Goal: Task Accomplishment & Management: Use online tool/utility

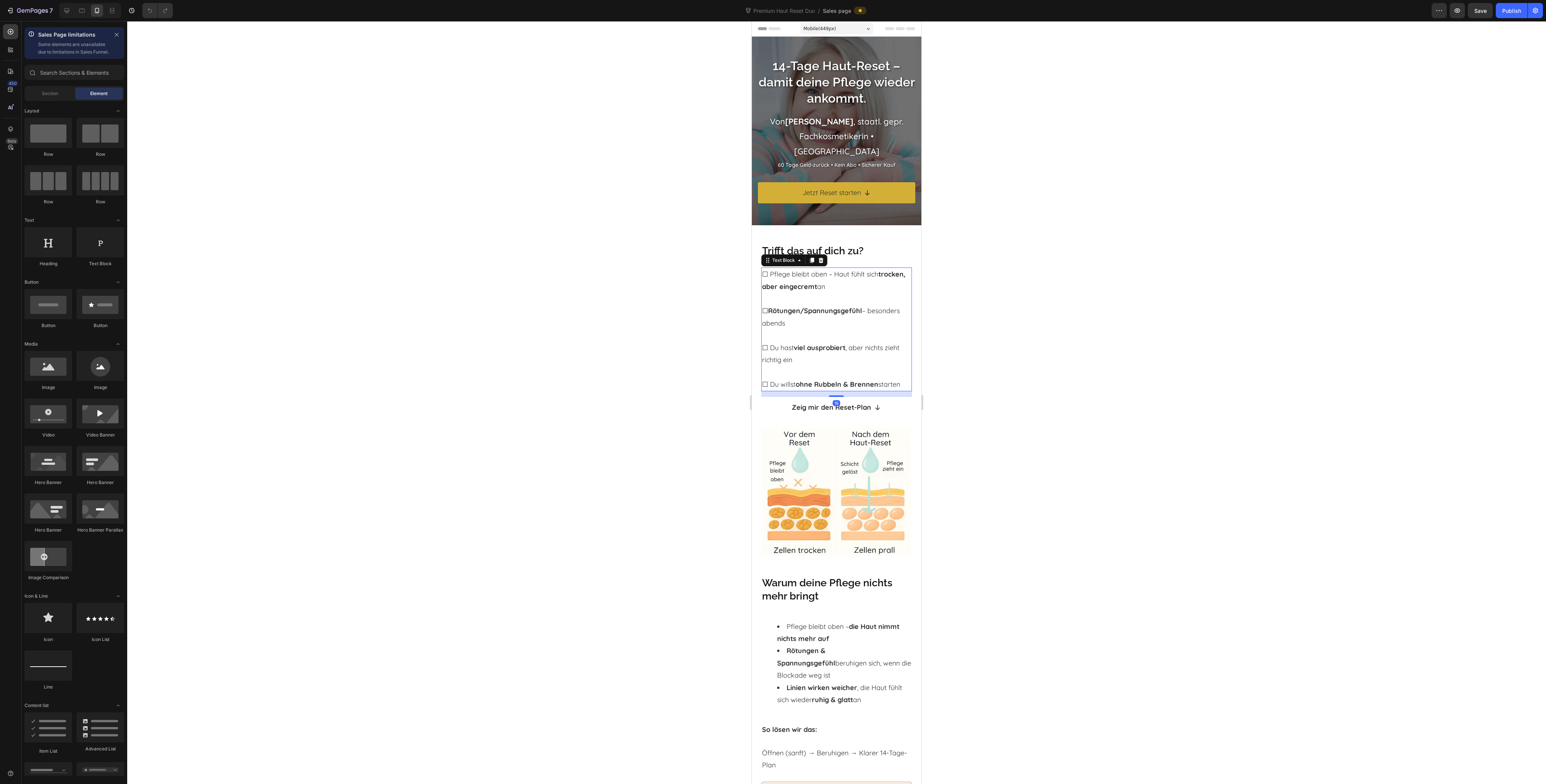
click at [766, 279] on p "☐ Pflege bleibt oben – Haut fühlt sich trocken, aber eingecremt an" at bounding box center [837, 280] width 149 height 24
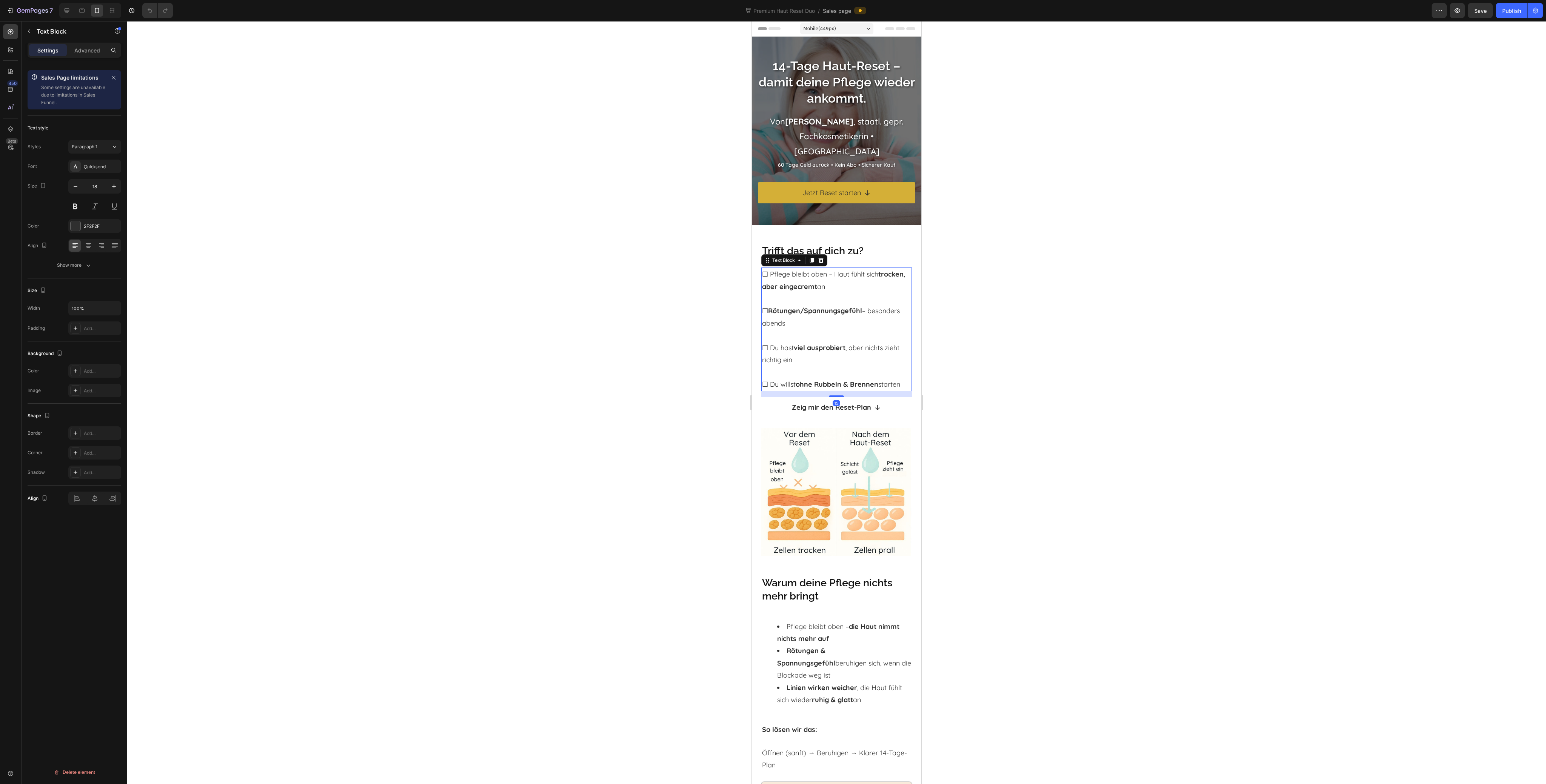
click at [768, 280] on p "☐ Pflege bleibt oben – Haut fühlt sich trocken, aber eingecremt an" at bounding box center [837, 280] width 149 height 24
click at [775, 405] on link "Zeig mir den Reset-Plan" at bounding box center [836, 407] width 150 height 21
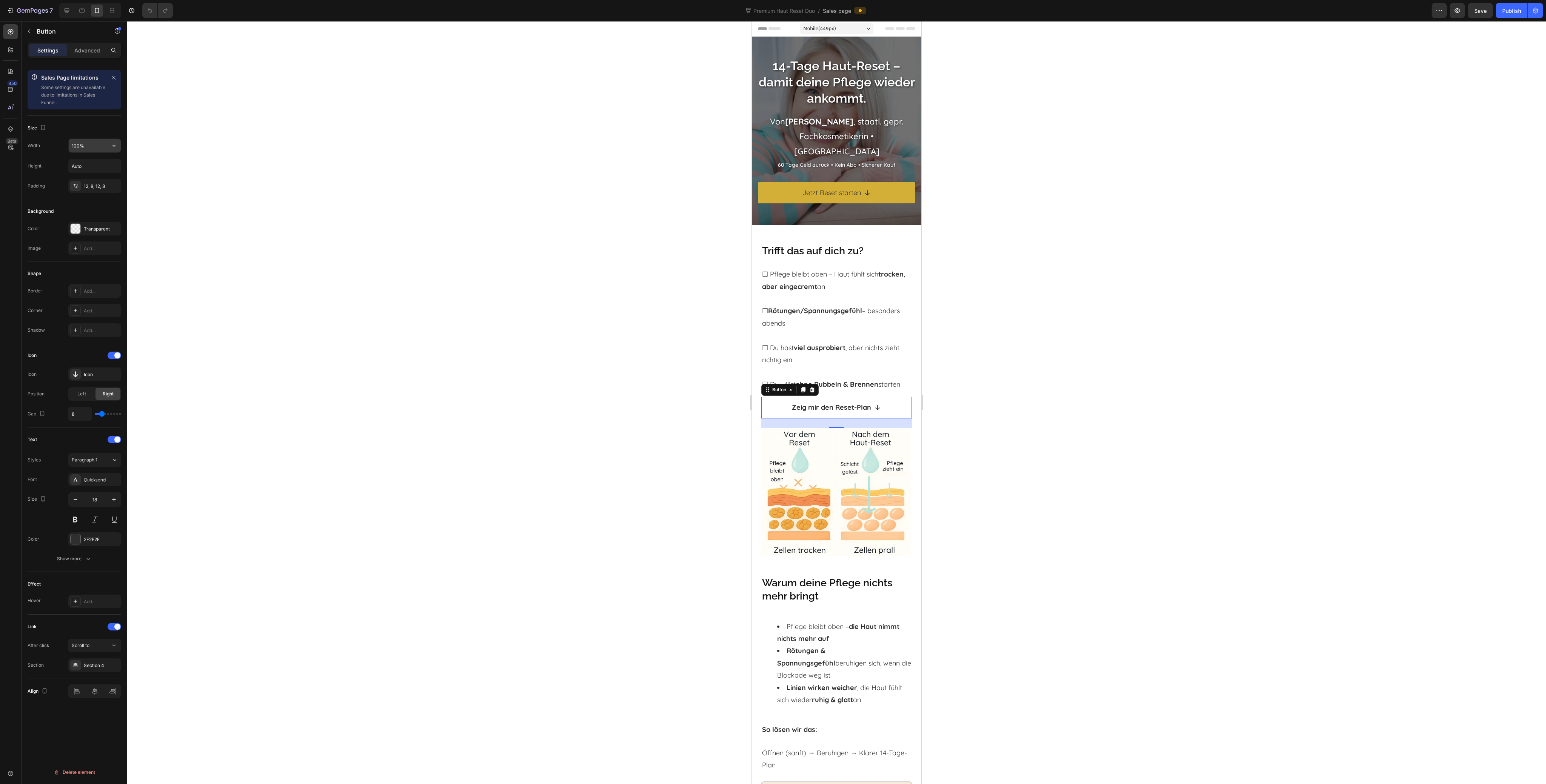
click at [105, 149] on input "100%" at bounding box center [95, 145] width 52 height 14
click at [113, 149] on button "button" at bounding box center [113, 145] width 14 height 14
click at [94, 167] on p "Fit content Auto" at bounding box center [93, 165] width 43 height 7
type input "Auto"
click at [227, 222] on div at bounding box center [836, 402] width 1419 height 763
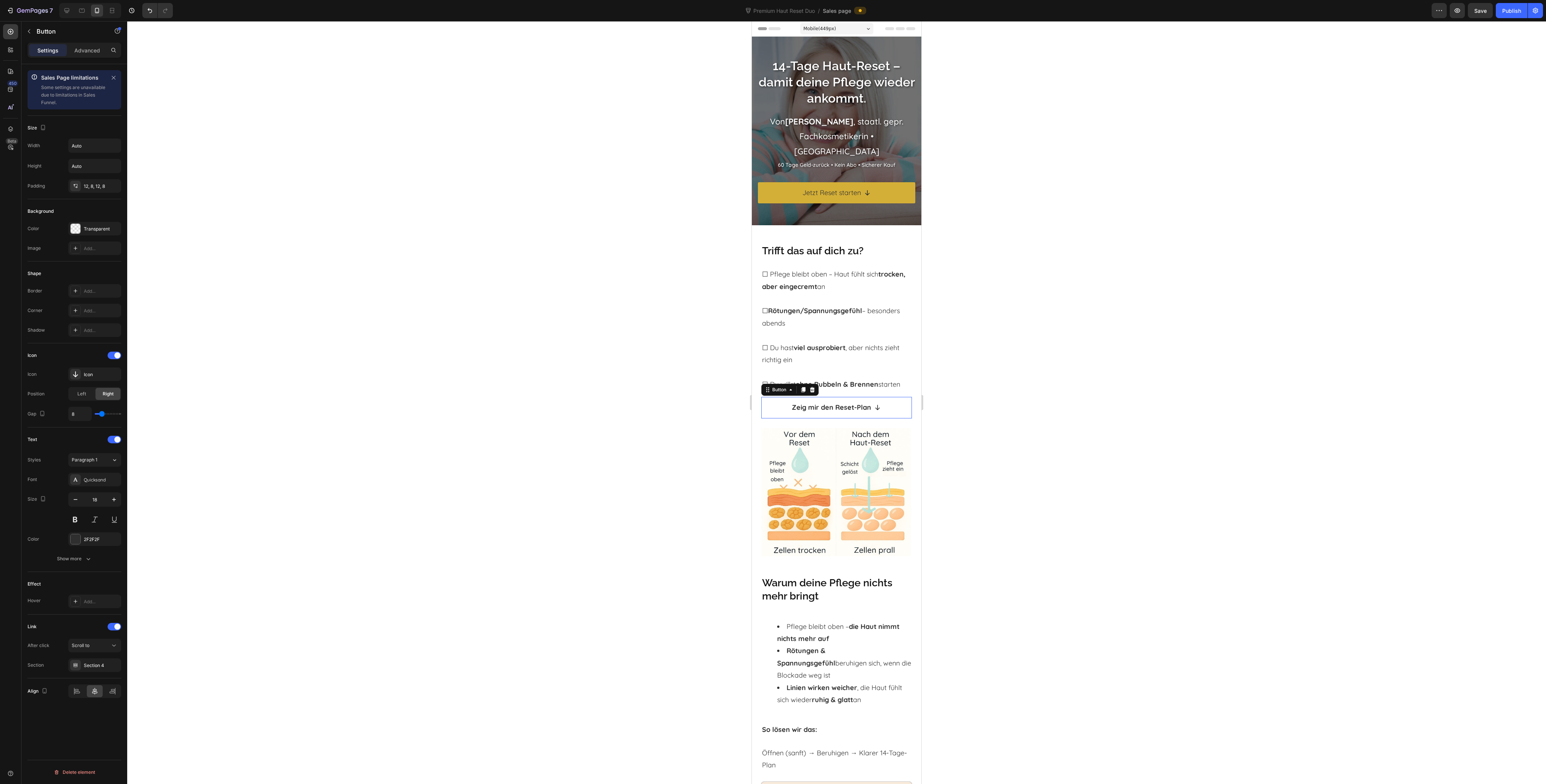
click at [777, 410] on div "Zeig mir den Reset-Plan Button 0" at bounding box center [836, 407] width 150 height 21
click at [79, 698] on div at bounding box center [95, 691] width 53 height 14
click at [436, 513] on div at bounding box center [836, 402] width 1419 height 763
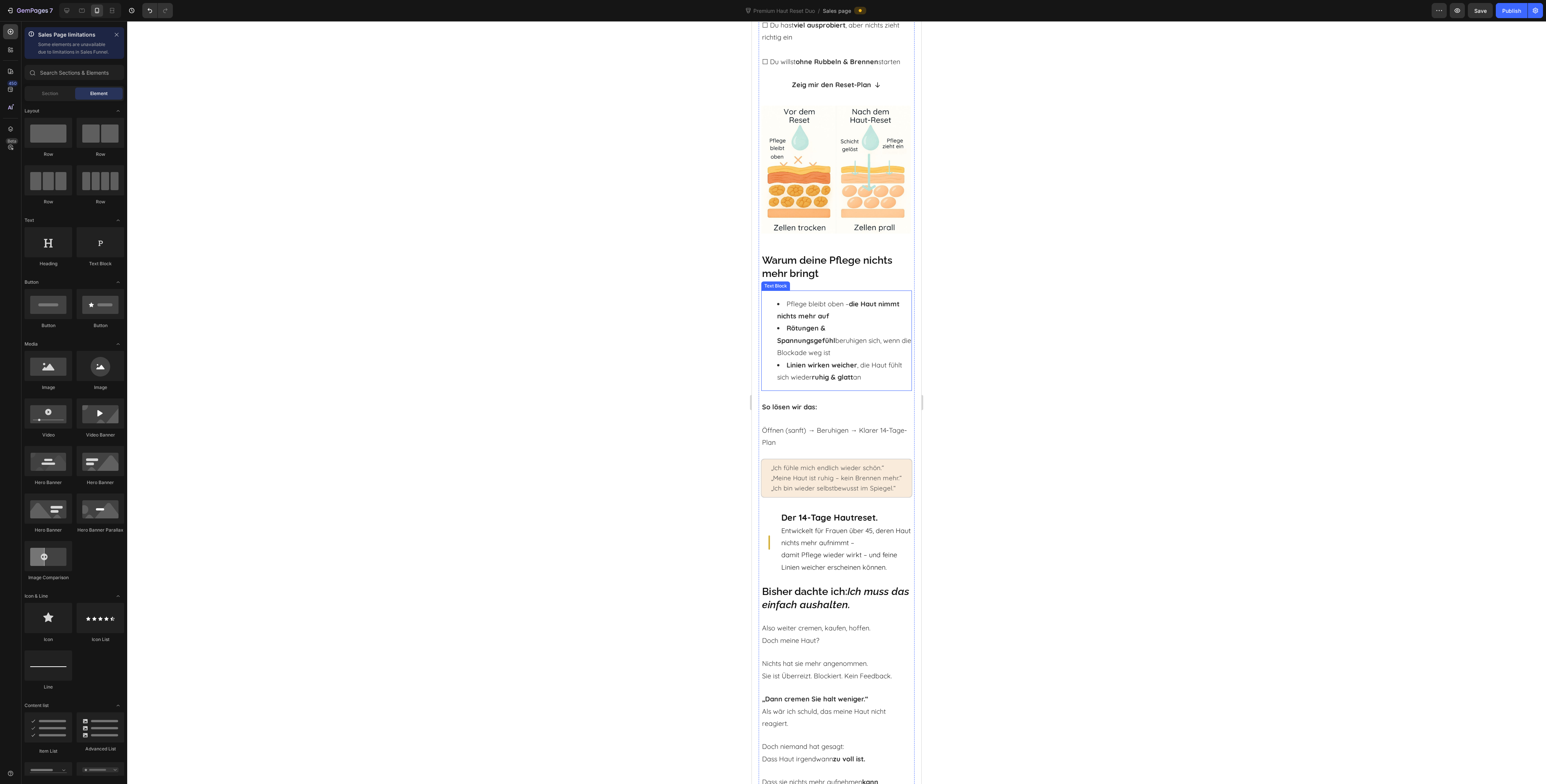
scroll to position [151, 0]
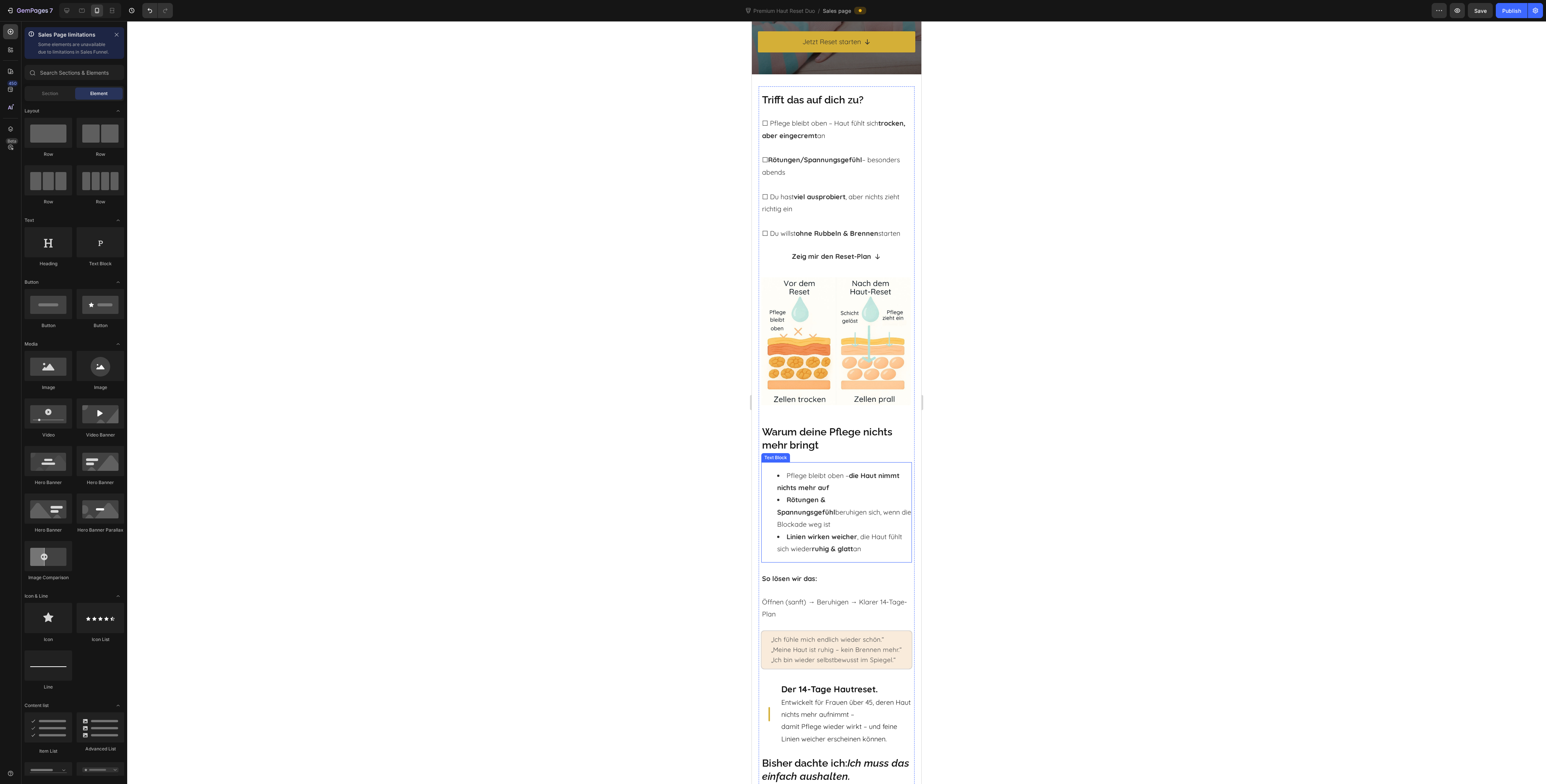
click at [822, 479] on strong "die Haut nimmt nichts mehr auf" at bounding box center [838, 482] width 122 height 21
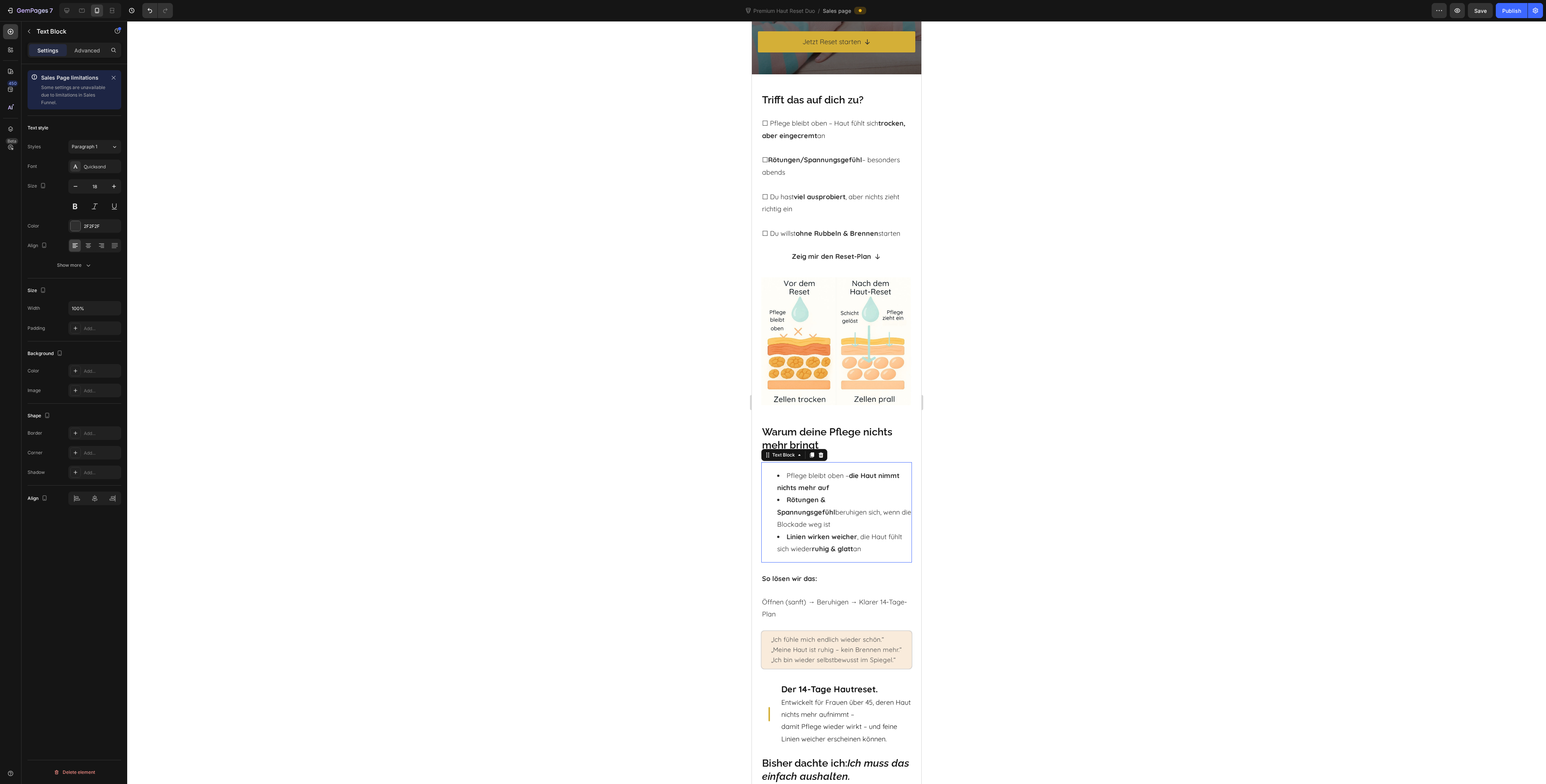
click at [822, 479] on strong "die Haut nimmt nichts mehr auf" at bounding box center [838, 482] width 122 height 21
click at [822, 479] on strong "kein Tiefenzug" at bounding box center [807, 482] width 48 height 9
click at [917, 446] on icon "Editor contextual toolbar" at bounding box center [916, 446] width 5 height 0
type input "18"
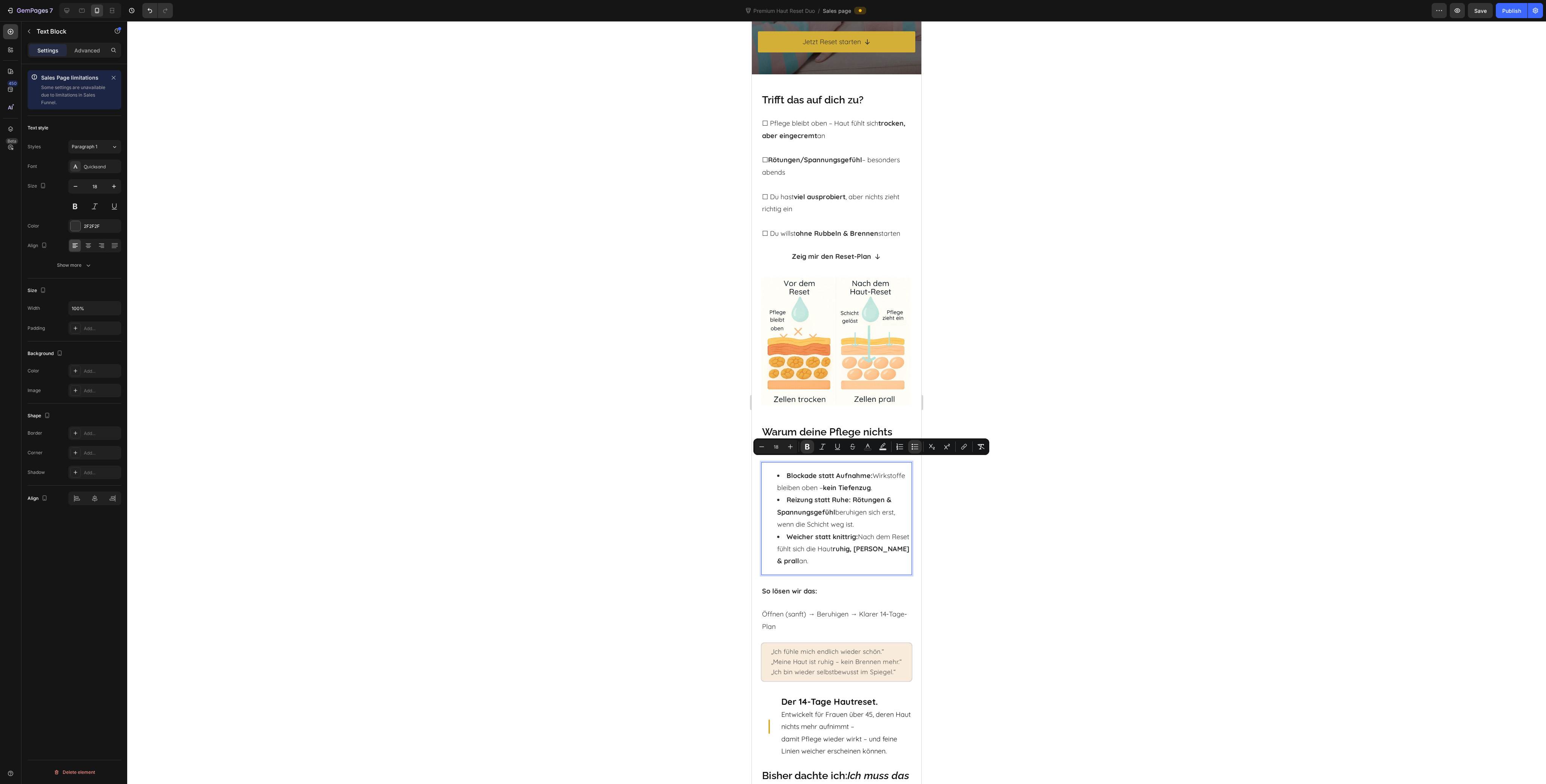
click at [1022, 508] on div at bounding box center [836, 402] width 1419 height 763
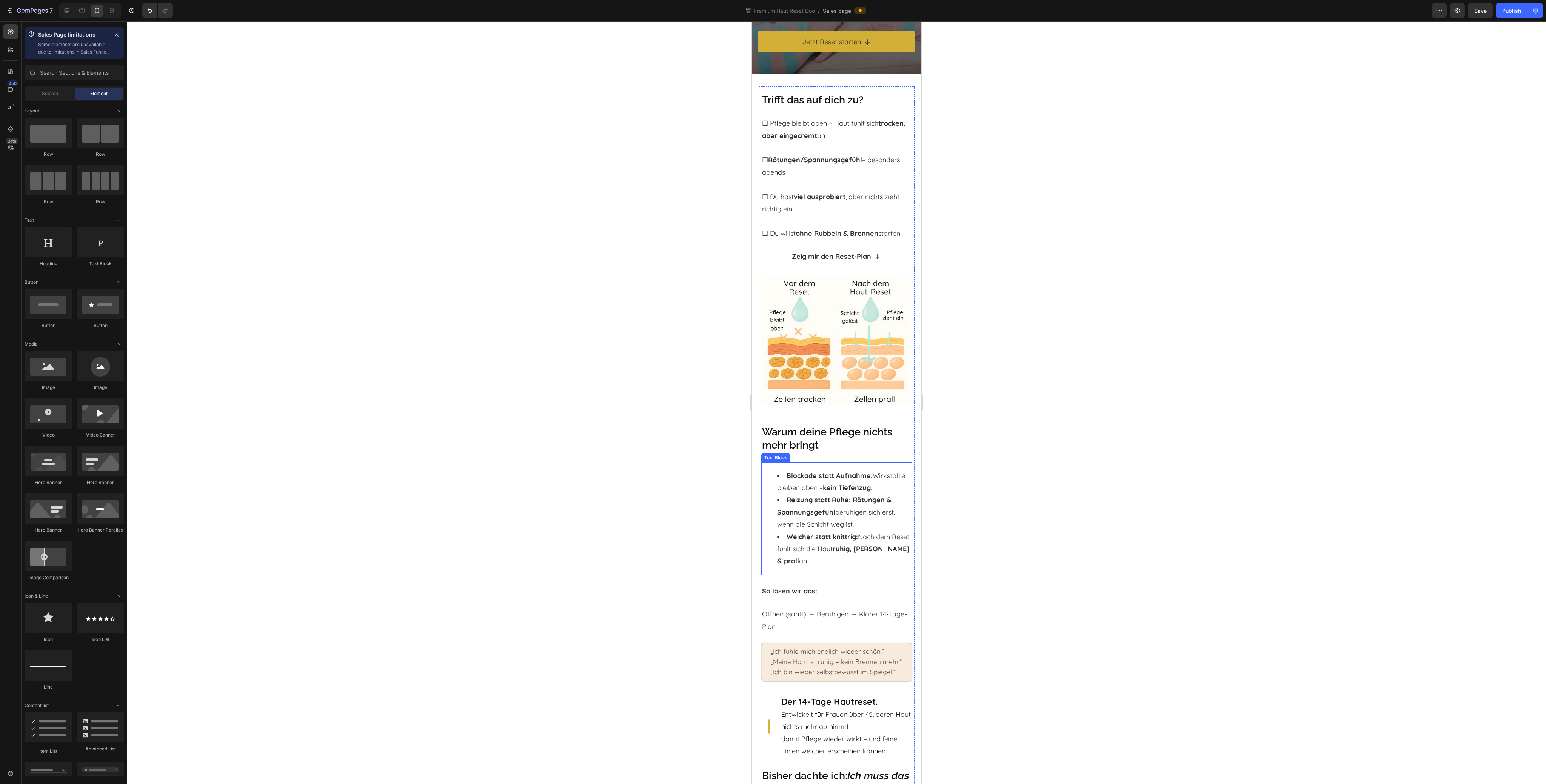
click at [812, 500] on li "Reizung statt Ruhe: Rötungen & Spannungsgefühl beruhigen sich erst, wenn die Sc…" at bounding box center [844, 512] width 134 height 37
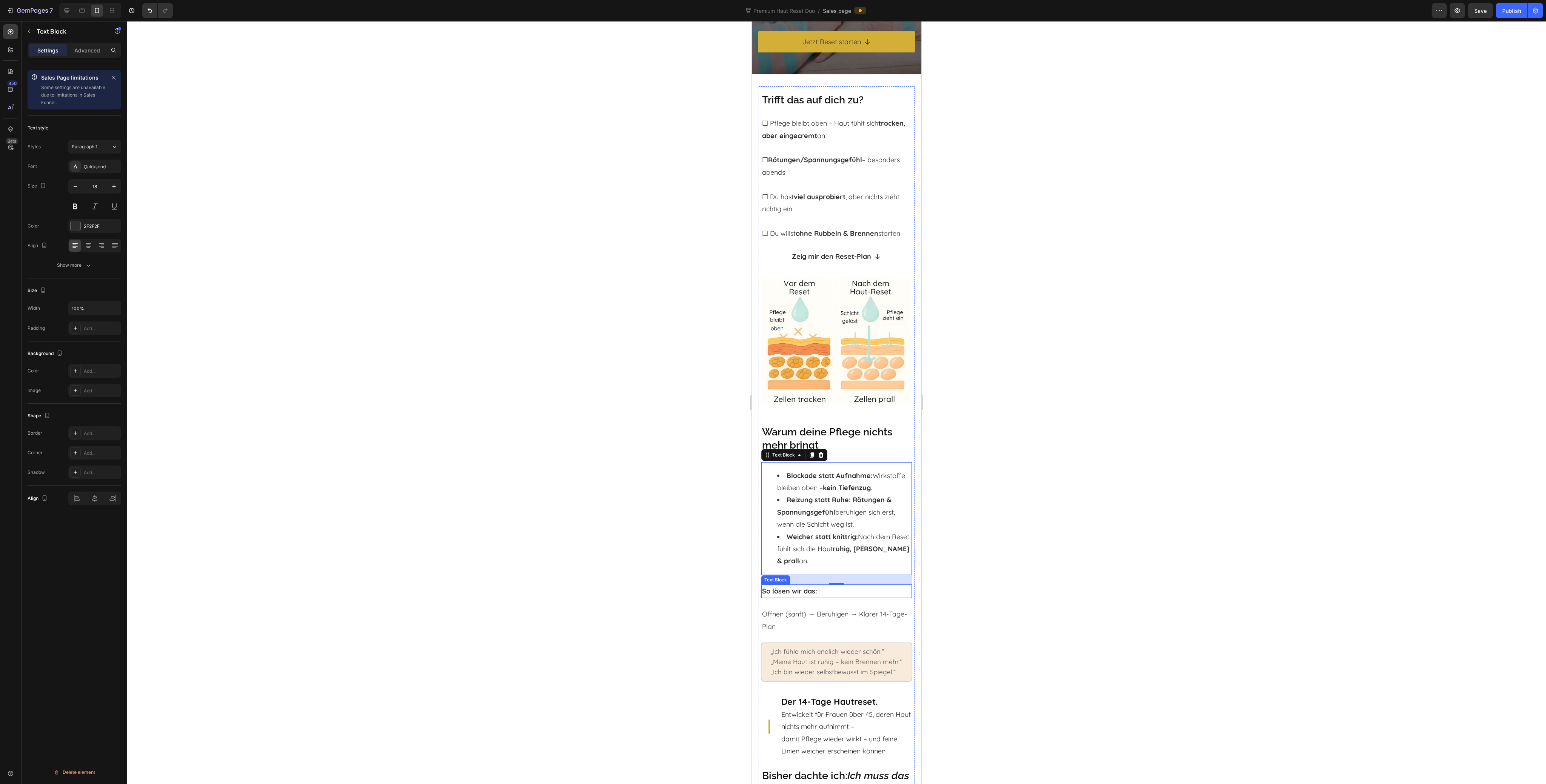
click at [820, 598] on p "So lösen wir das:" at bounding box center [837, 590] width 149 height 12
click at [829, 626] on p "Öffnen (sanft) → Beruhigen → Klarer 14-Tage-Plan" at bounding box center [837, 620] width 149 height 24
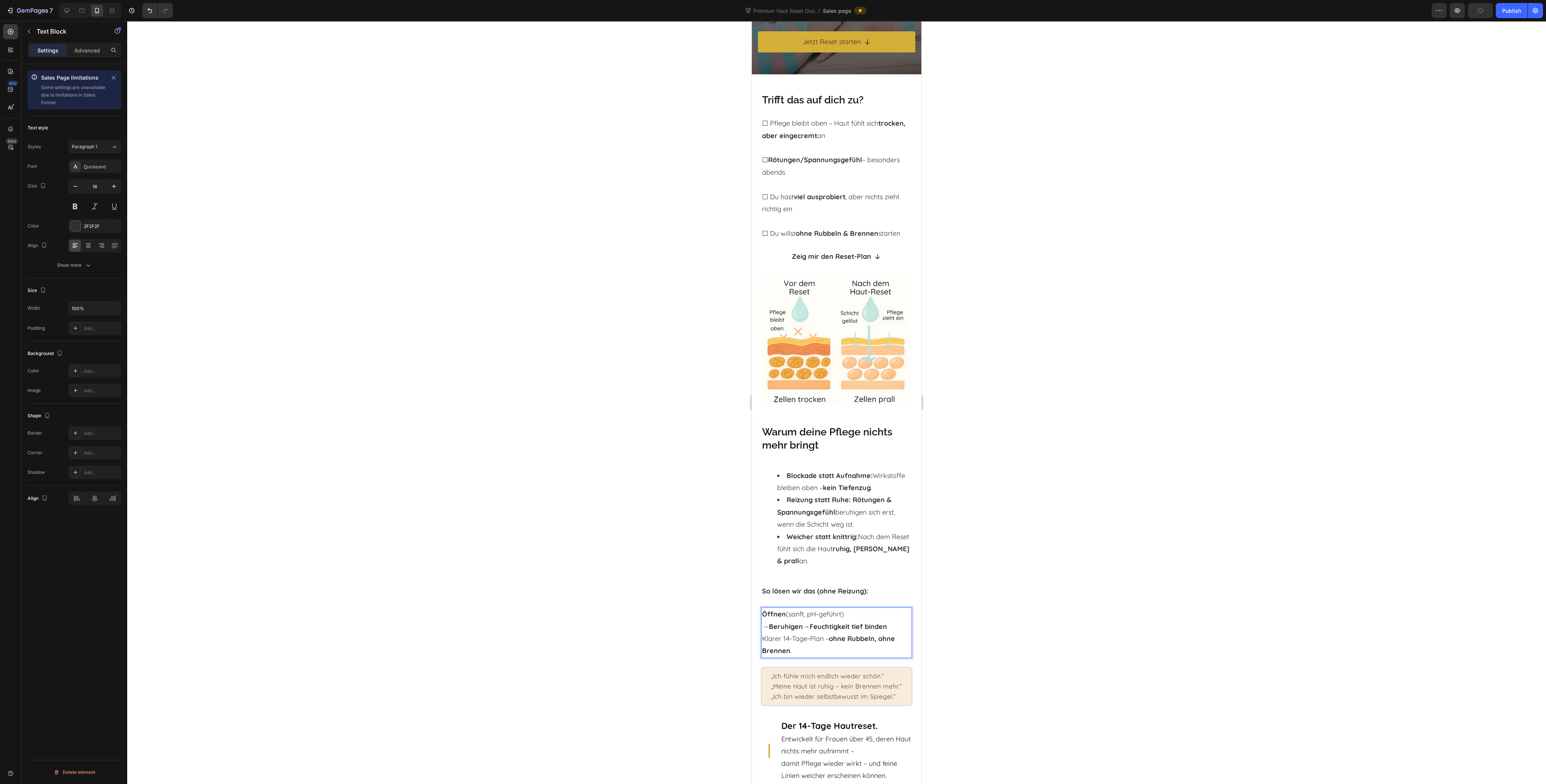
click at [876, 635] on p "Öffnen (sanft, pH-geführt) → Beruhigen → Feuchtigkeit tief binden Klarer 14-Tag…" at bounding box center [837, 633] width 149 height 50
click at [1020, 680] on div at bounding box center [836, 402] width 1419 height 763
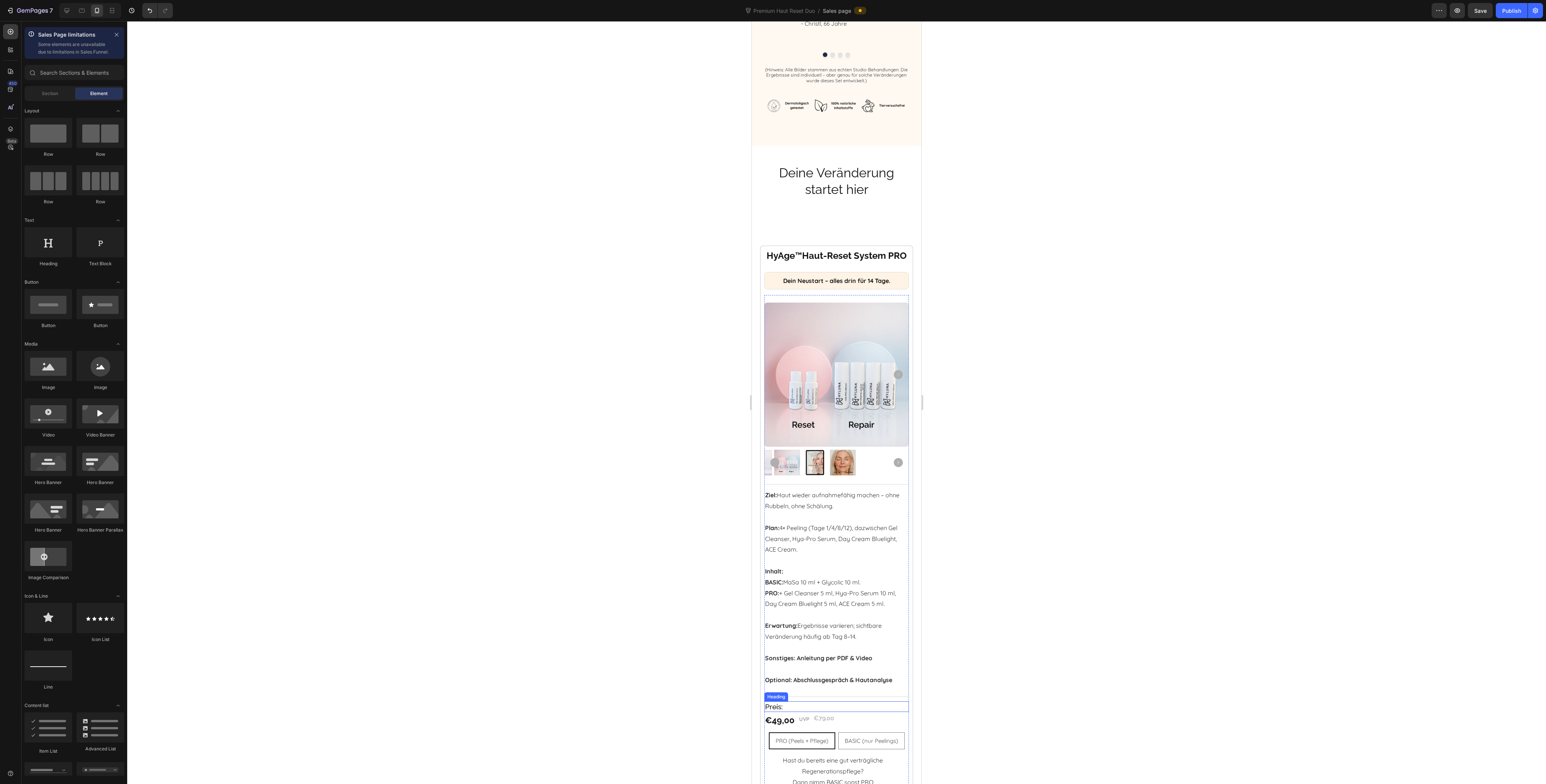
scroll to position [4076, 0]
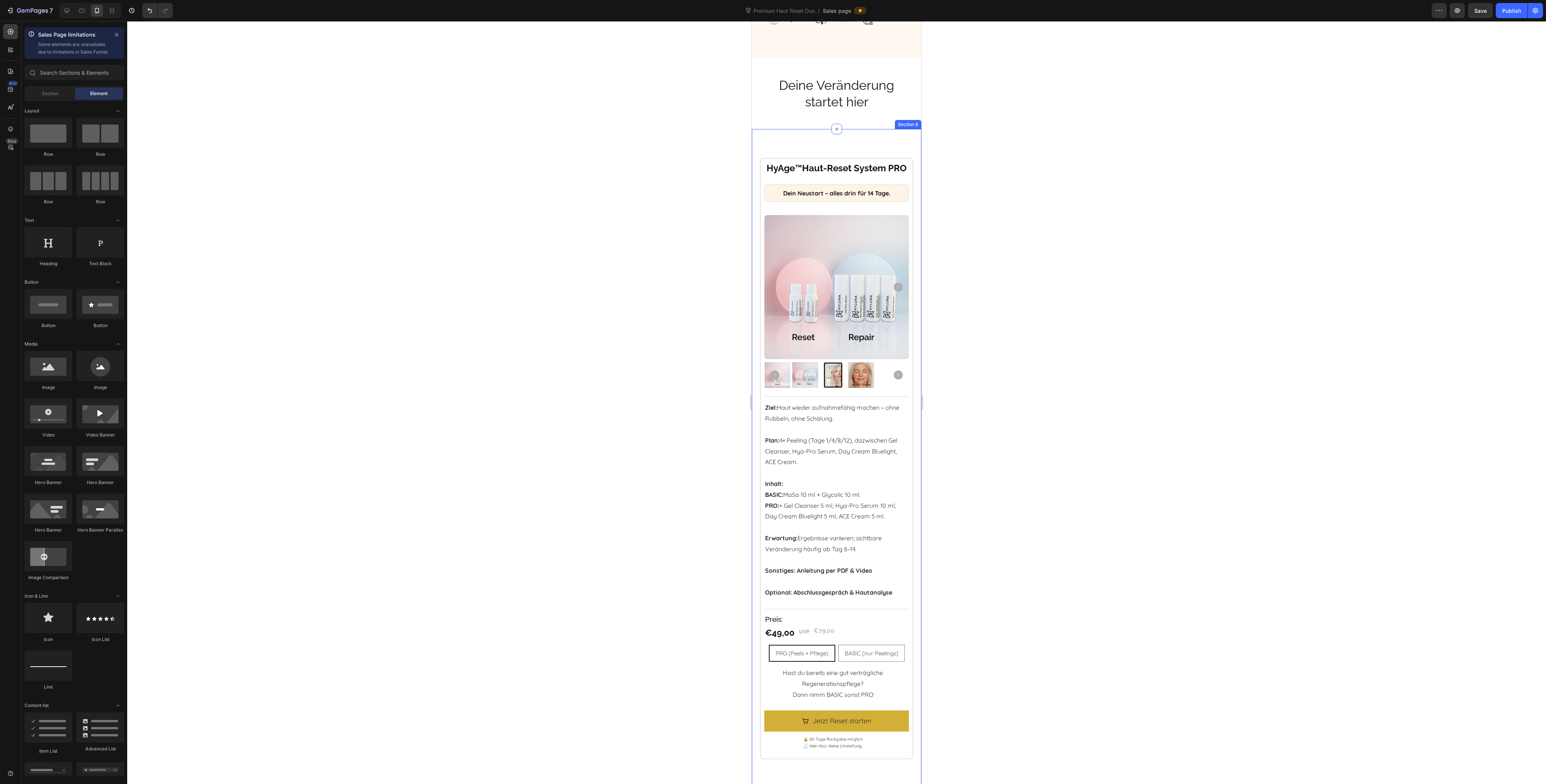
click at [758, 178] on div "HyAge ™ Haut-Reset System PRO Heading Dein Neustart – alles drin für 14 Tage. H…" at bounding box center [836, 509] width 169 height 737
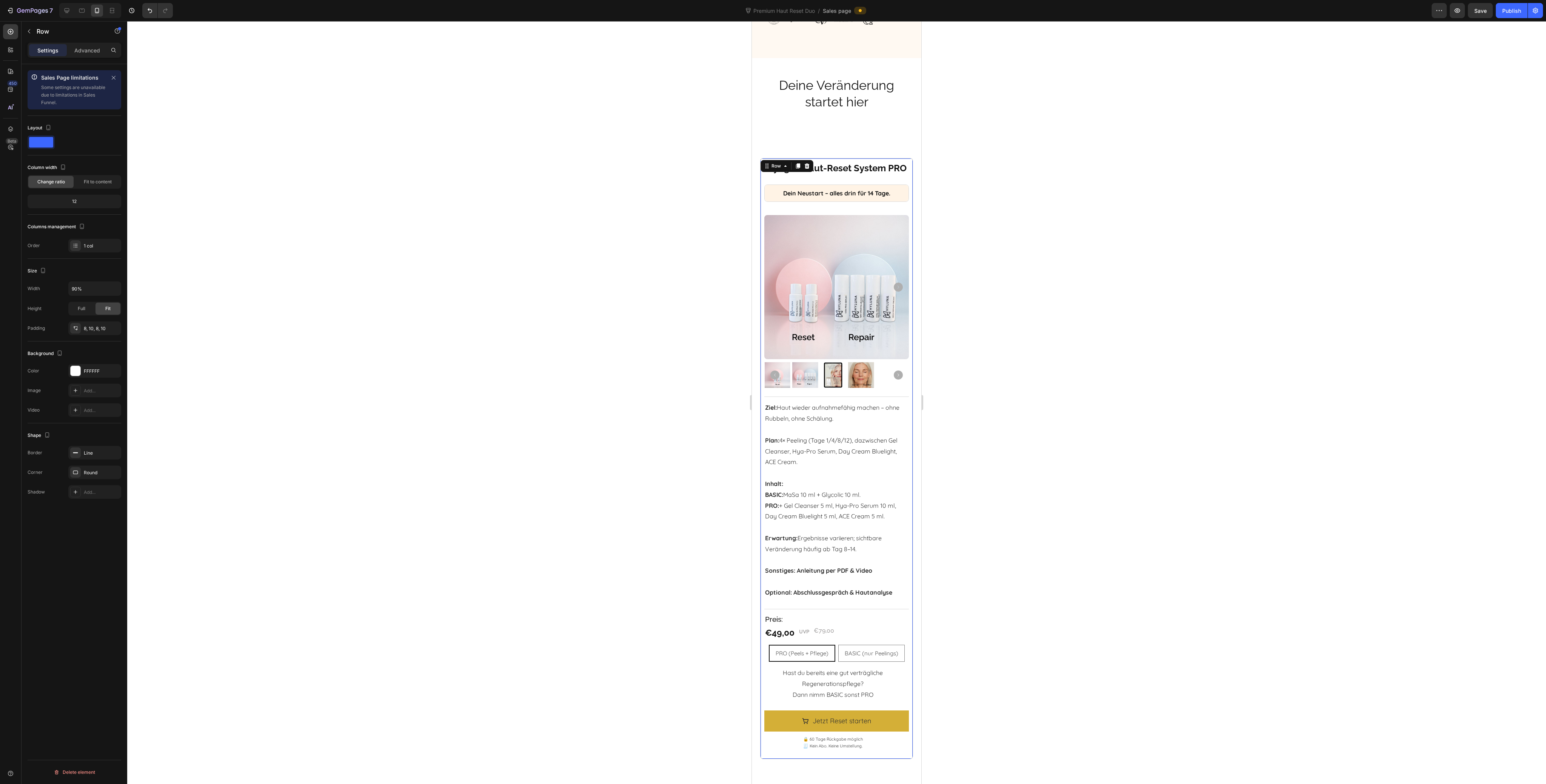
click at [763, 177] on div "HyAge ™ Haut-Reset System PRO Heading Dein Neustart – alles drin für 14 Tage. H…" at bounding box center [836, 459] width 152 height 601
click at [800, 165] on icon at bounding box center [798, 167] width 5 height 5
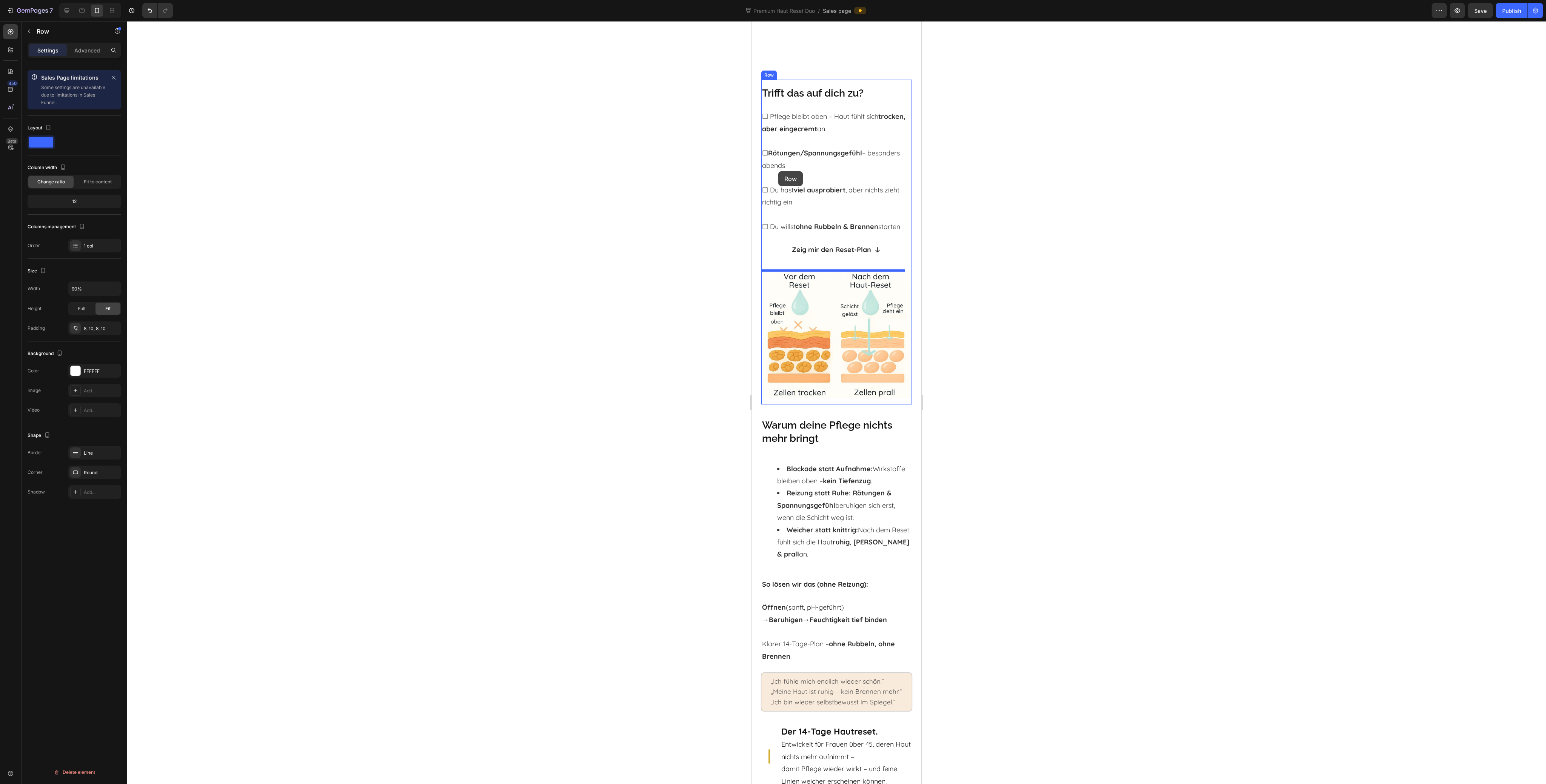
scroll to position [56, 0]
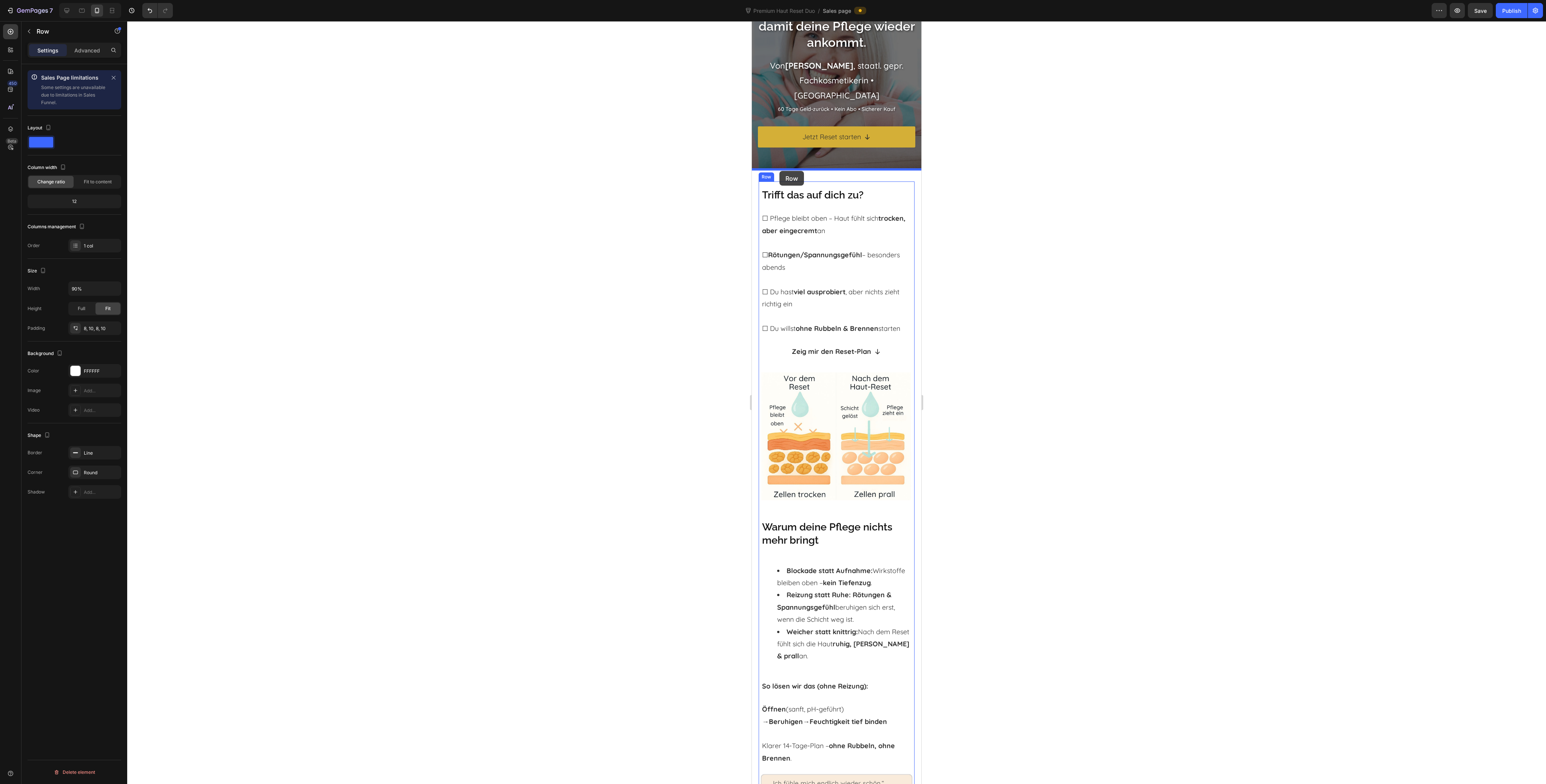
drag, startPoint x: 767, startPoint y: 55, endPoint x: 780, endPoint y: 171, distance: 116.7
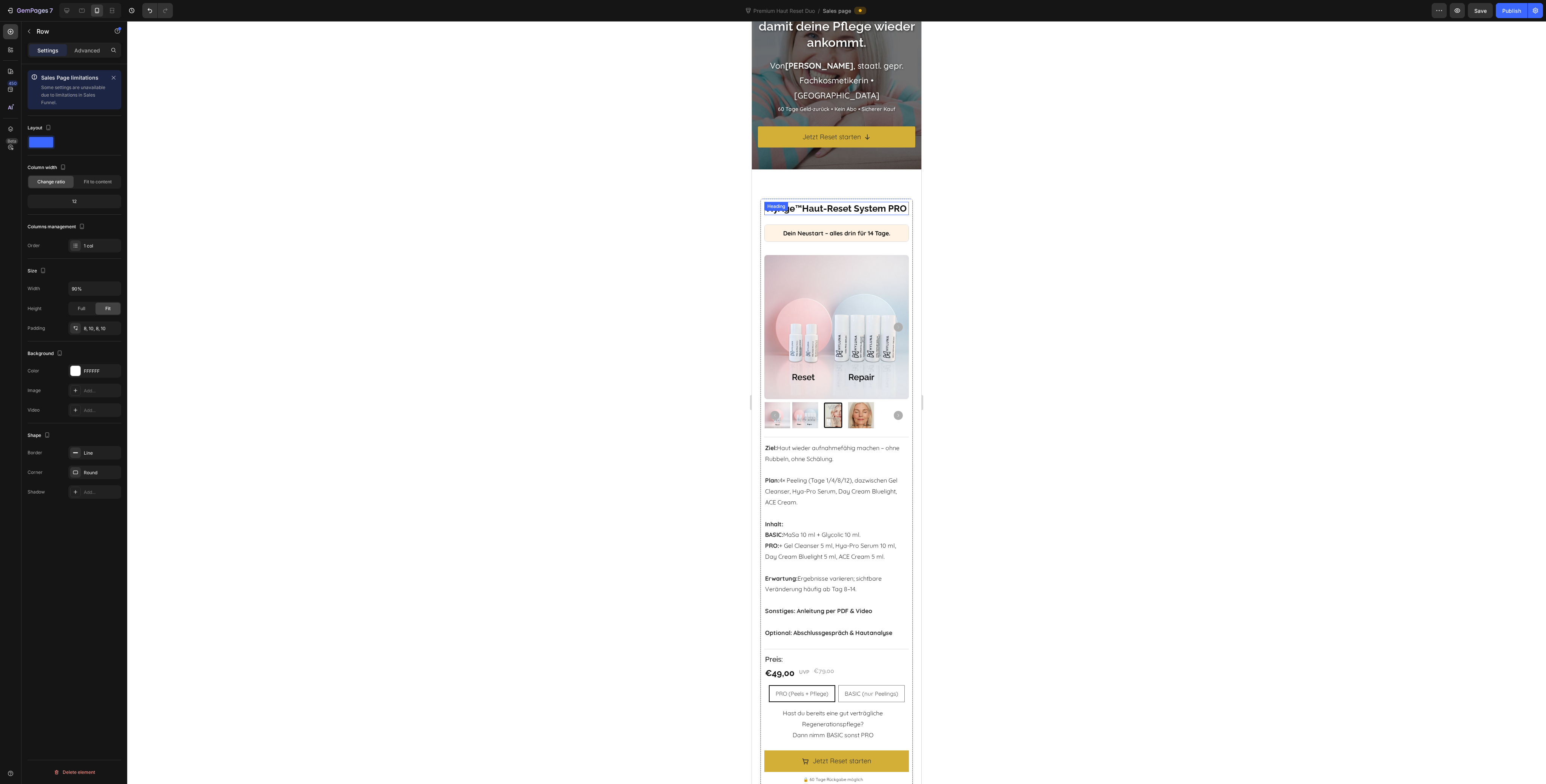
click at [839, 214] on strong "Haut-Reset System PRO" at bounding box center [854, 209] width 104 height 11
click at [851, 215] on h2 "HyAge ™ Haut-Reset System PRO" at bounding box center [836, 208] width 144 height 14
click at [842, 241] on h2 "Dein Neustart – alles drin für 14 Tage." at bounding box center [836, 233] width 143 height 16
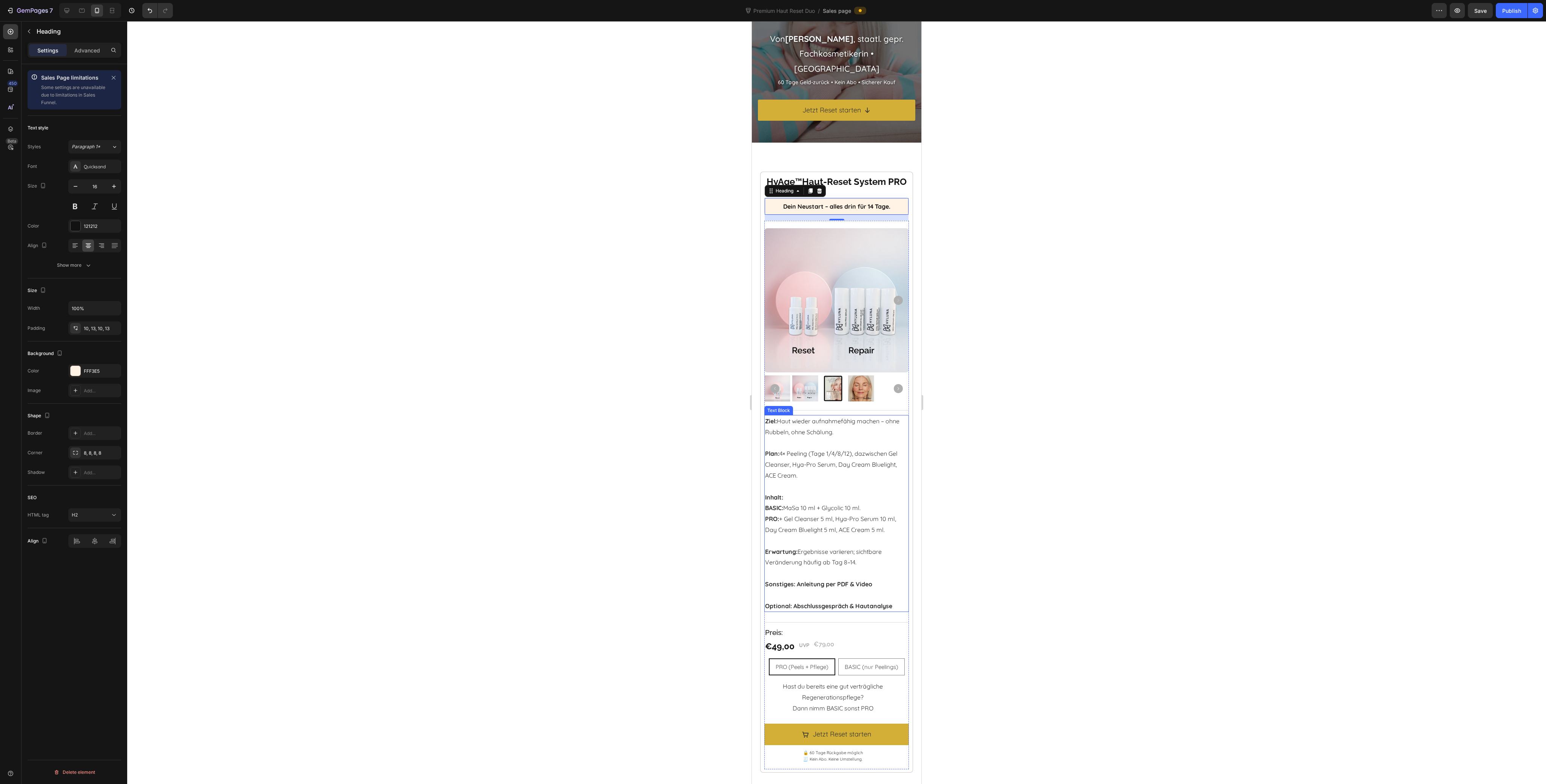
scroll to position [157, 0]
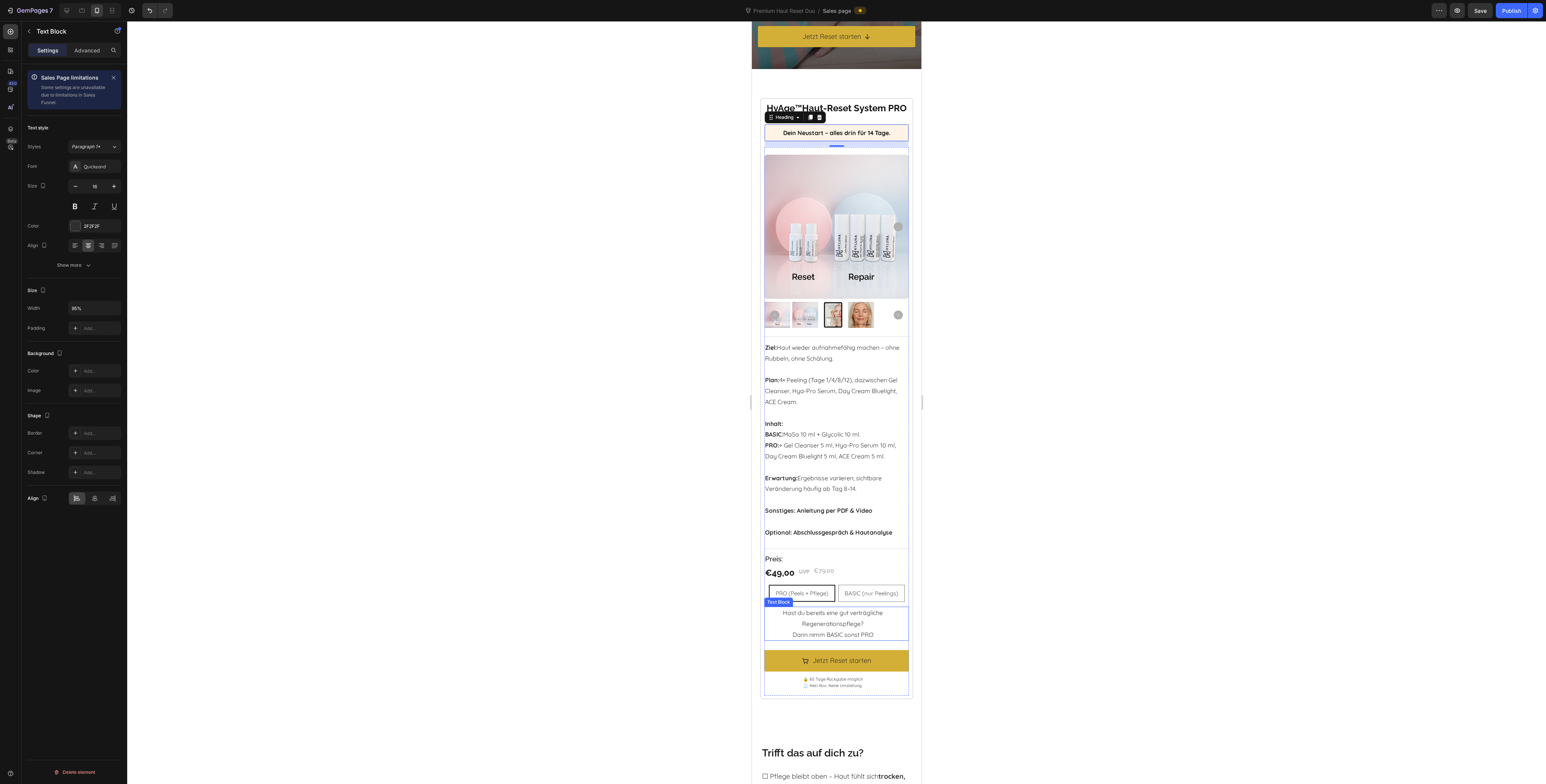
click at [866, 641] on p "Dann nimm BASIC sonst PRO" at bounding box center [833, 635] width 136 height 11
click at [973, 604] on div at bounding box center [836, 402] width 1419 height 763
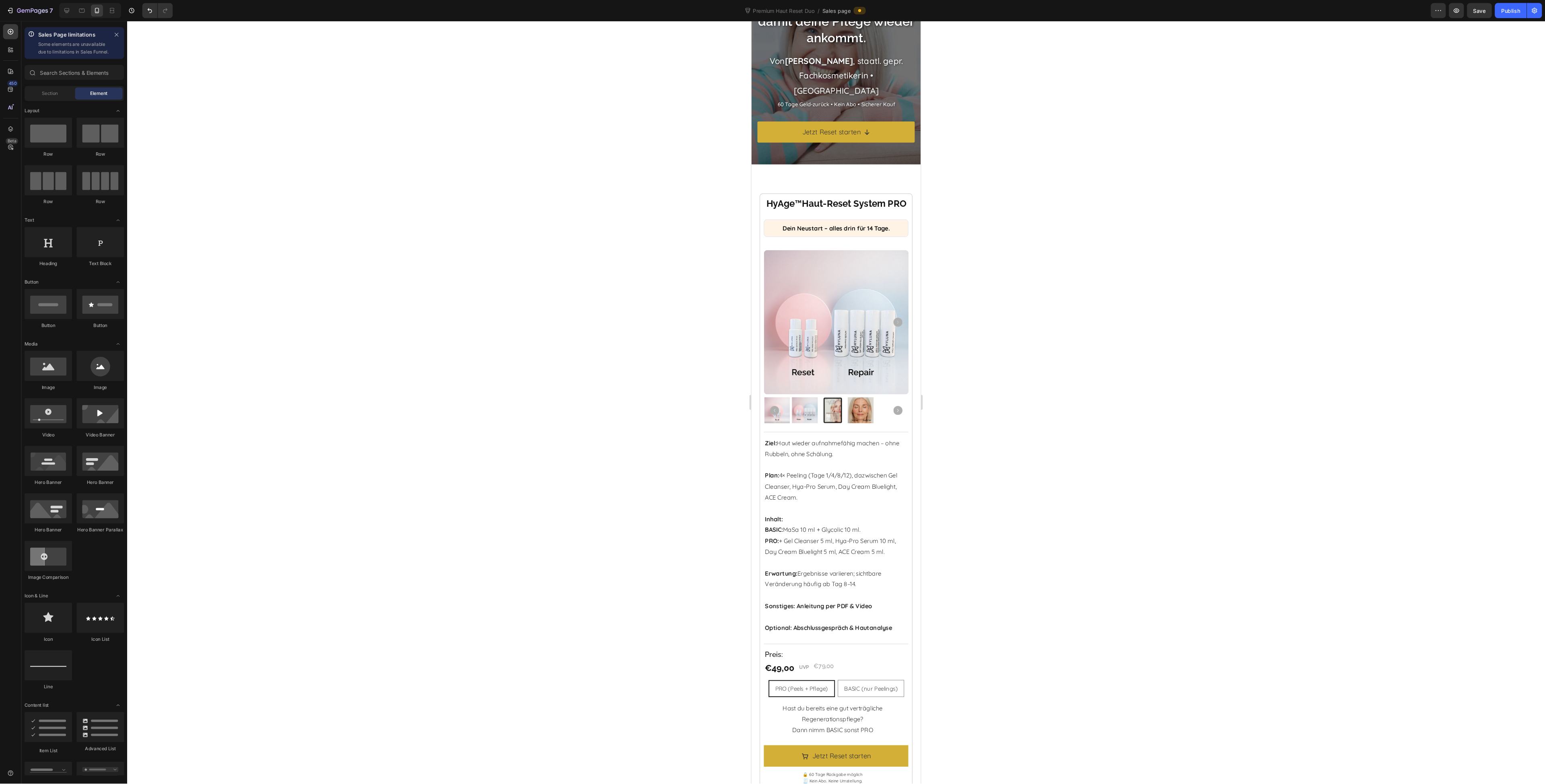
scroll to position [0, 0]
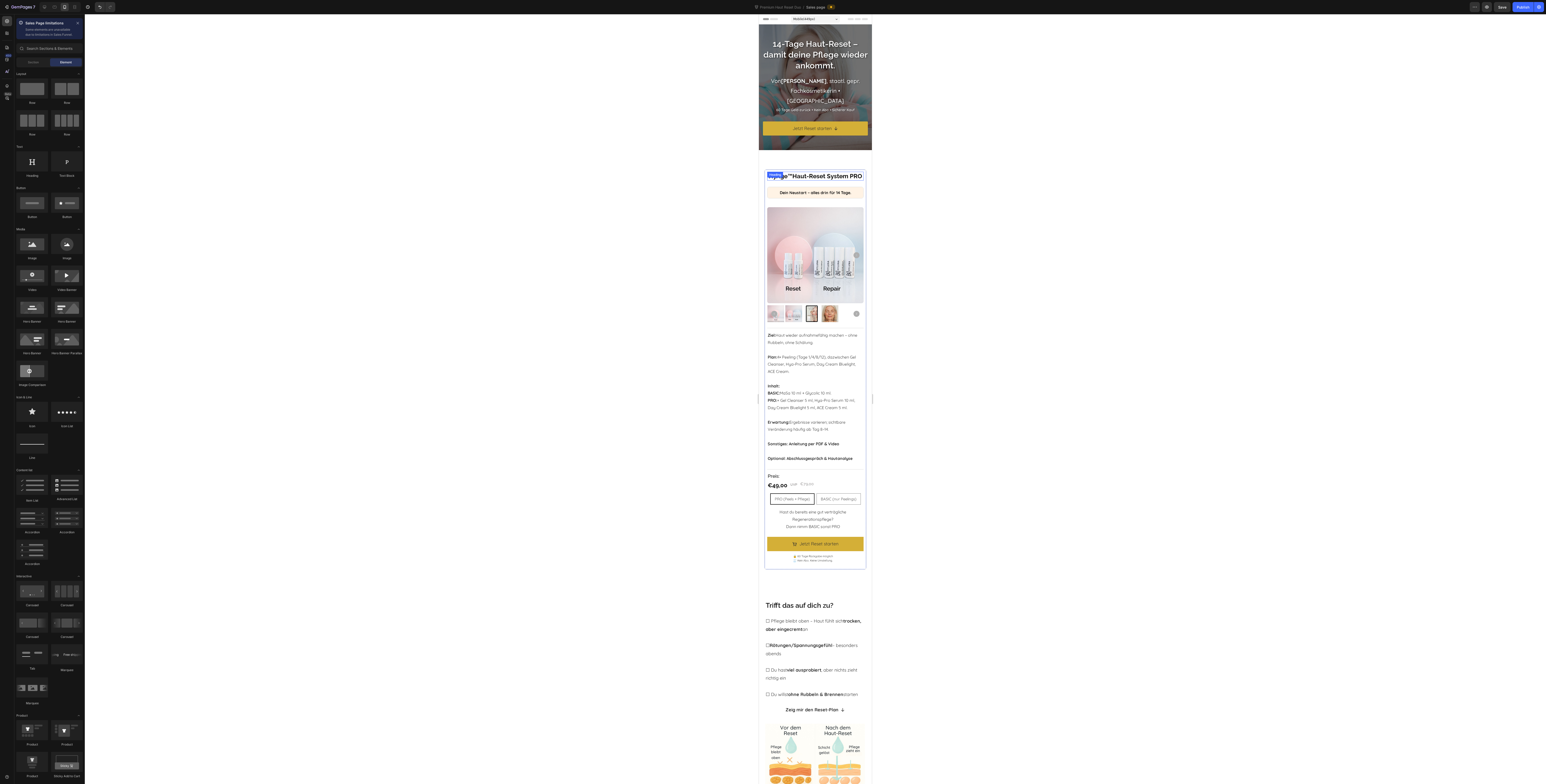
click at [824, 180] on p "⁠⁠⁠⁠⁠⁠⁠ HyAge ™ Haut-Reset System PRO" at bounding box center [815, 176] width 95 height 8
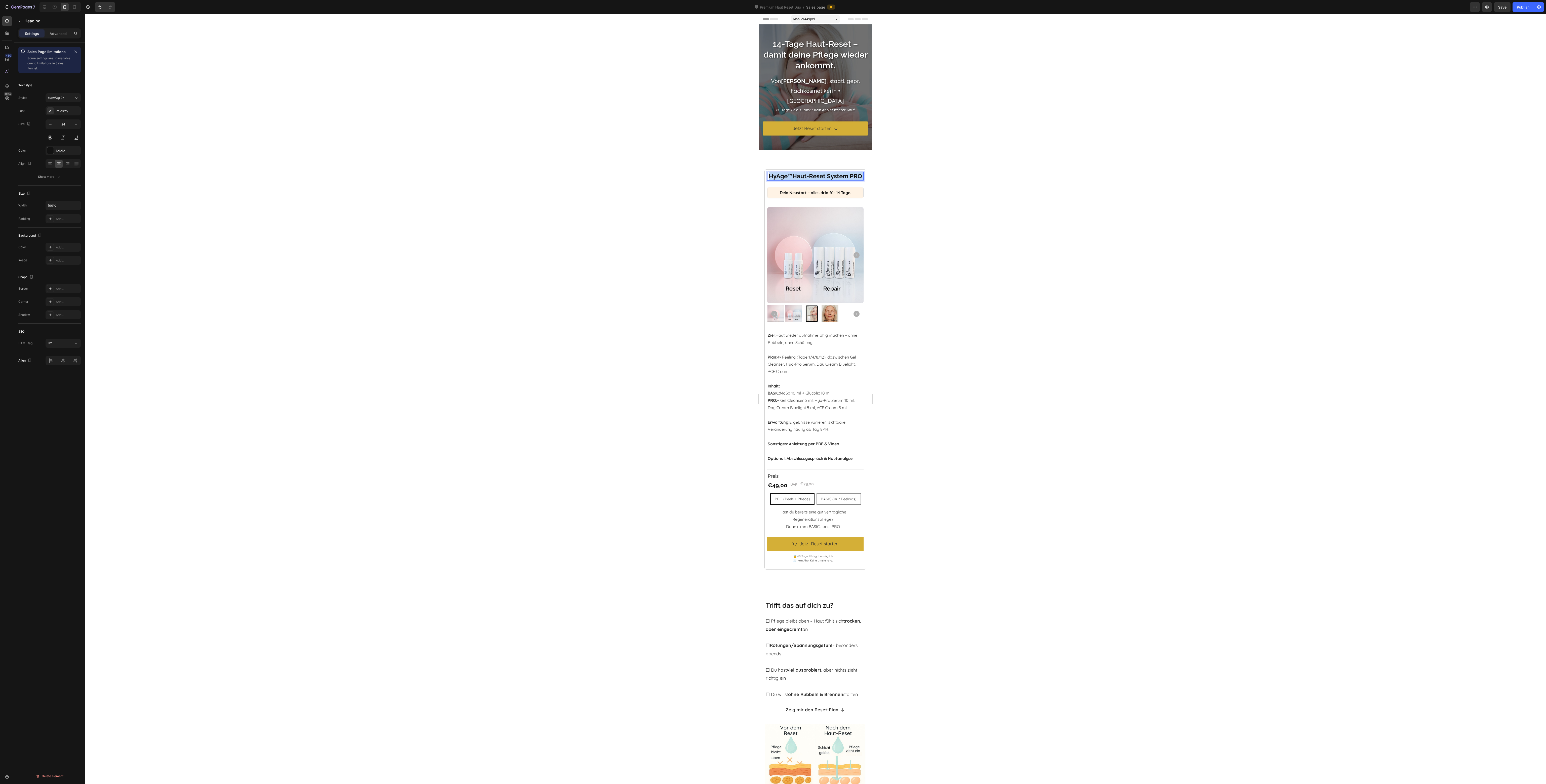
drag, startPoint x: 822, startPoint y: 184, endPoint x: 792, endPoint y: 185, distance: 30.0
click at [792, 180] on p "HyAge ™ Haut-Reset System PRO" at bounding box center [815, 176] width 95 height 8
click at [795, 180] on p "HyAge ™ Haut-Reset System PRO" at bounding box center [815, 176] width 95 height 8
drag, startPoint x: 806, startPoint y: 184, endPoint x: 819, endPoint y: 185, distance: 13.0
click at [819, 180] on p "HyAge ™ Haut-Reset System PRO" at bounding box center [815, 176] width 95 height 8
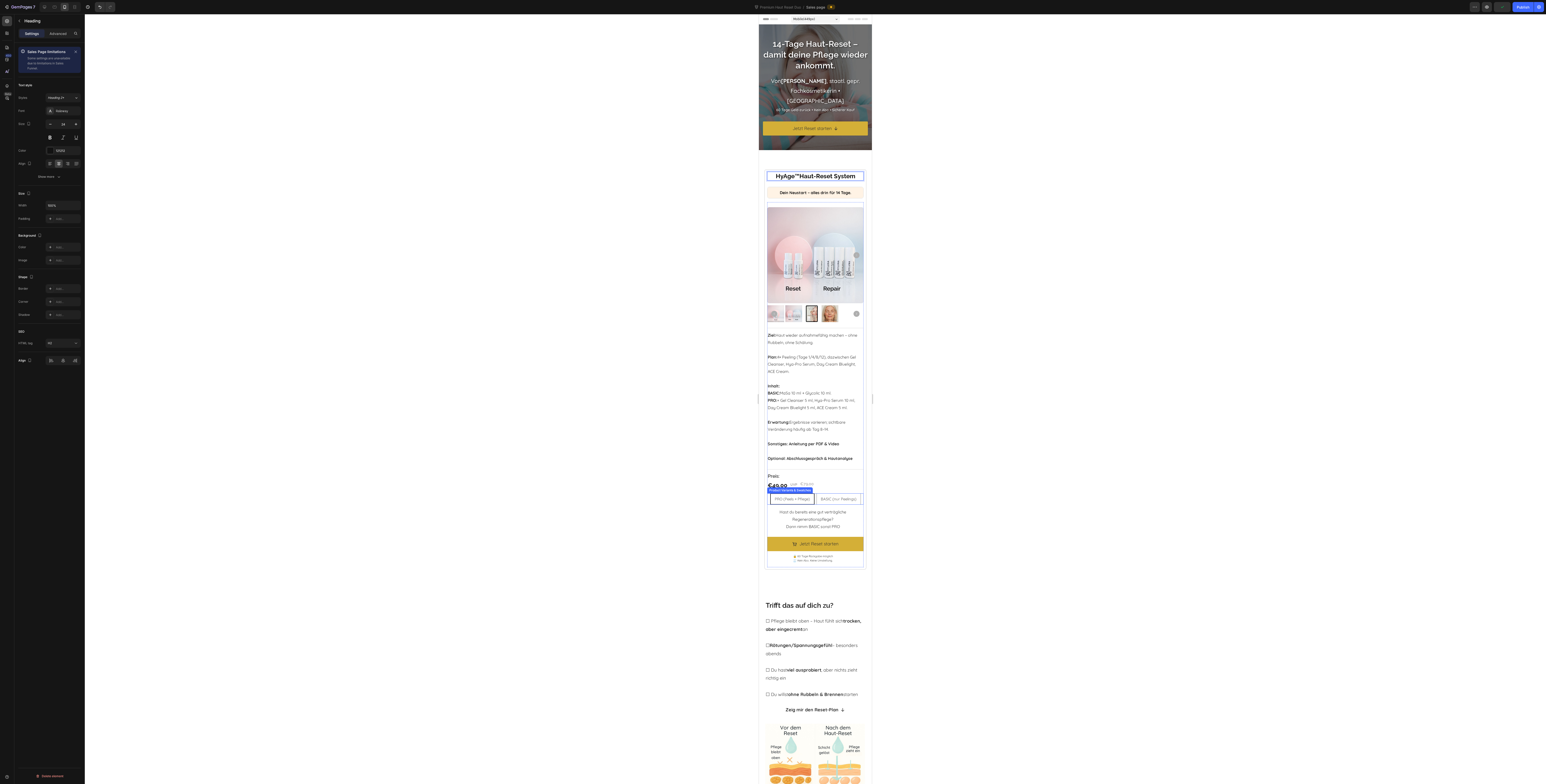
click at [840, 504] on div "PRO (Peels + Pflege) PRO (Peels + Pflege) PRO (Peels + Pflege) BASIC (nur Peeli…" at bounding box center [815, 499] width 96 height 11
click at [814, 504] on div "PRO (Peels + Pflege)" at bounding box center [792, 499] width 43 height 11
click at [792, 494] on input "PRO (Peels + Pflege) PRO (Peels + Pflege) PRO (Peels + Pflege)" at bounding box center [792, 493] width 0 height 0
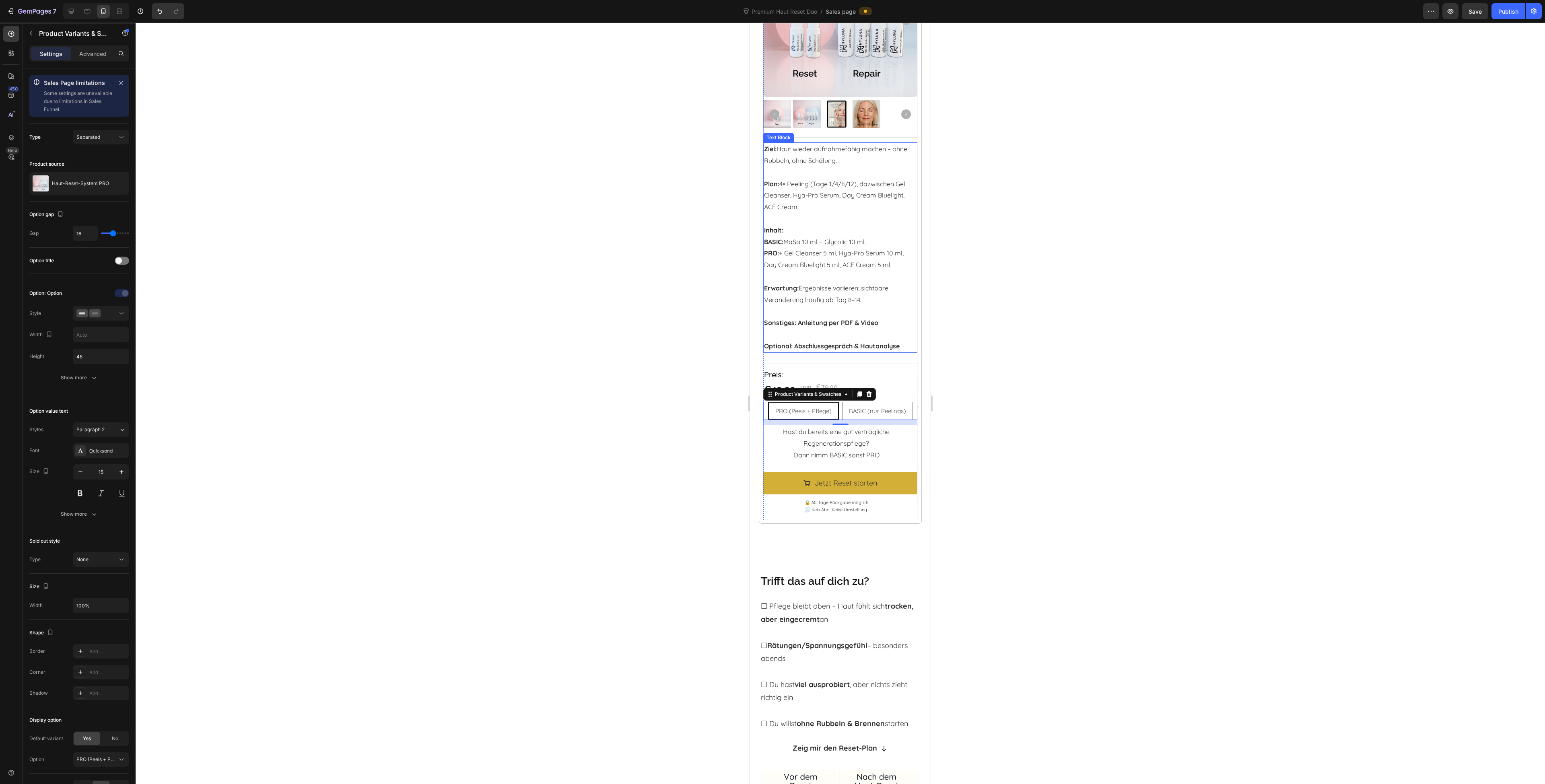
scroll to position [402, 0]
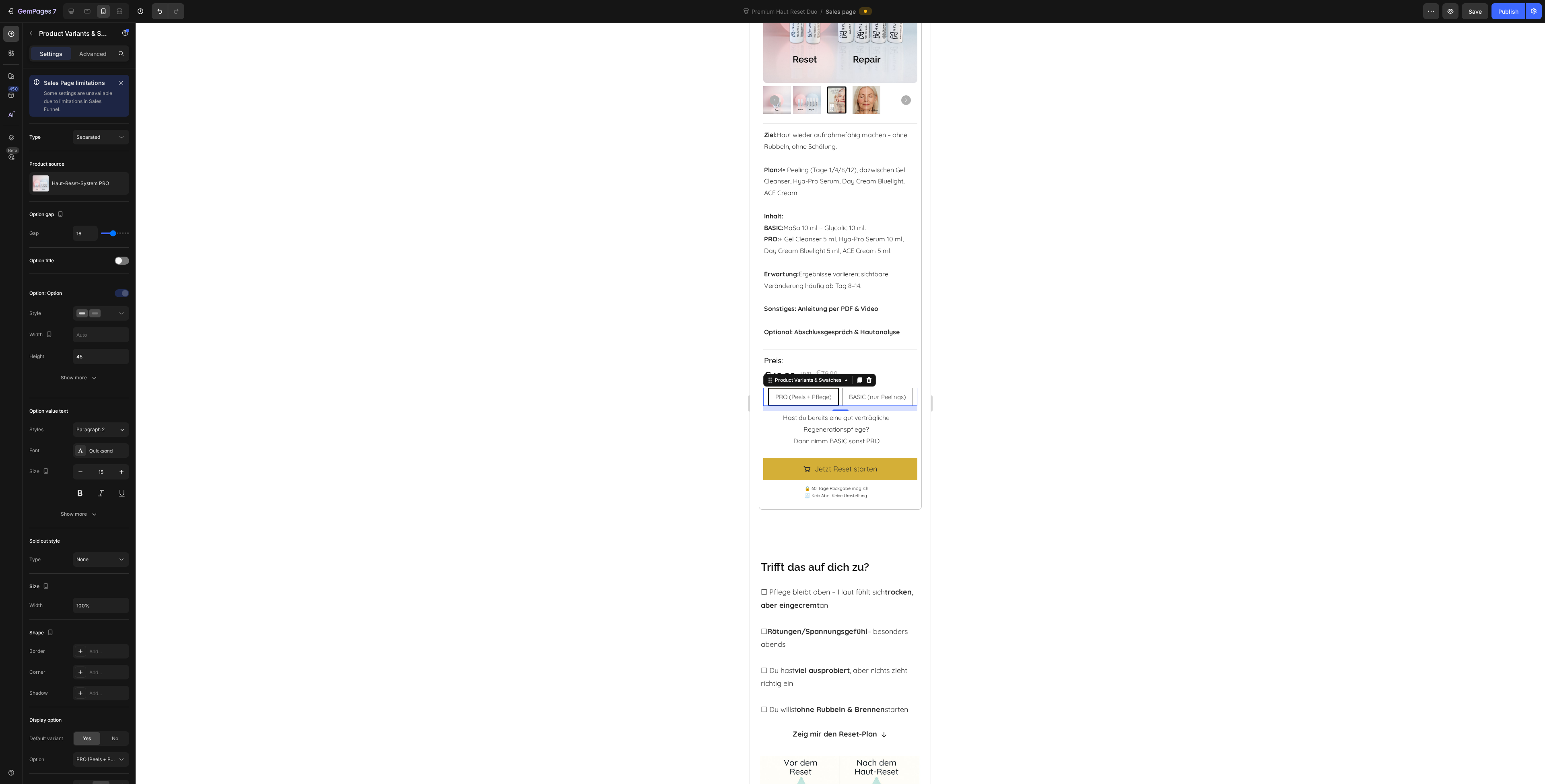
click at [1028, 487] on div at bounding box center [840, 403] width 1410 height 762
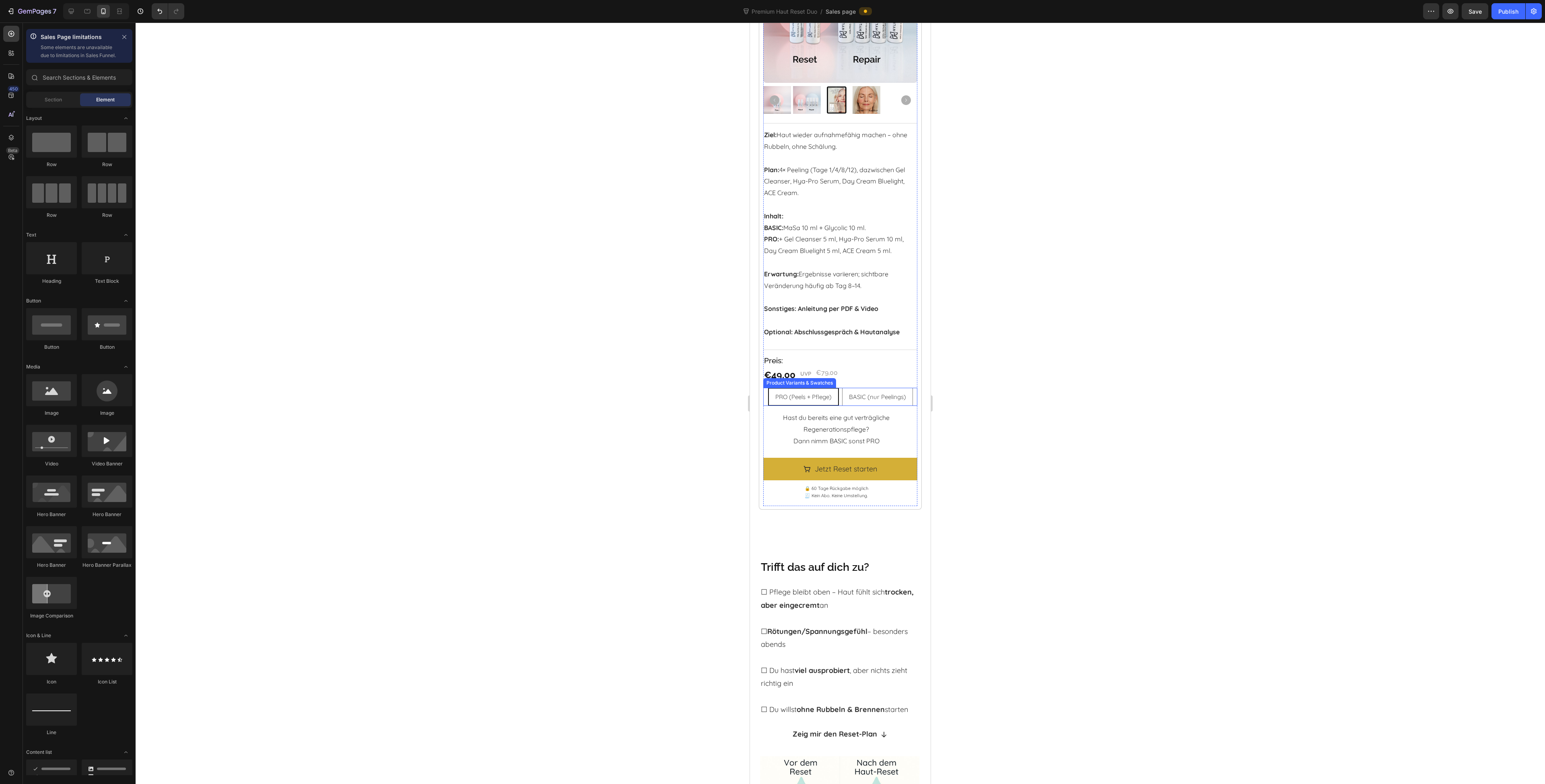
click at [838, 404] on div "PRO (Peels + Pflege) PRO (Peels + Pflege) PRO (Peels + Pflege) BASIC (nur Peeli…" at bounding box center [840, 396] width 154 height 18
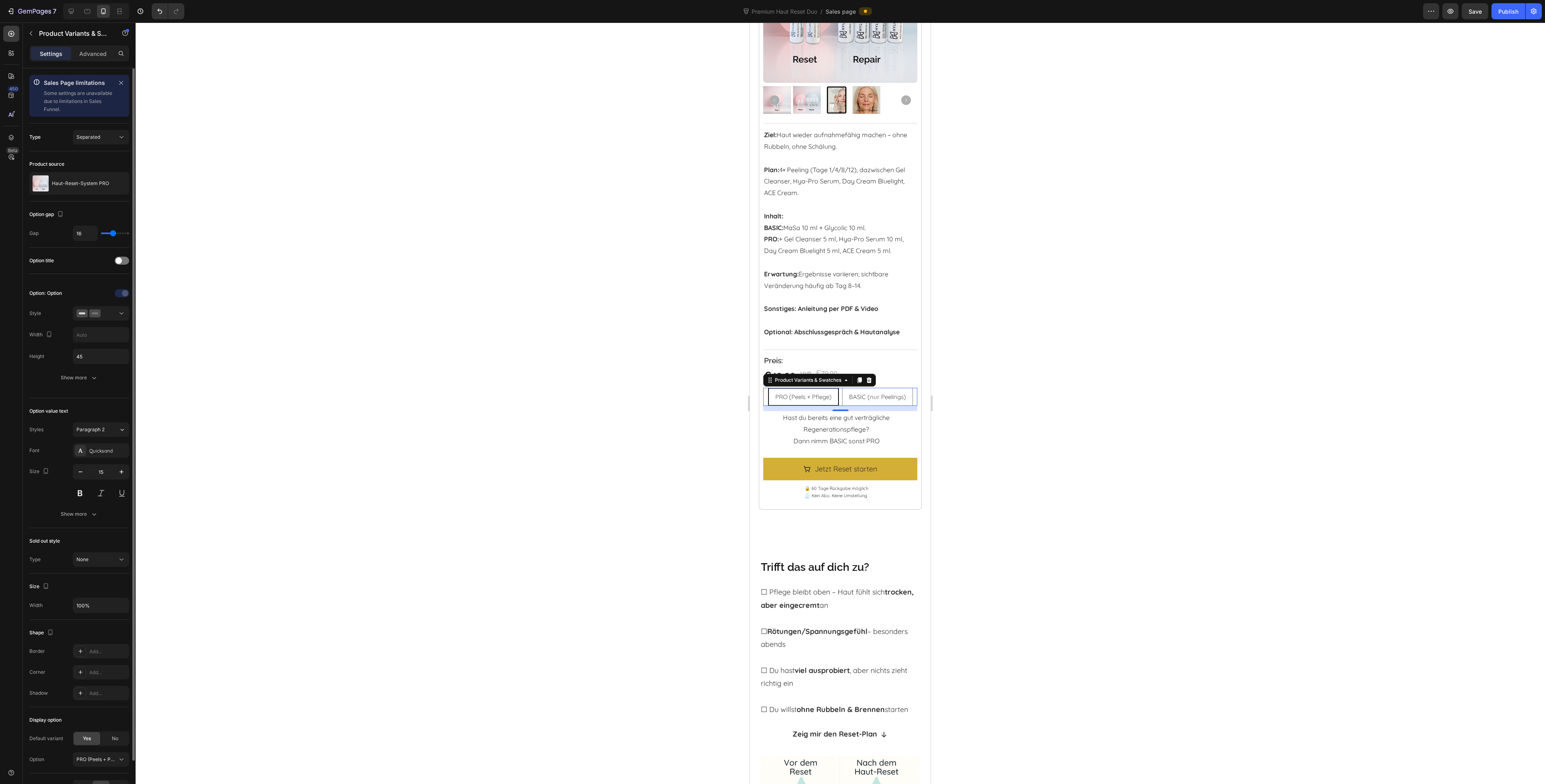
type input "14"
type input "13"
type input "12"
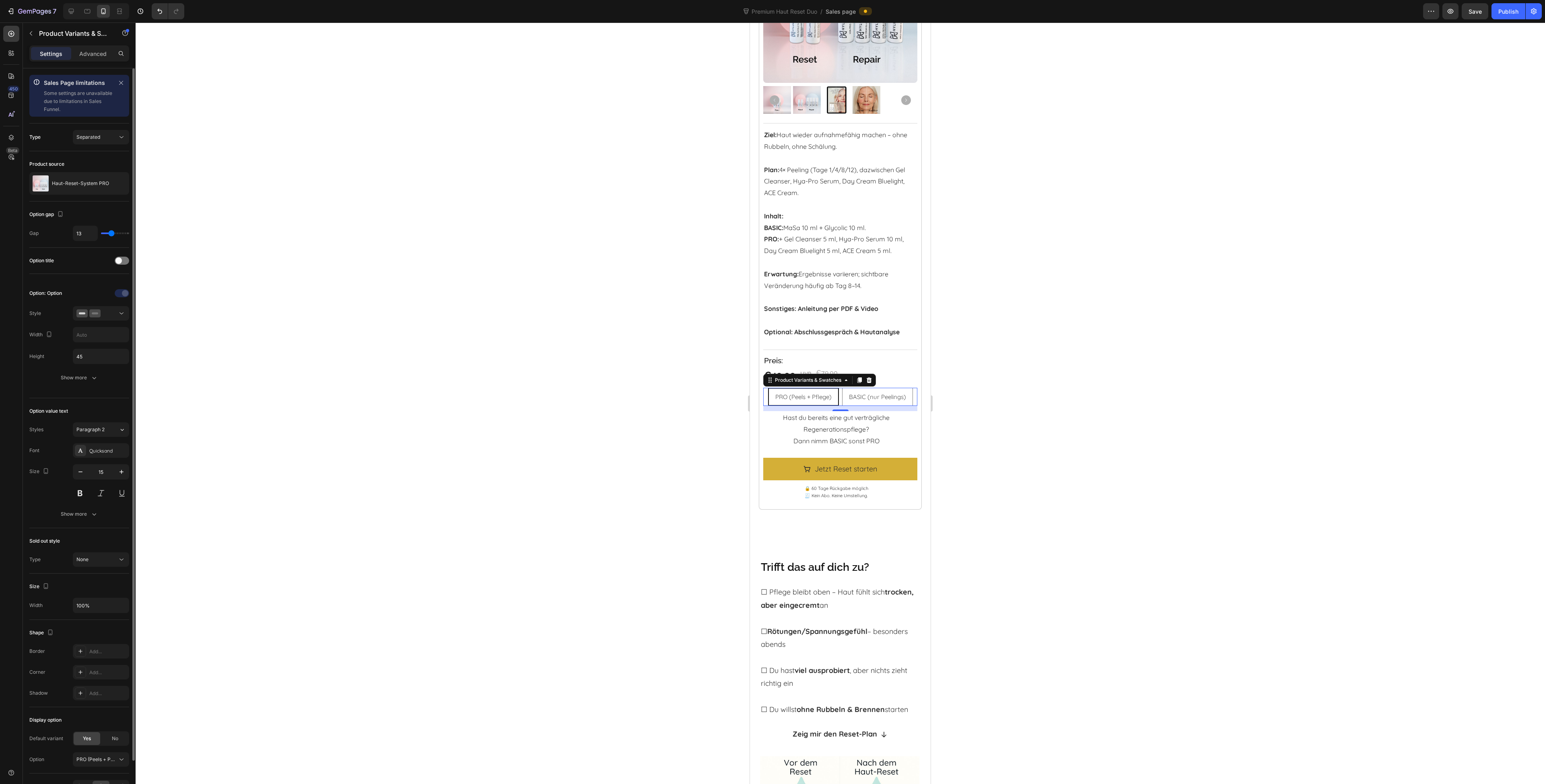
type input "12"
type input "11"
type input "10"
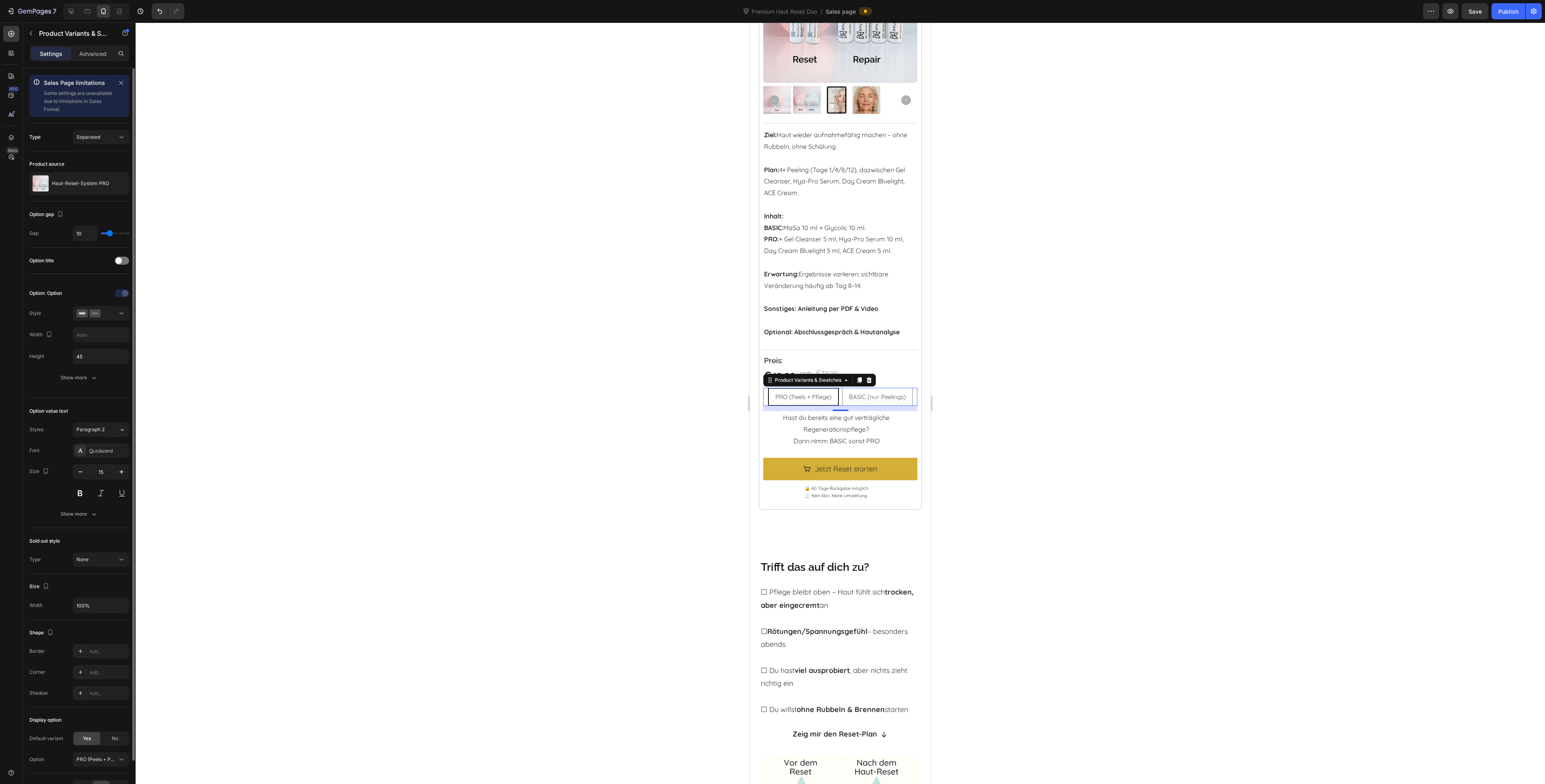
type input "9"
type input "8"
type input "7"
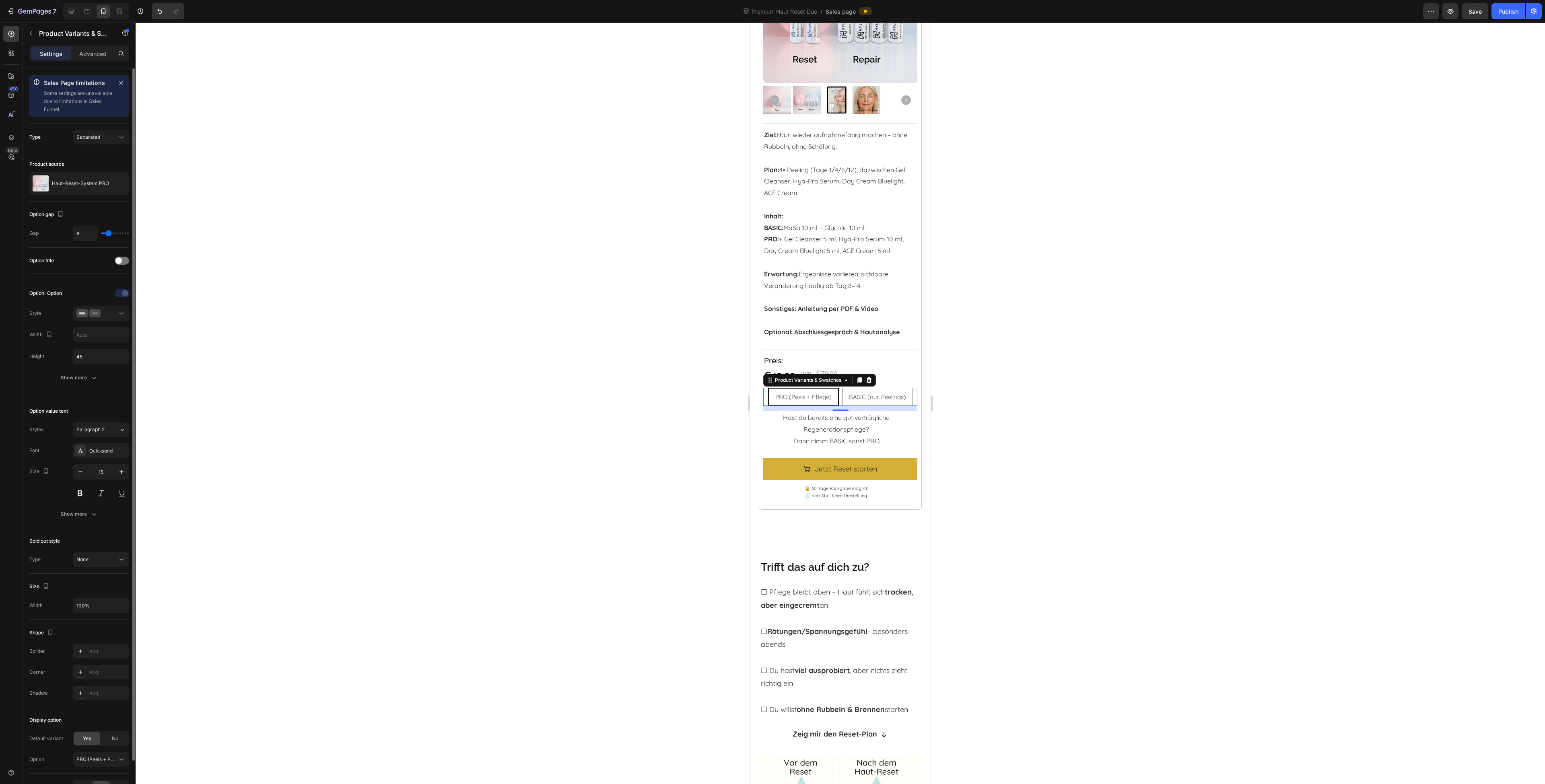
type input "7"
type input "6"
type input "5"
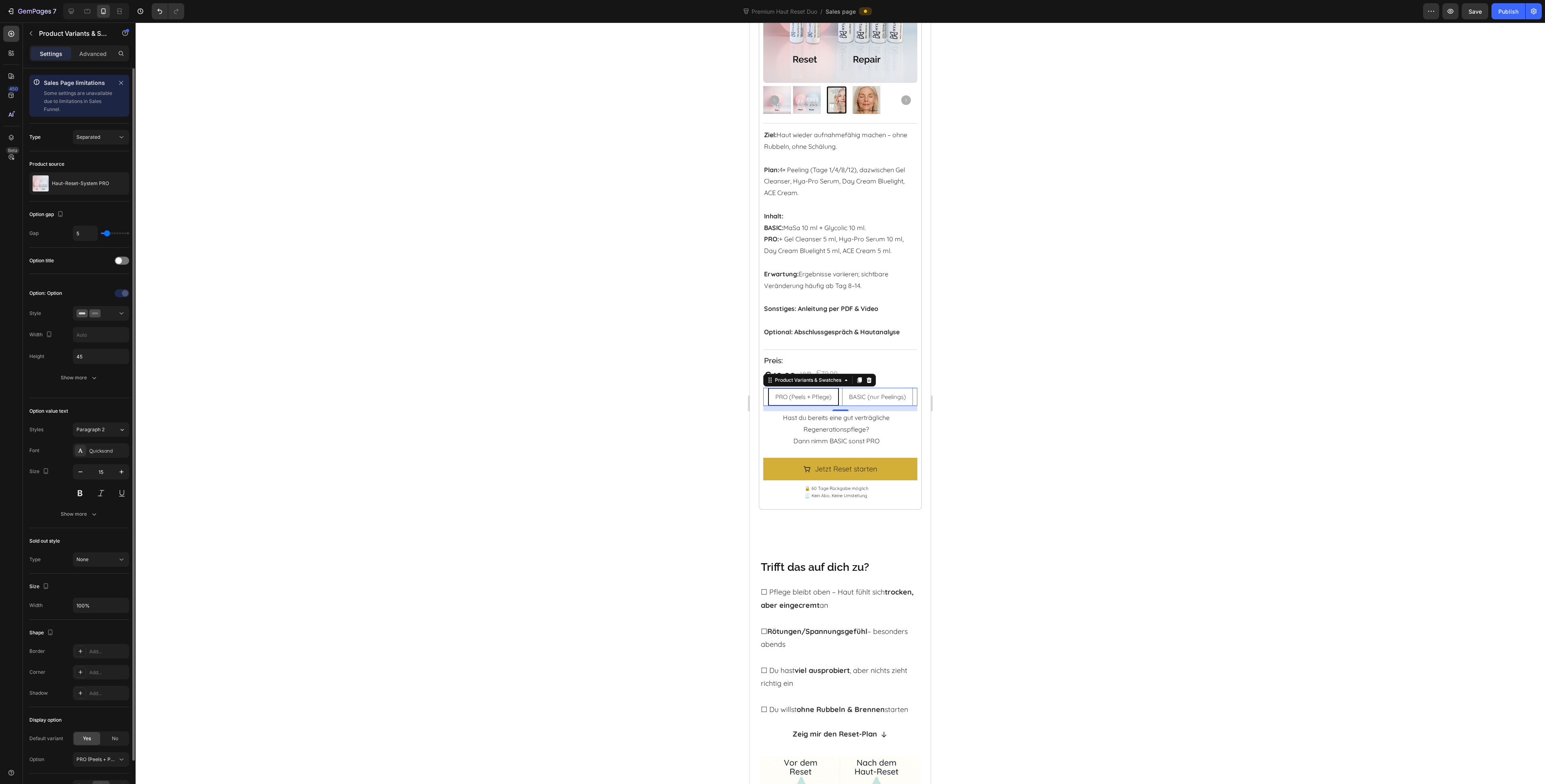
type input "4"
type input "3"
type input "2"
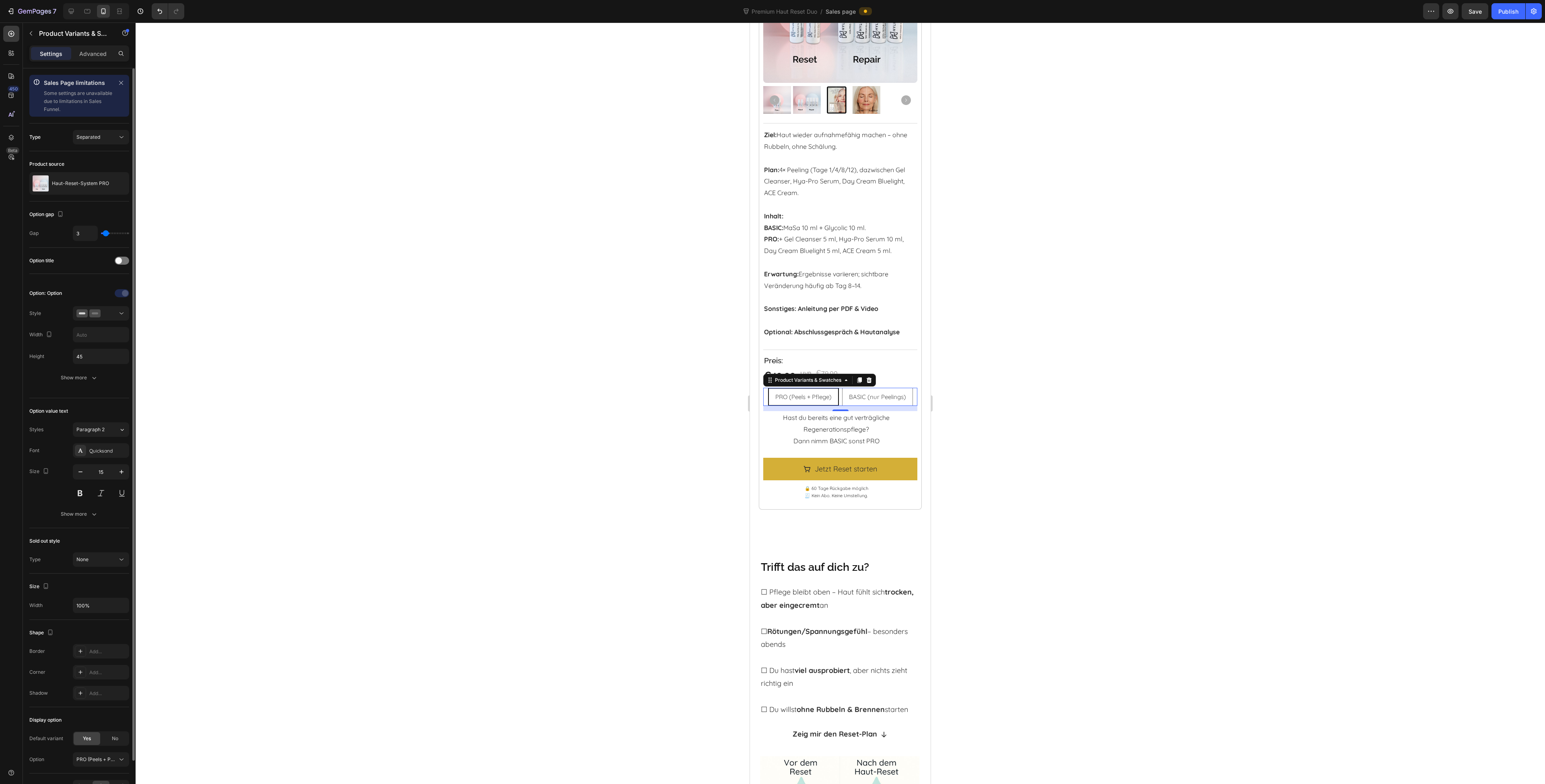
type input "2"
type input "1"
type input "0"
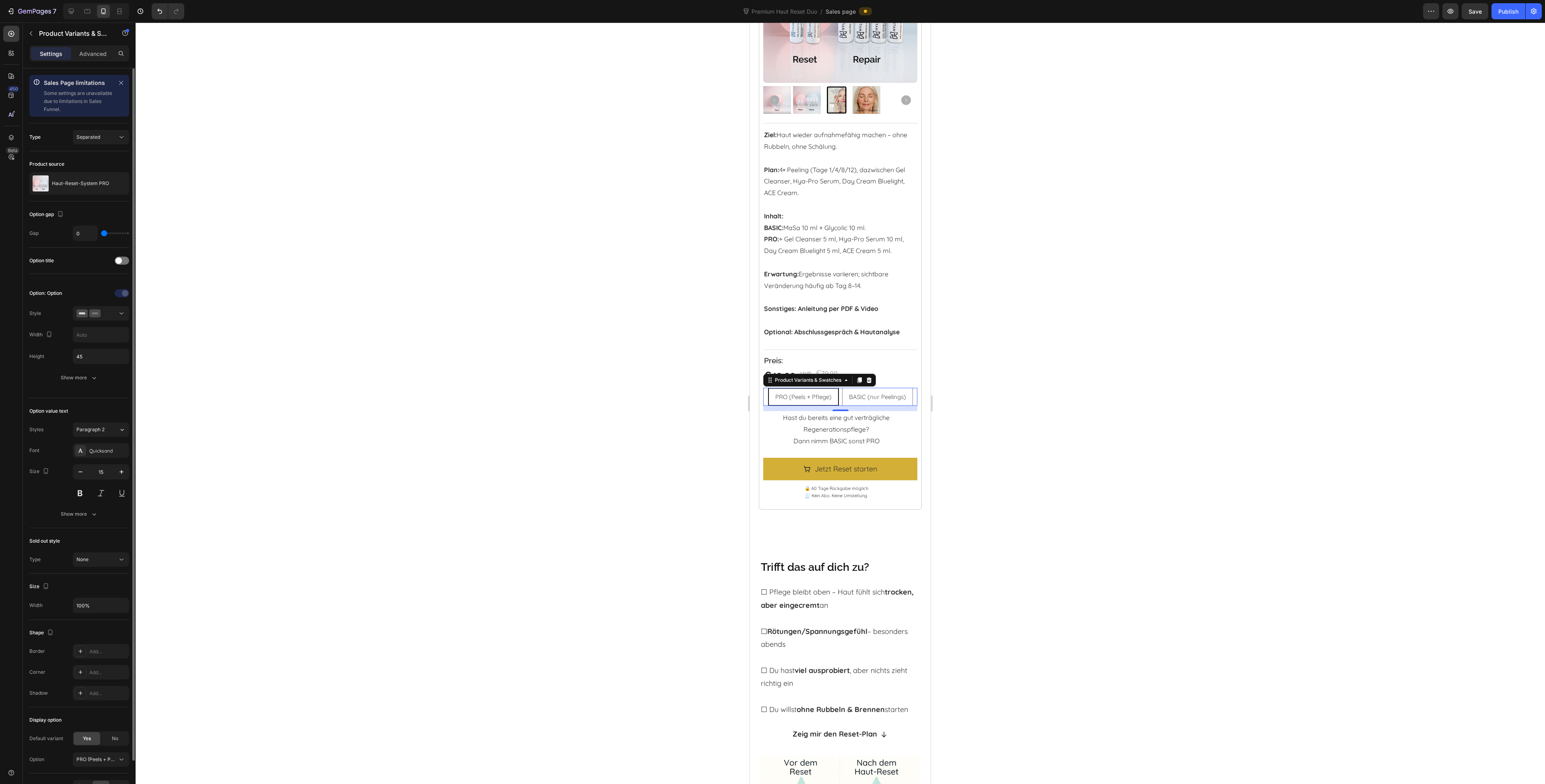
type input "1"
type input "2"
type input "3"
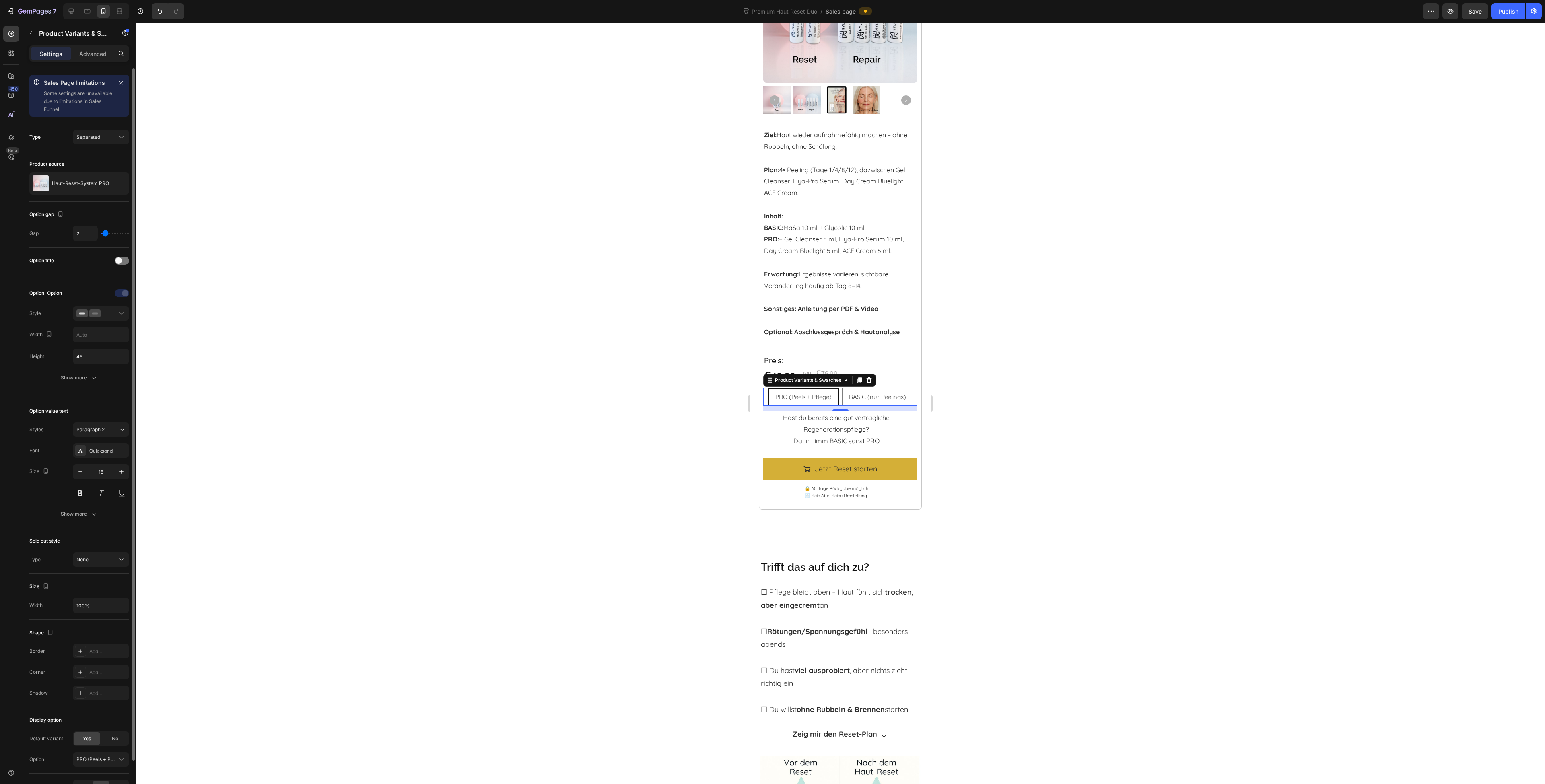
type input "3"
type input "4"
type input "5"
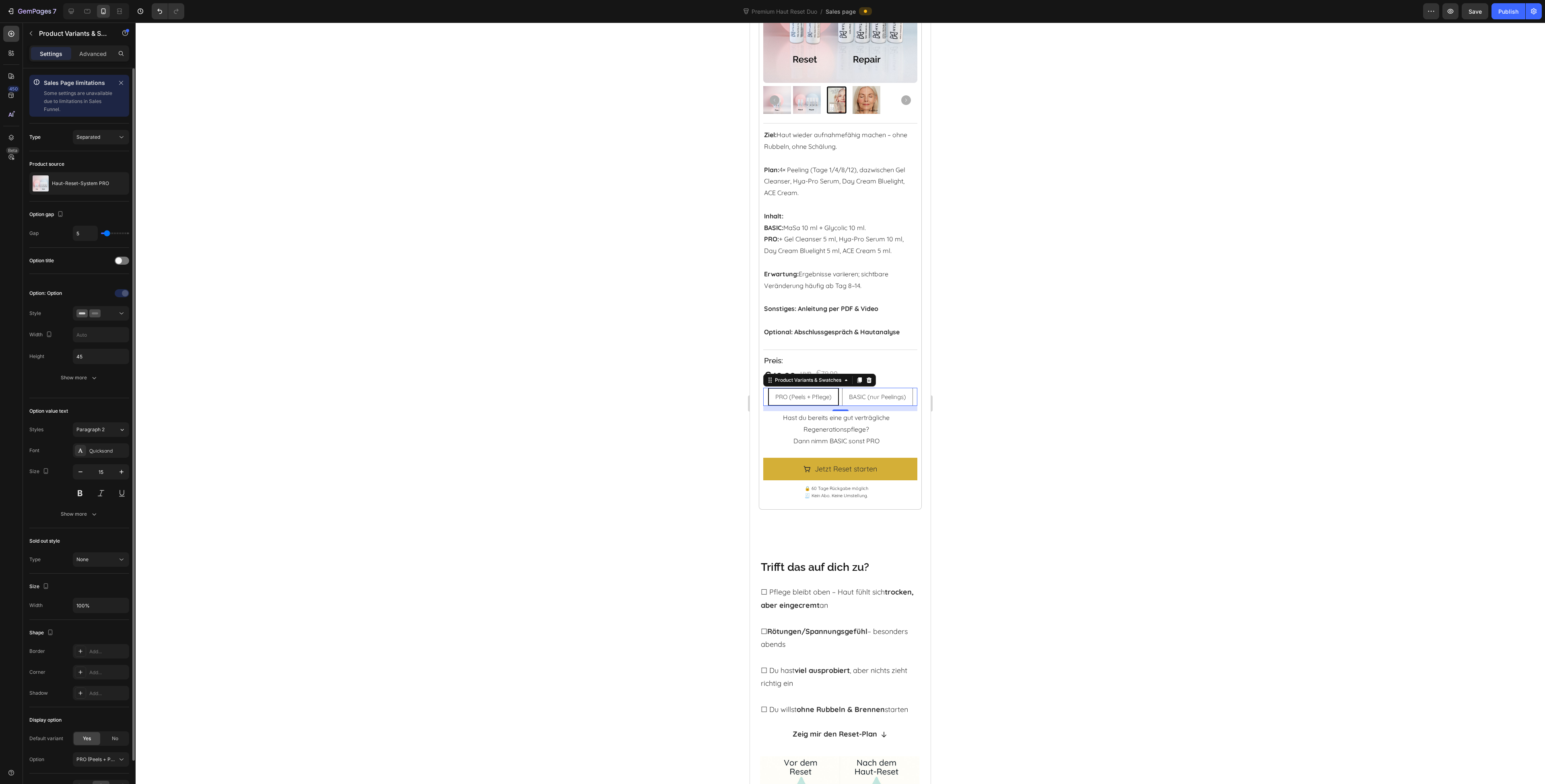
type input "6"
type input "7"
type input "8"
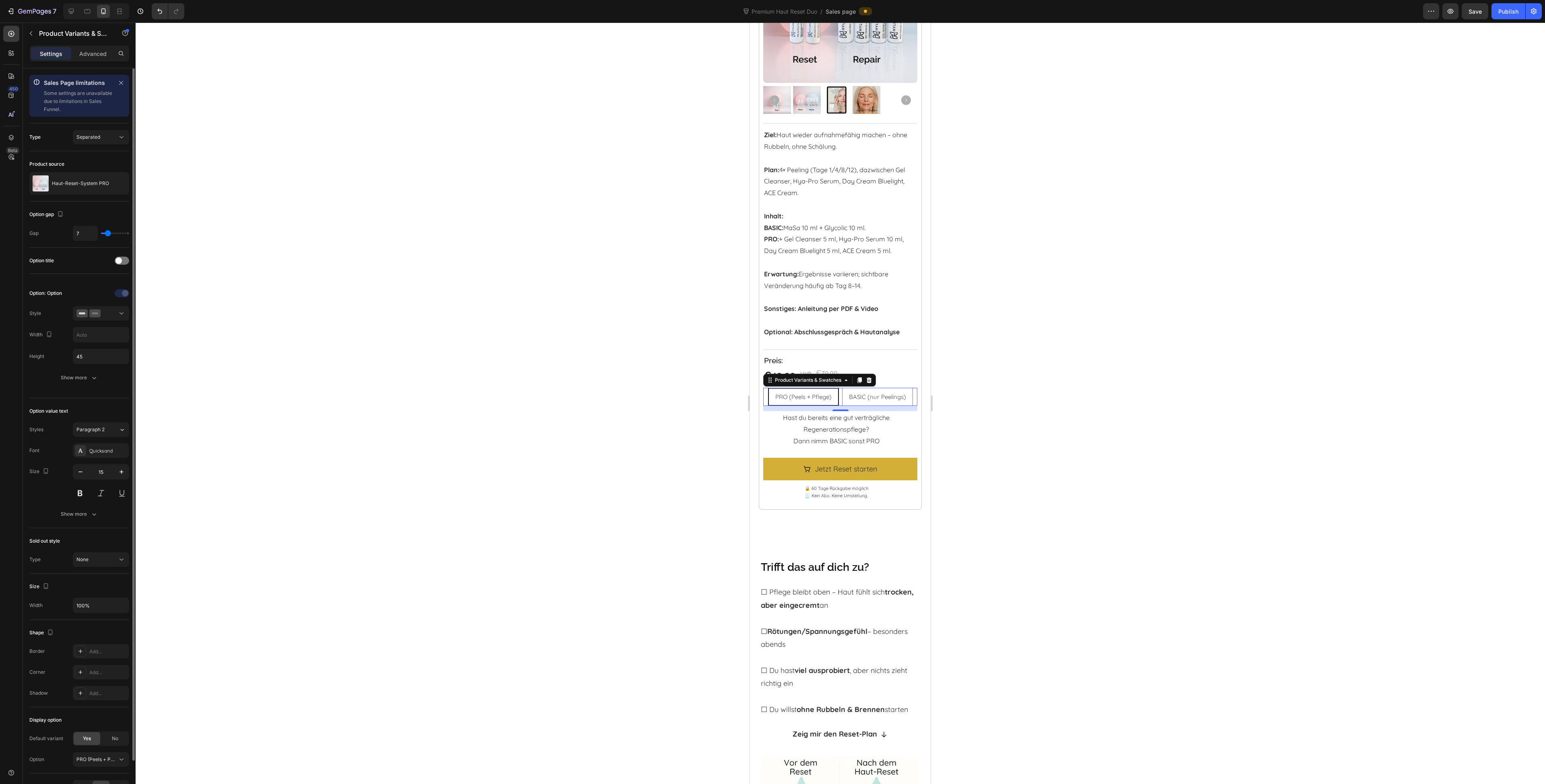
type input "8"
type input "9"
type input "10"
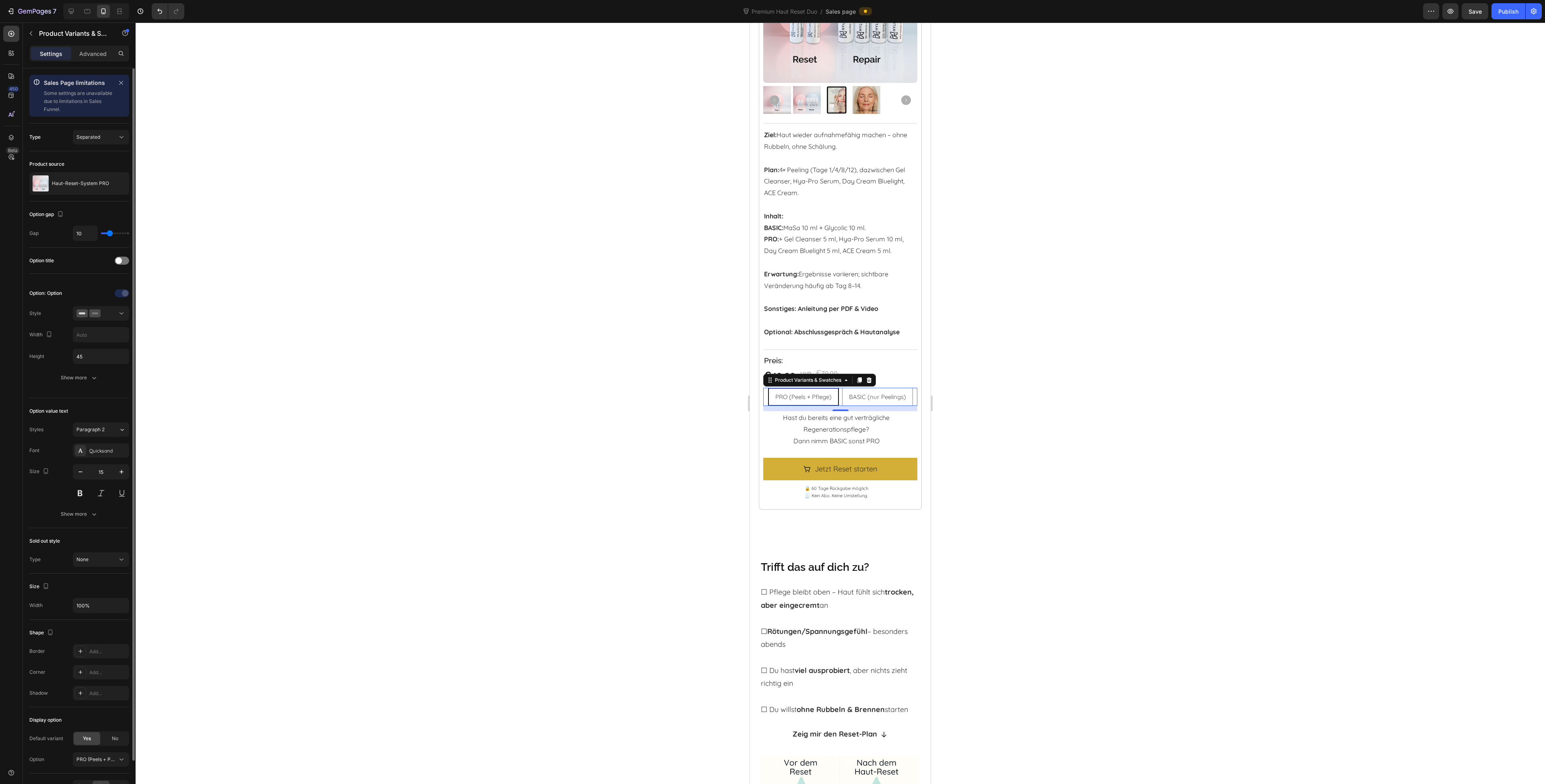
type input "11"
type input "12"
type input "13"
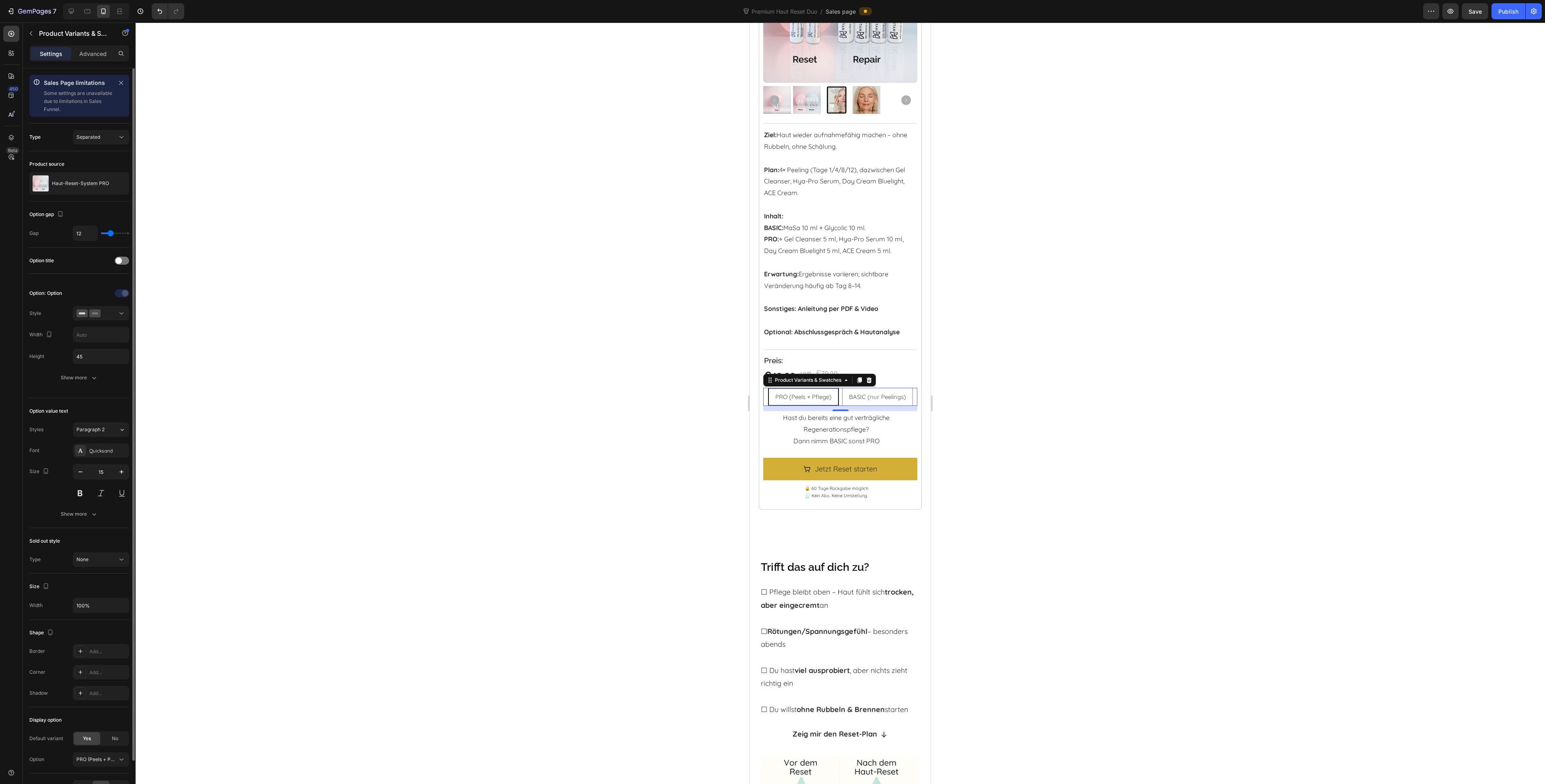
type input "13"
type input "14"
type input "15"
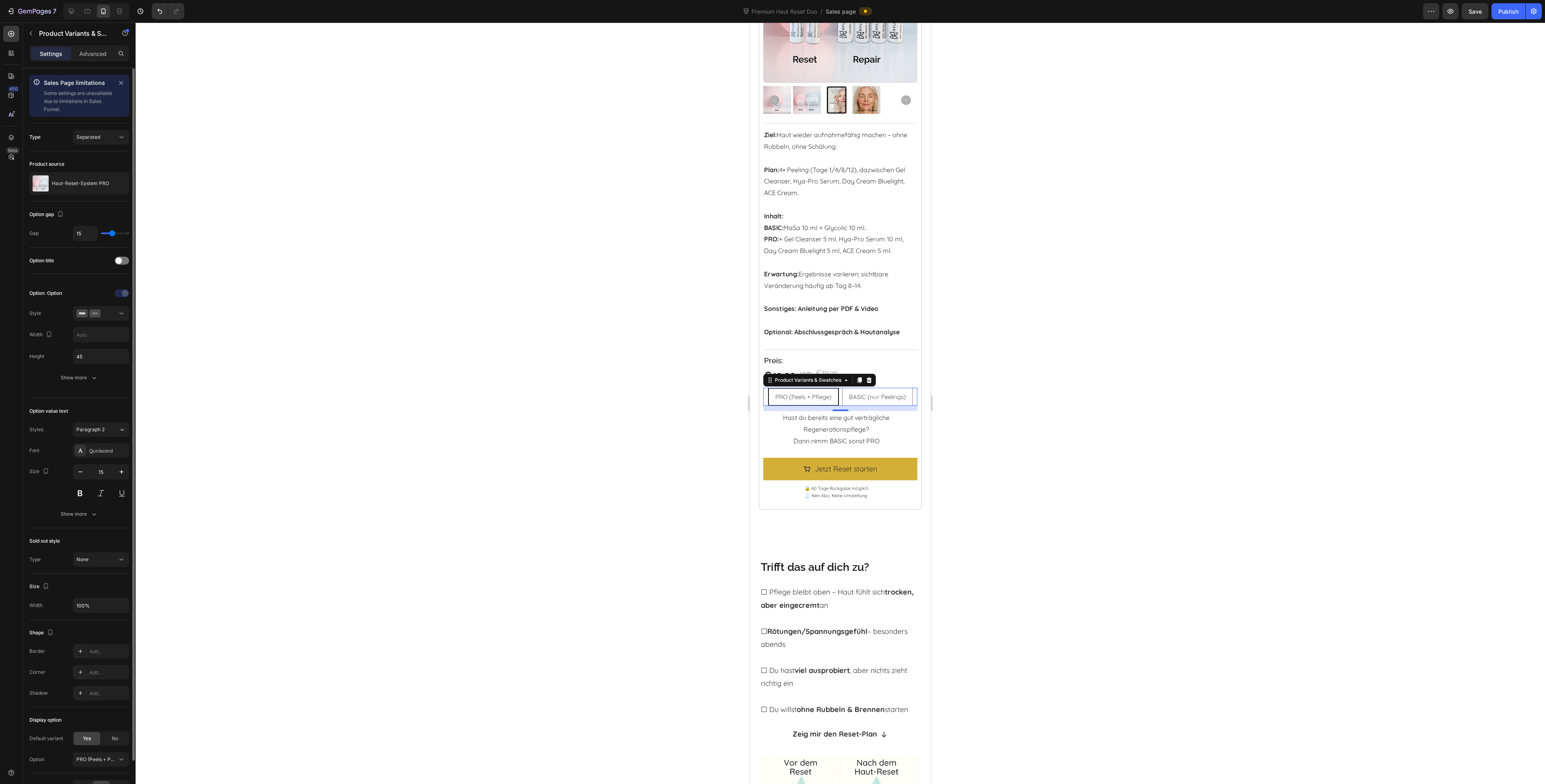
type input "14"
click at [112, 232] on input "range" at bounding box center [114, 233] width 28 height 2
click at [304, 264] on div at bounding box center [840, 403] width 1410 height 762
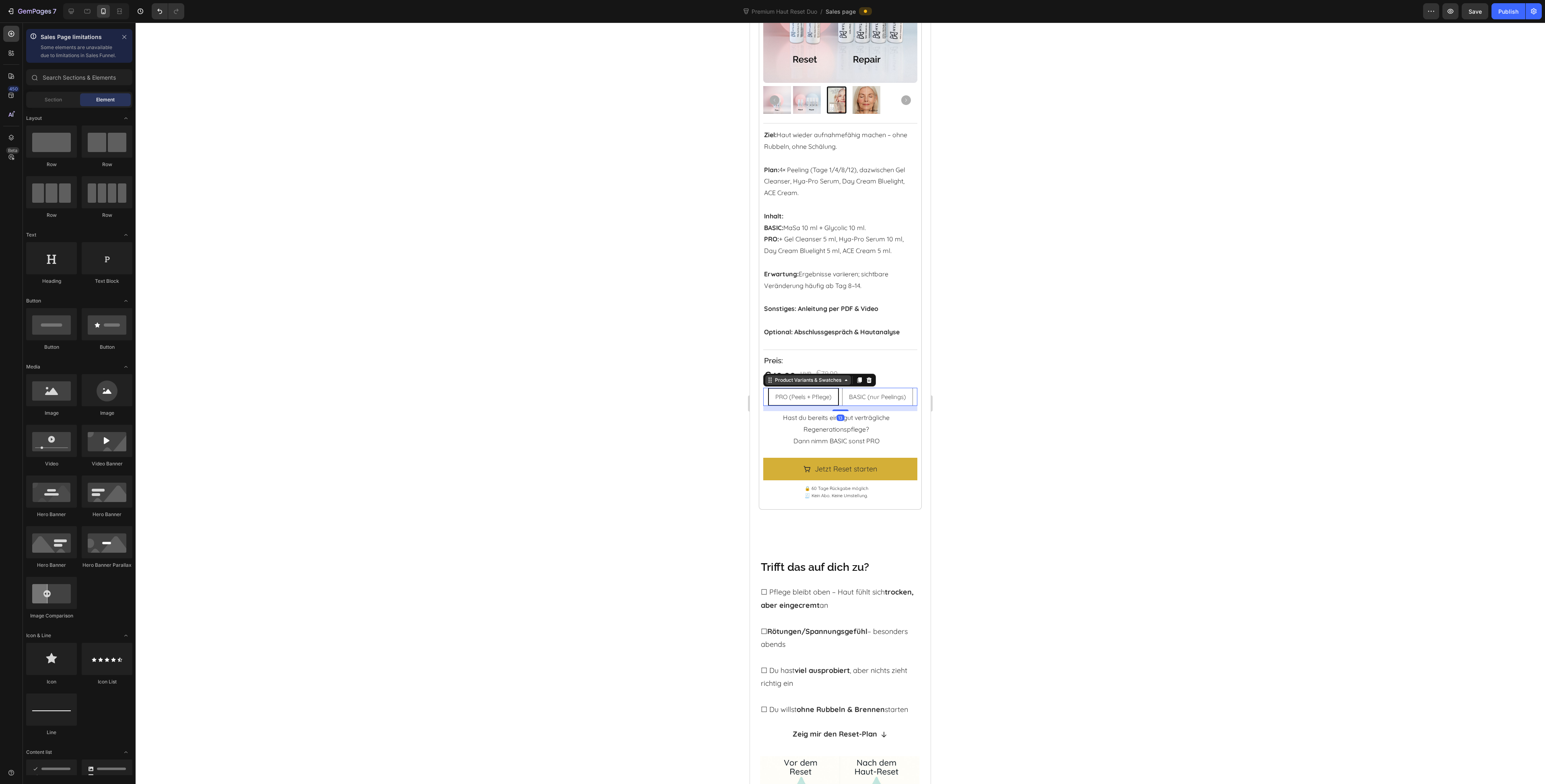
click at [786, 385] on div "Product Variants & Swatches" at bounding box center [807, 380] width 85 height 10
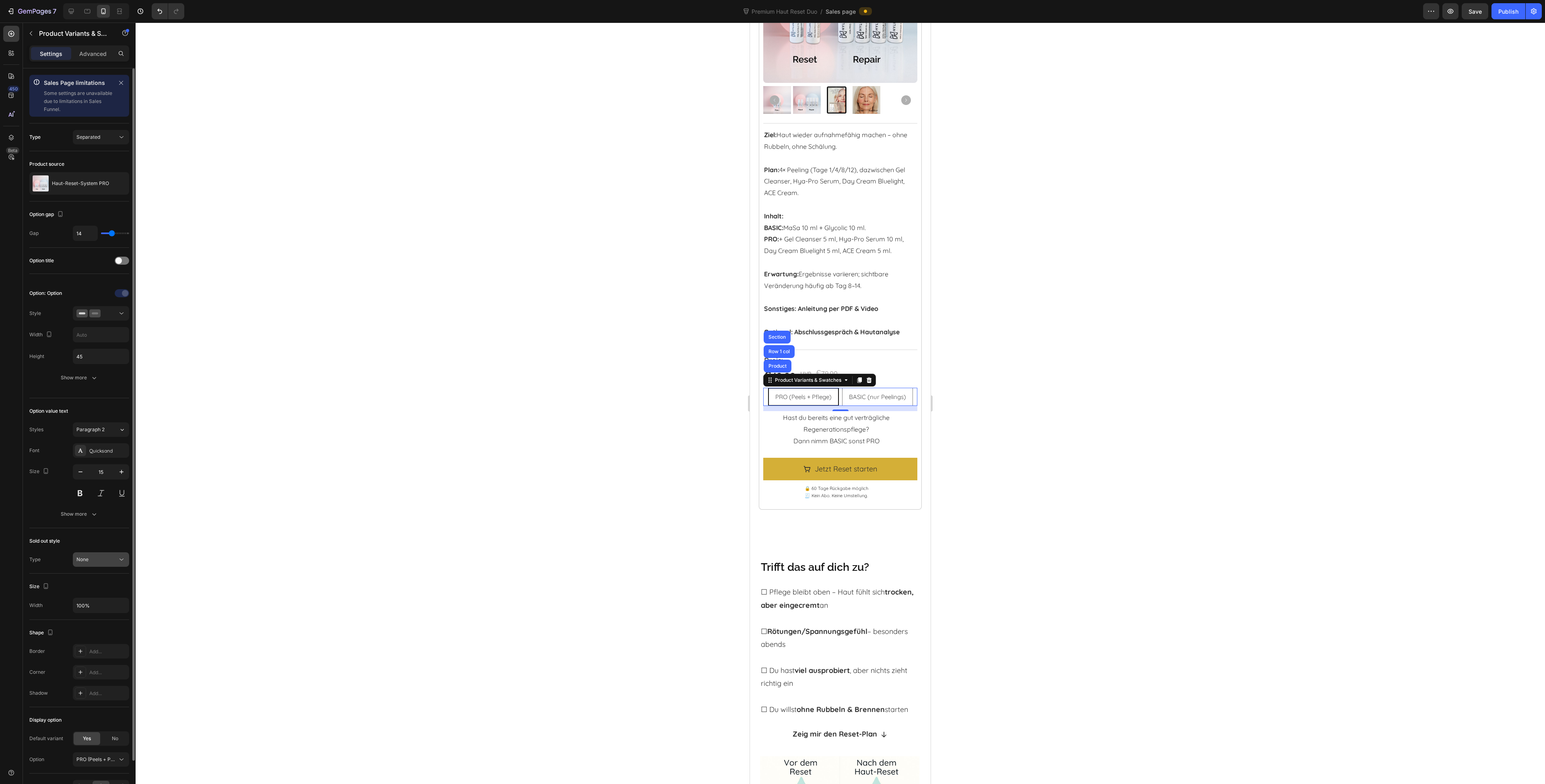
click at [106, 563] on button "None" at bounding box center [101, 559] width 57 height 14
click at [107, 537] on div "Sold out style" at bounding box center [80, 540] width 100 height 12
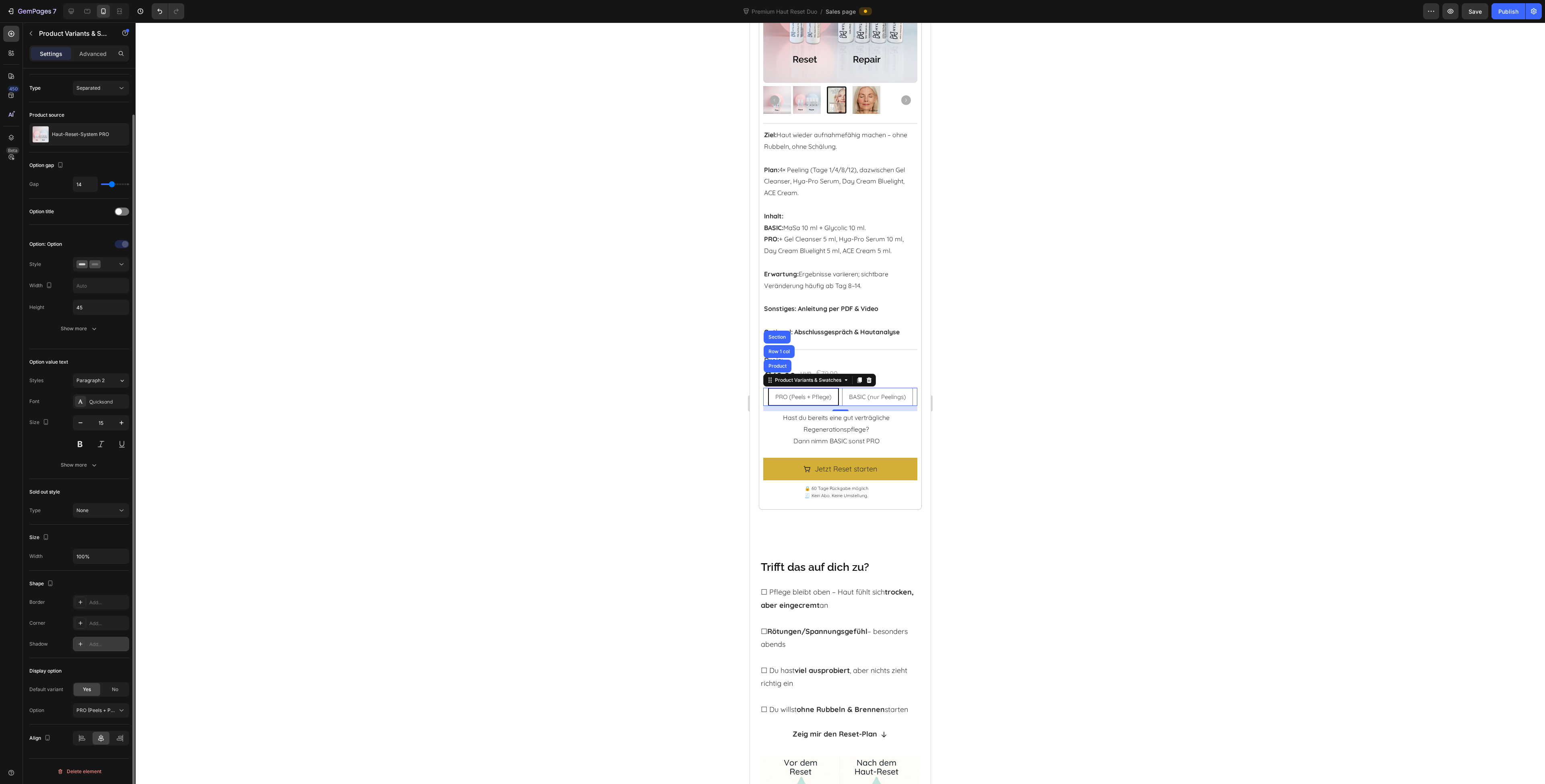
click at [99, 647] on div "Add..." at bounding box center [107, 645] width 37 height 8
click at [446, 529] on div at bounding box center [840, 403] width 1410 height 762
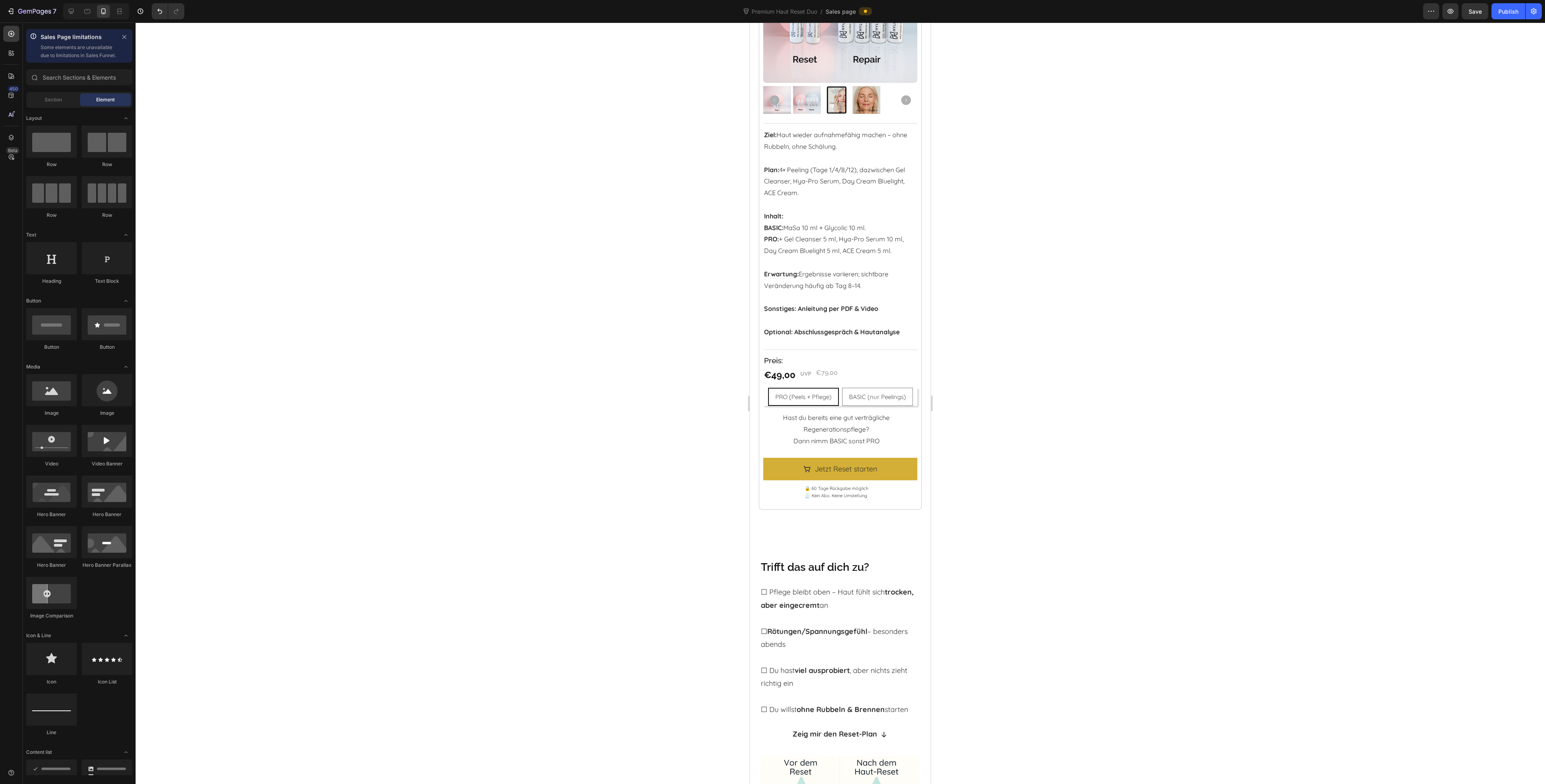
click at [414, 520] on div at bounding box center [840, 403] width 1410 height 762
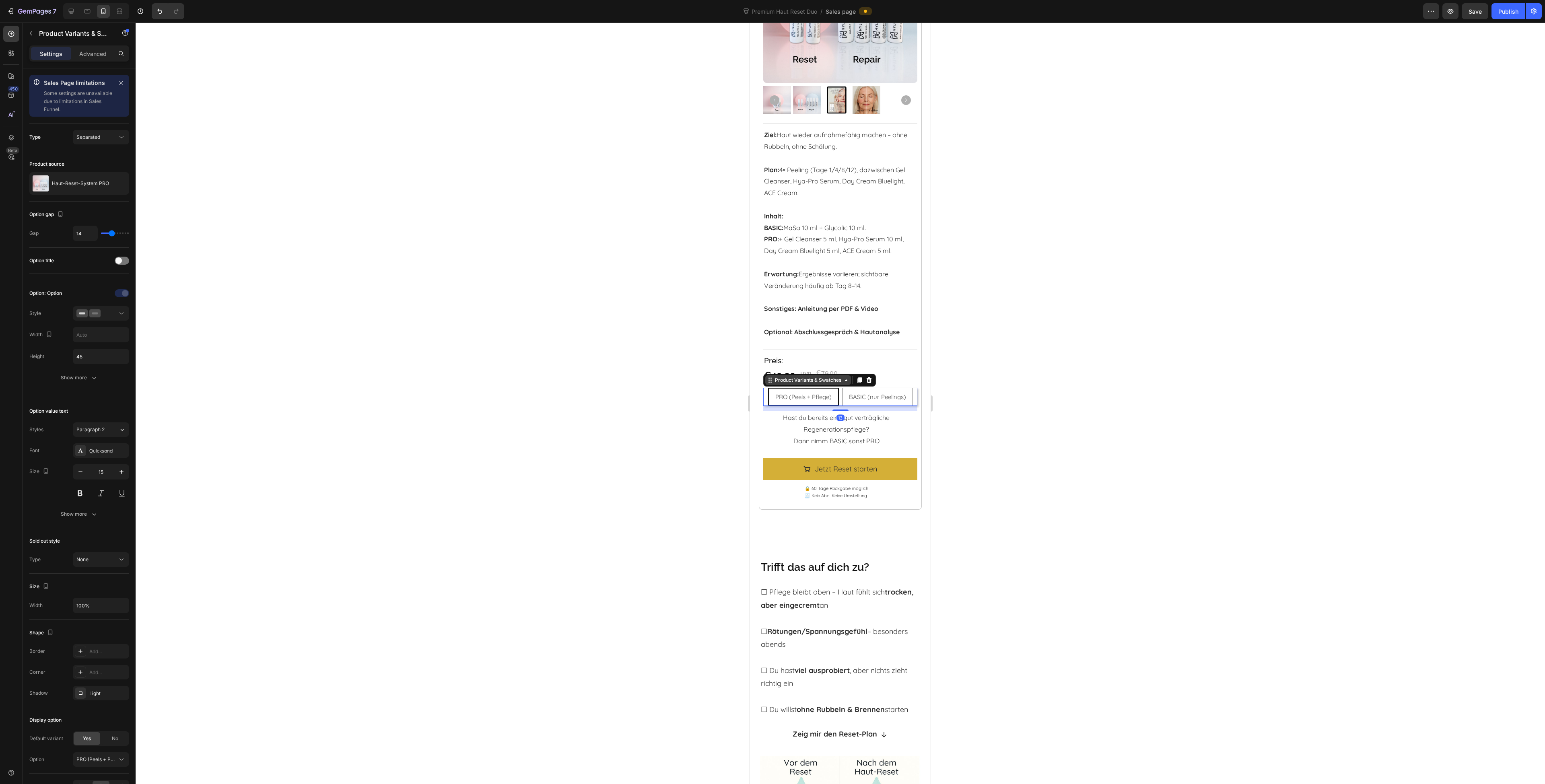
click at [802, 387] on div "Product Variants & Swatches" at bounding box center [819, 380] width 112 height 12
click at [119, 693] on icon "button" at bounding box center [120, 693] width 7 height 7
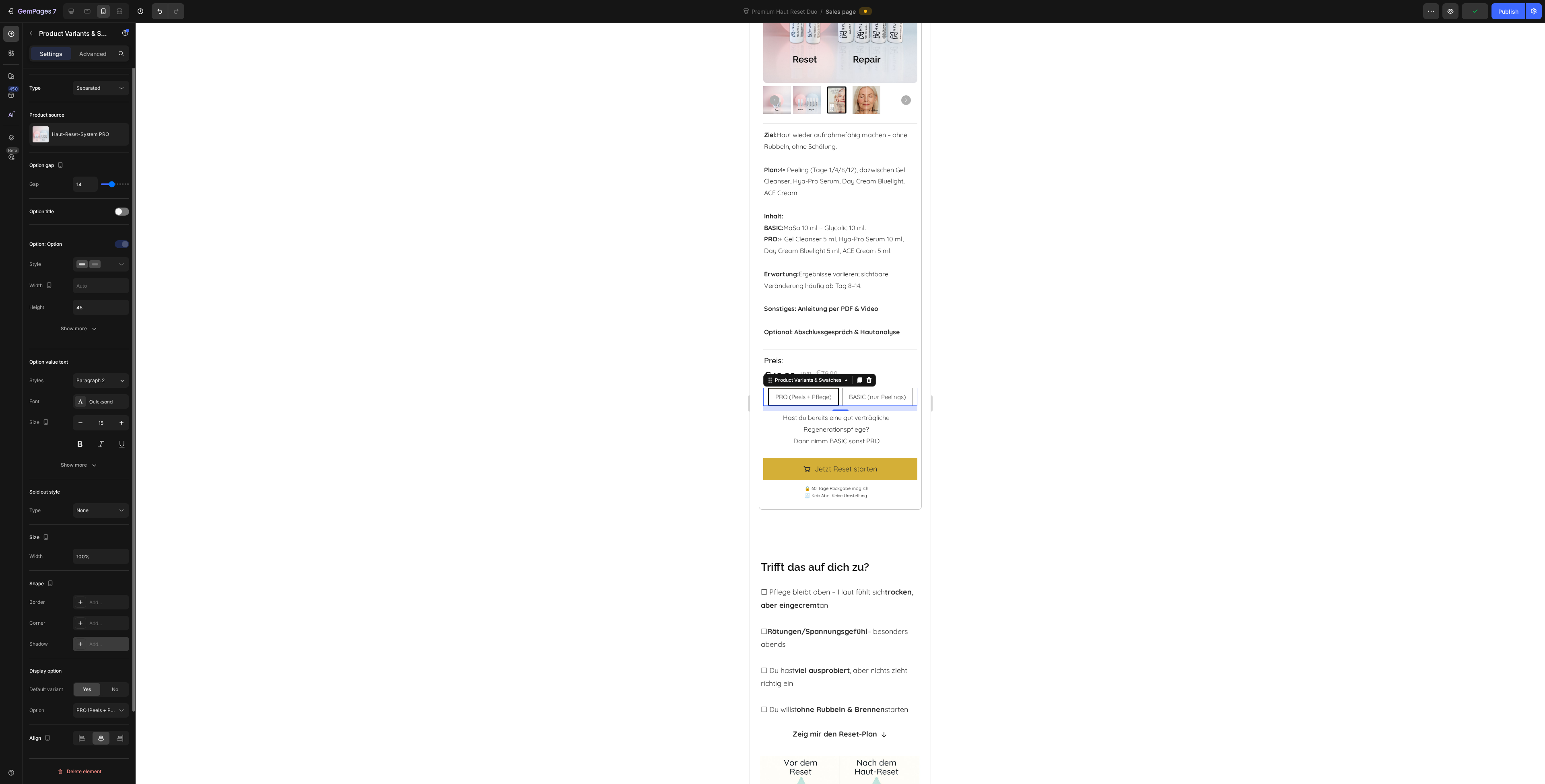
scroll to position [0, 0]
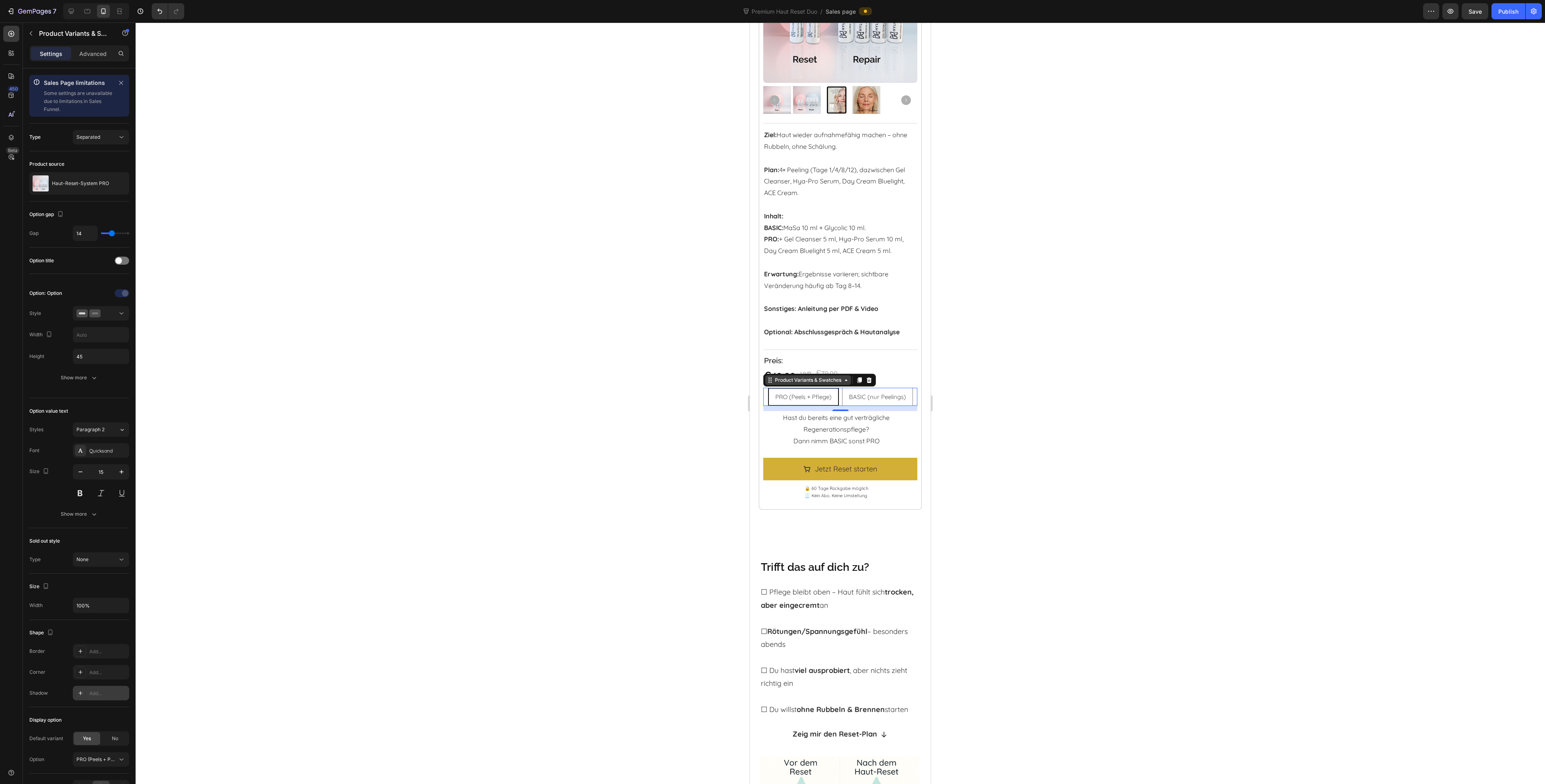
click at [816, 384] on div "Product Variants & Swatches" at bounding box center [808, 380] width 70 height 8
click at [125, 260] on div at bounding box center [121, 260] width 14 height 8
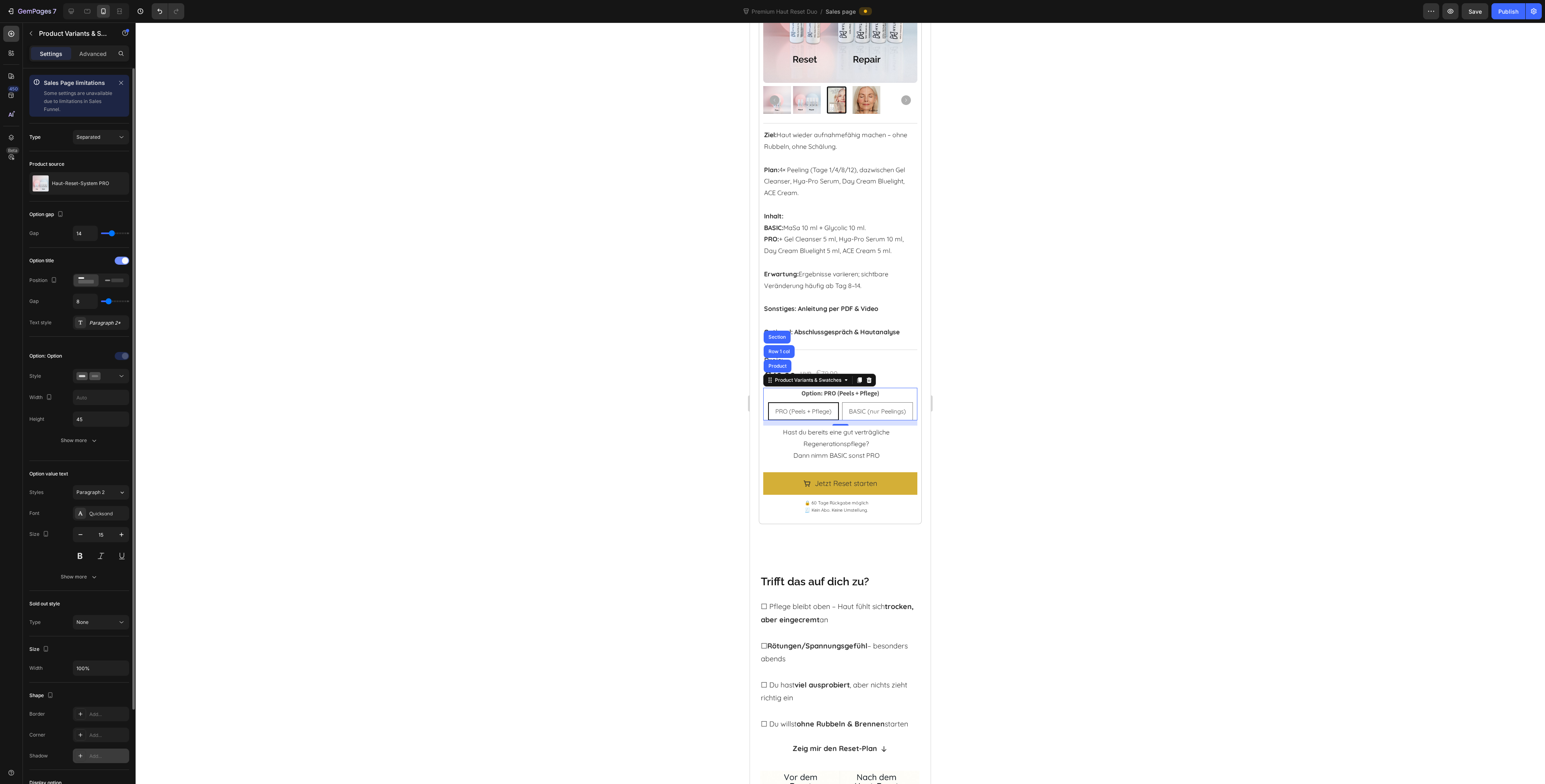
click at [125, 260] on span at bounding box center [125, 260] width 7 height 7
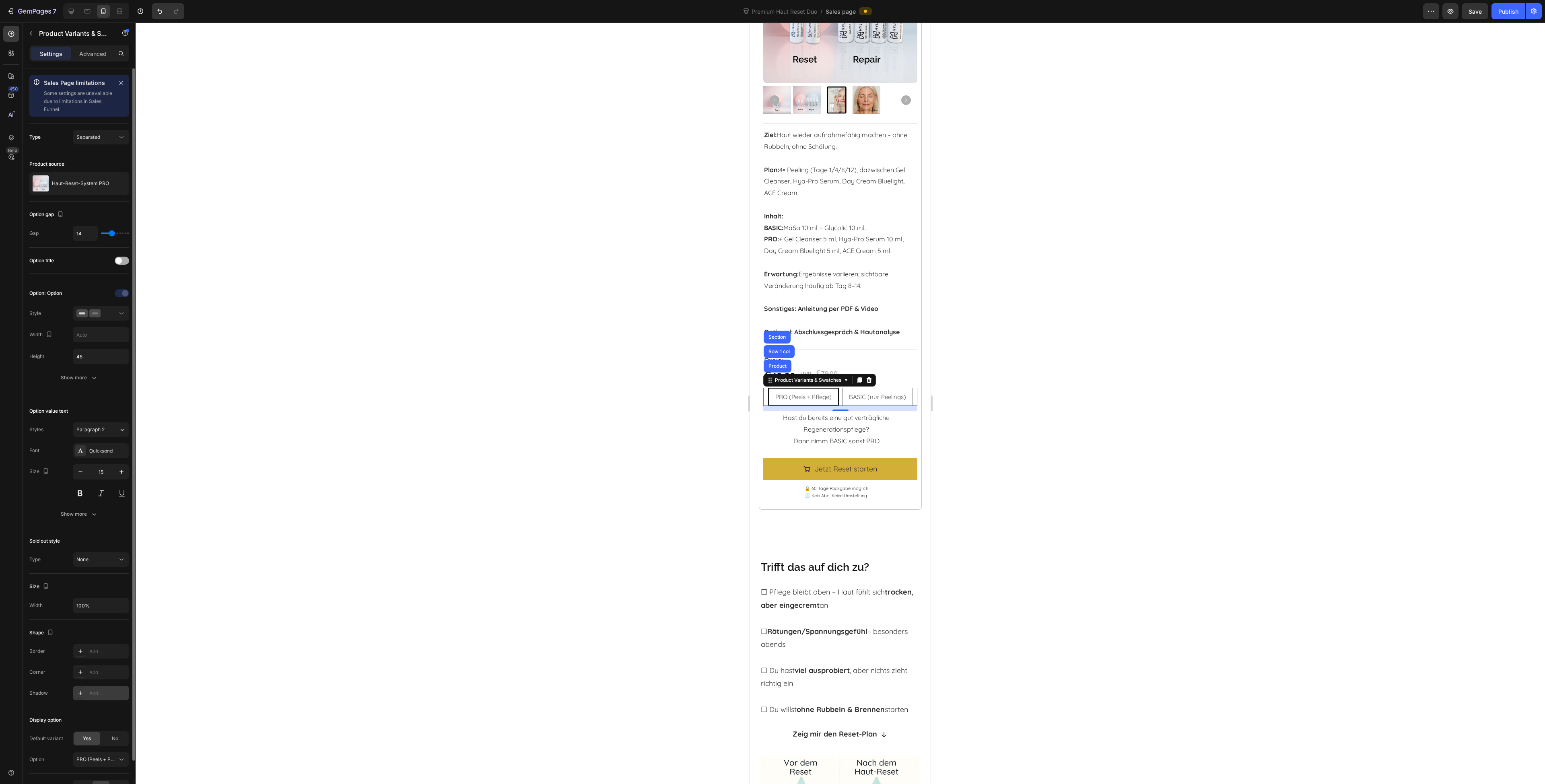
click at [125, 260] on div at bounding box center [121, 260] width 14 height 8
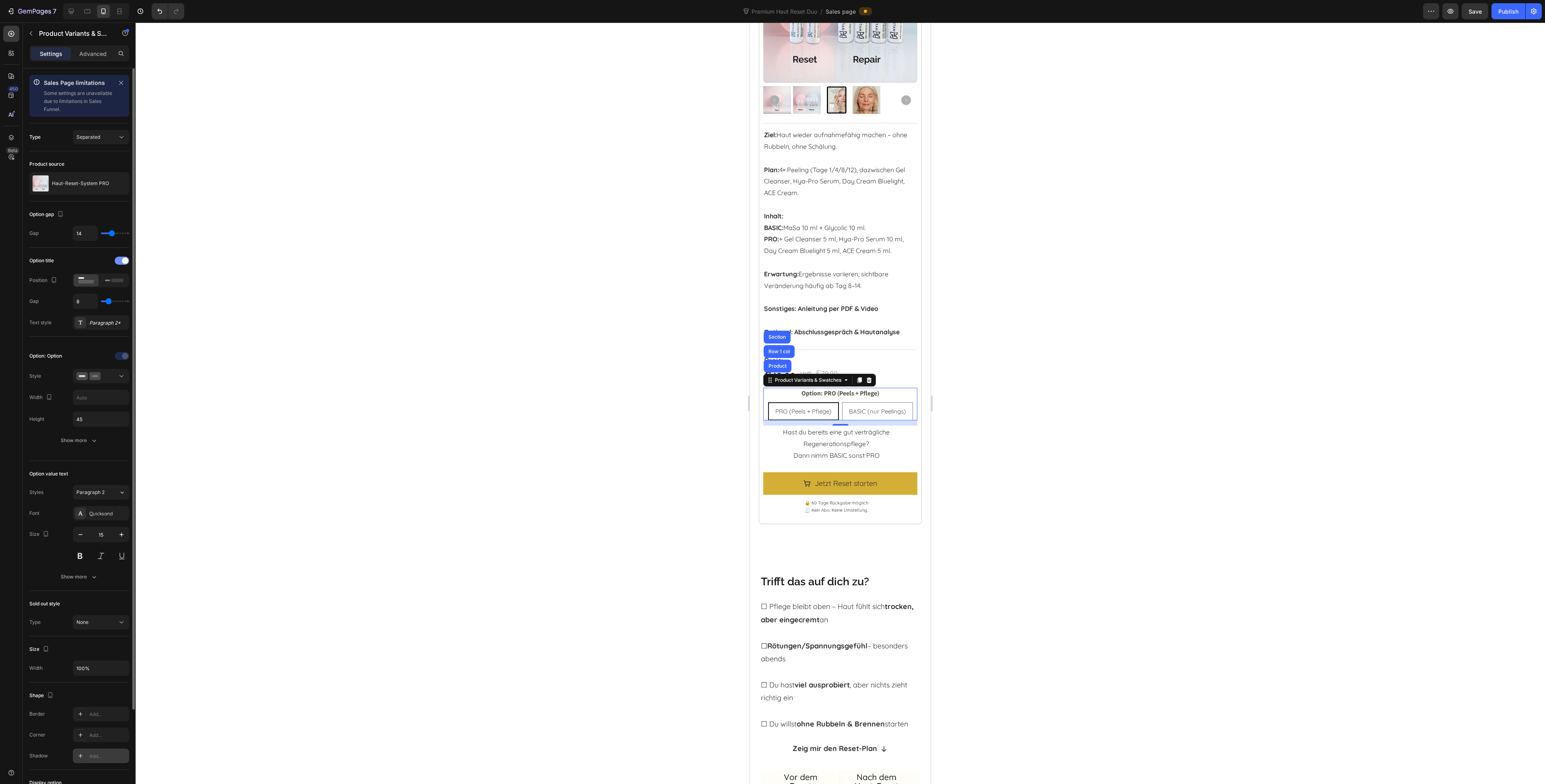
click at [125, 260] on span at bounding box center [125, 260] width 7 height 7
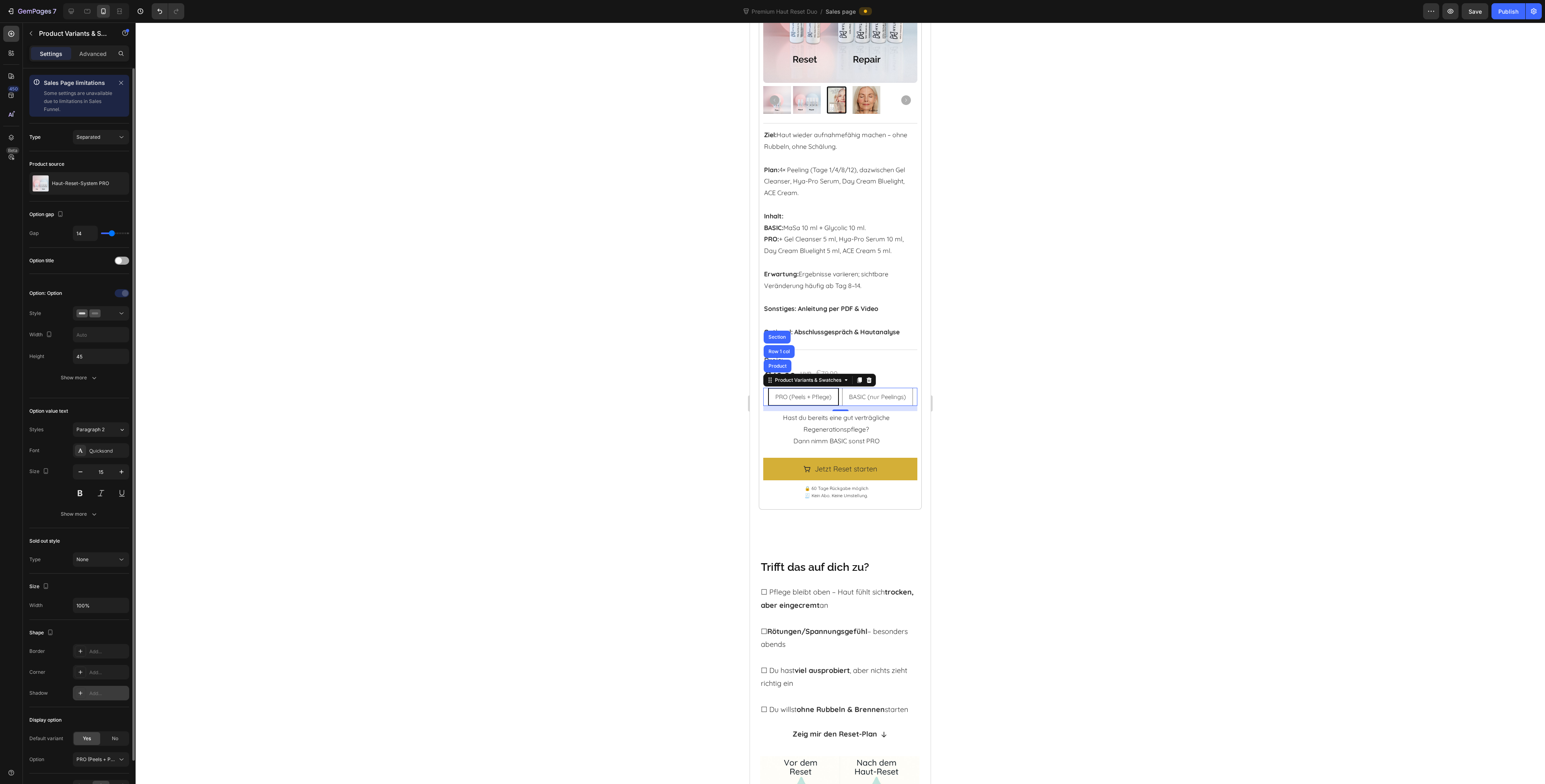
click at [125, 260] on div at bounding box center [121, 260] width 14 height 8
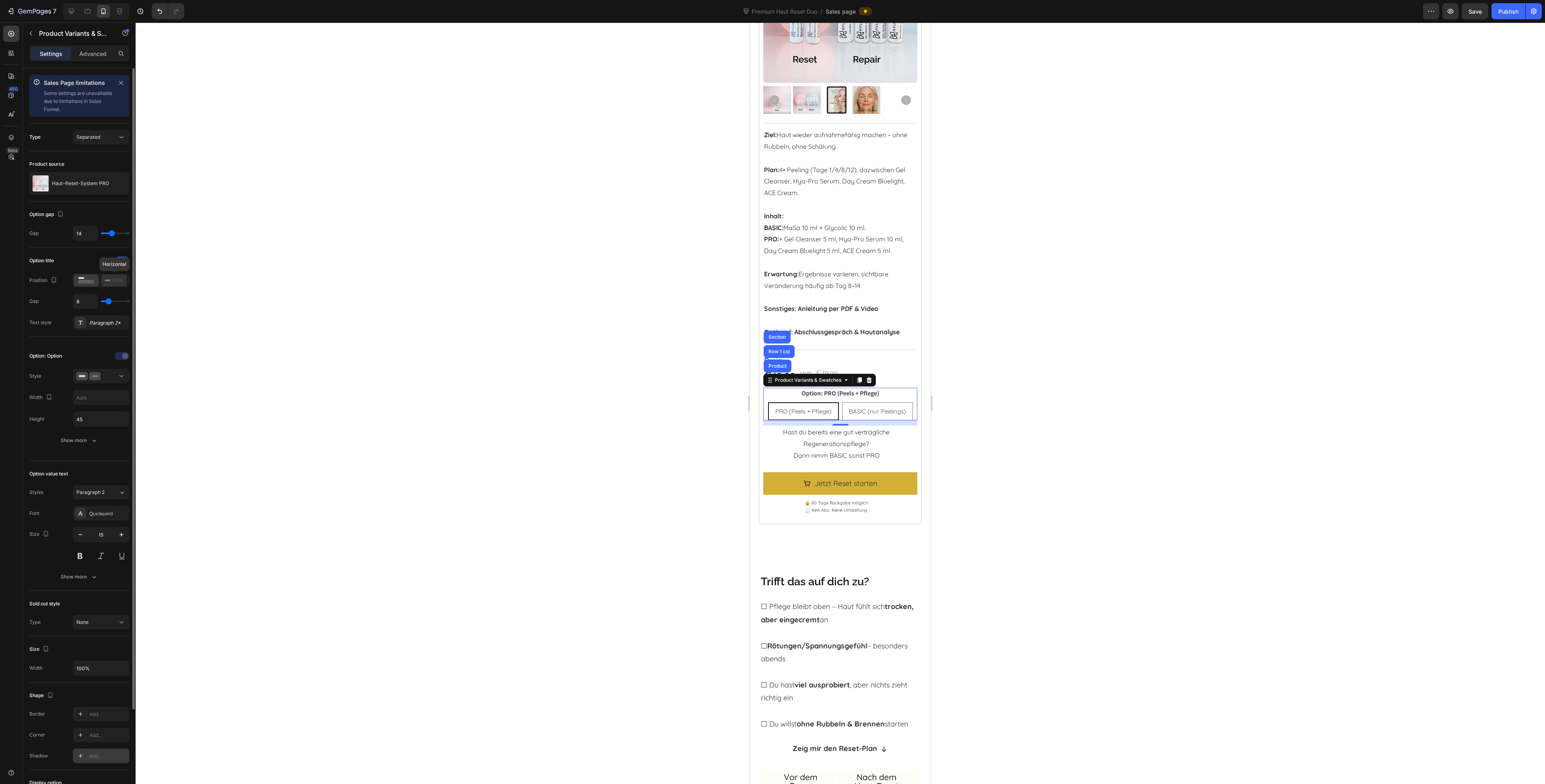
click at [120, 277] on icon at bounding box center [113, 280] width 18 height 9
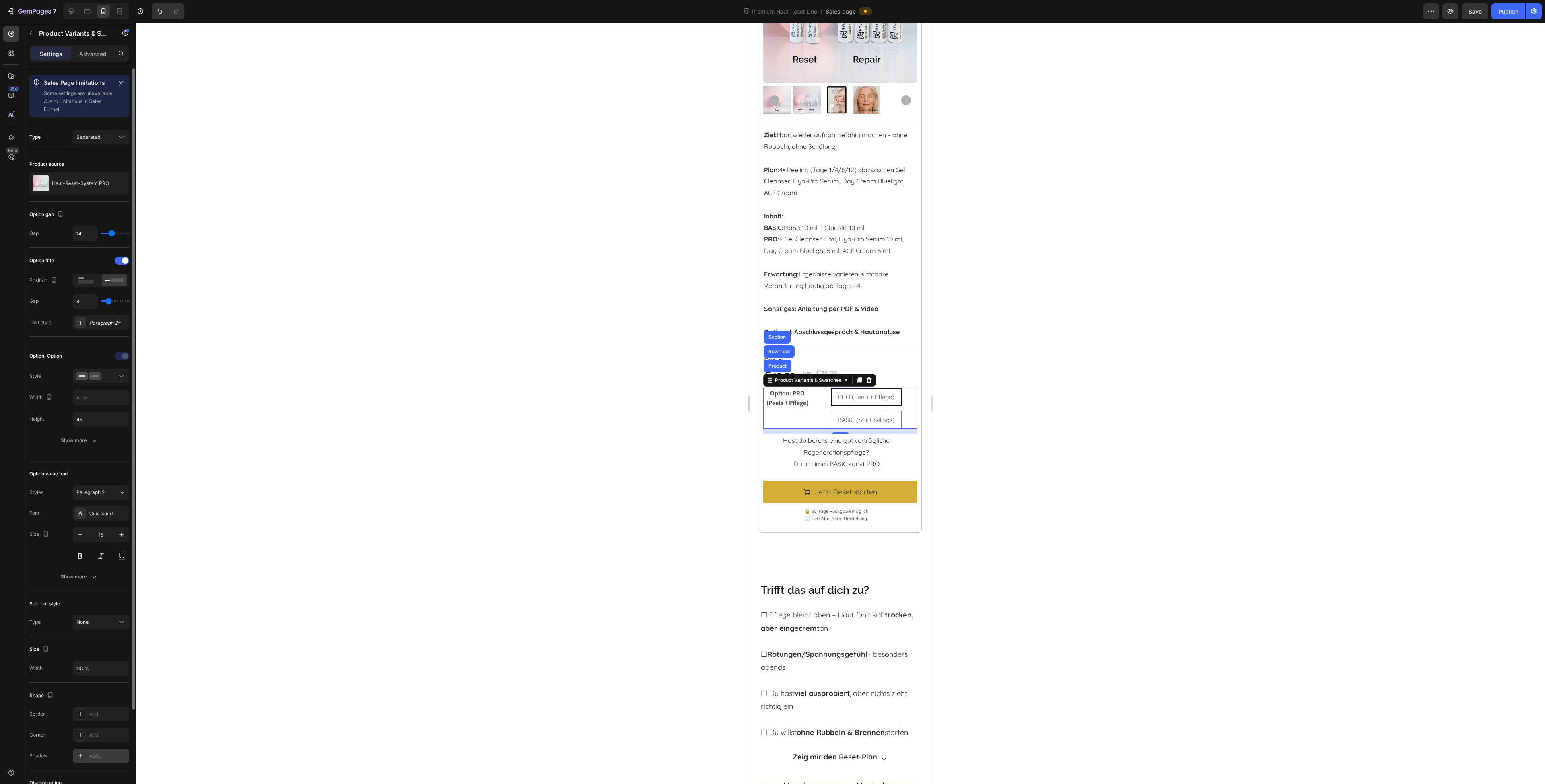
type input "4"
type input "5"
type input "6"
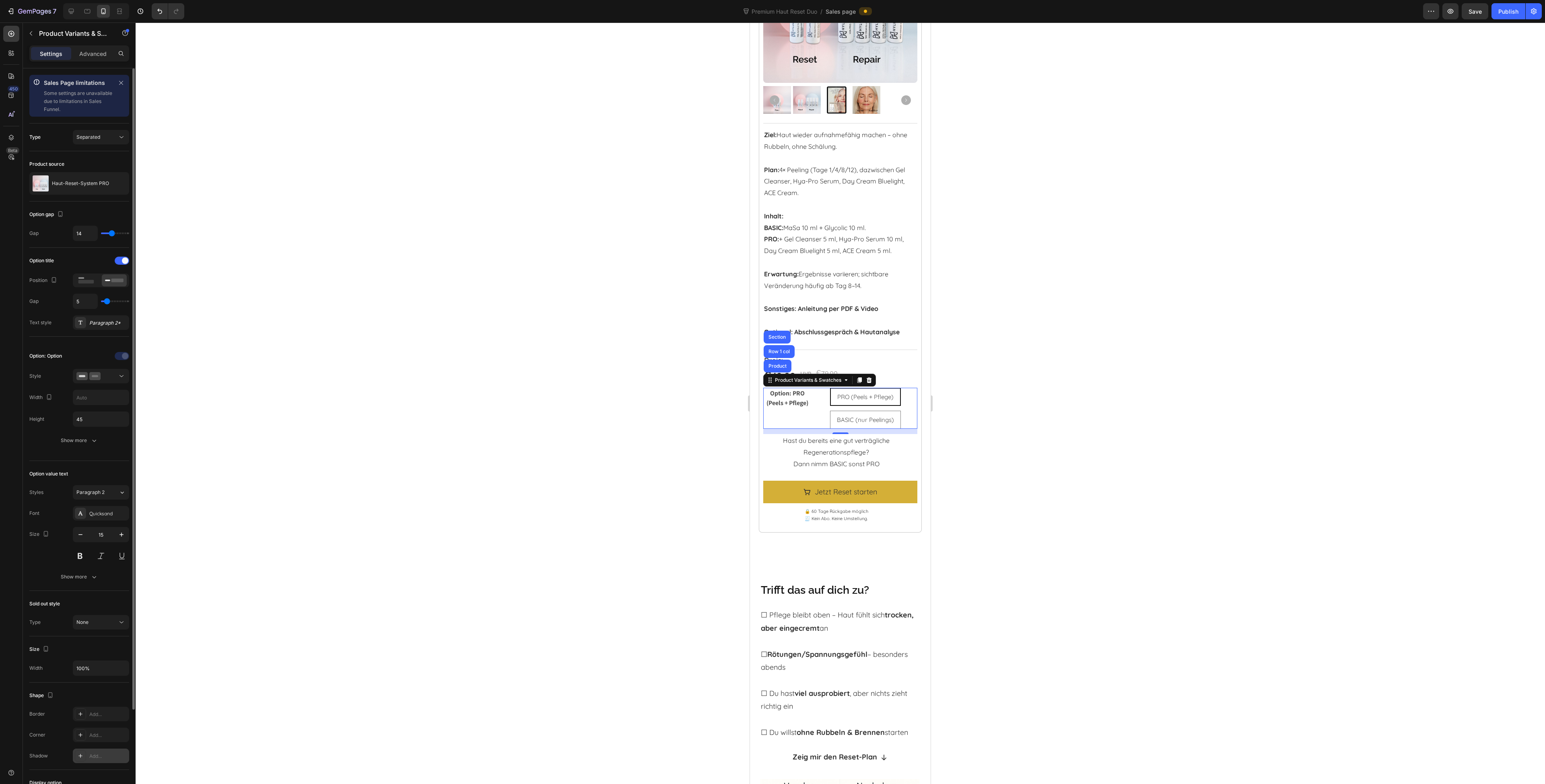
type input "6"
type input "8"
type input "10"
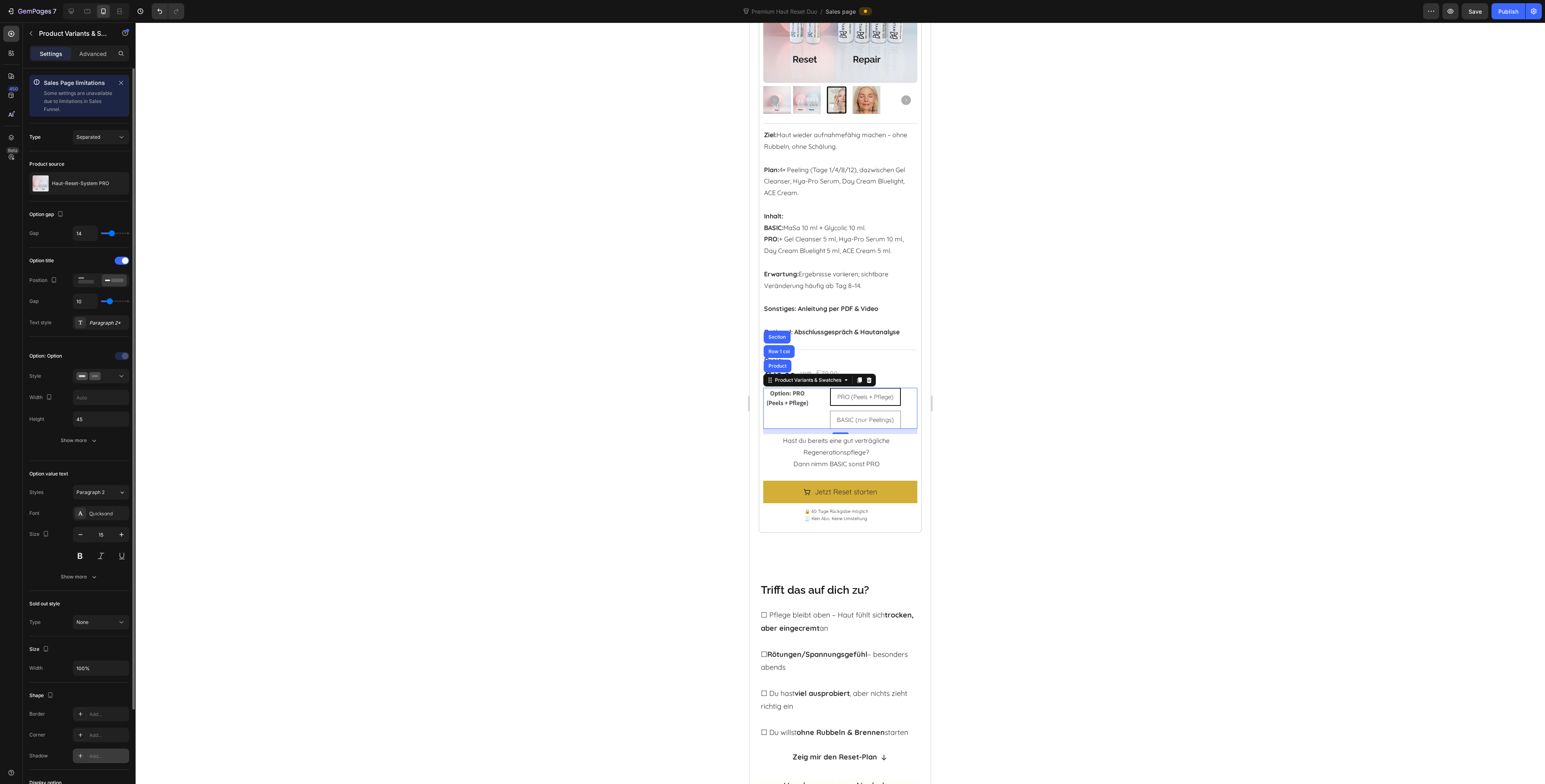
type input "11"
type input "13"
type input "14"
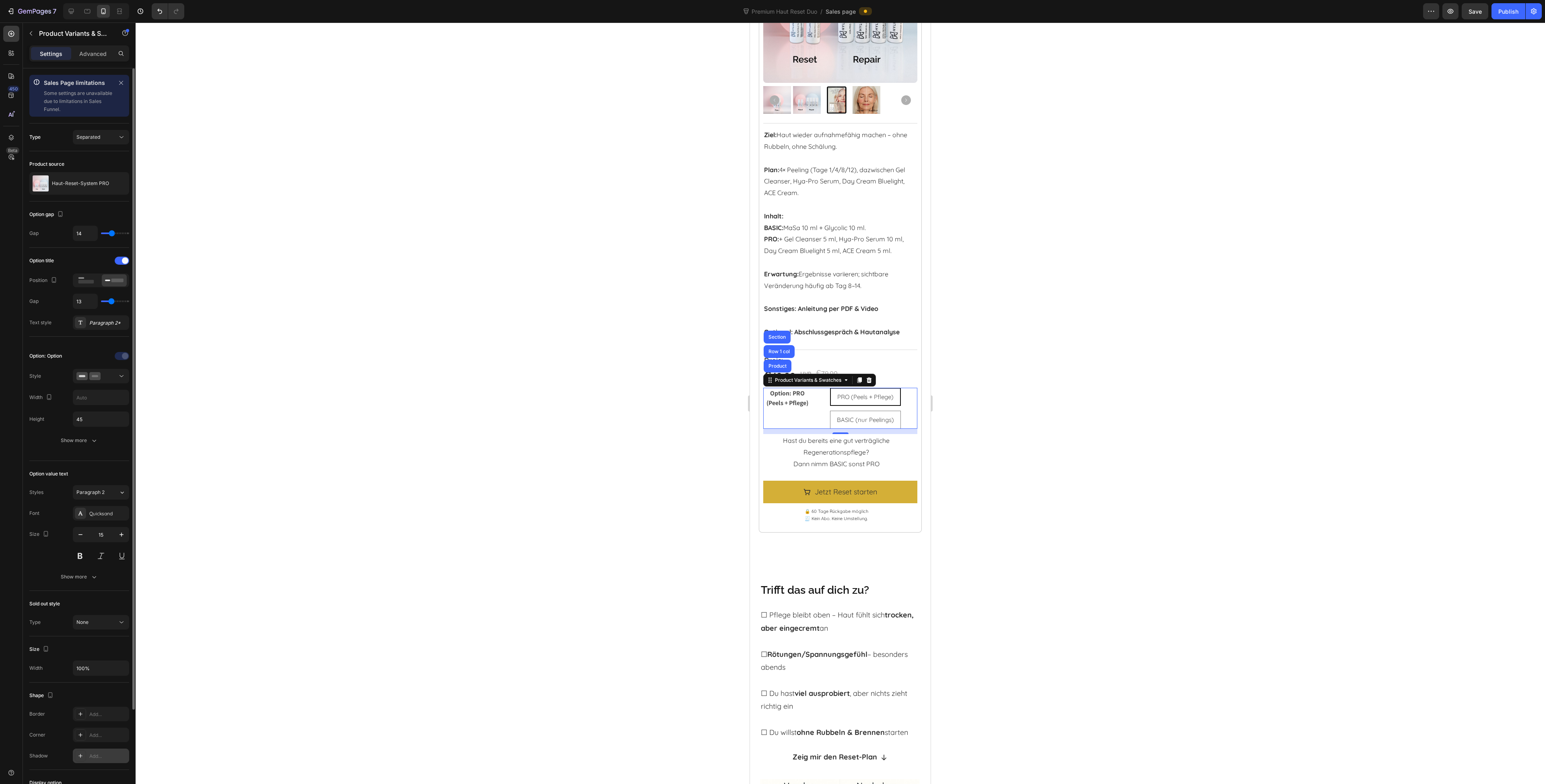
type input "14"
type input "16"
type input "18"
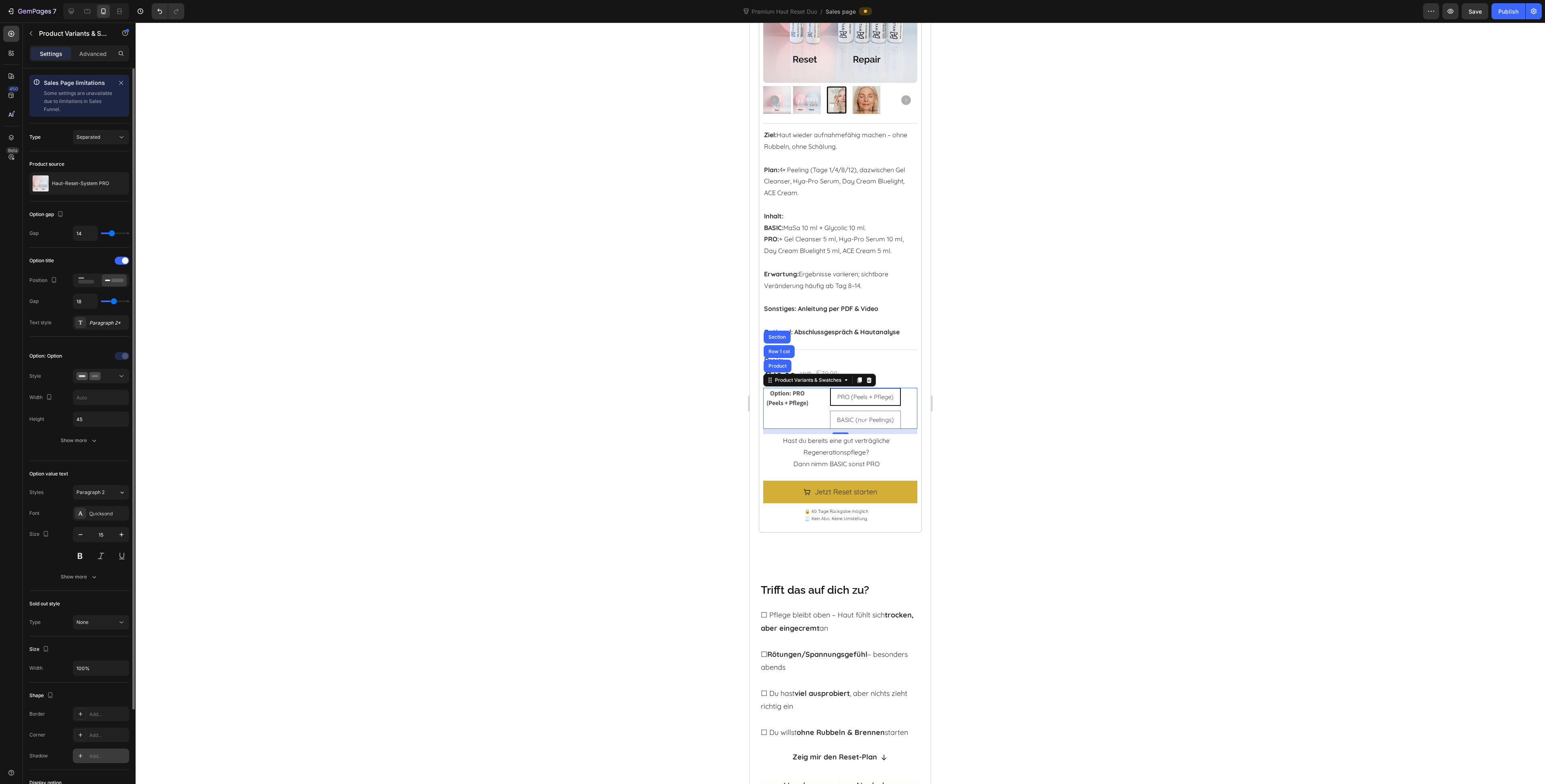
type input "20"
type input "21"
type input "24"
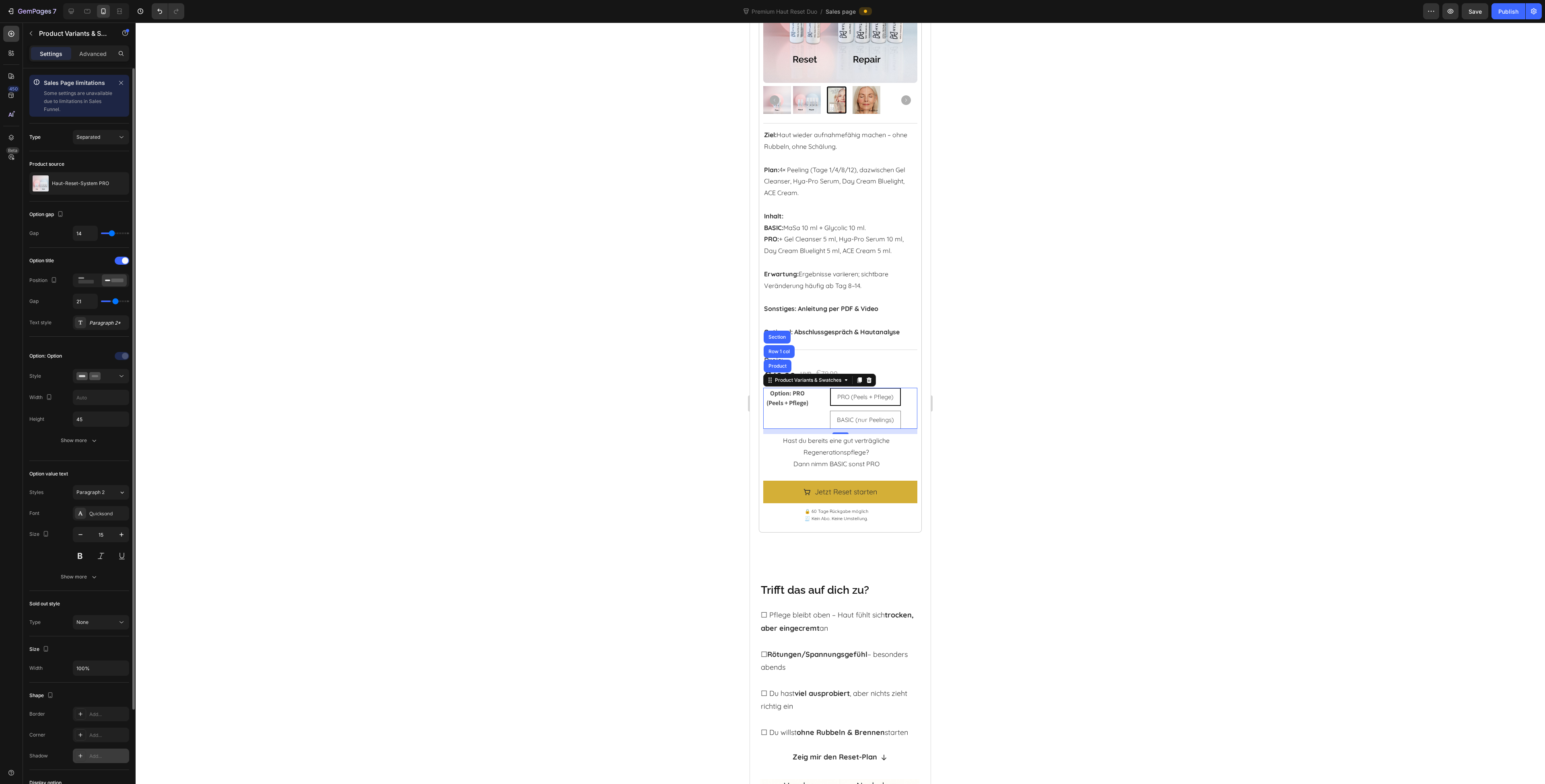
type input "24"
type input "26"
type input "28"
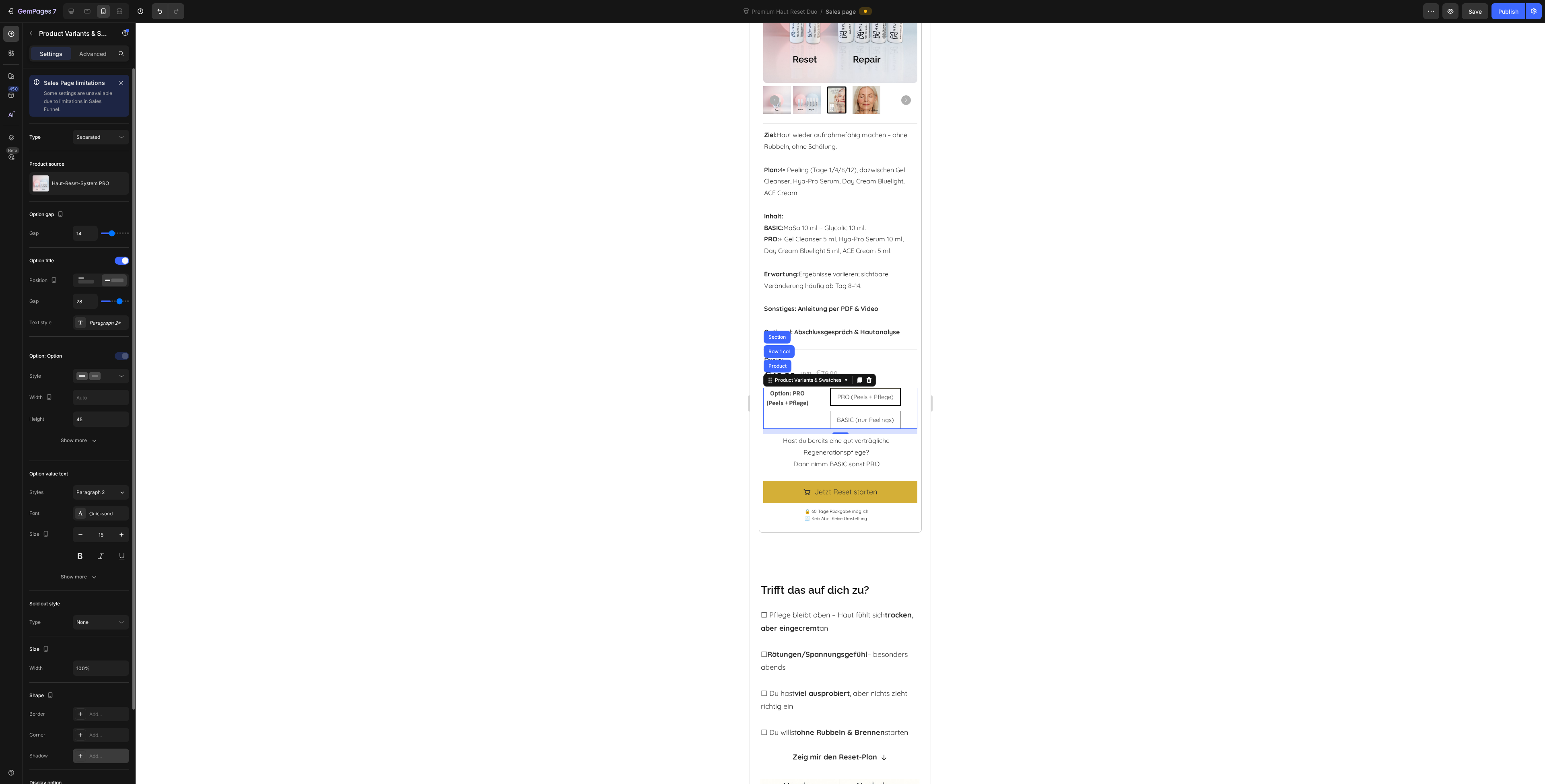
type input "30"
type input "32"
type input "33"
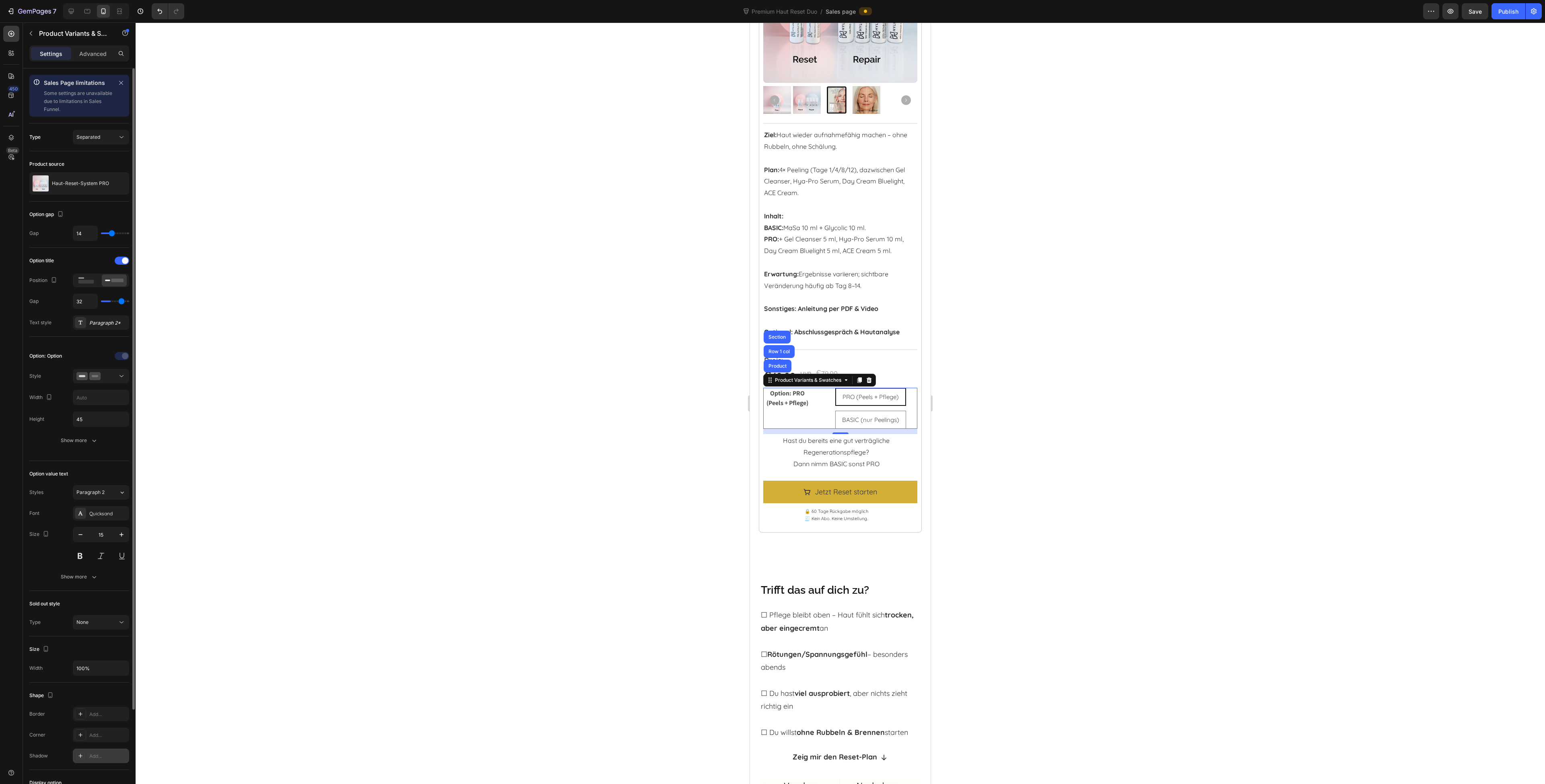
type input "33"
type input "34"
type input "36"
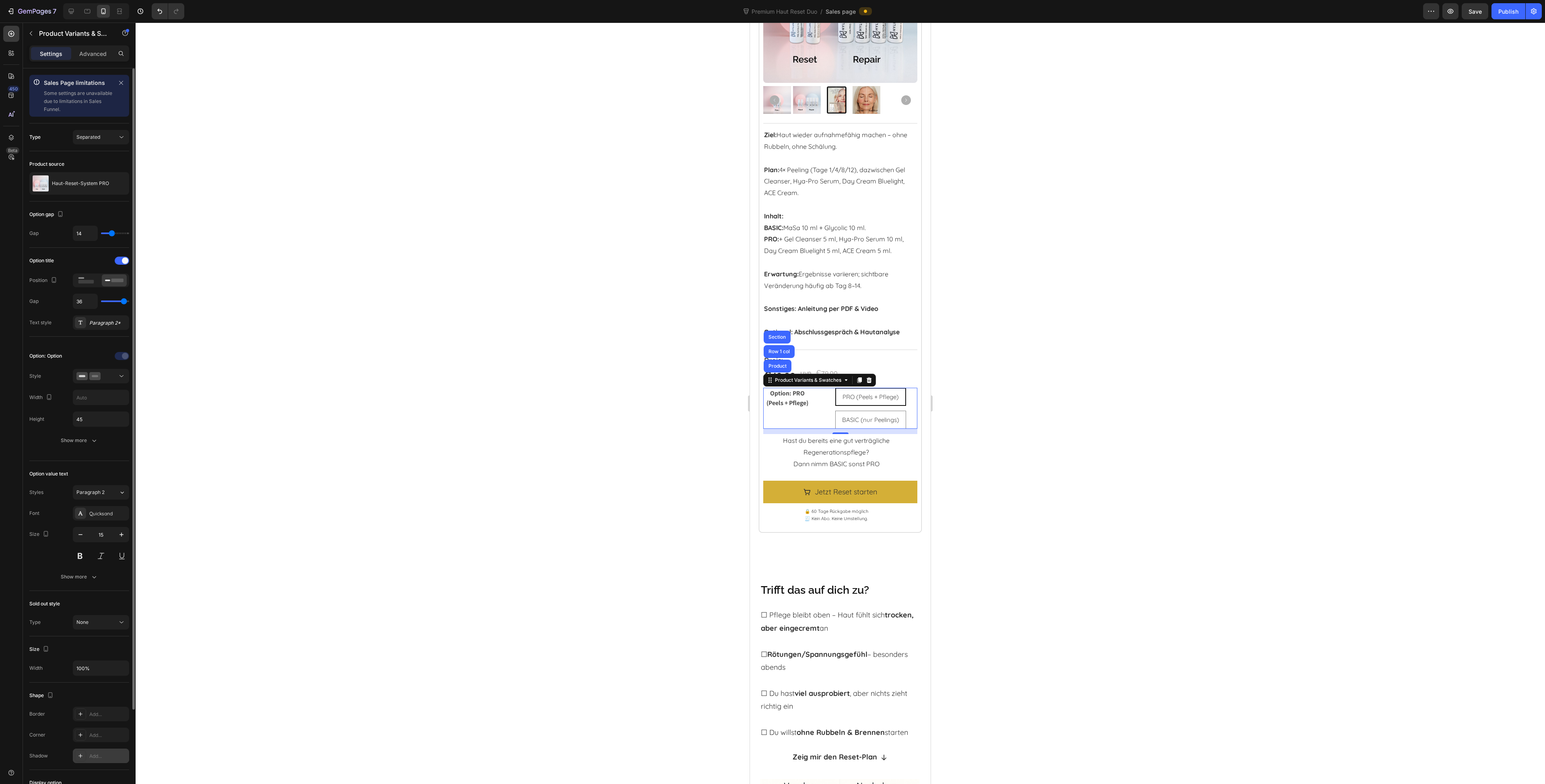
type input "38"
type input "39"
type input "40"
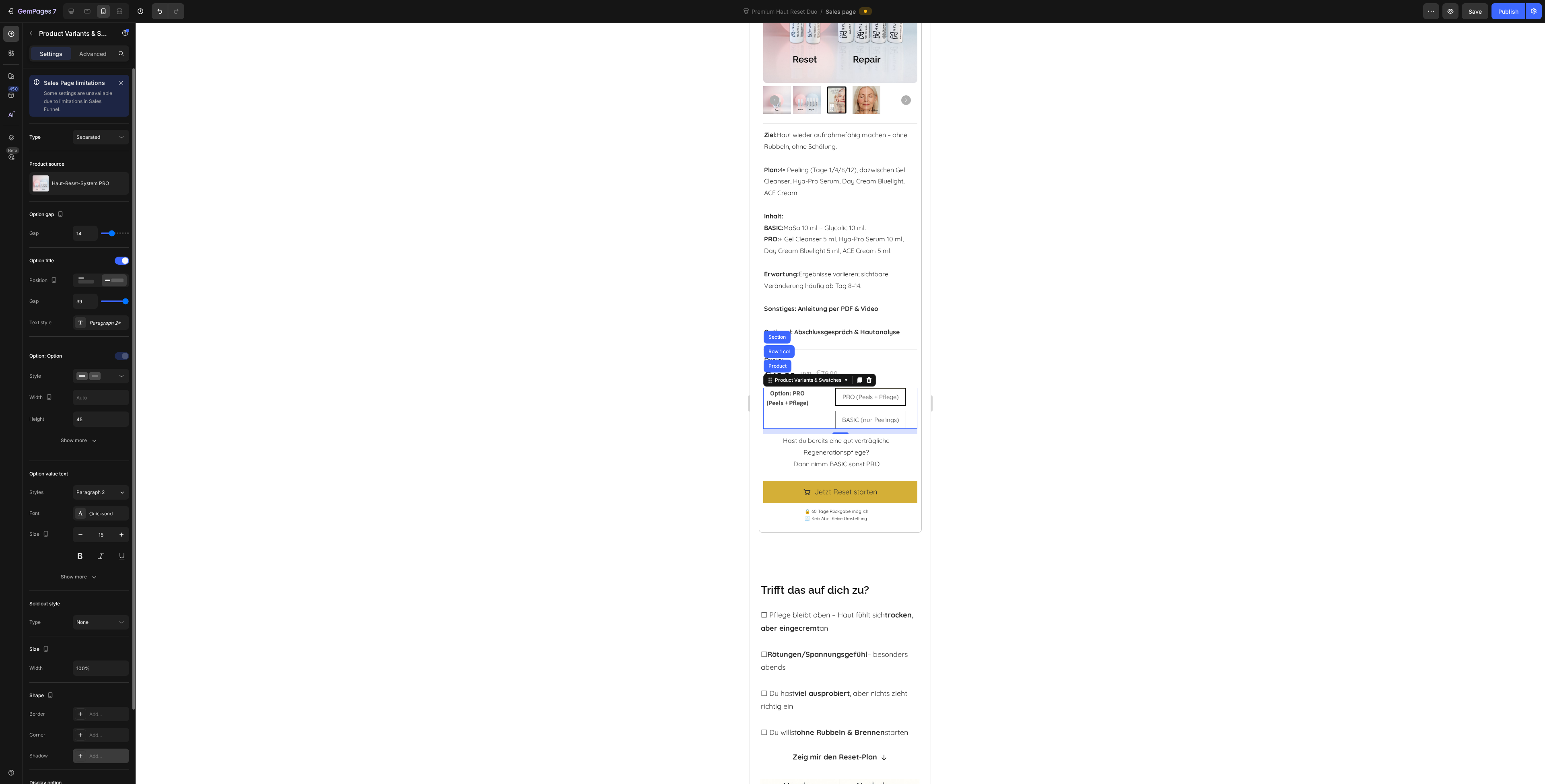
type input "40"
type input "37"
type input "33"
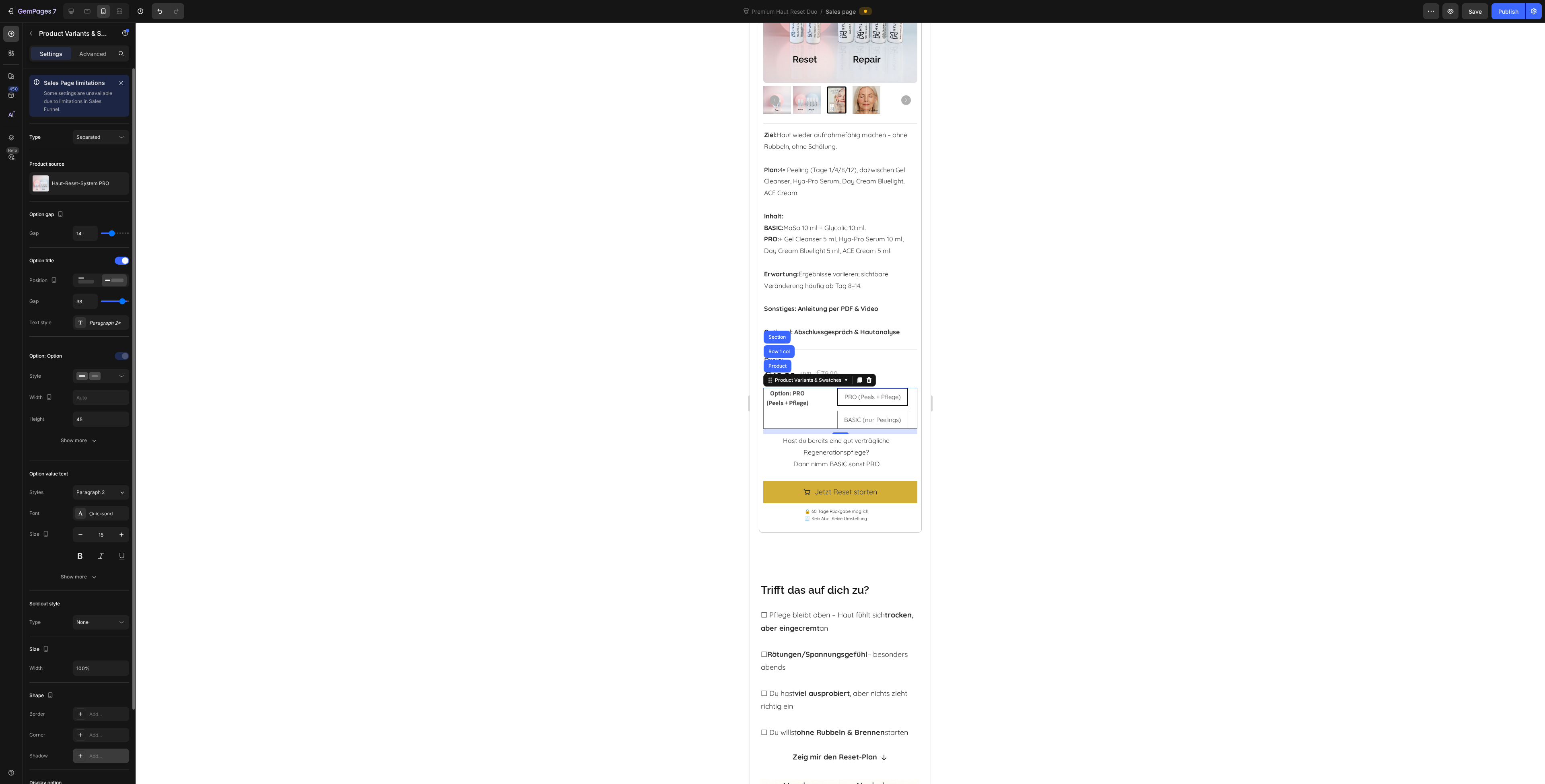
type input "28"
type input "23"
type input "20"
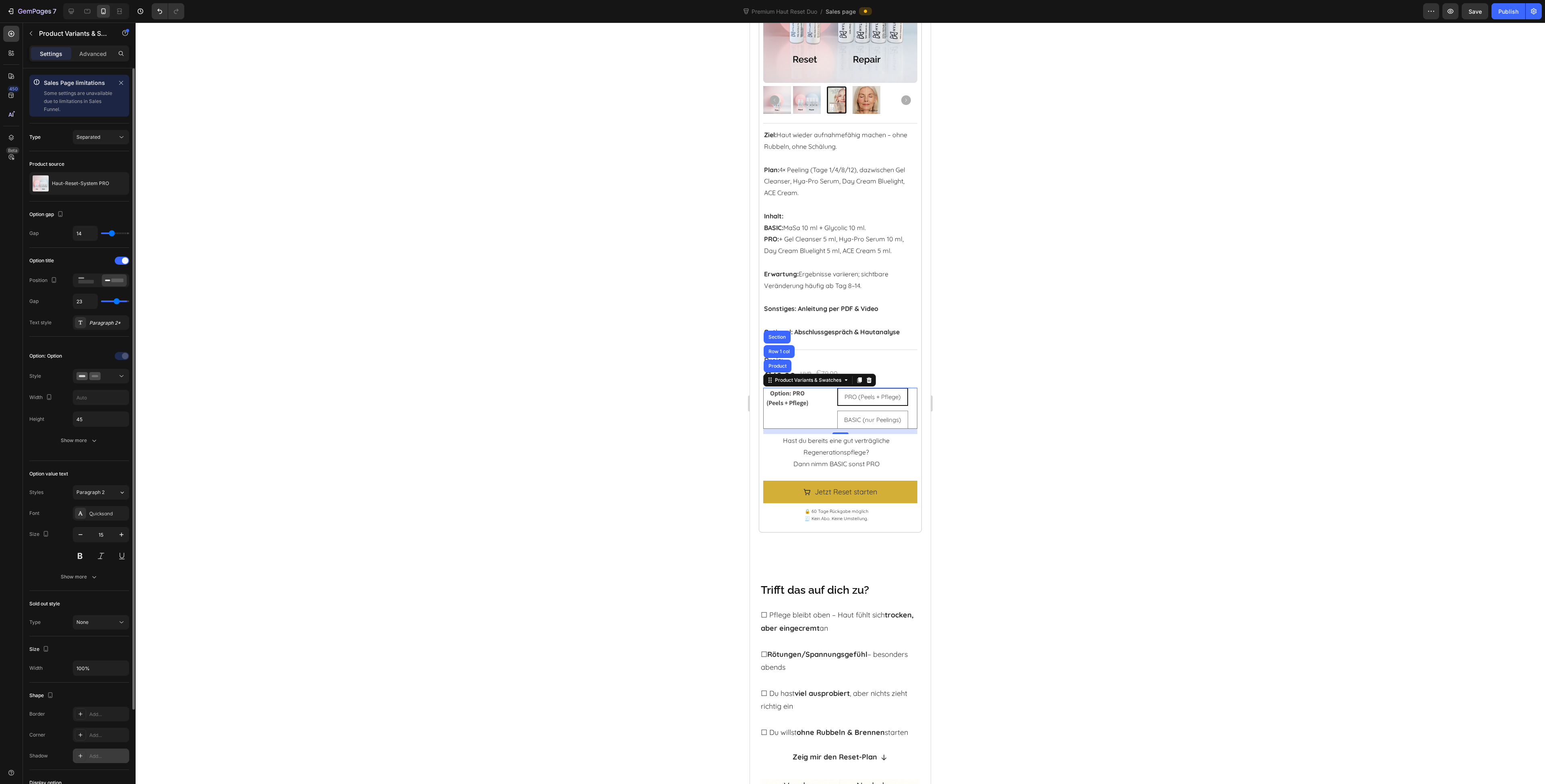
type input "20"
type input "17"
type input "16"
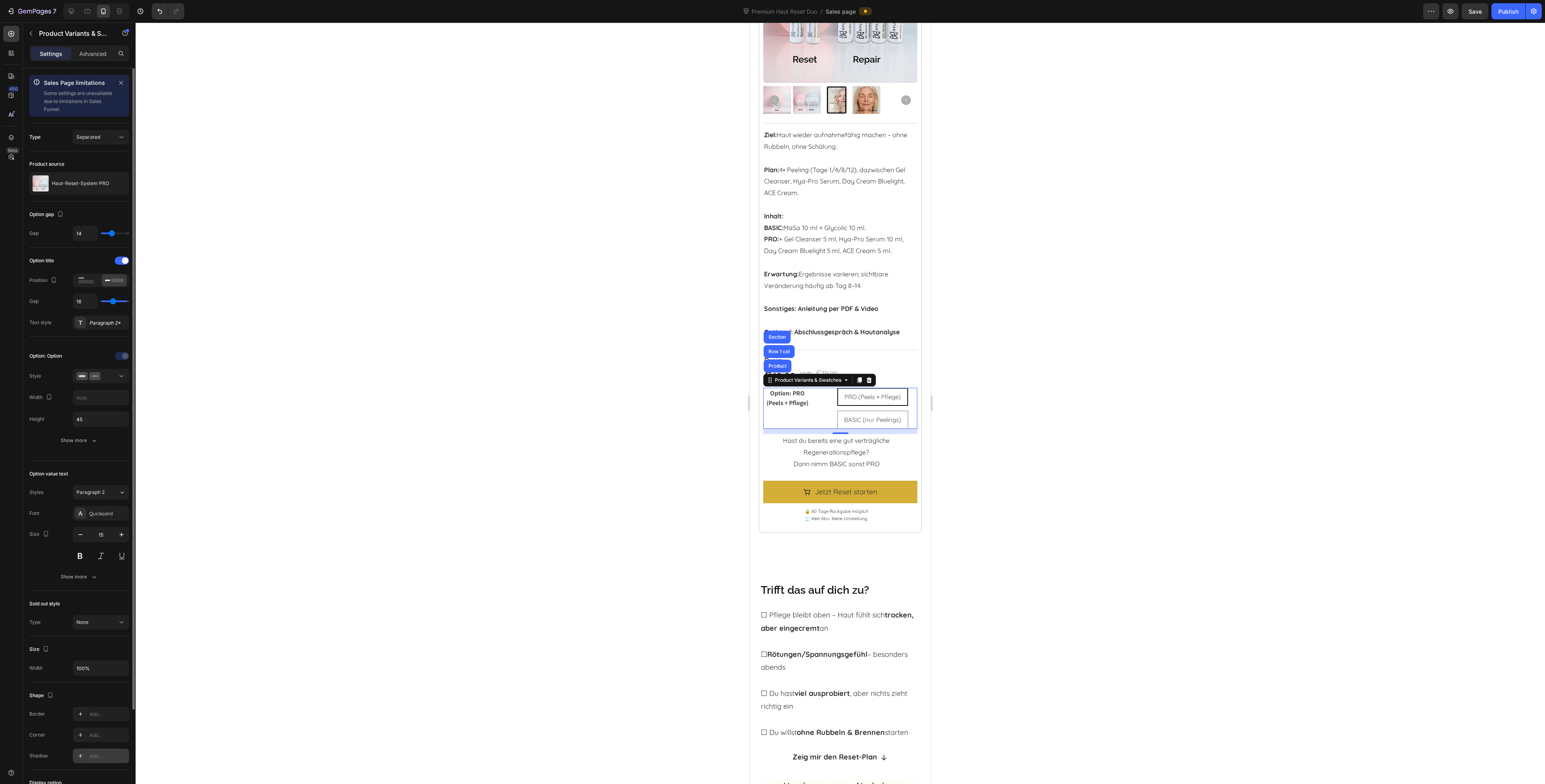
type input "13"
type input "11"
type input "10"
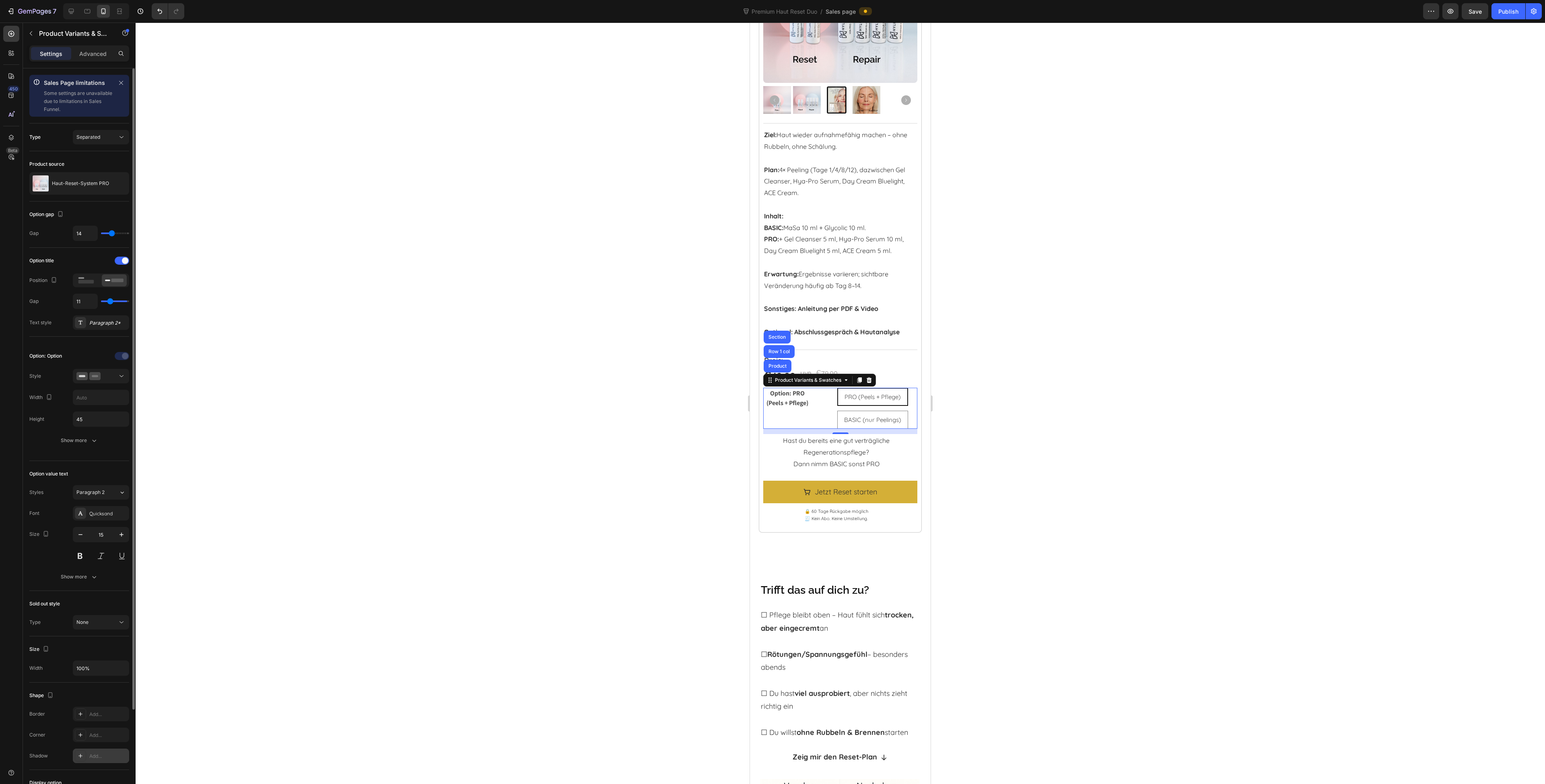
type input "10"
type input "8"
type input "7"
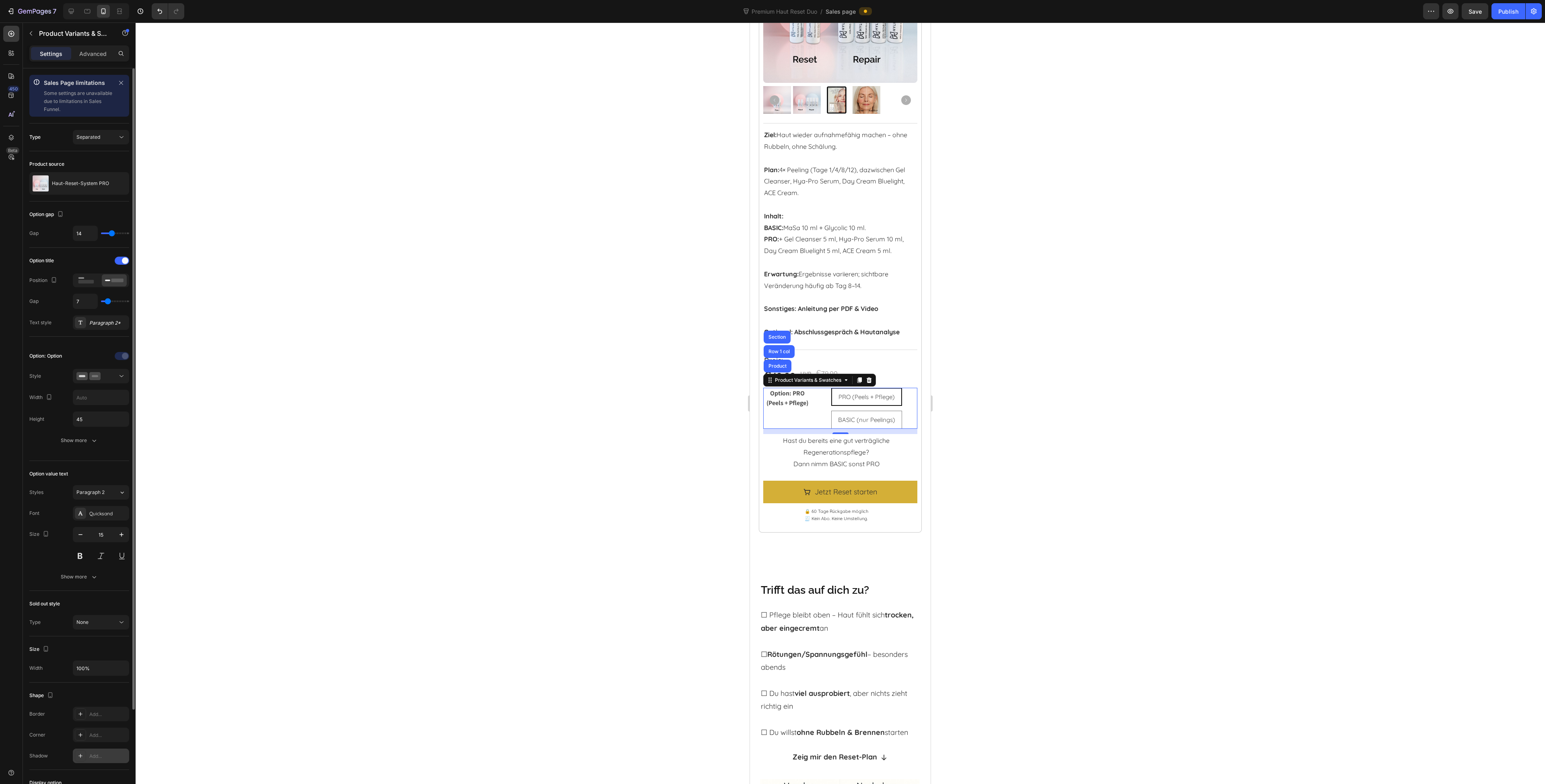
type input "6"
type input "5"
type input "2"
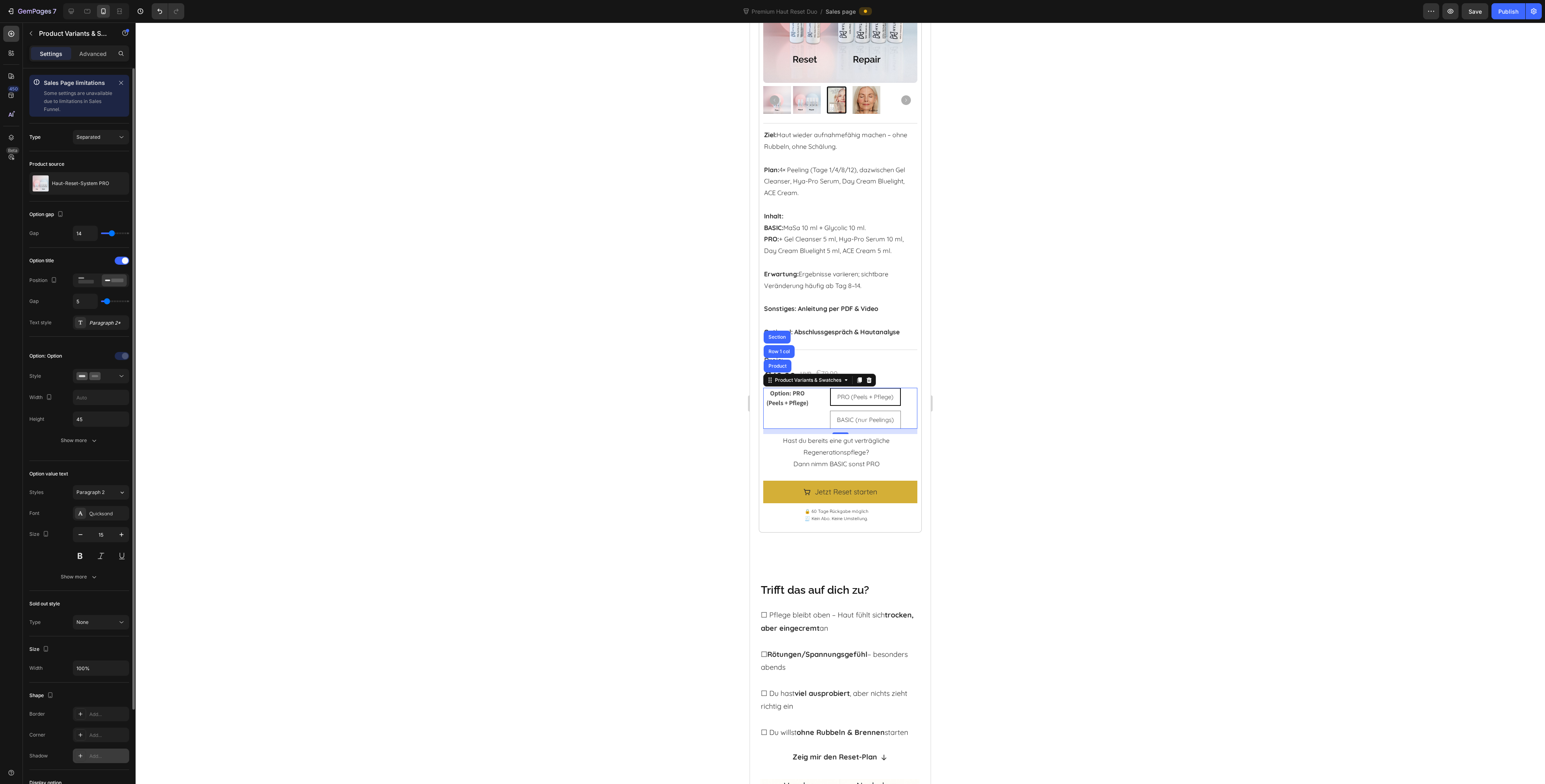
type input "2"
type input "0"
drag, startPoint x: 107, startPoint y: 300, endPoint x: 77, endPoint y: 299, distance: 30.0
type input "0"
click at [101, 300] on input "range" at bounding box center [114, 301] width 28 height 2
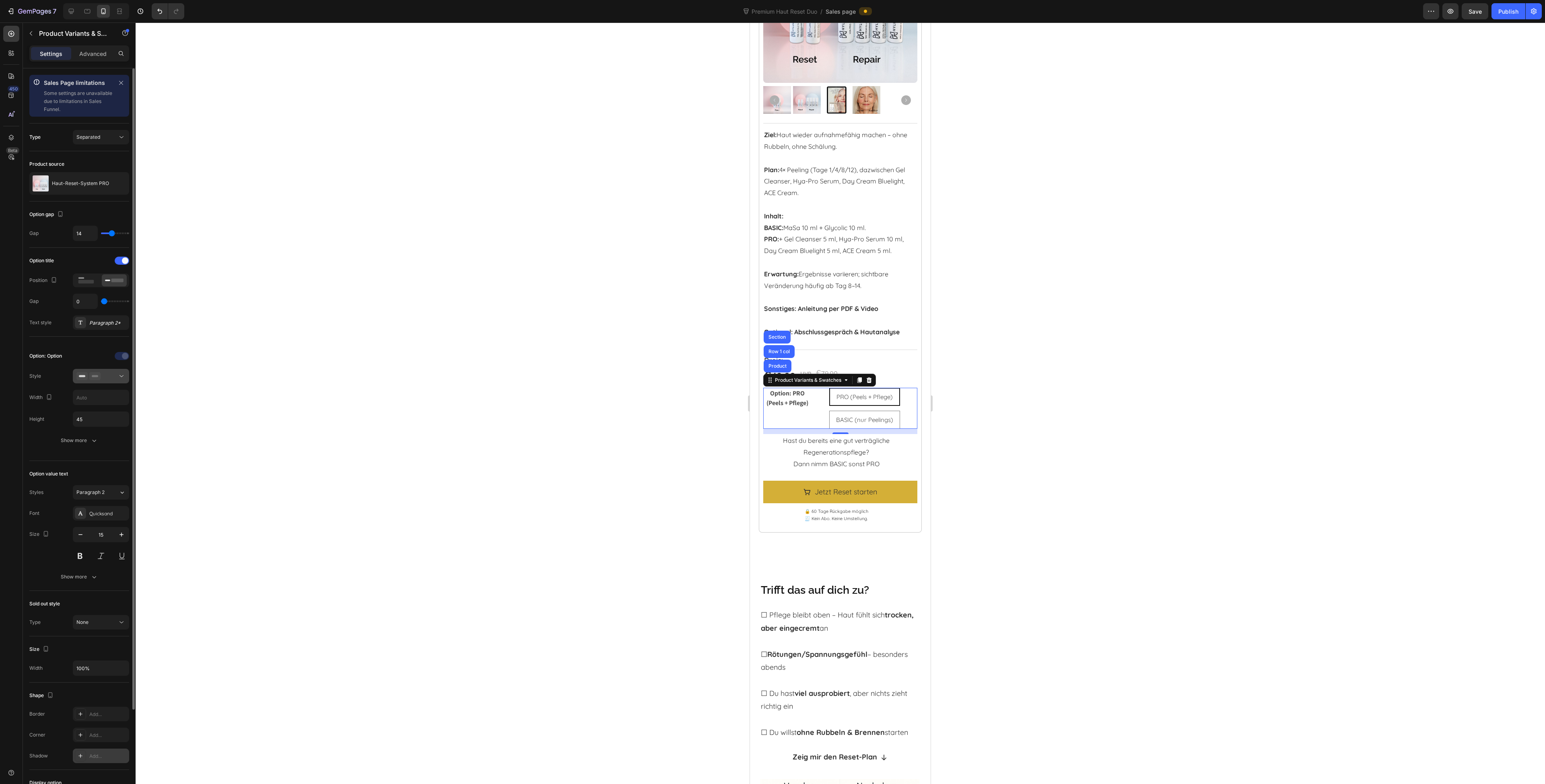
click at [106, 378] on div at bounding box center [101, 376] width 49 height 8
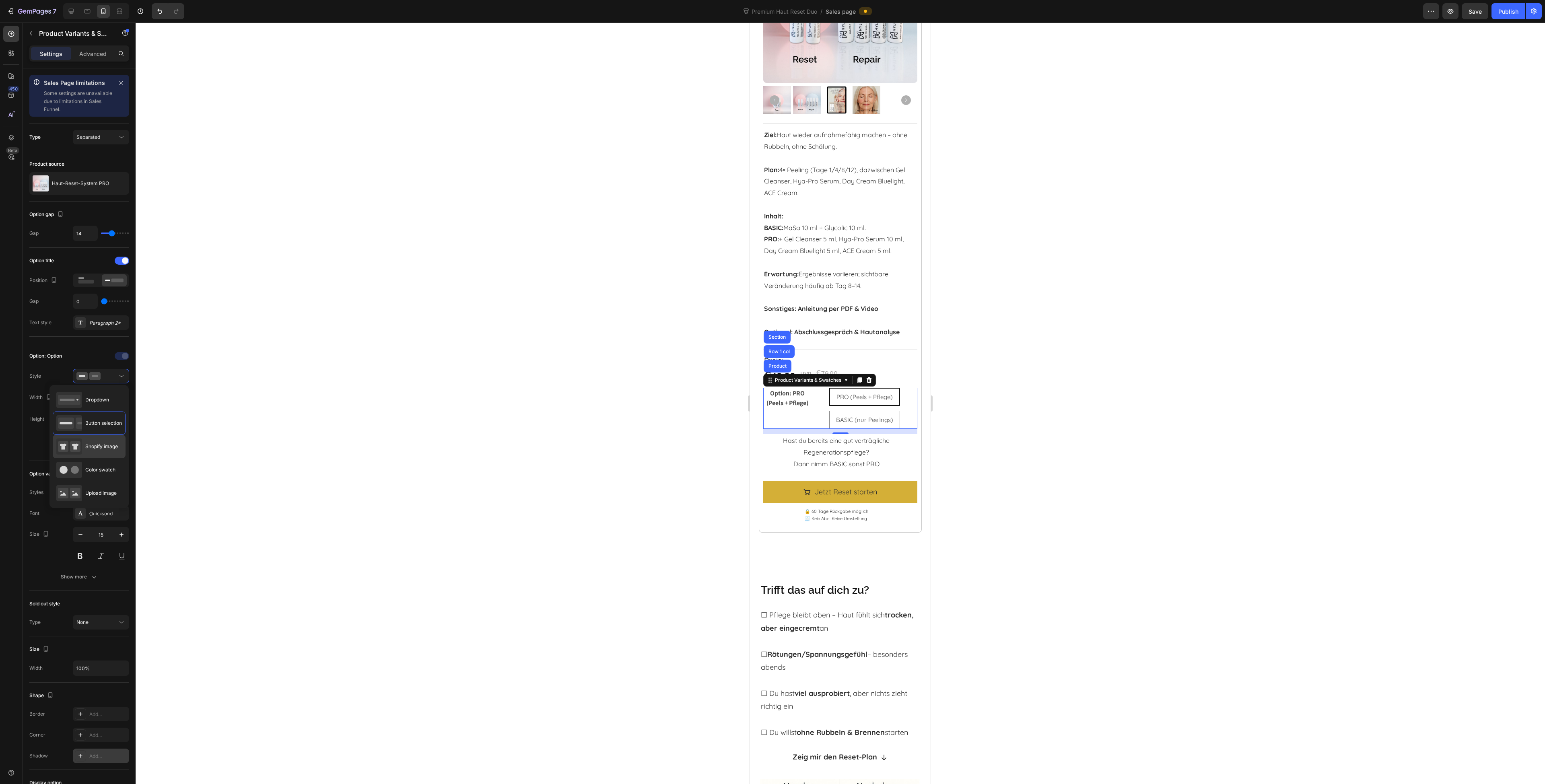
click at [107, 448] on span "Shopify image" at bounding box center [102, 447] width 33 height 8
type input "64"
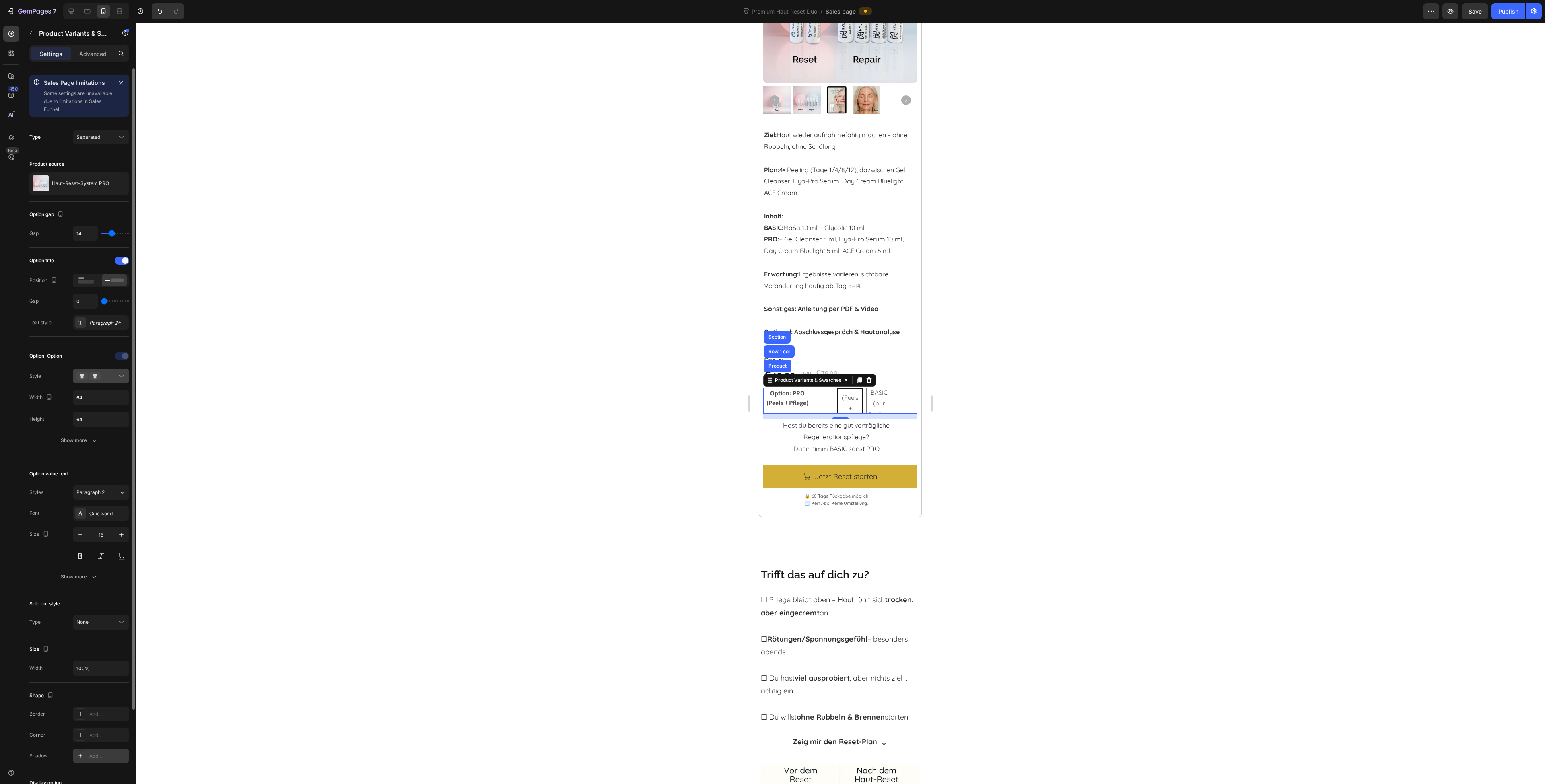
click at [100, 378] on icon at bounding box center [95, 376] width 12 height 8
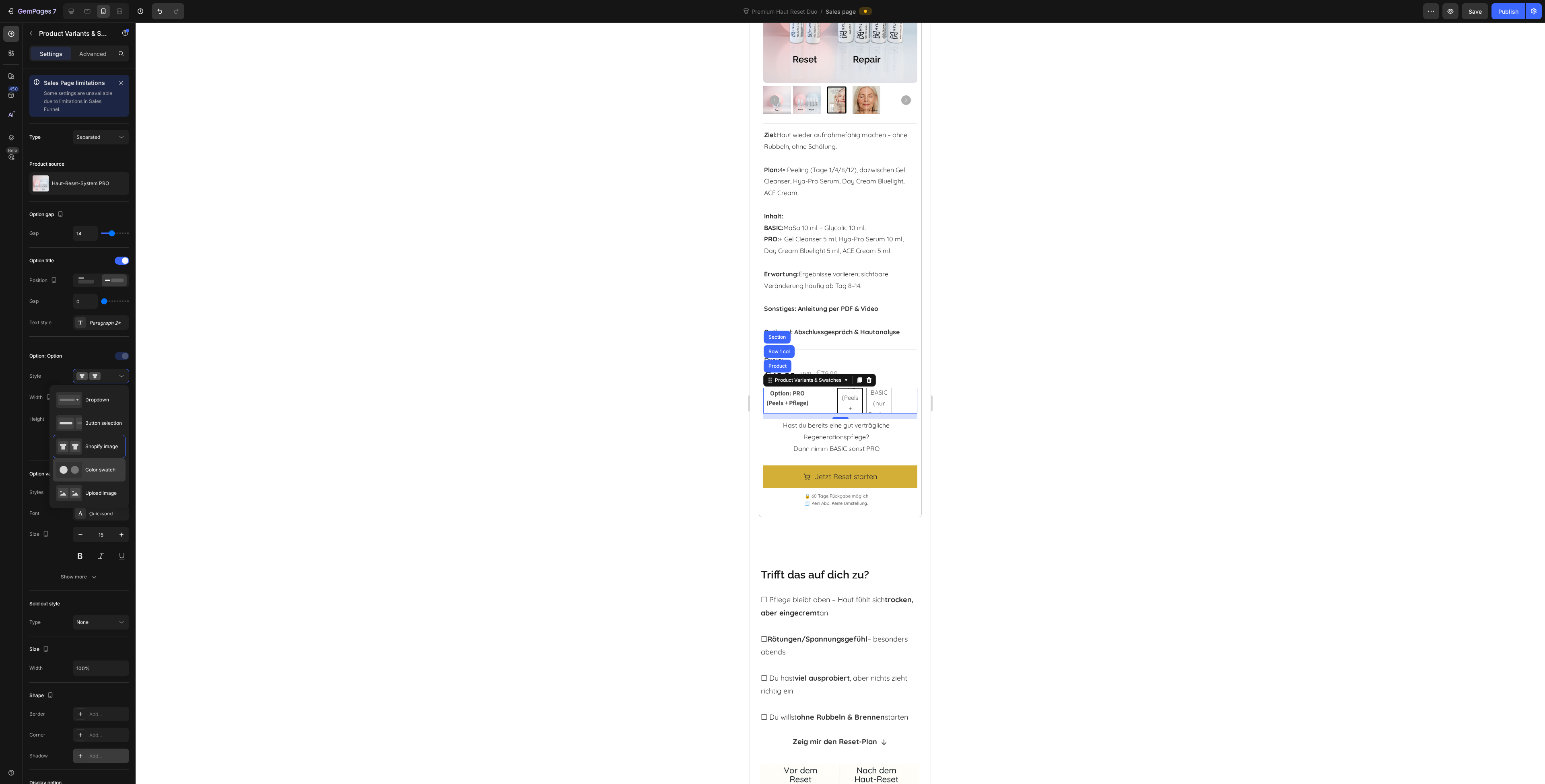
click at [106, 471] on span "Color swatch" at bounding box center [100, 470] width 30 height 8
type input "45"
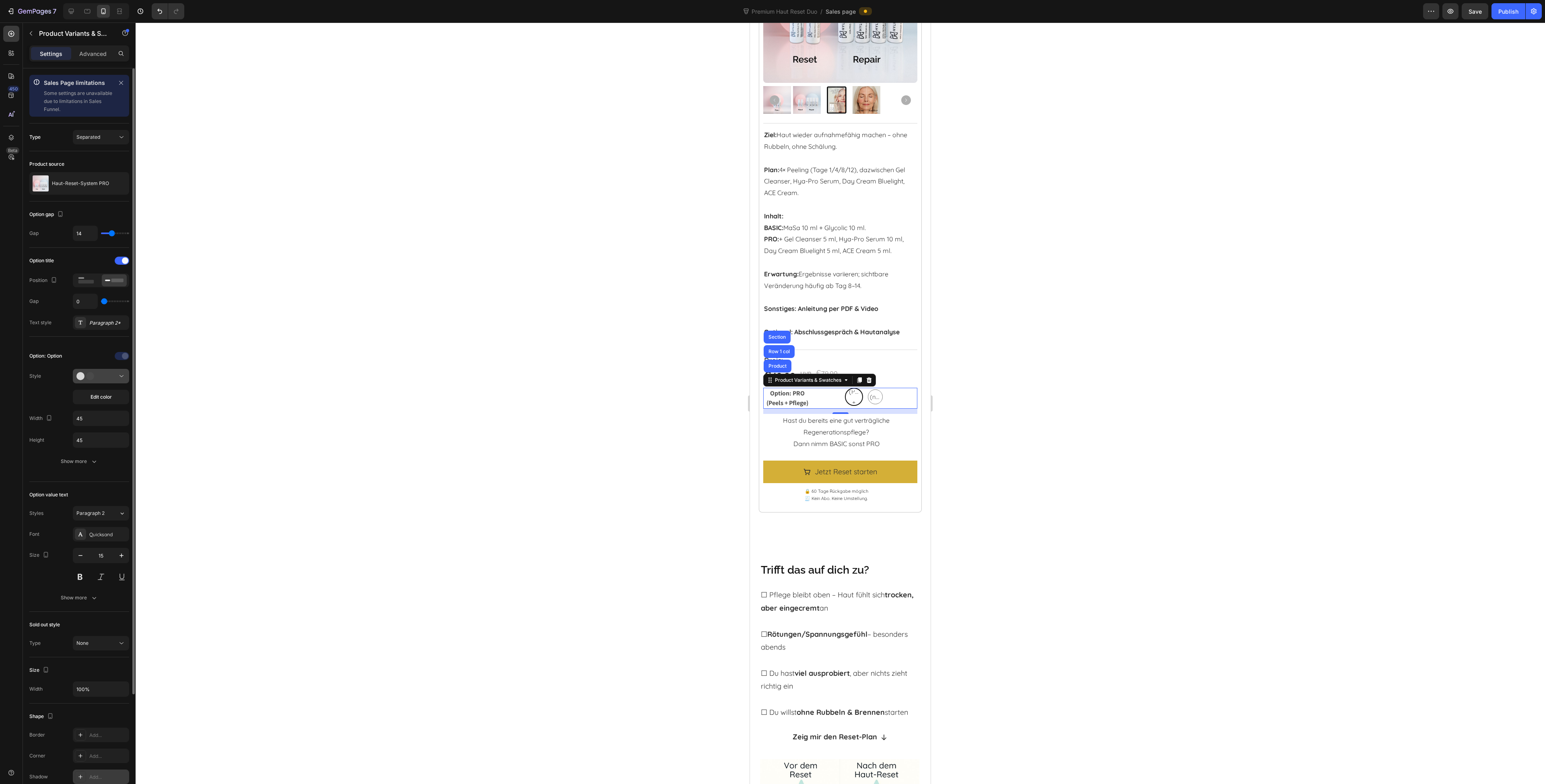
click at [107, 377] on div at bounding box center [101, 376] width 49 height 8
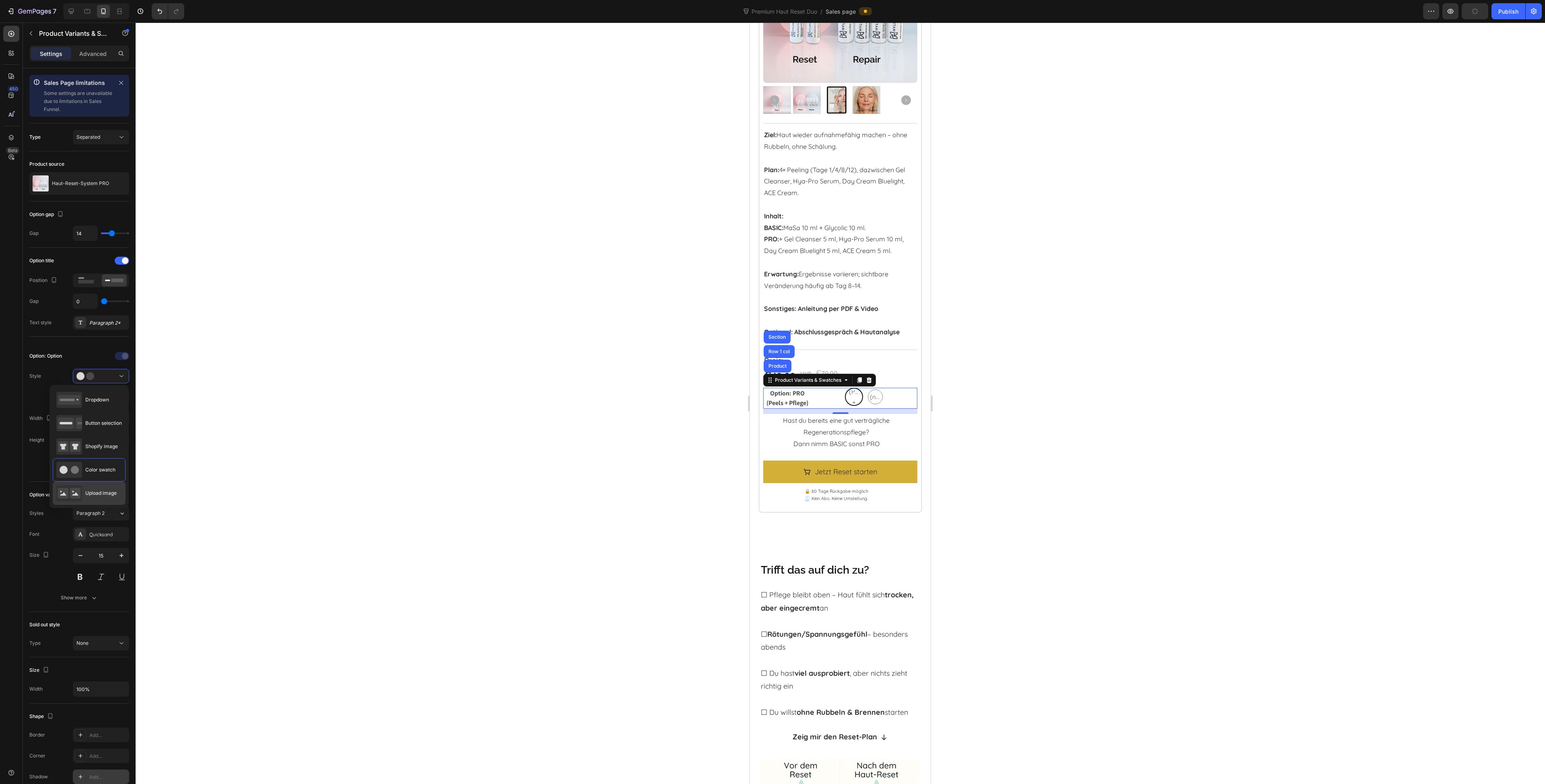
click at [107, 493] on span "Upload image" at bounding box center [101, 493] width 32 height 8
type input "64"
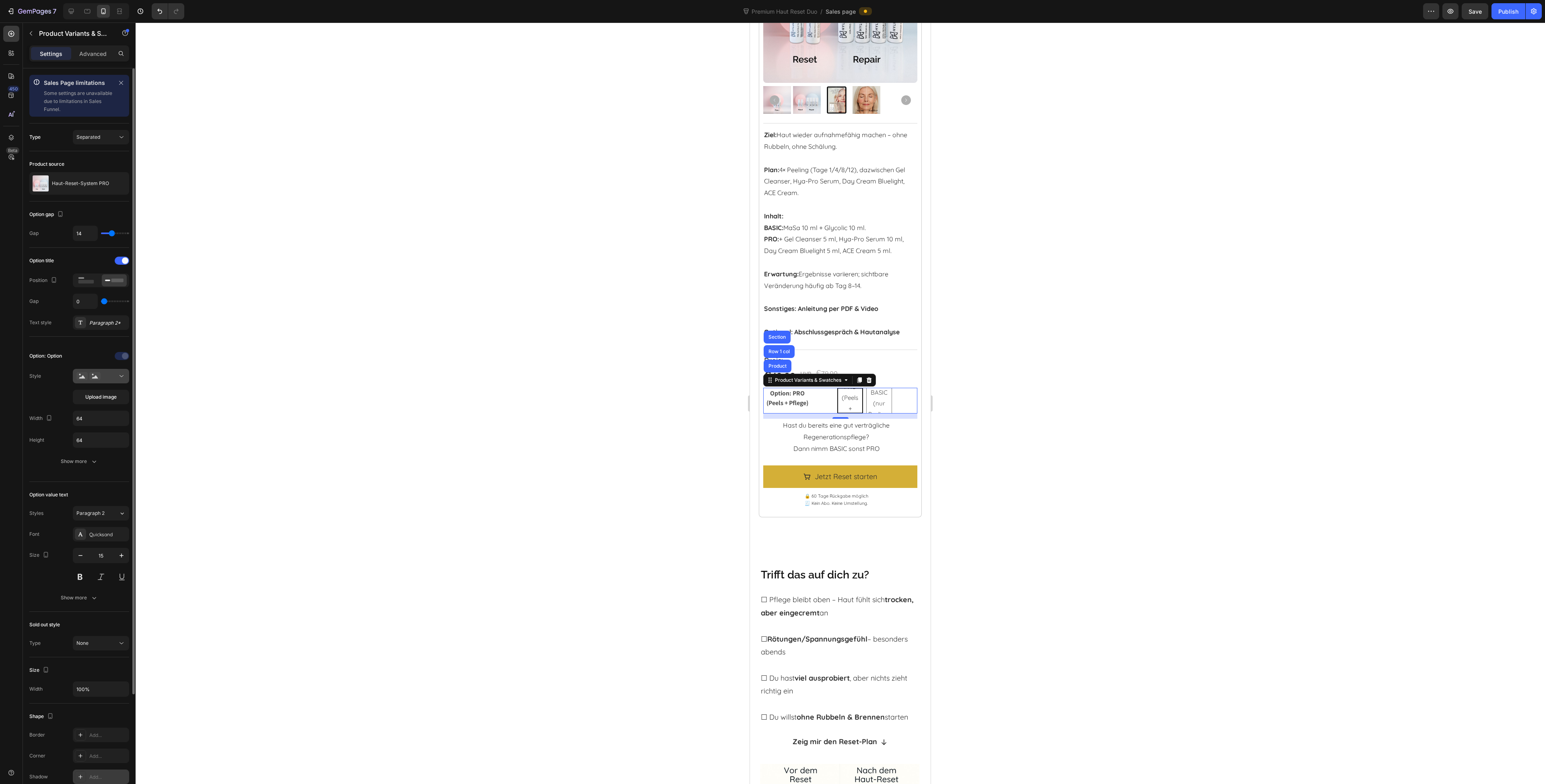
click at [107, 376] on div at bounding box center [101, 376] width 49 height 8
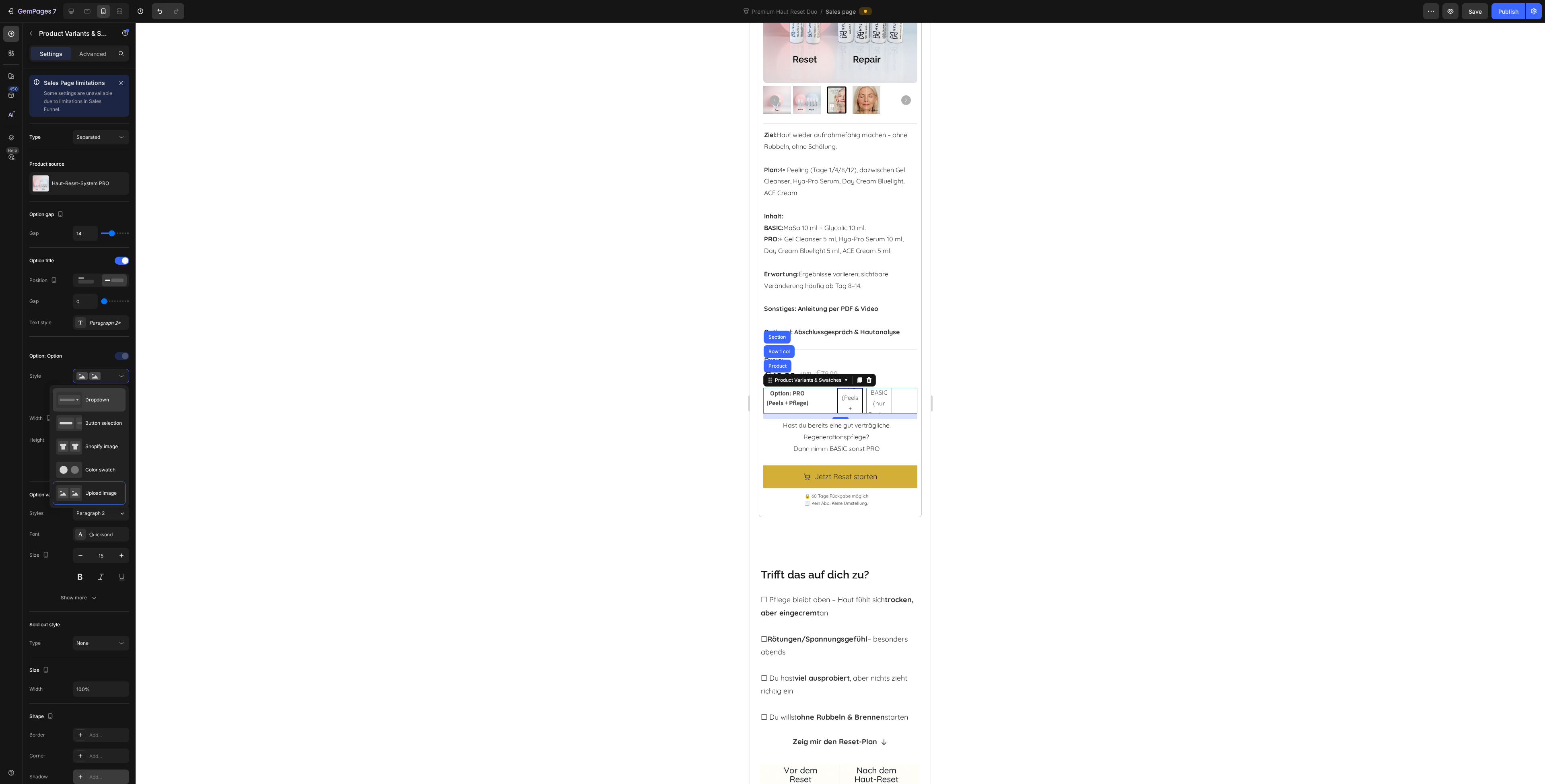
click at [104, 404] on div "Dropdown" at bounding box center [83, 399] width 53 height 16
type input "100%"
type input "45"
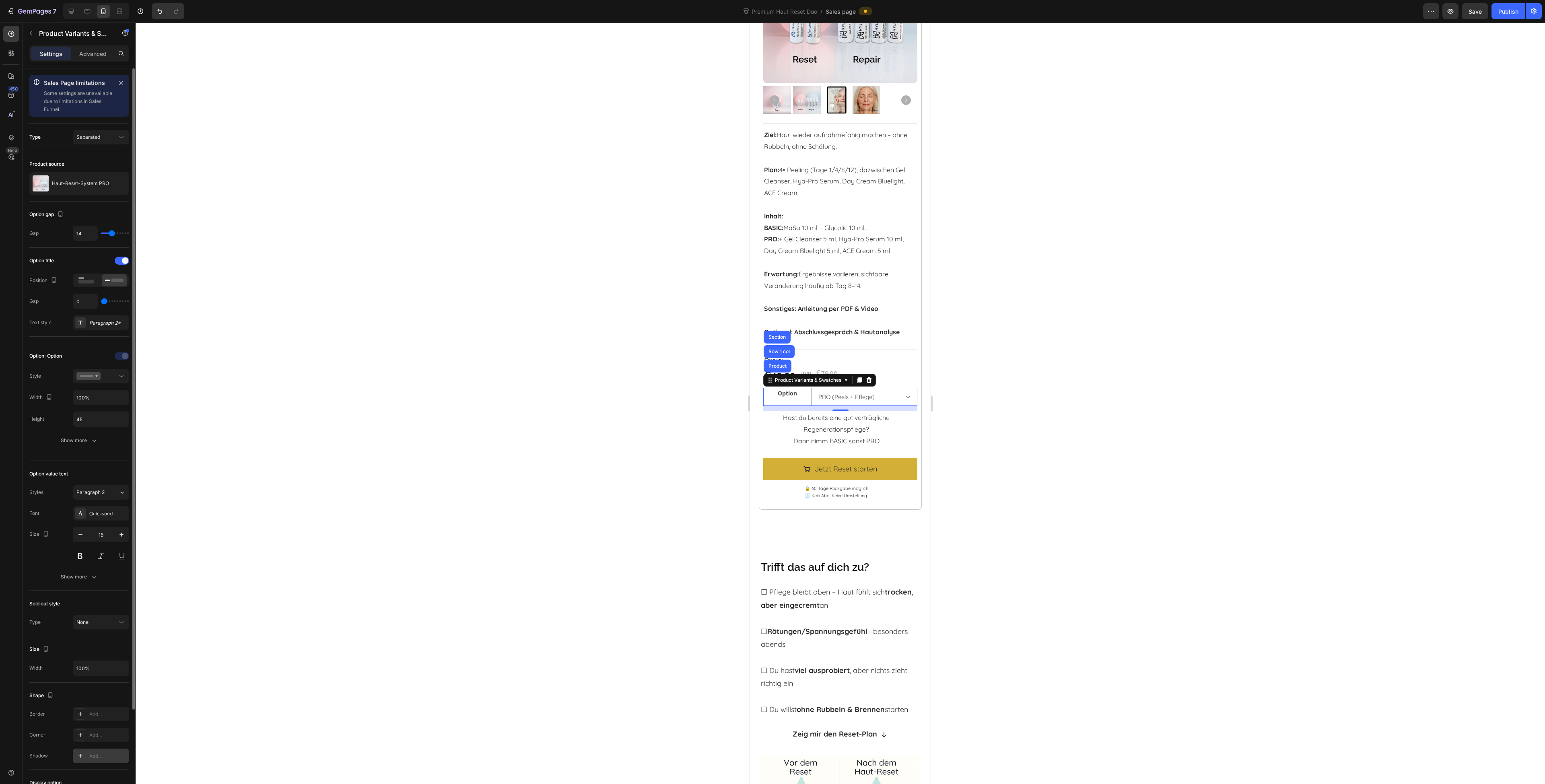
click at [94, 385] on div "Option: Option Style Width 100% Height 45 Show more" at bounding box center [80, 398] width 100 height 98
click at [97, 381] on button at bounding box center [101, 375] width 57 height 14
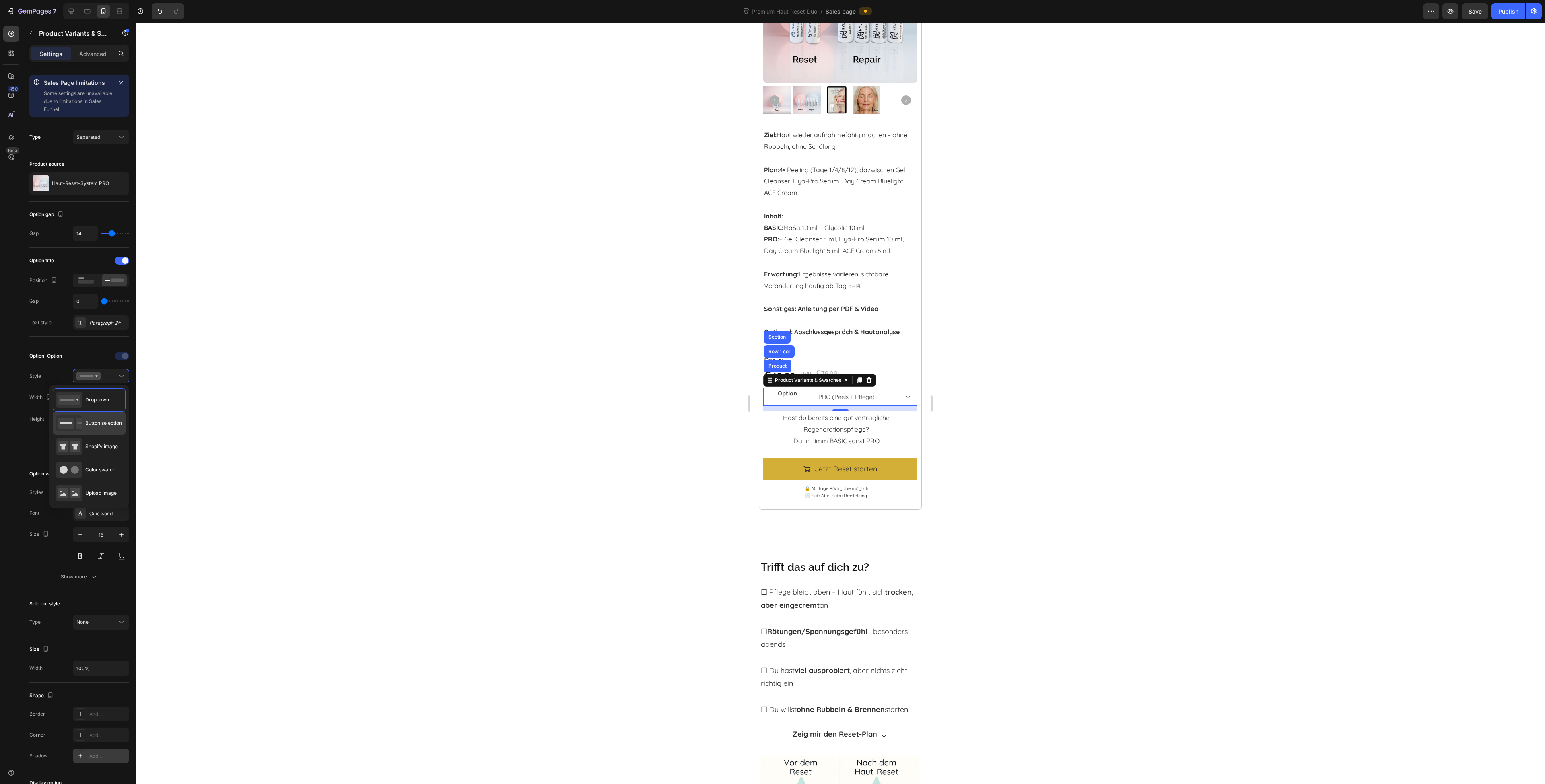
click at [109, 421] on span "Button selection" at bounding box center [104, 423] width 36 height 8
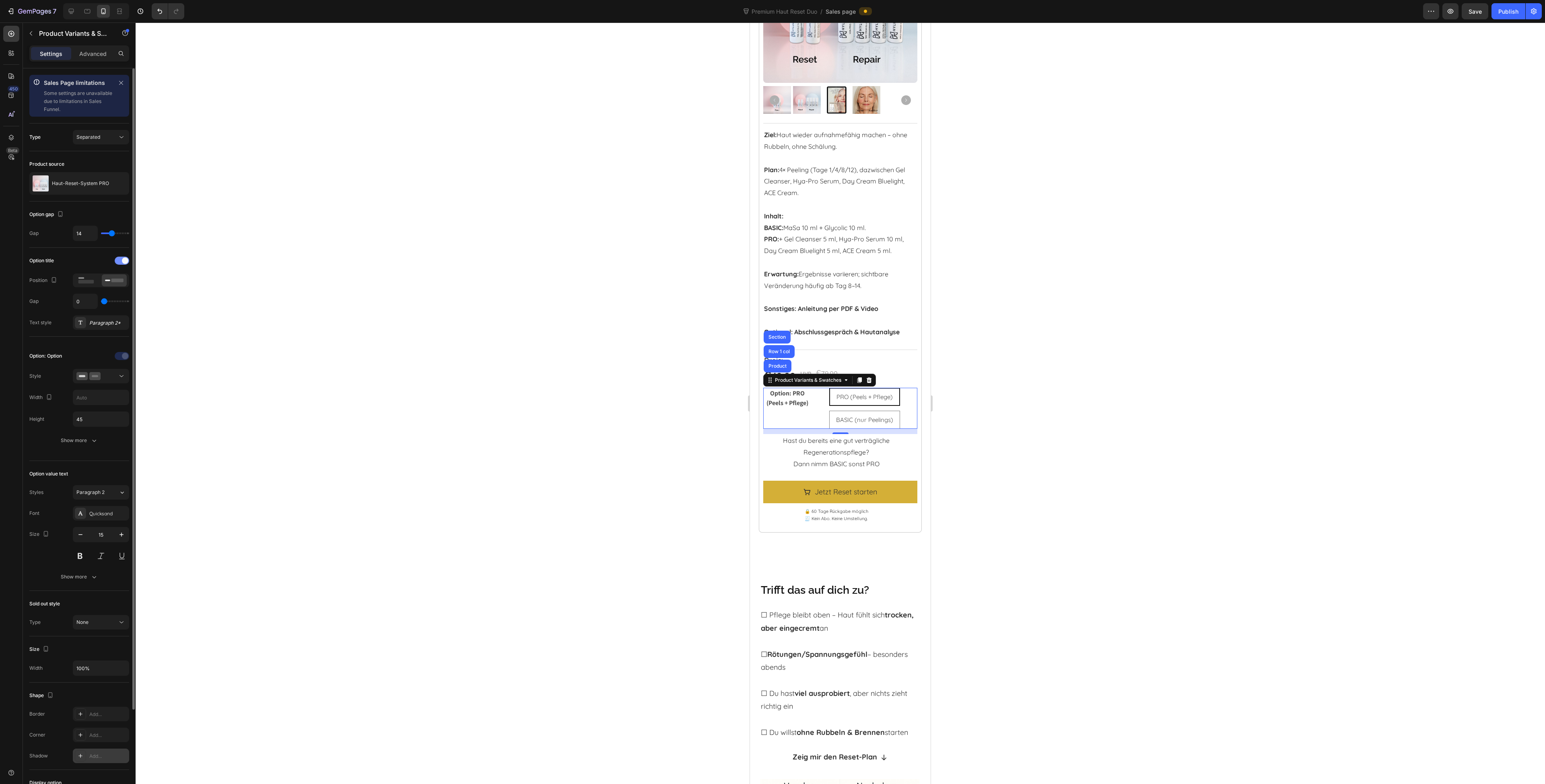
click at [123, 259] on span at bounding box center [125, 260] width 7 height 7
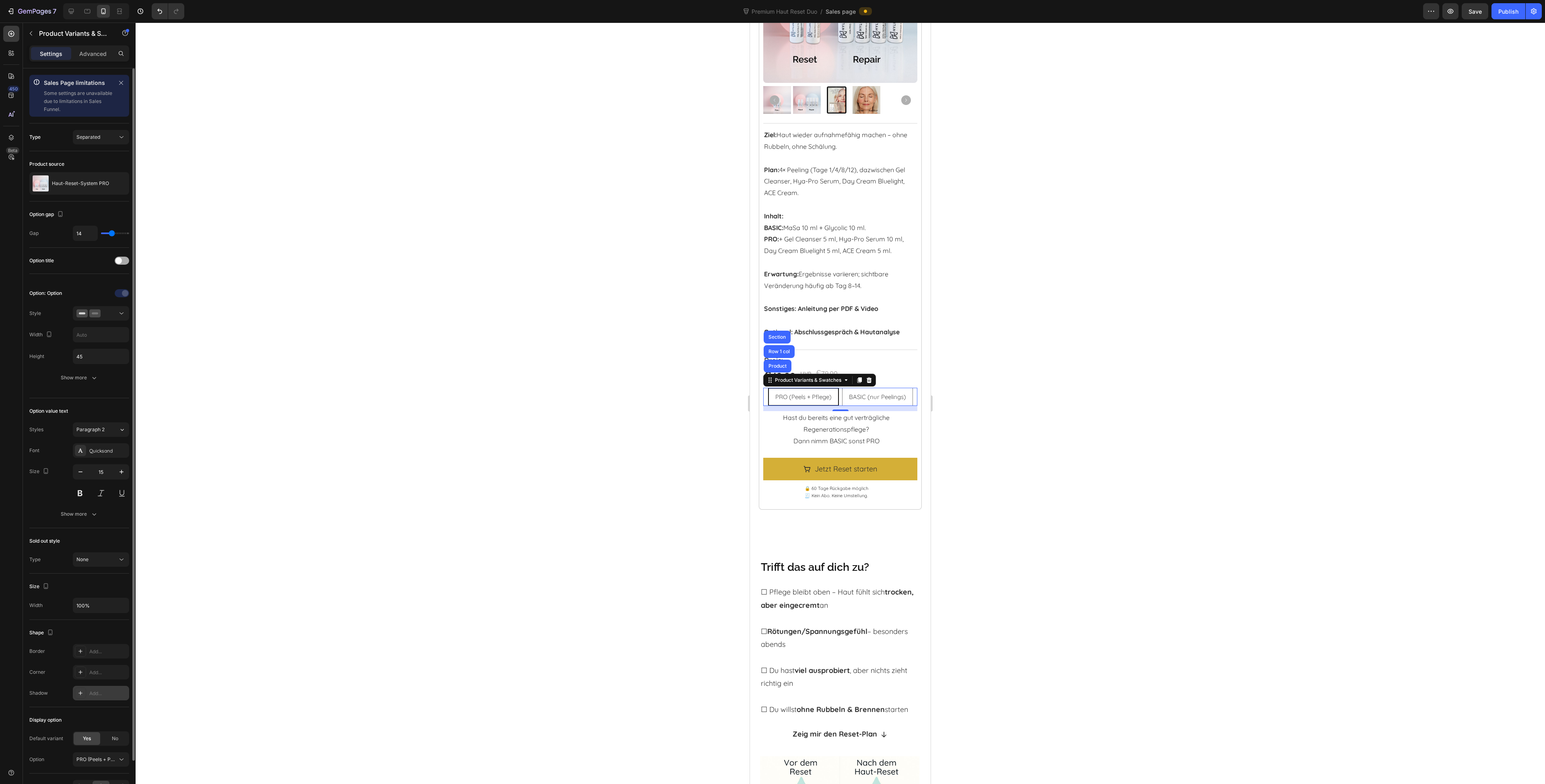
click at [123, 259] on div at bounding box center [121, 260] width 14 height 8
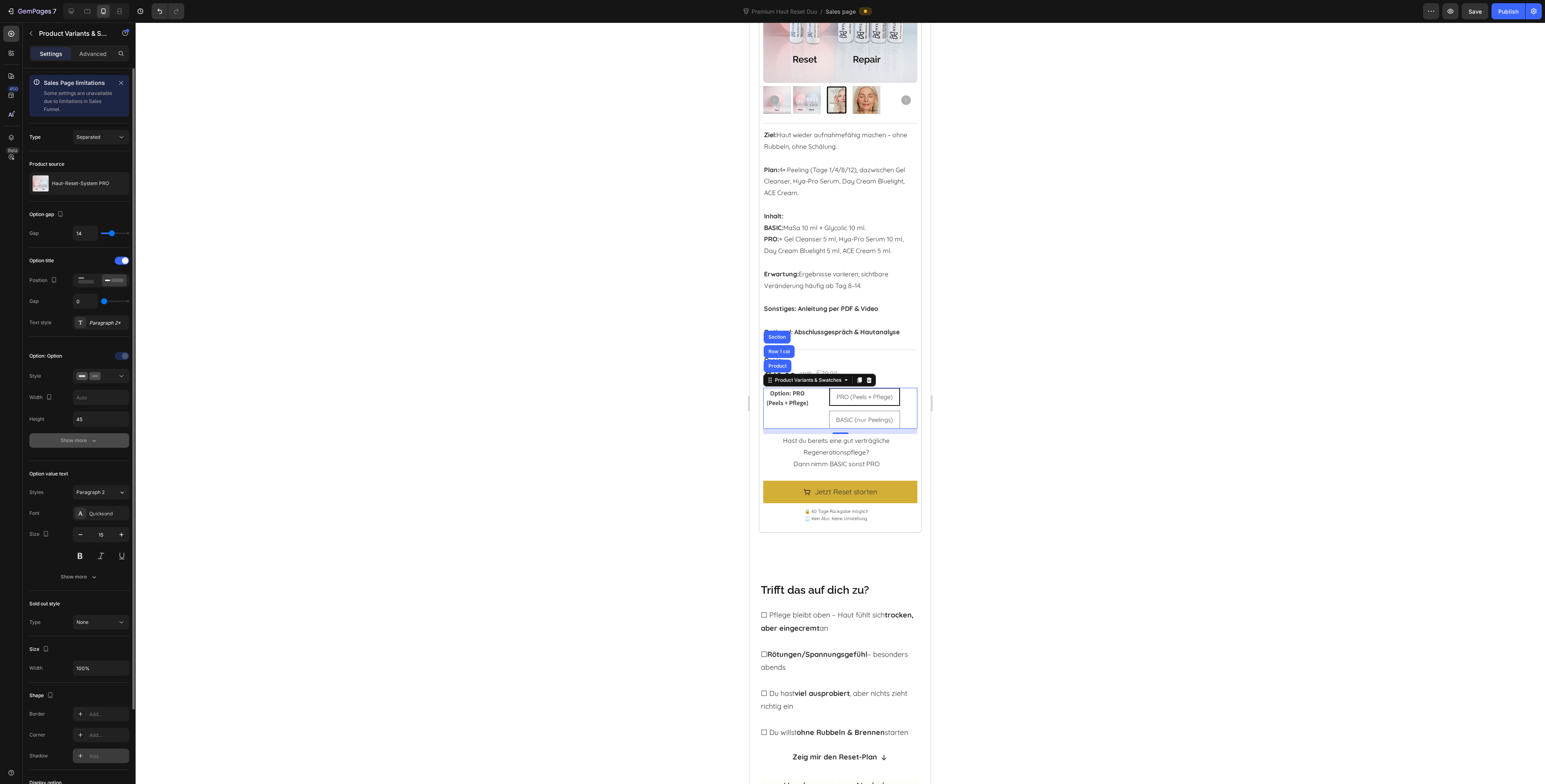
click at [93, 444] on button "Show more" at bounding box center [80, 440] width 100 height 14
click at [82, 465] on div at bounding box center [80, 462] width 11 height 11
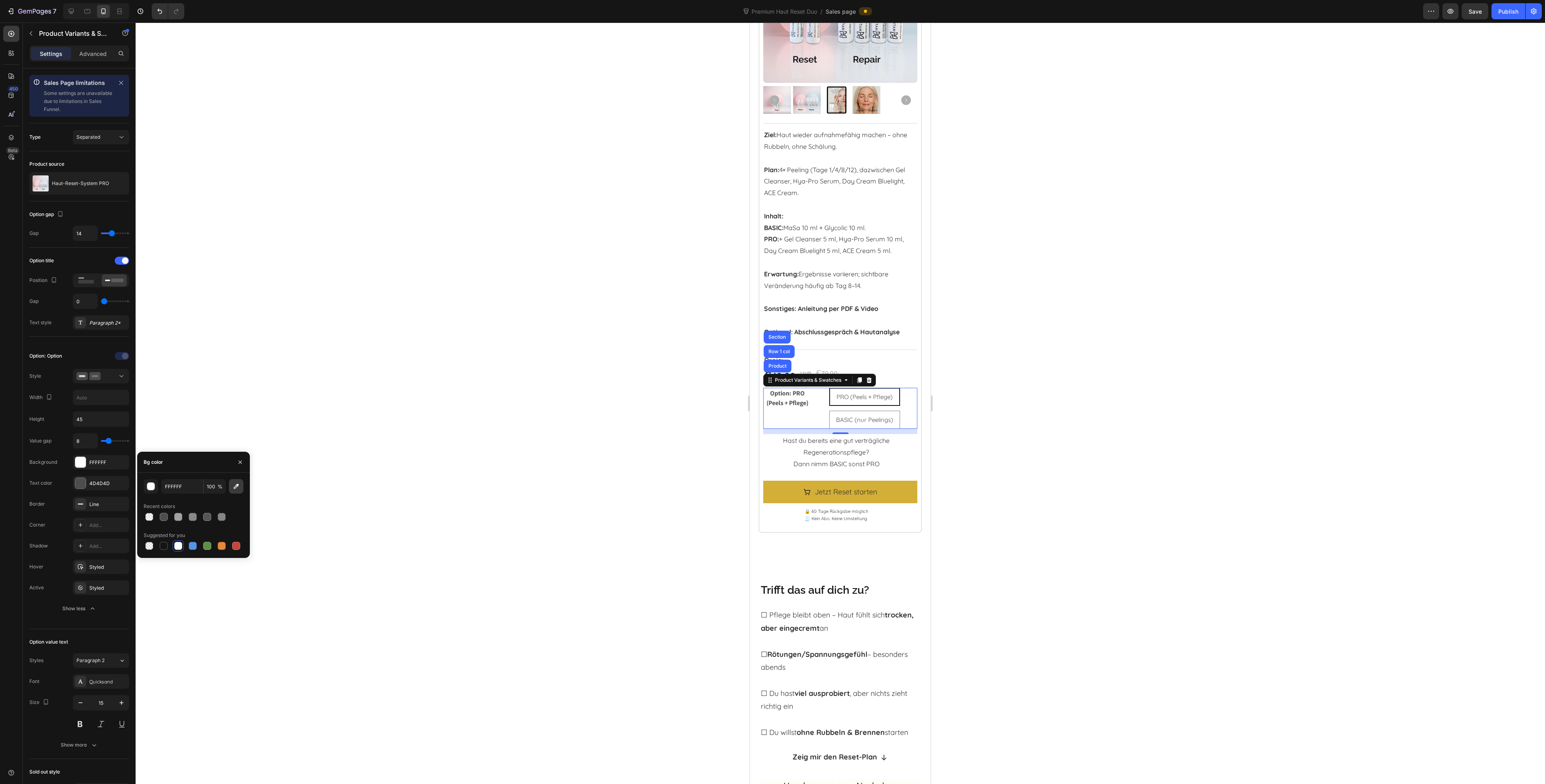
click at [242, 487] on button "button" at bounding box center [236, 486] width 14 height 14
type input "F1E2BB"
click at [1061, 470] on div at bounding box center [840, 403] width 1410 height 762
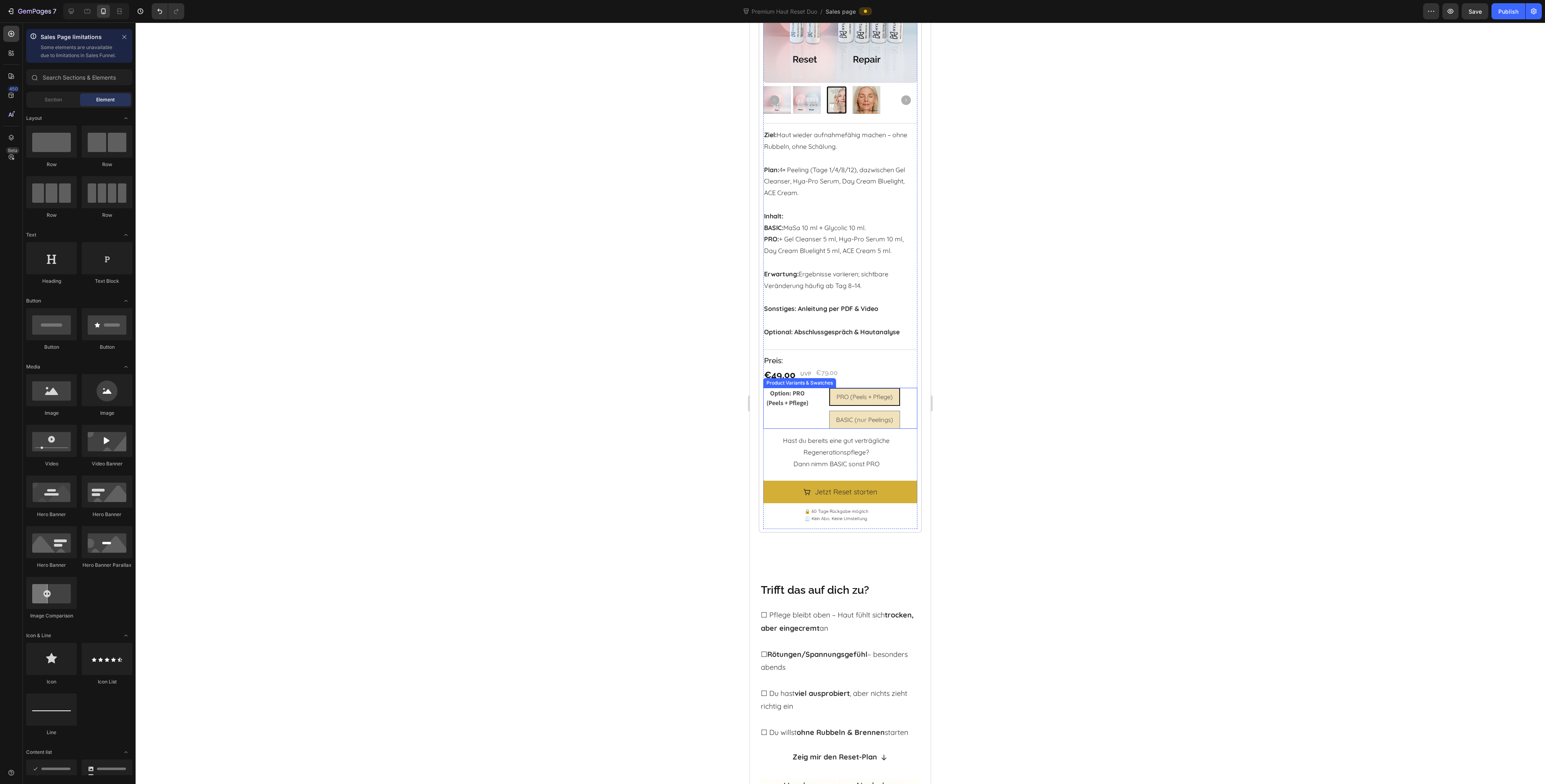
click at [785, 417] on div "Option: PRO (Peels + Pflege) PRO (Peels + Pflege) PRO (Peels + Pflege) PRO (Pee…" at bounding box center [840, 408] width 154 height 41
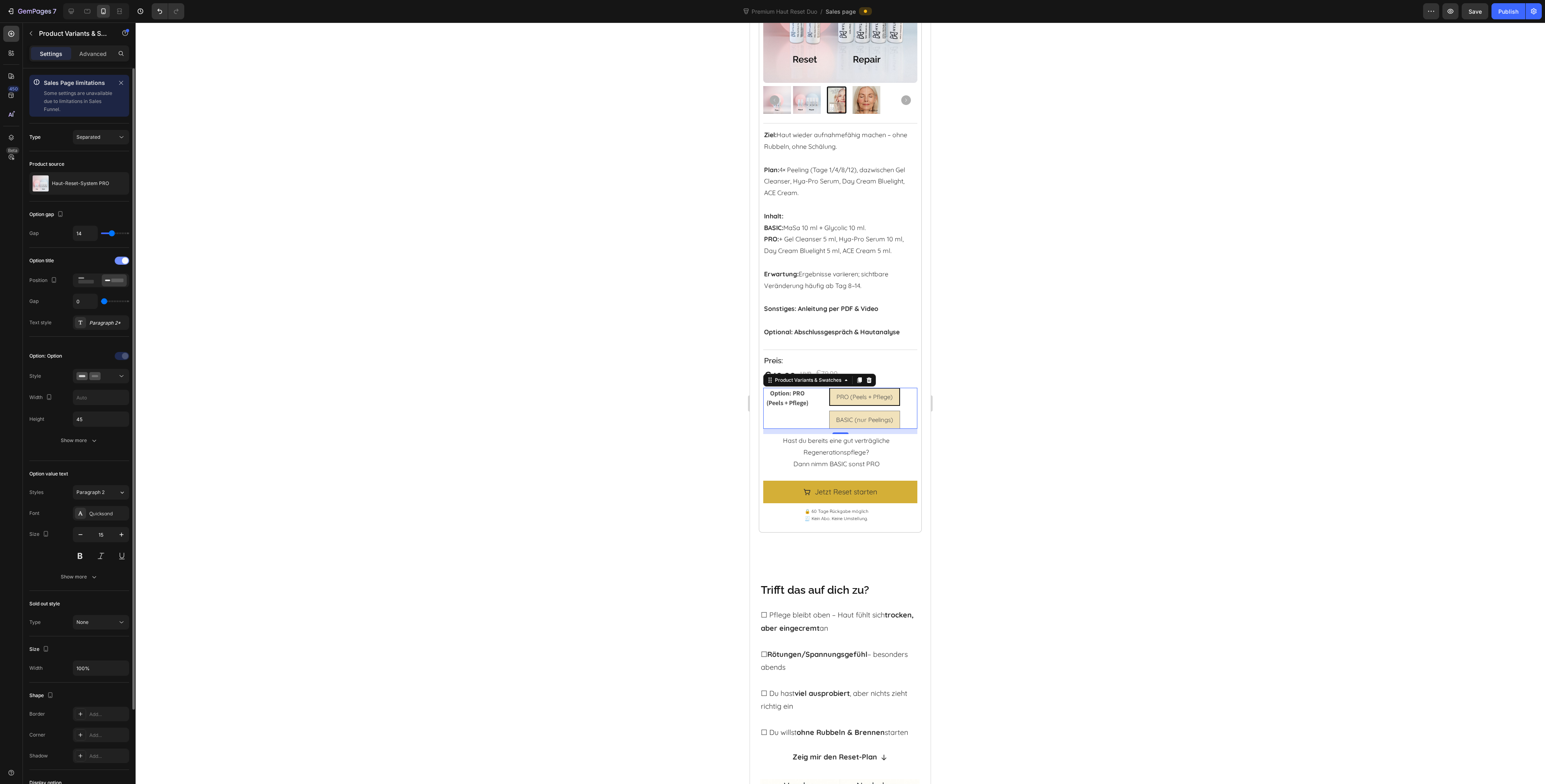
click at [120, 258] on div at bounding box center [121, 260] width 14 height 8
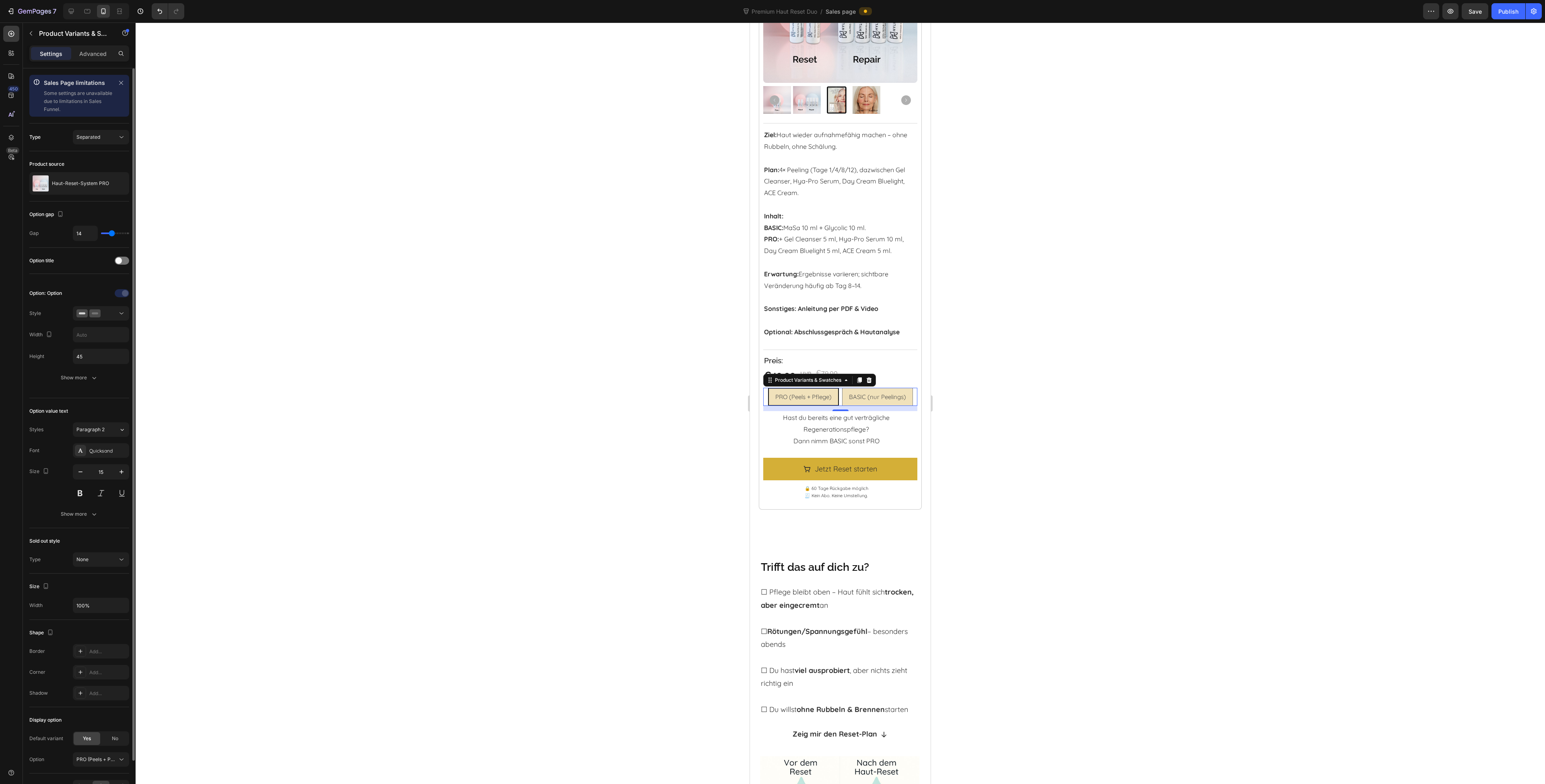
type input "16"
type input "17"
type input "20"
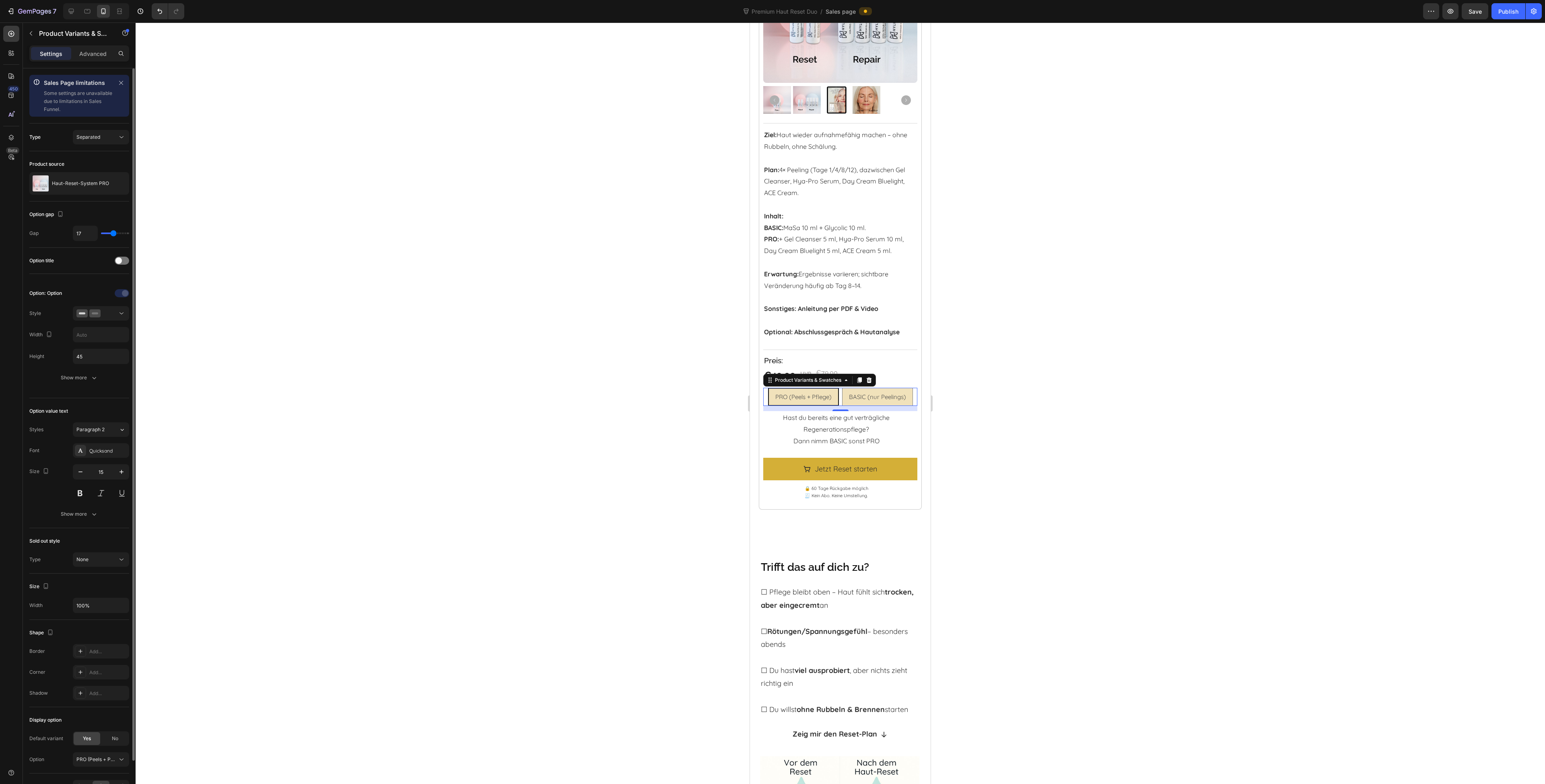
type input "20"
type input "24"
type input "29"
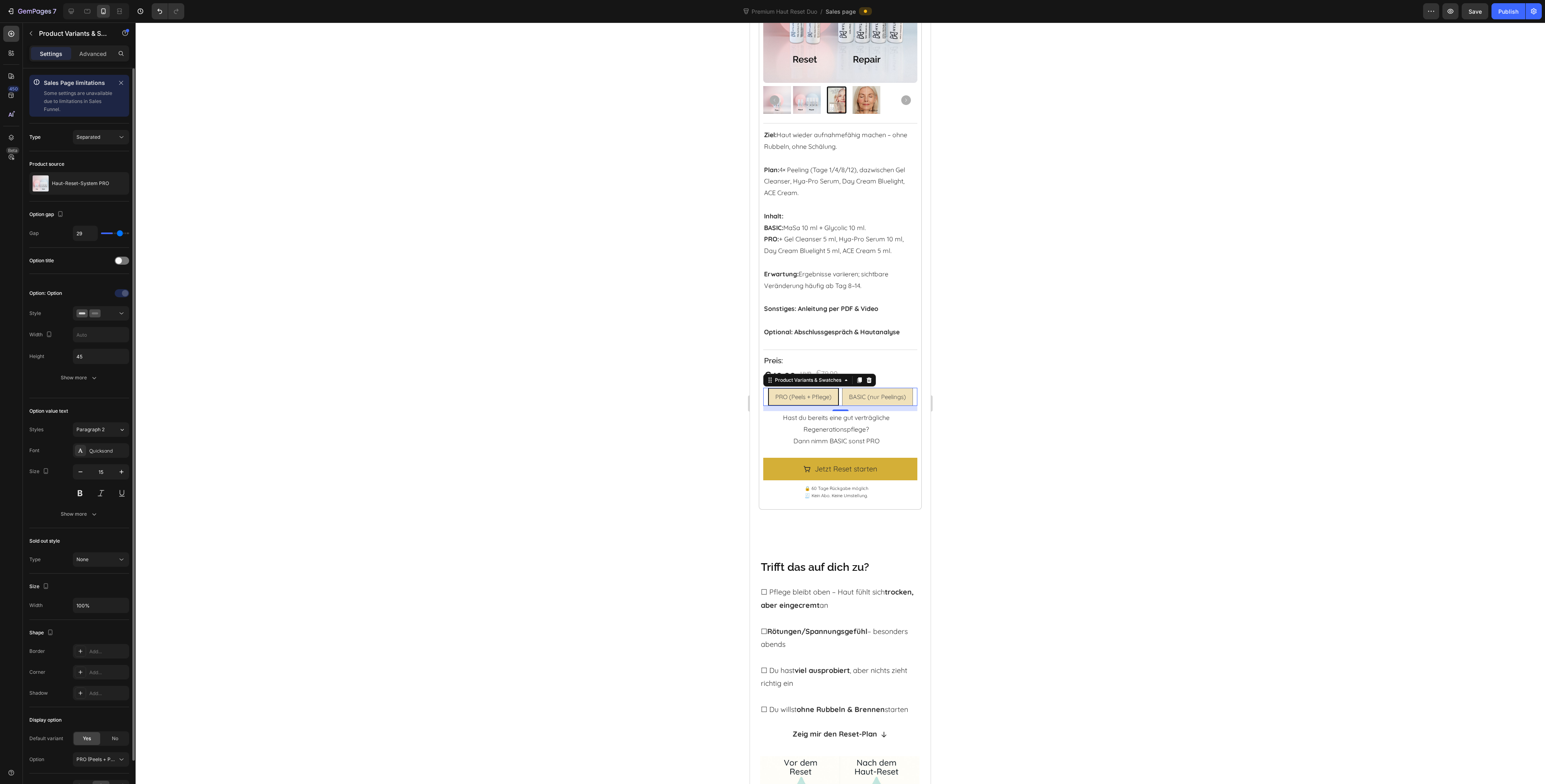
type input "36"
type input "40"
drag, startPoint x: 112, startPoint y: 232, endPoint x: 150, endPoint y: 234, distance: 38.1
type input "40"
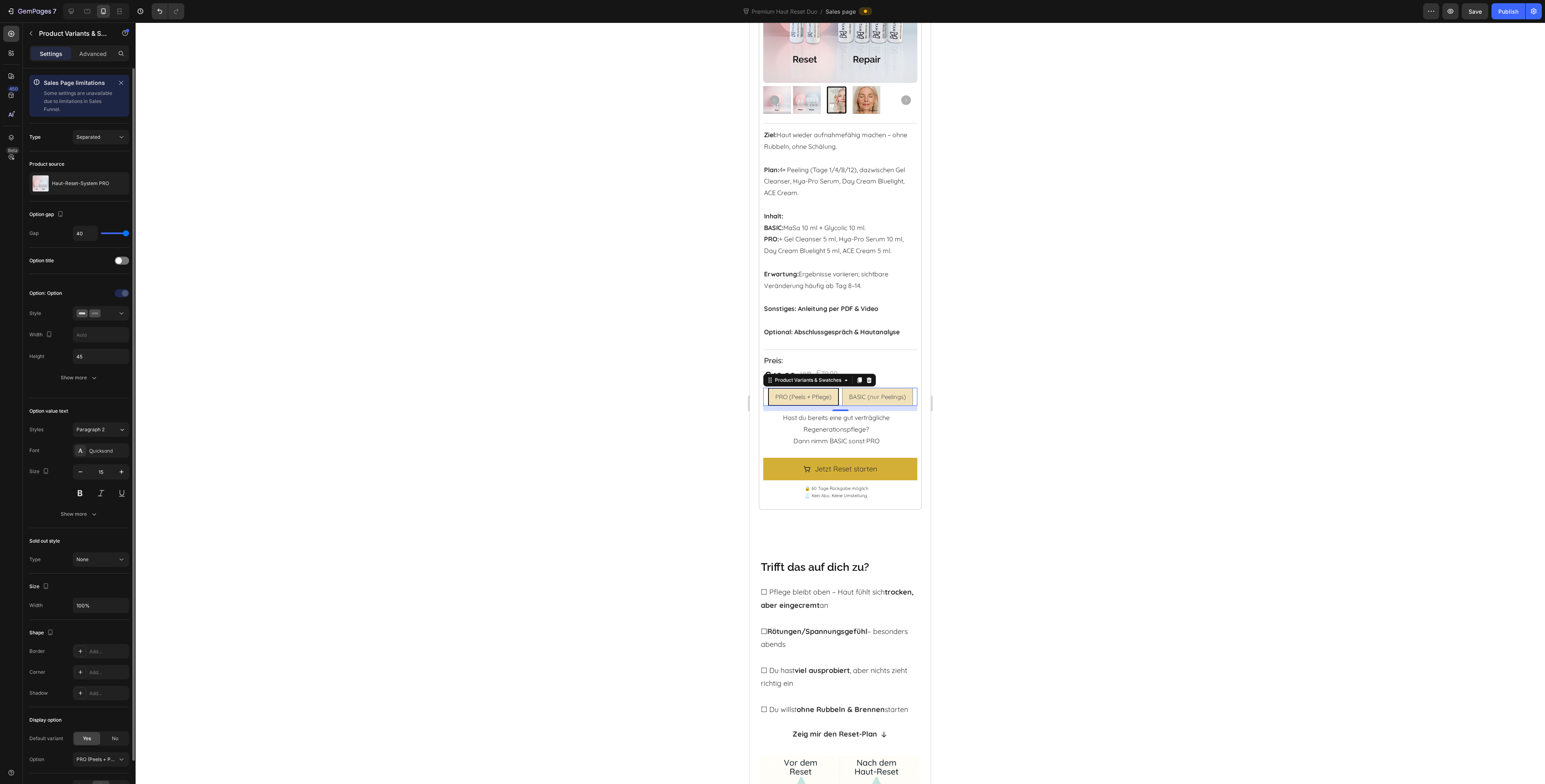
click at [130, 234] on input "range" at bounding box center [114, 233] width 28 height 2
type input "36"
type input "33"
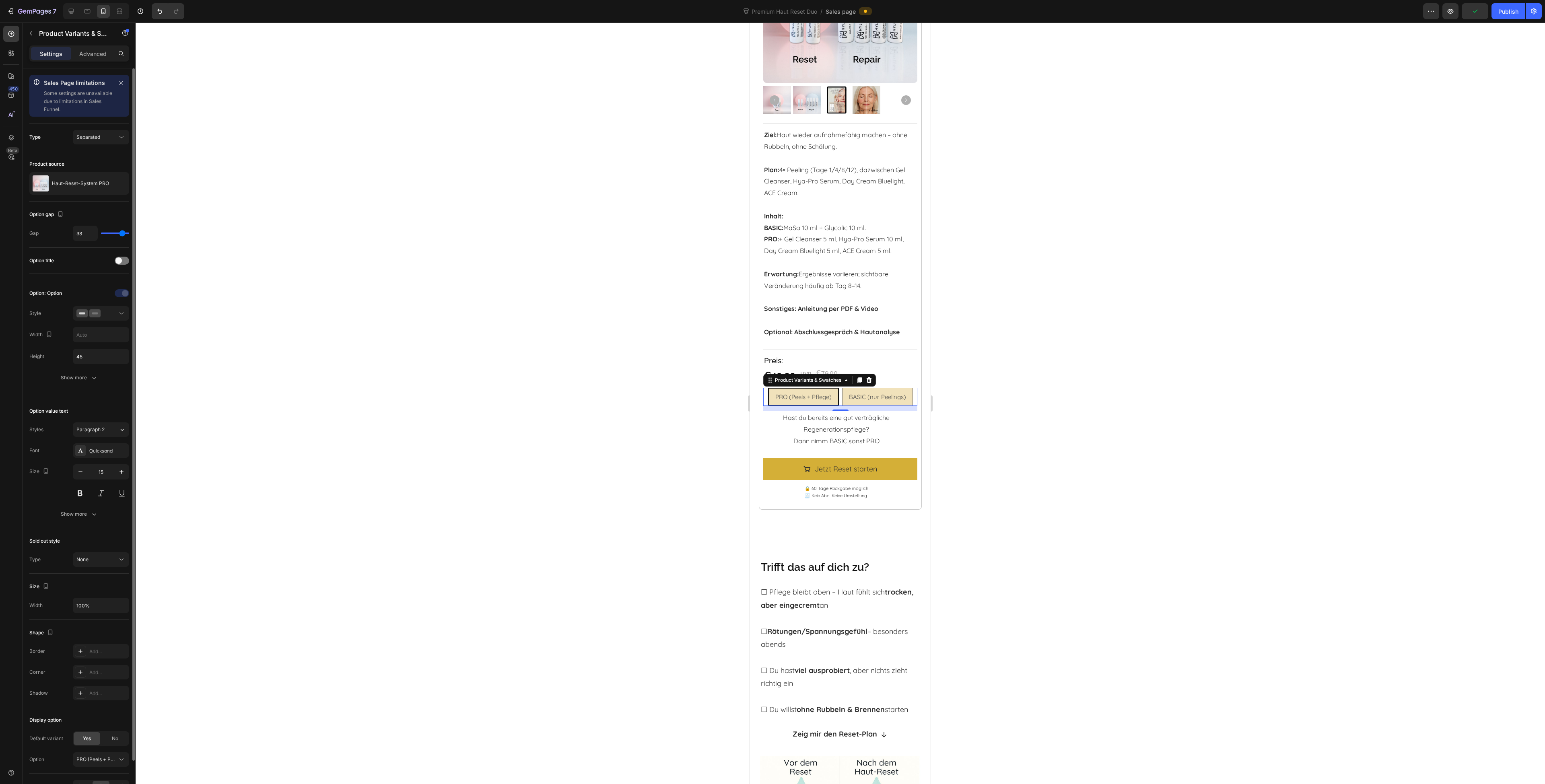
type input "30"
type input "27"
type input "24"
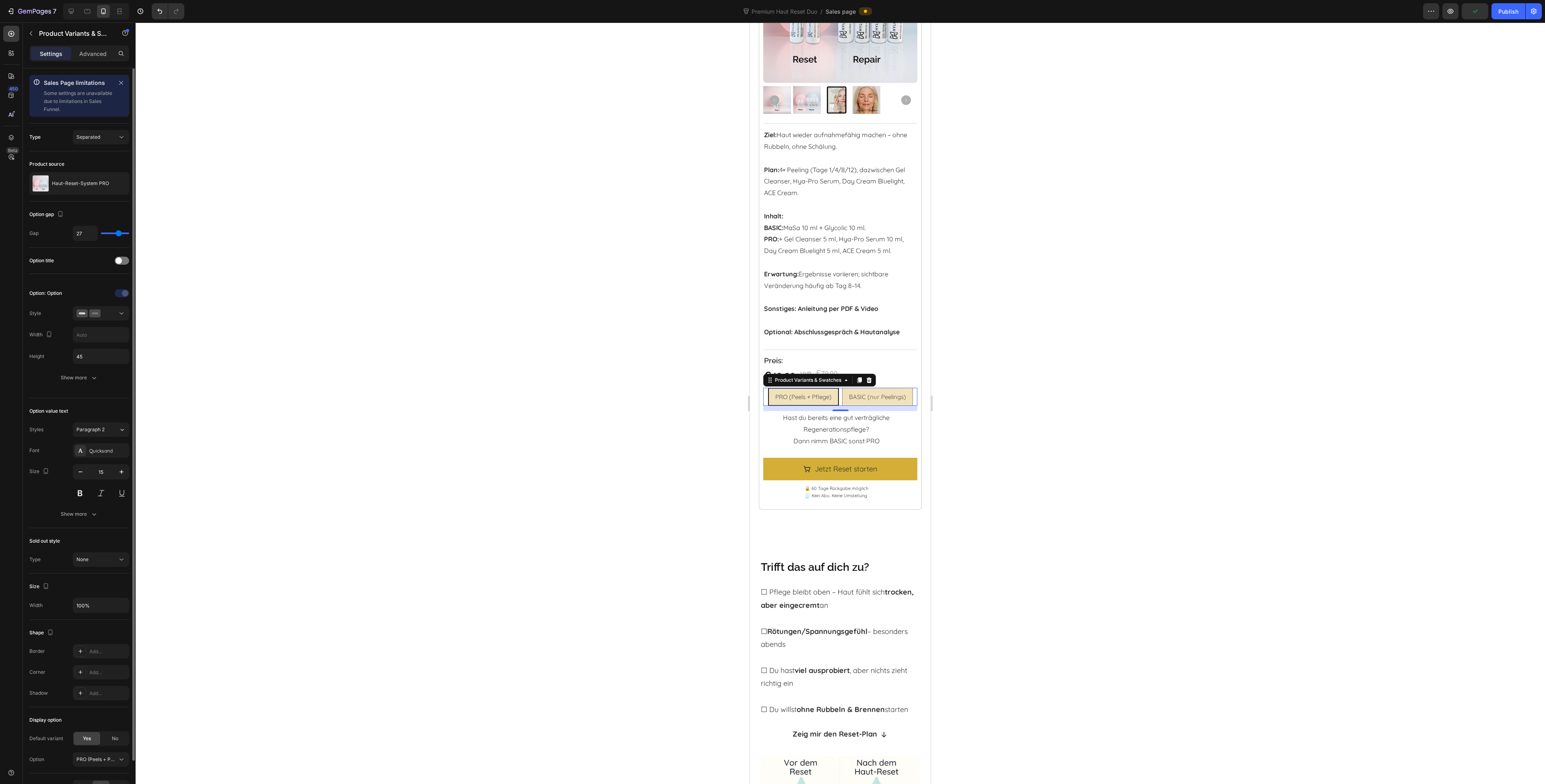
type input "24"
type input "20"
type input "18"
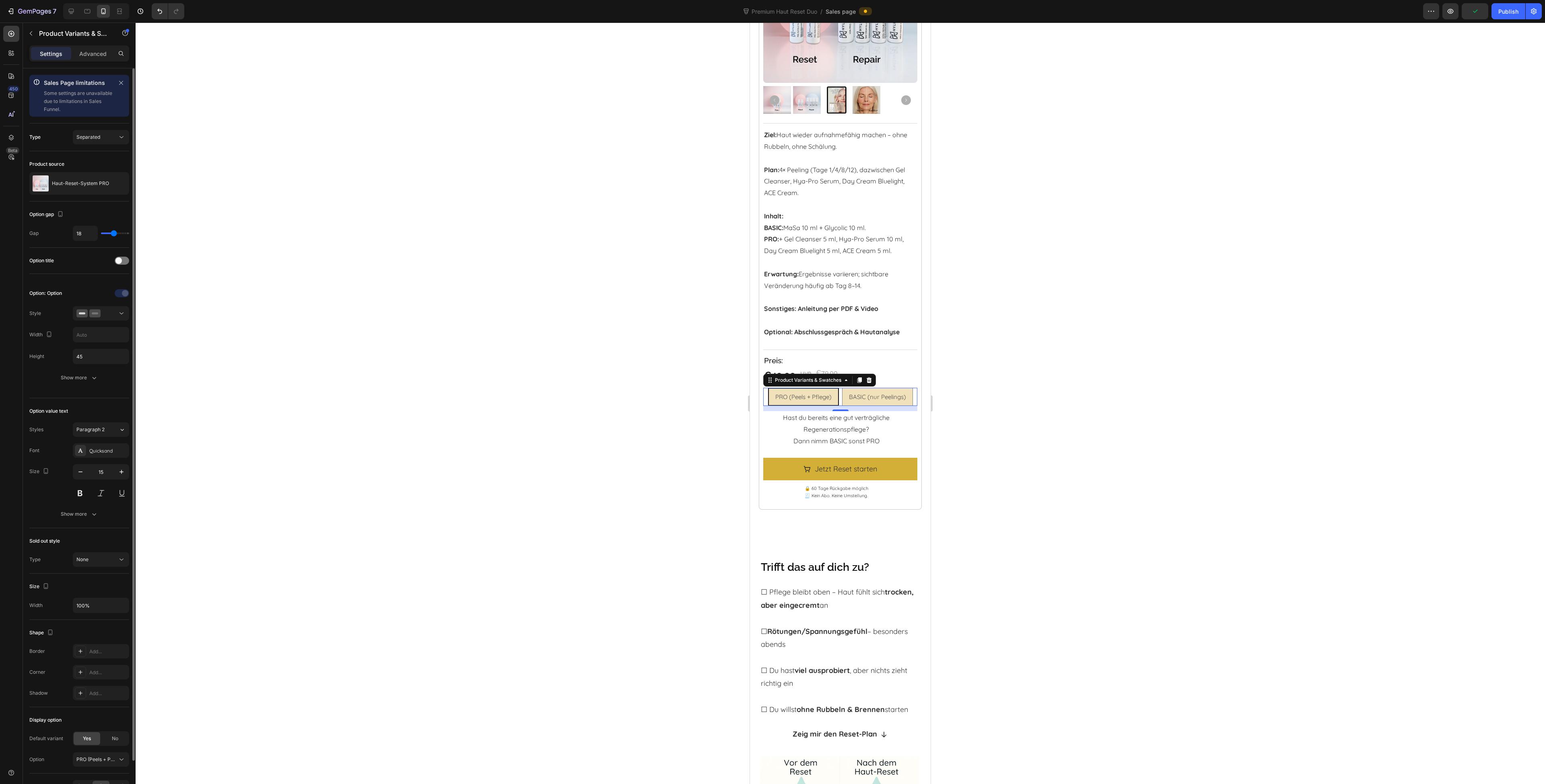
type input "15"
type input "14"
type input "13"
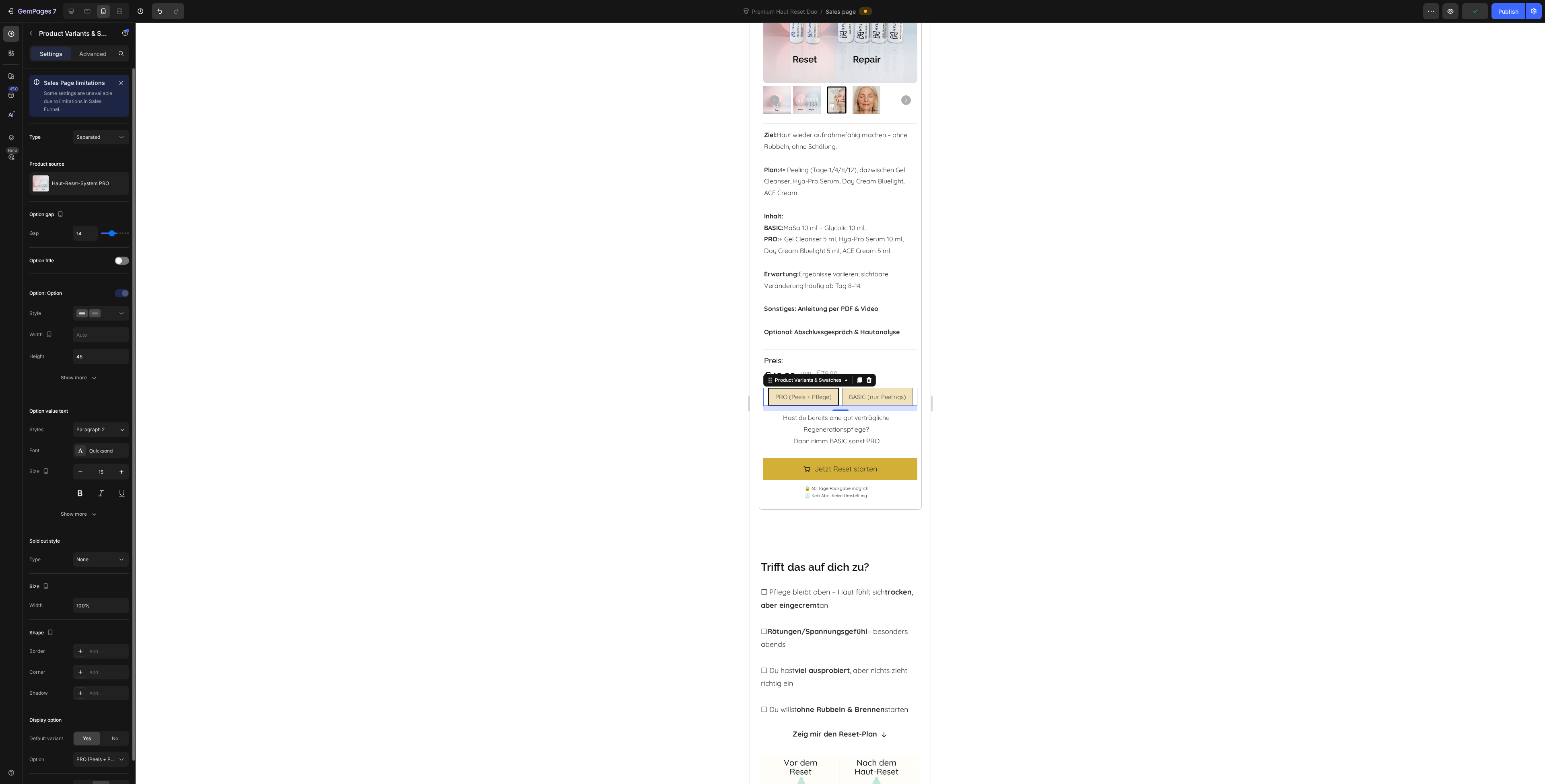
type input "13"
type input "12"
type input "11"
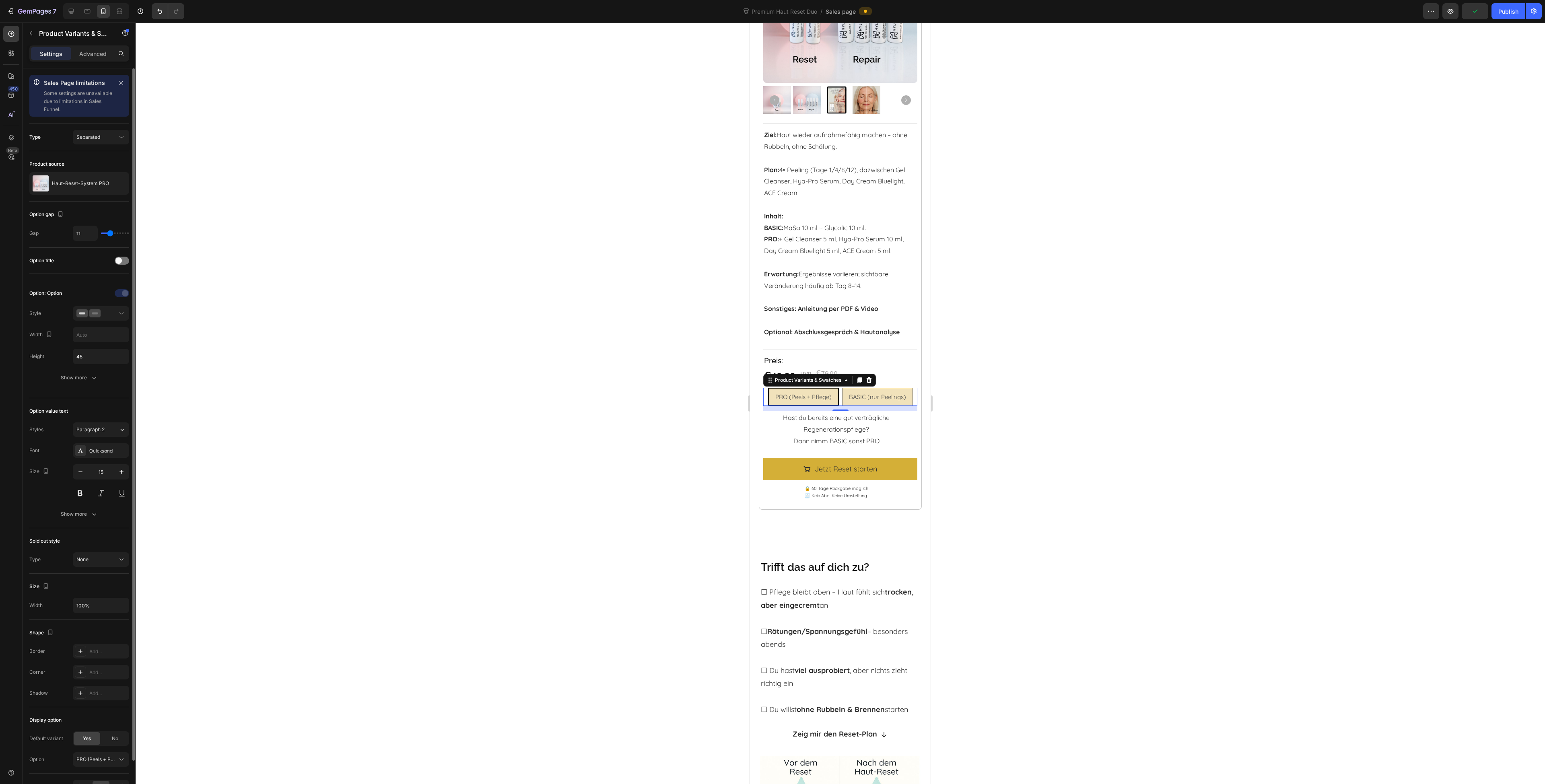
type input "10"
drag, startPoint x: 125, startPoint y: 232, endPoint x: 113, endPoint y: 254, distance: 25.1
type input "10"
click at [109, 232] on input "range" at bounding box center [114, 233] width 28 height 2
click at [103, 336] on input "text" at bounding box center [101, 334] width 56 height 14
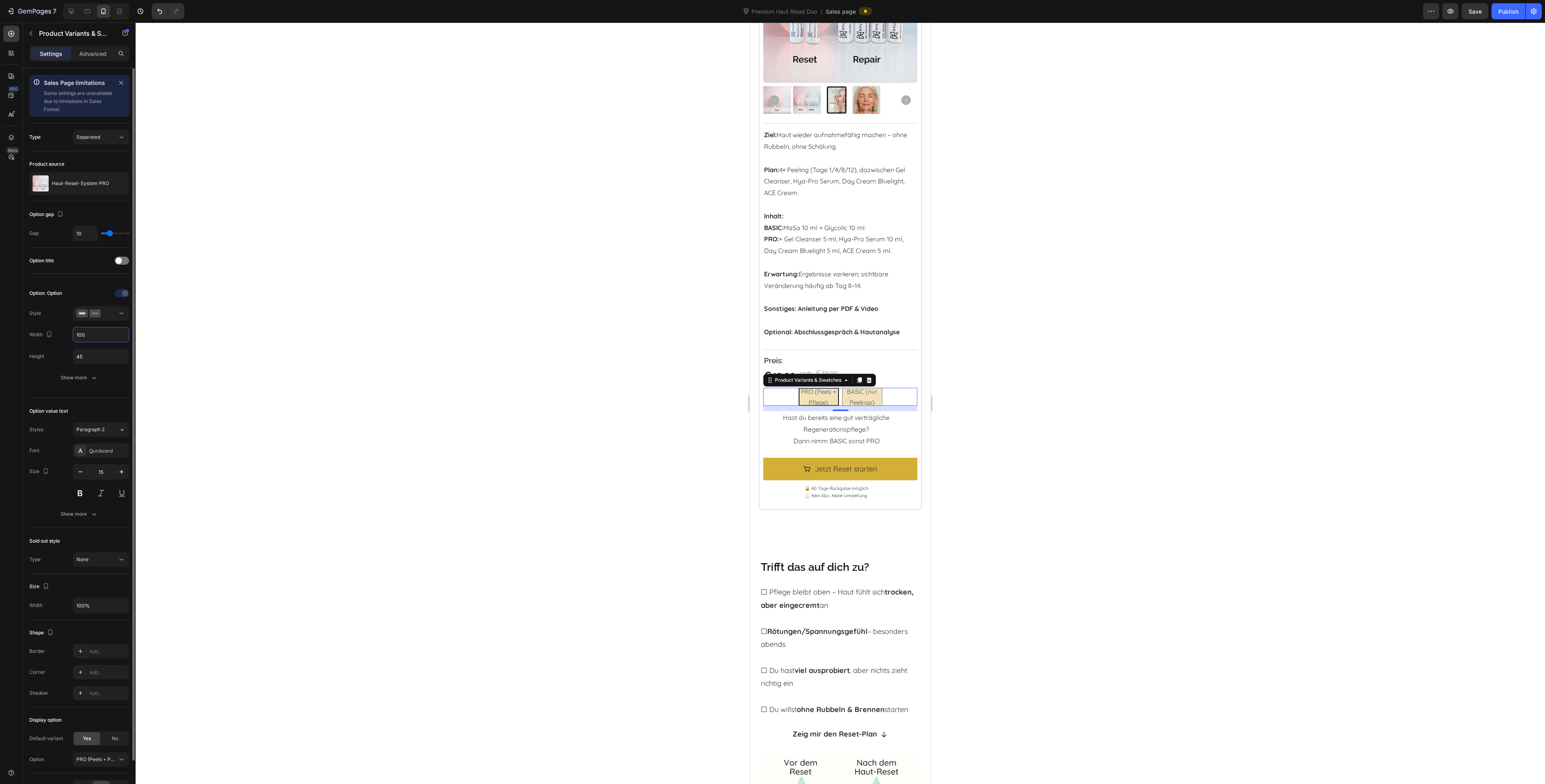
type input "100%"
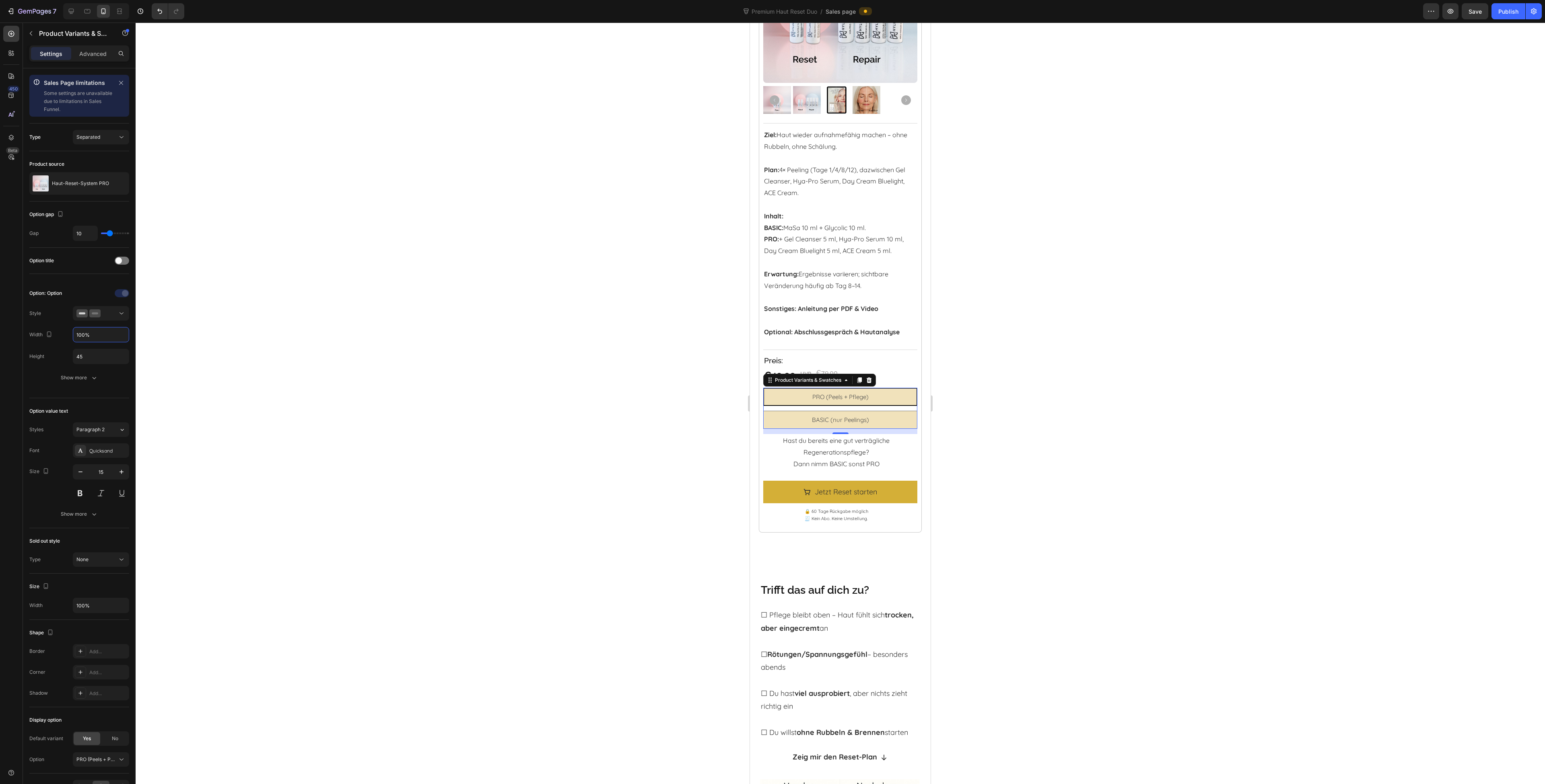
click at [1377, 504] on div at bounding box center [840, 403] width 1410 height 762
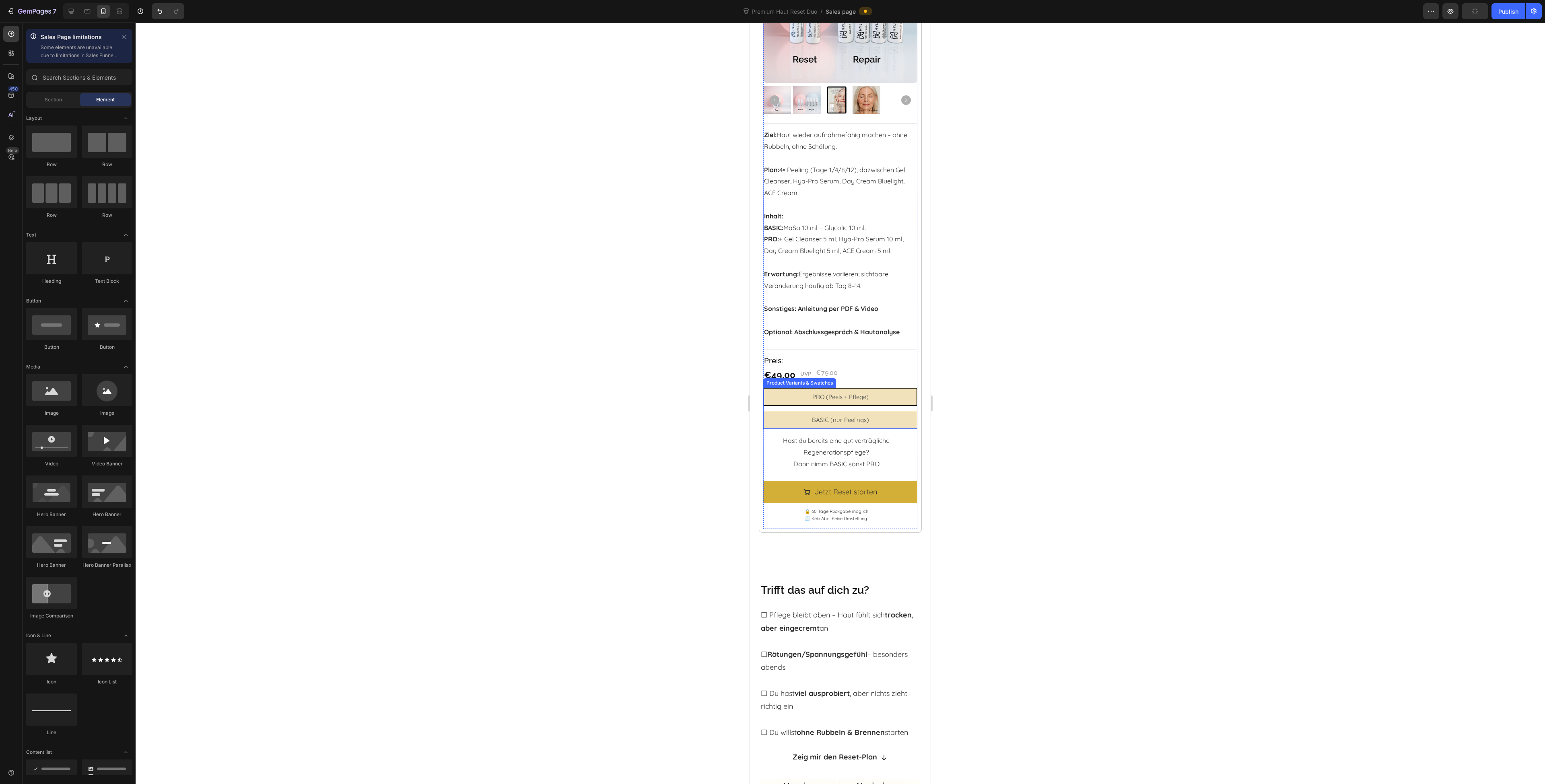
click at [772, 411] on div "PRO (Peels + Pflege) PRO (Peels + Pflege) PRO (Peels + Pflege) BASIC (nur Peeli…" at bounding box center [840, 408] width 154 height 41
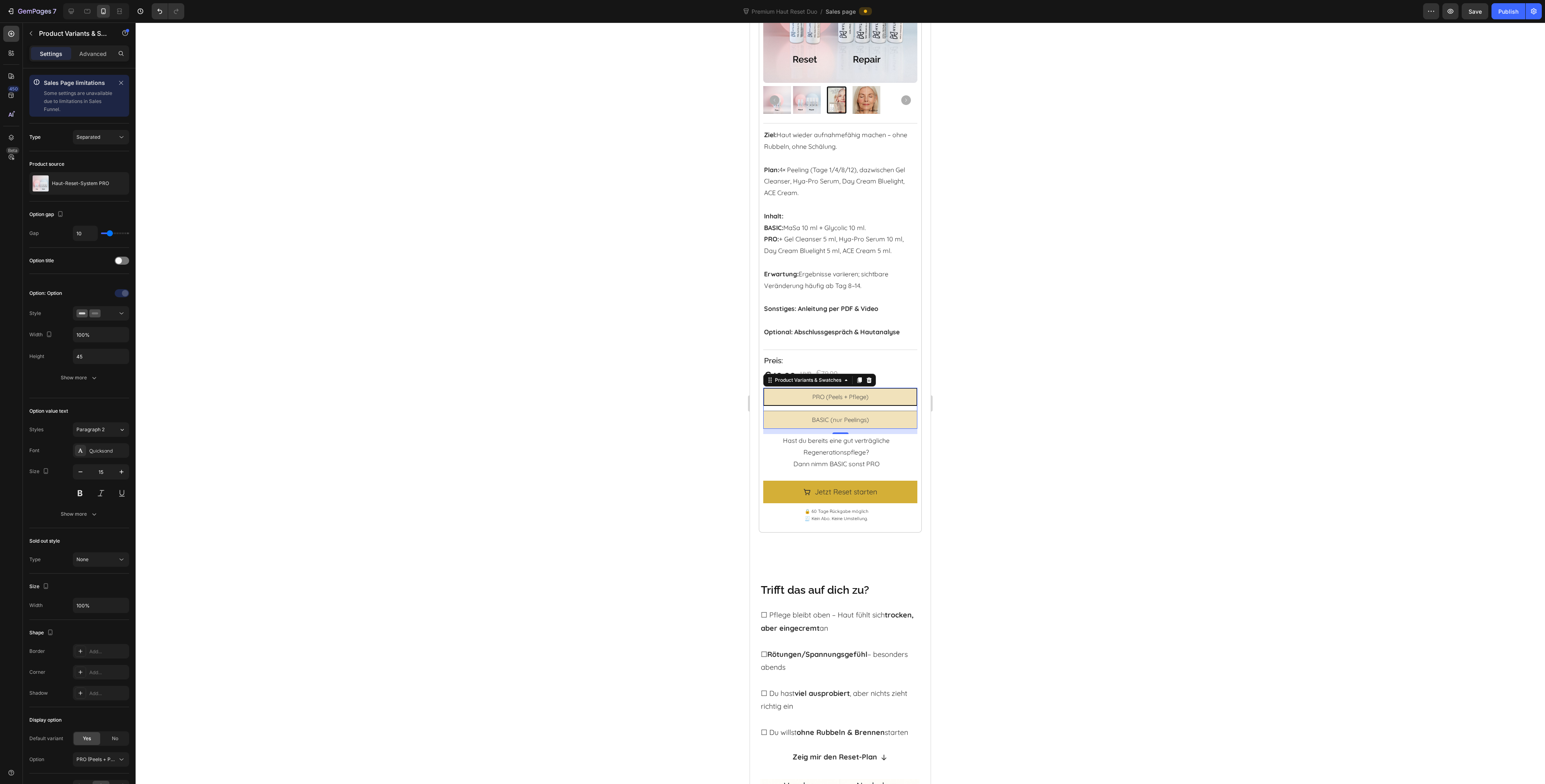
click at [1050, 531] on div at bounding box center [840, 403] width 1410 height 762
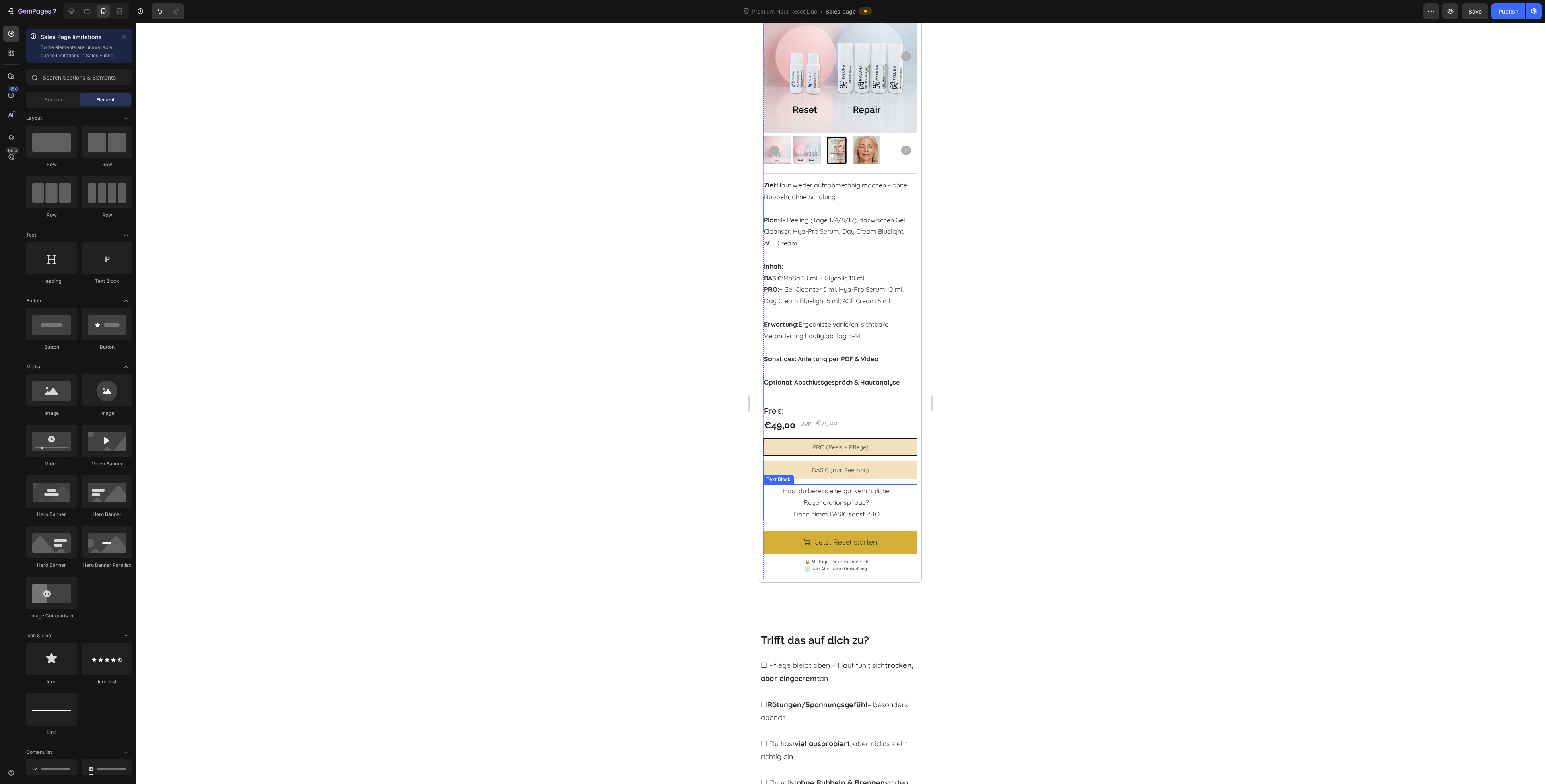
scroll to position [301, 0]
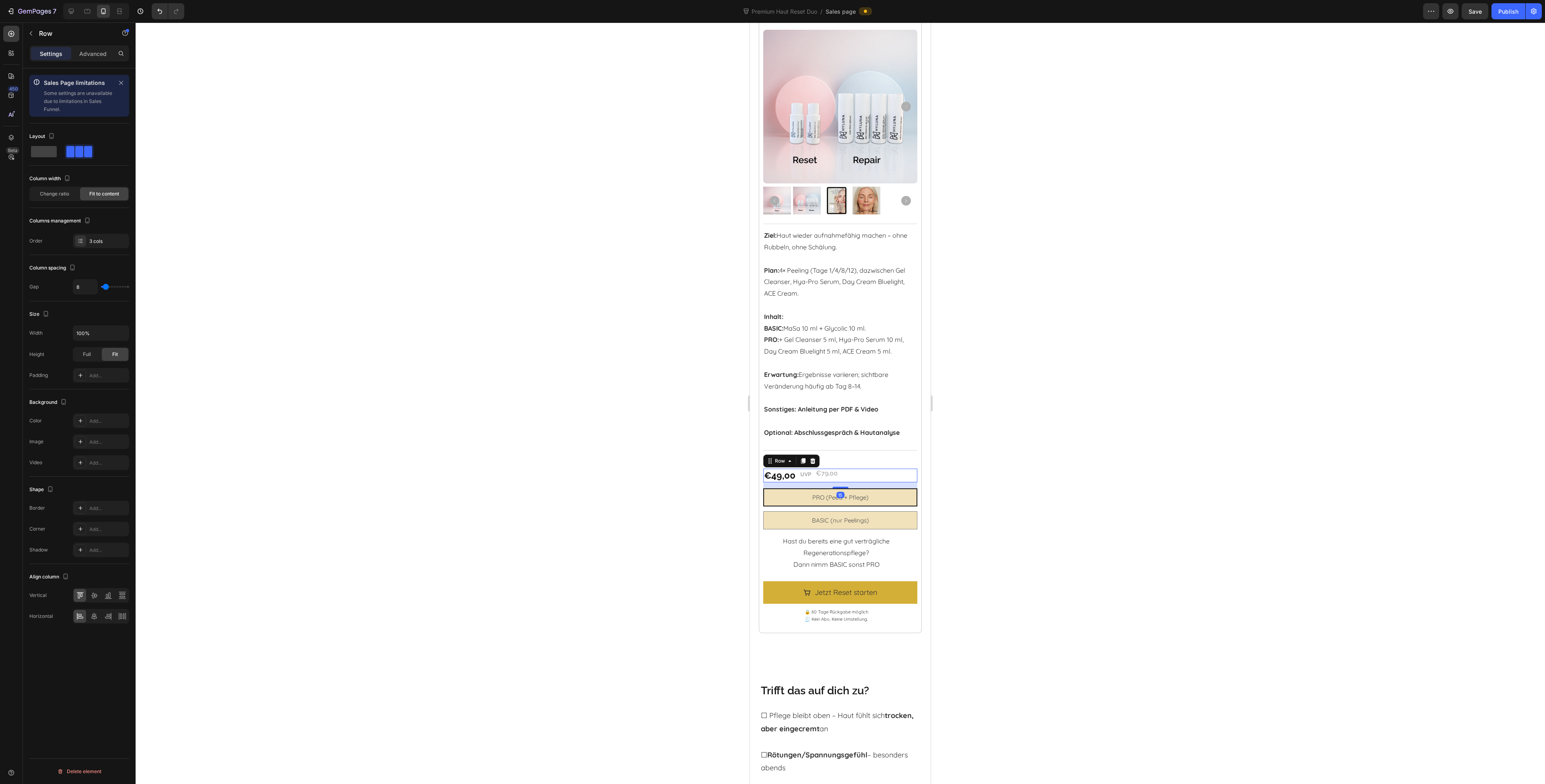
click at [815, 481] on div "€49,00 Product Price Product Price UVP Text Block €79,00 Product Price Product …" at bounding box center [840, 475] width 154 height 13
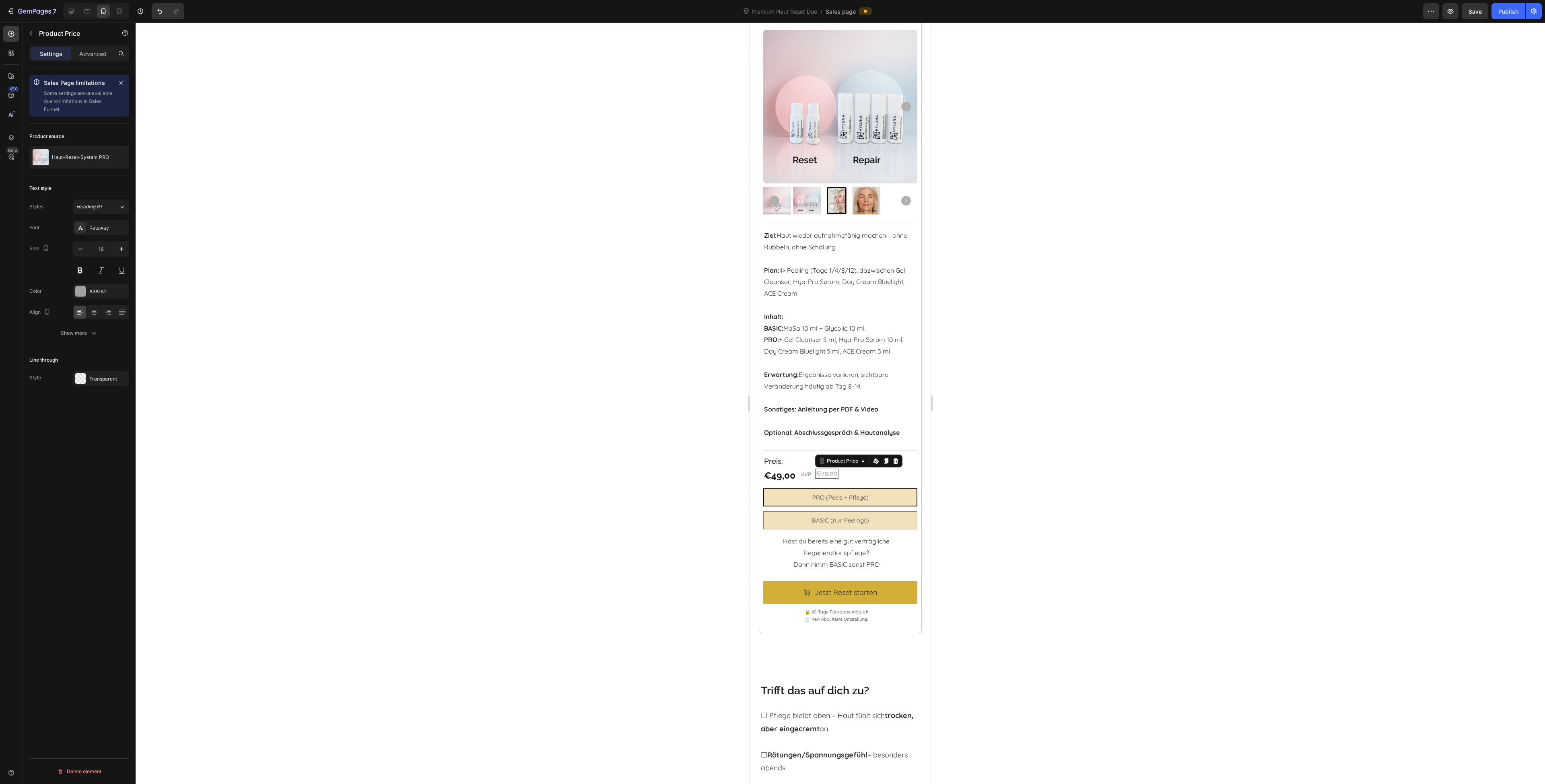
click at [822, 478] on div "€79,00" at bounding box center [826, 473] width 23 height 10
click at [714, 466] on div at bounding box center [840, 403] width 1410 height 762
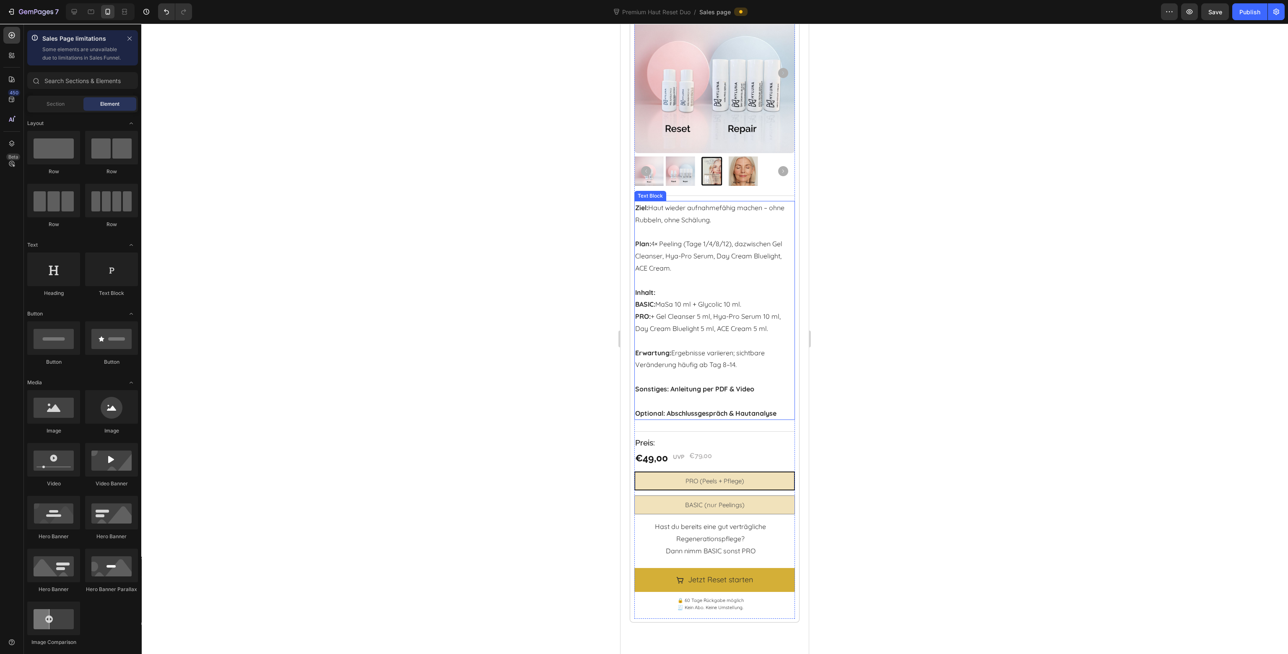
scroll to position [398, 0]
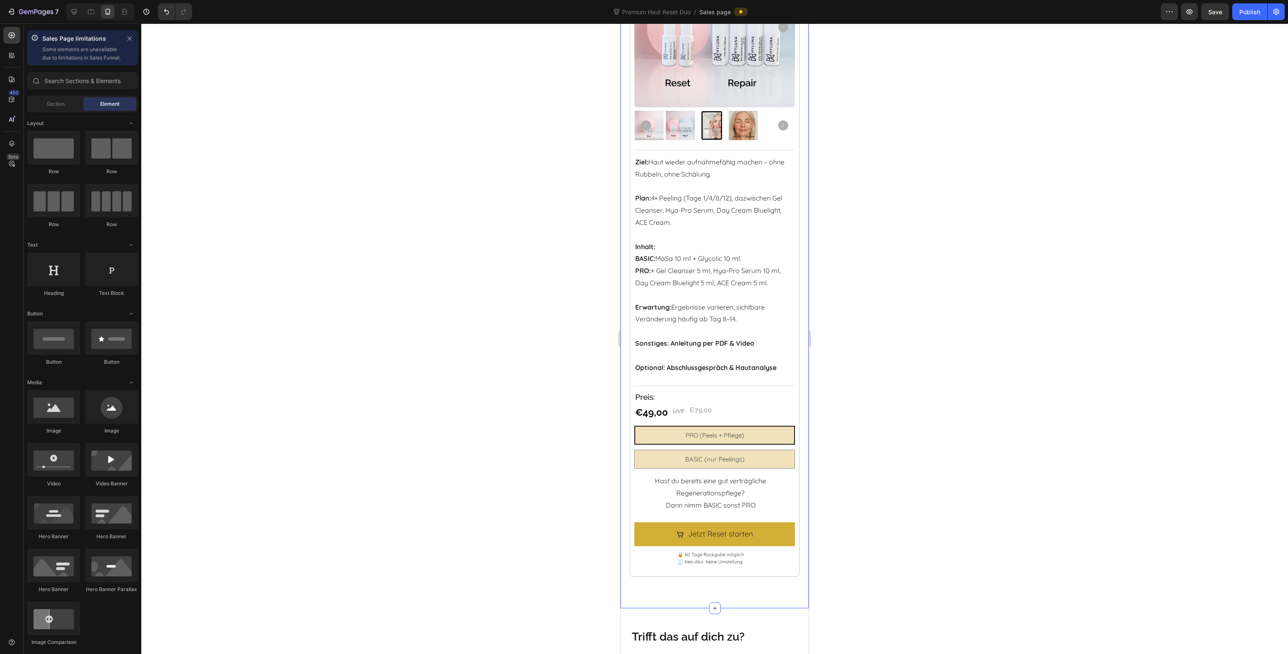
click at [911, 427] on div at bounding box center [714, 338] width 1147 height 630
click div "Product Variants & Swatches"
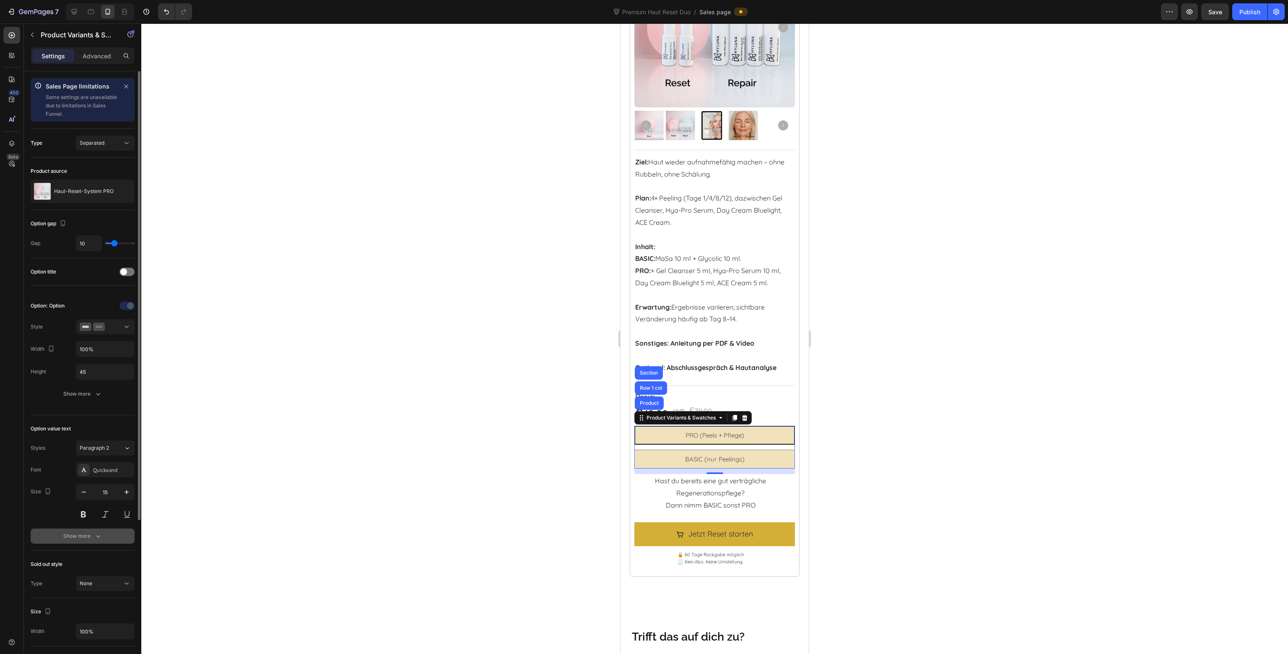
click at [86, 532] on div "Show more" at bounding box center [82, 536] width 39 height 8
click at [105, 532] on div "Normal" at bounding box center [101, 536] width 43 height 8
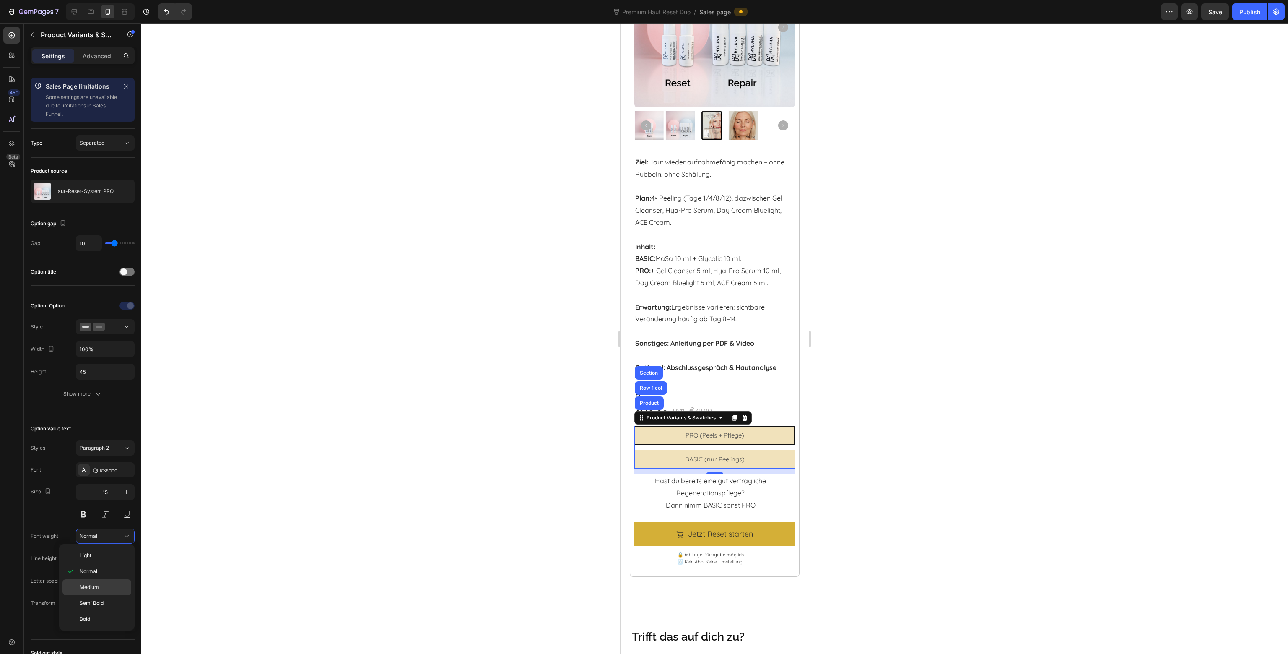
click at [107, 588] on p "Medium" at bounding box center [104, 587] width 48 height 8
click at [112, 540] on button "Medium" at bounding box center [105, 535] width 59 height 15
click at [101, 599] on span "Semi Bold" at bounding box center [92, 603] width 24 height 8
click at [302, 478] on div at bounding box center [714, 338] width 1147 height 630
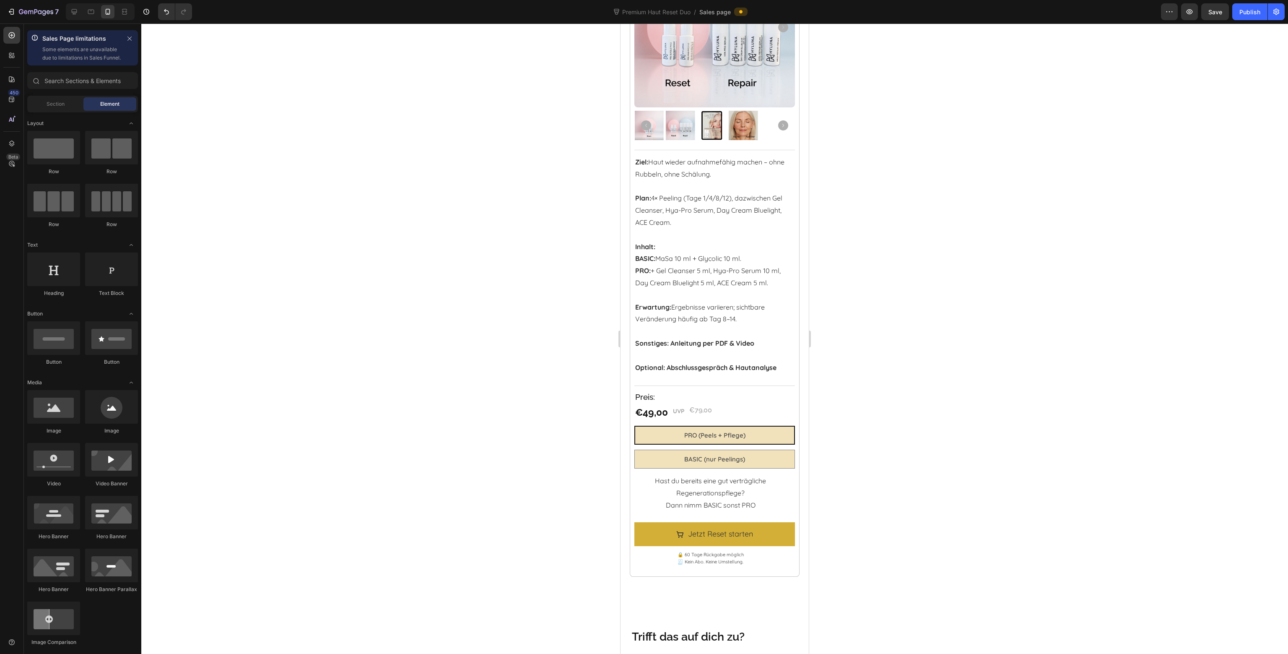
click at [405, 445] on div at bounding box center [714, 338] width 1147 height 630
click at [657, 426] on Pflege\) "PRO (Peels + Pflege)" at bounding box center [714, 435] width 160 height 19
click at [714, 426] on input "PRO (Peels + Pflege) PRO (Peels + Pflege) PRO (Peels + Pflege)" at bounding box center [714, 425] width 0 height 0
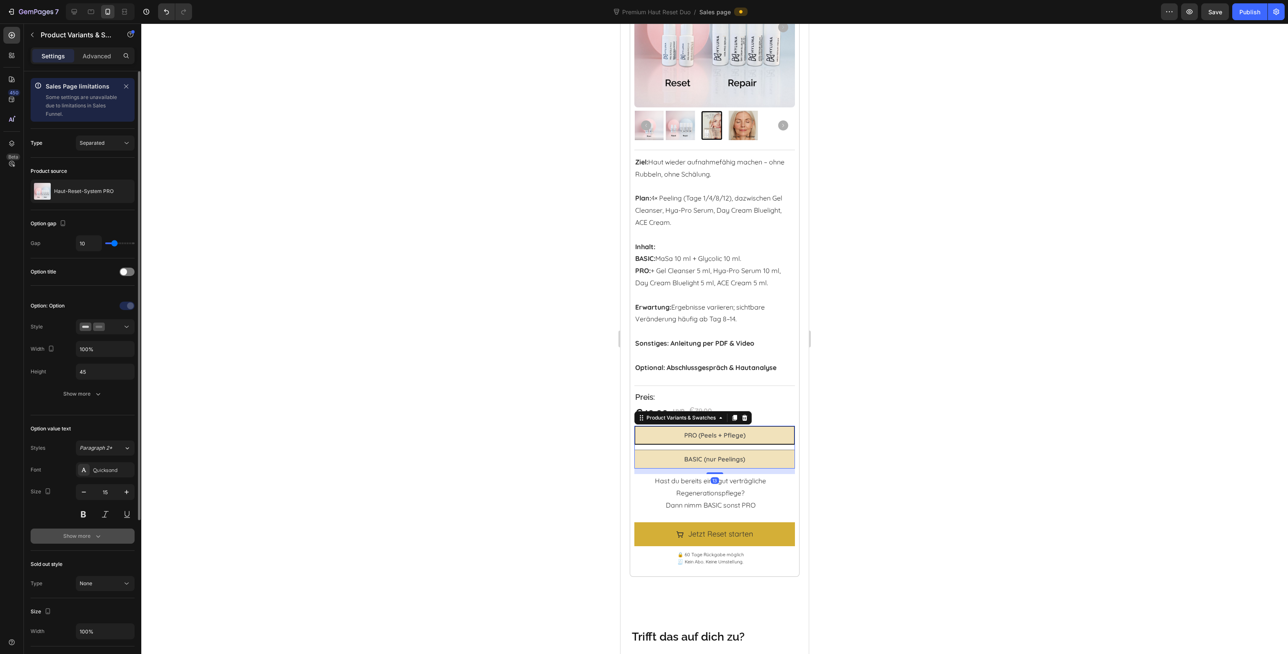
click at [82, 536] on div "Show more" at bounding box center [82, 536] width 39 height 8
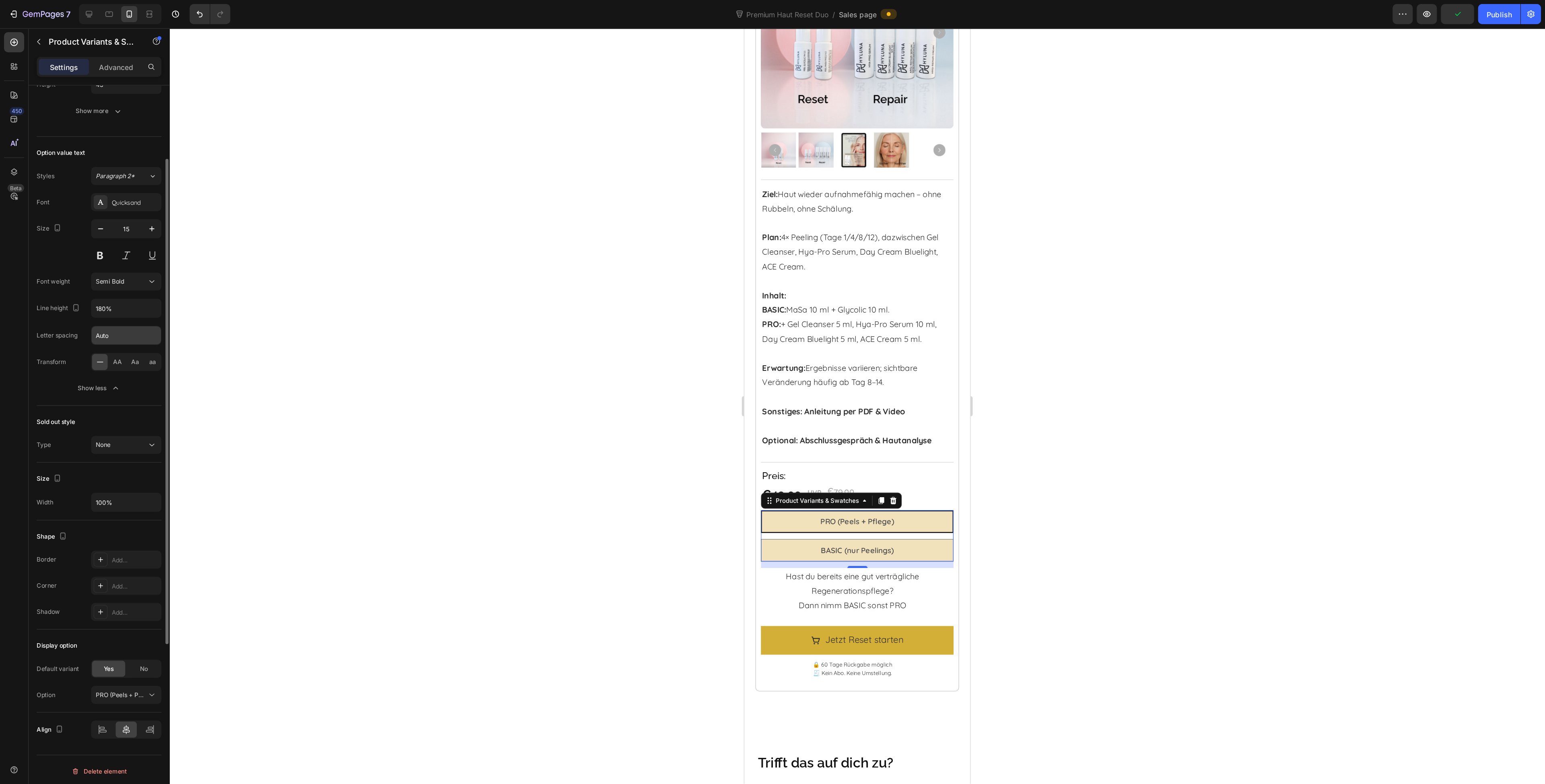
scroll to position [8, 0]
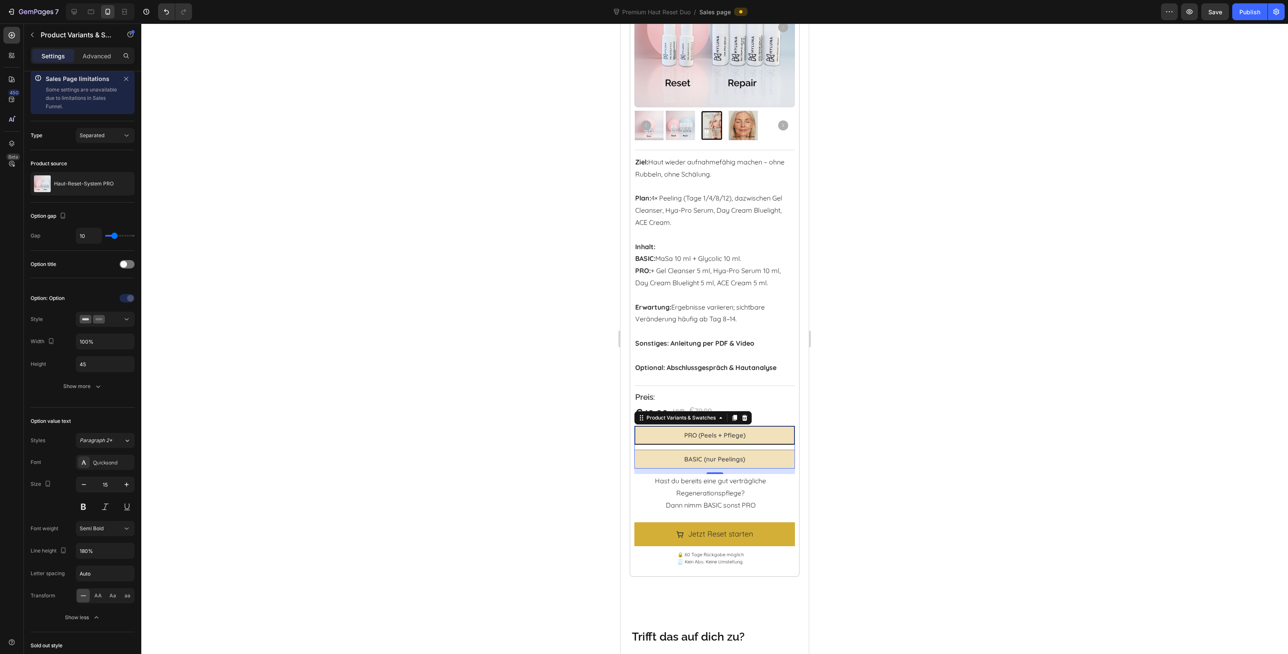
click at [522, 432] on div at bounding box center [714, 338] width 1147 height 630
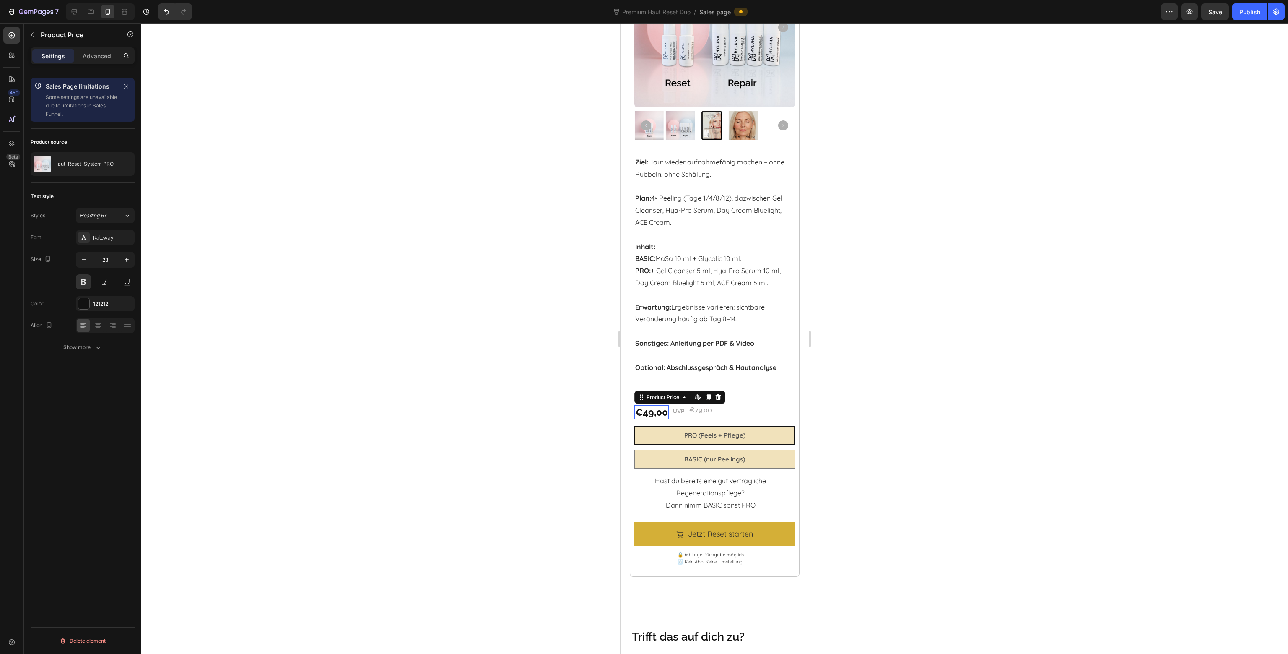
click at [642, 405] on div "€49,00" at bounding box center [651, 412] width 34 height 14
click at [124, 260] on icon "button" at bounding box center [126, 259] width 8 height 8
type input "24"
click at [705, 408] on div "€79,00 Product Price Edit content in Shopify 0 Product Price Edit content in Sh…" at bounding box center [703, 410] width 24 height 10
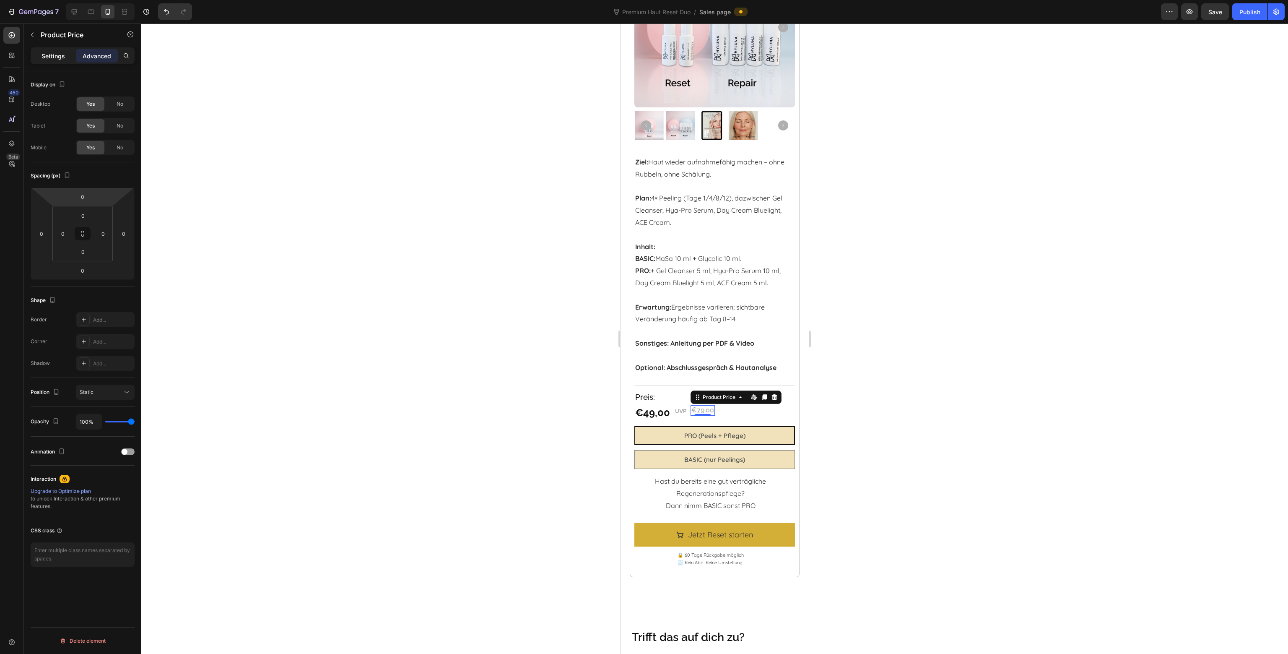
click at [61, 54] on p "Settings" at bounding box center [53, 56] width 23 height 9
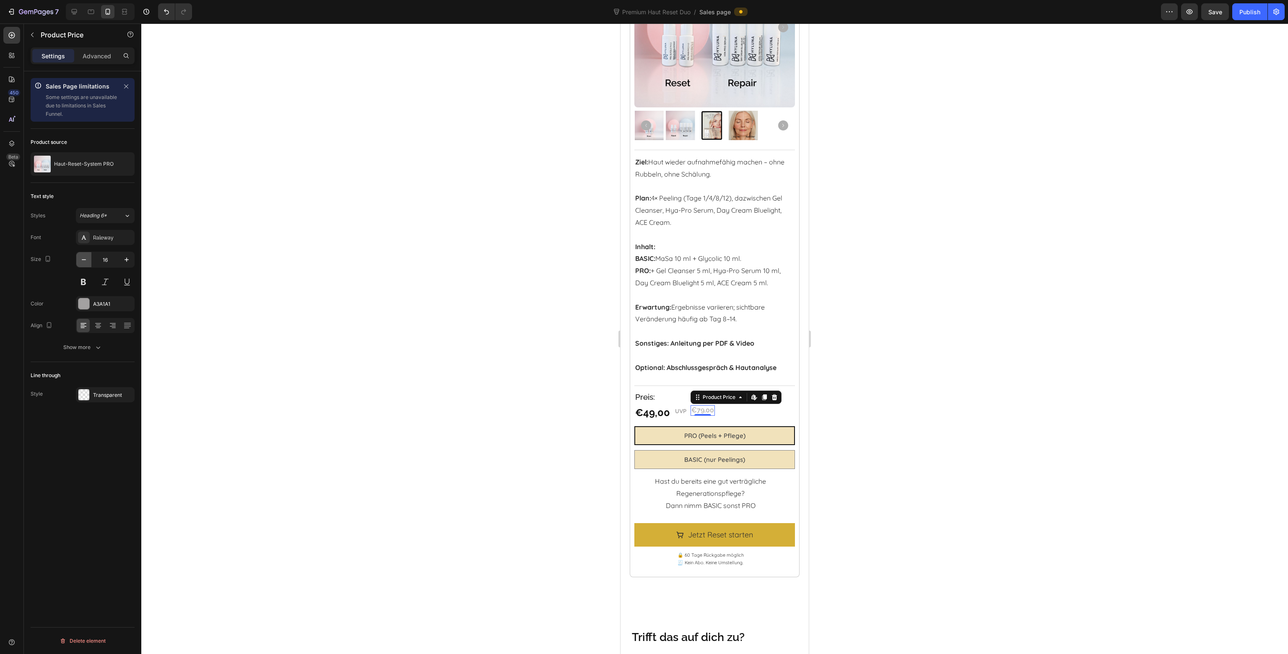
click at [80, 256] on icon "button" at bounding box center [84, 259] width 8 height 8
type input "15"
click at [684, 407] on strong "UVP" at bounding box center [680, 411] width 11 height 8
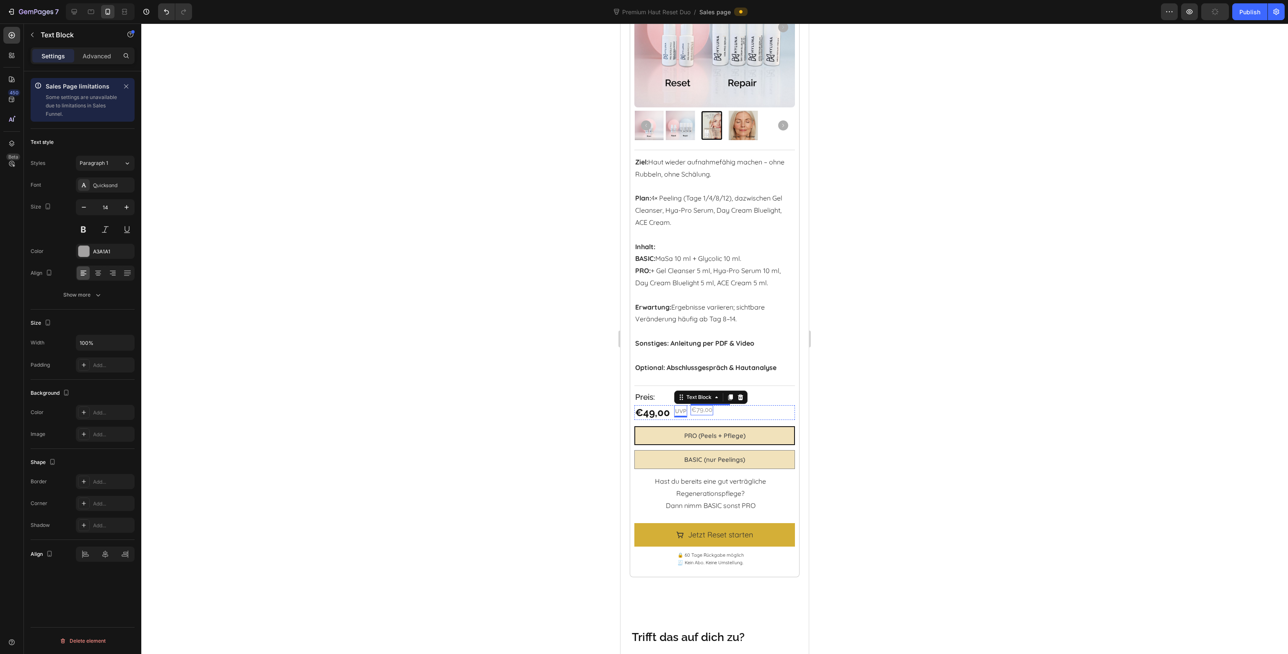
click at [703, 405] on div "€79,00" at bounding box center [702, 410] width 23 height 10
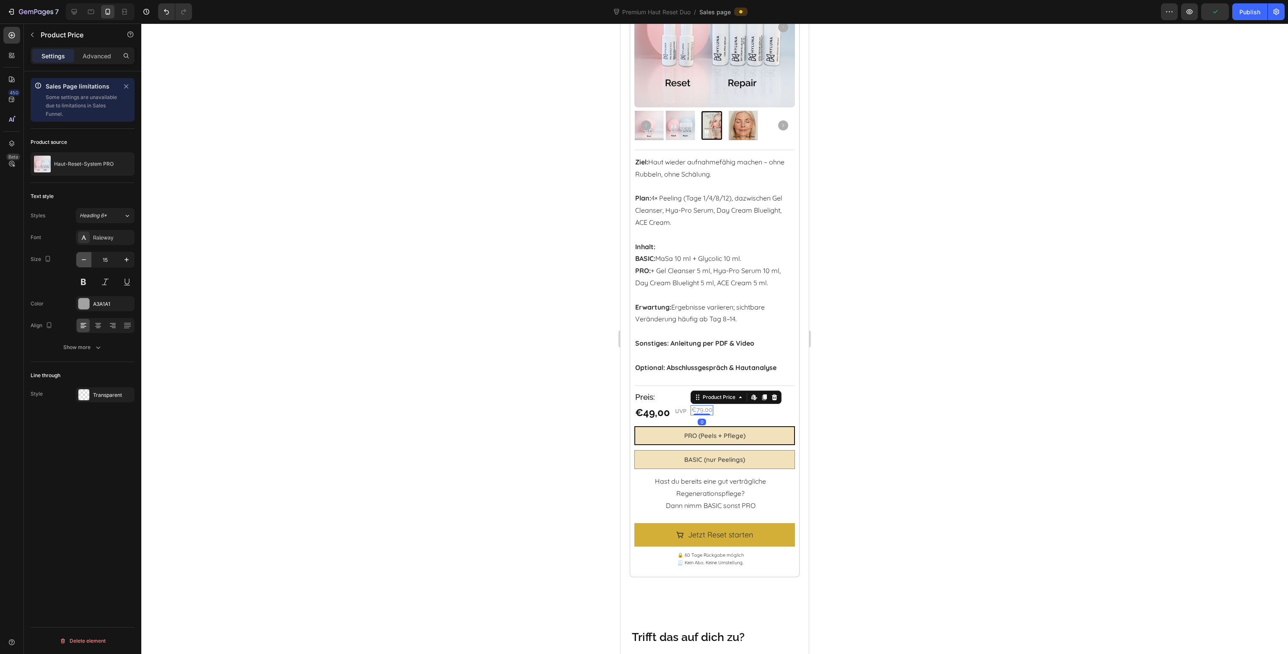
click at [83, 259] on icon "button" at bounding box center [84, 259] width 4 height 1
type input "14"
click at [488, 375] on div at bounding box center [714, 338] width 1147 height 630
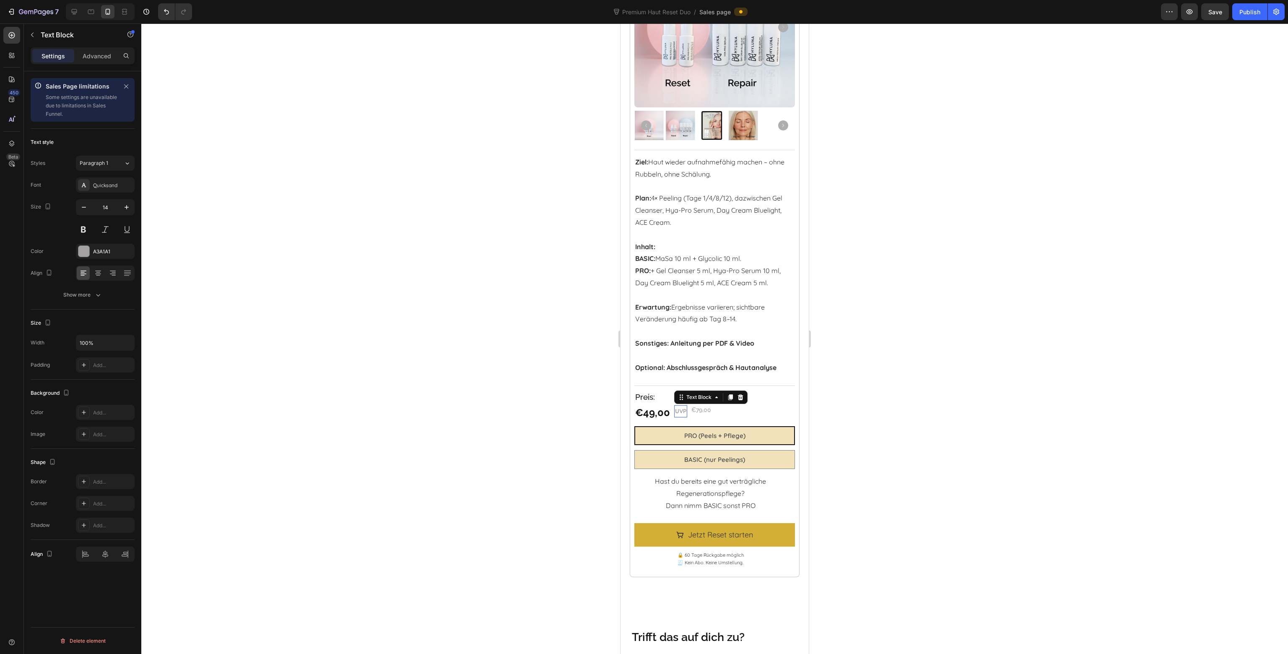
click at [680, 407] on strong "UVP" at bounding box center [680, 411] width 11 height 8
click at [107, 583] on div "Sales Page limitations Some settings are unavailable due to limitations in Sale…" at bounding box center [82, 374] width 117 height 606
click at [580, 503] on div at bounding box center [714, 338] width 1147 height 630
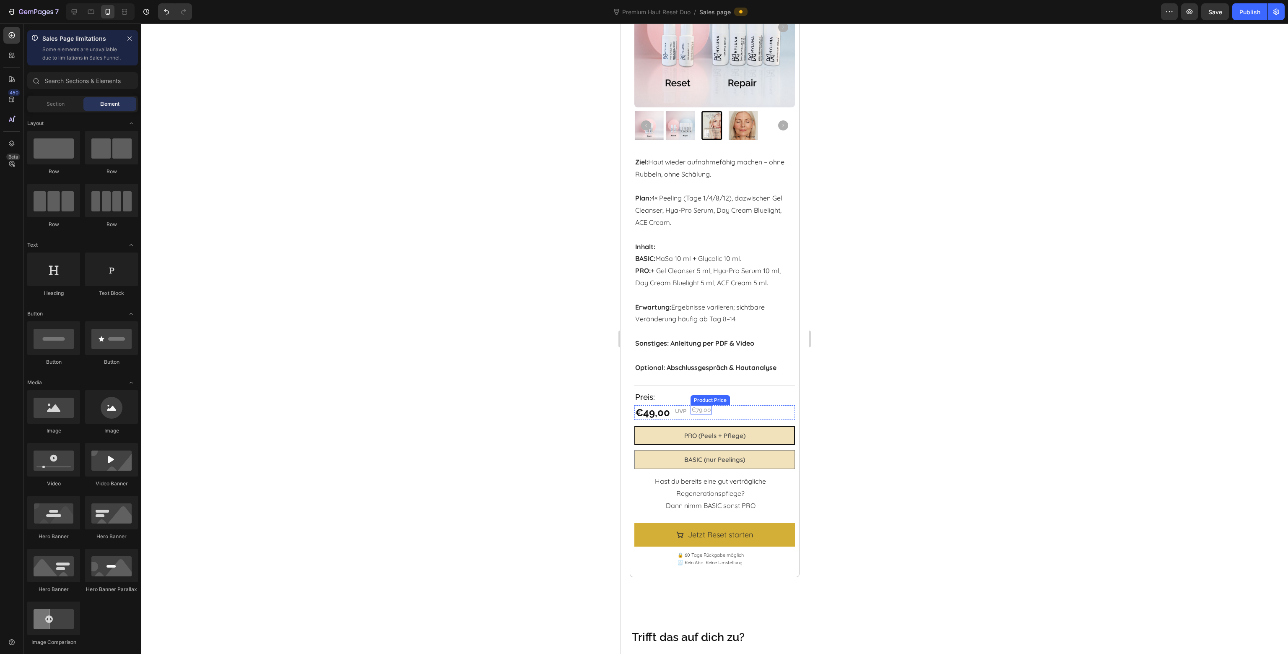
click at [704, 405] on div "€79,00" at bounding box center [701, 409] width 21 height 9
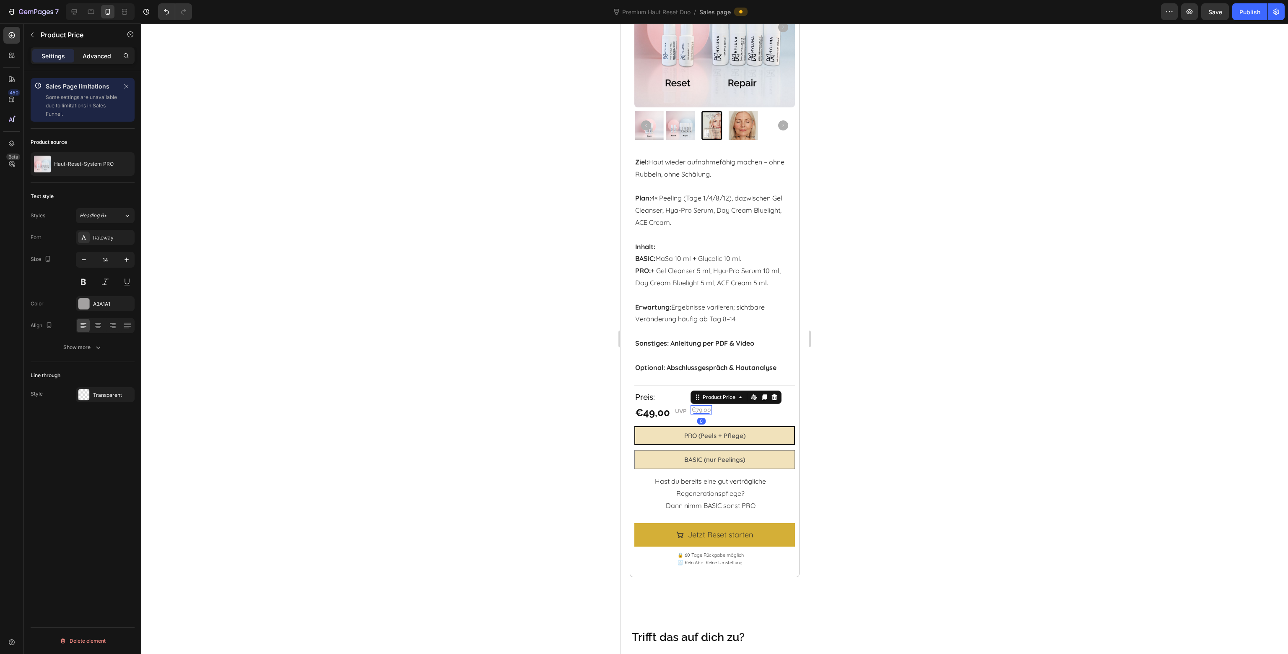
click at [94, 62] on div "Advanced" at bounding box center [97, 55] width 42 height 13
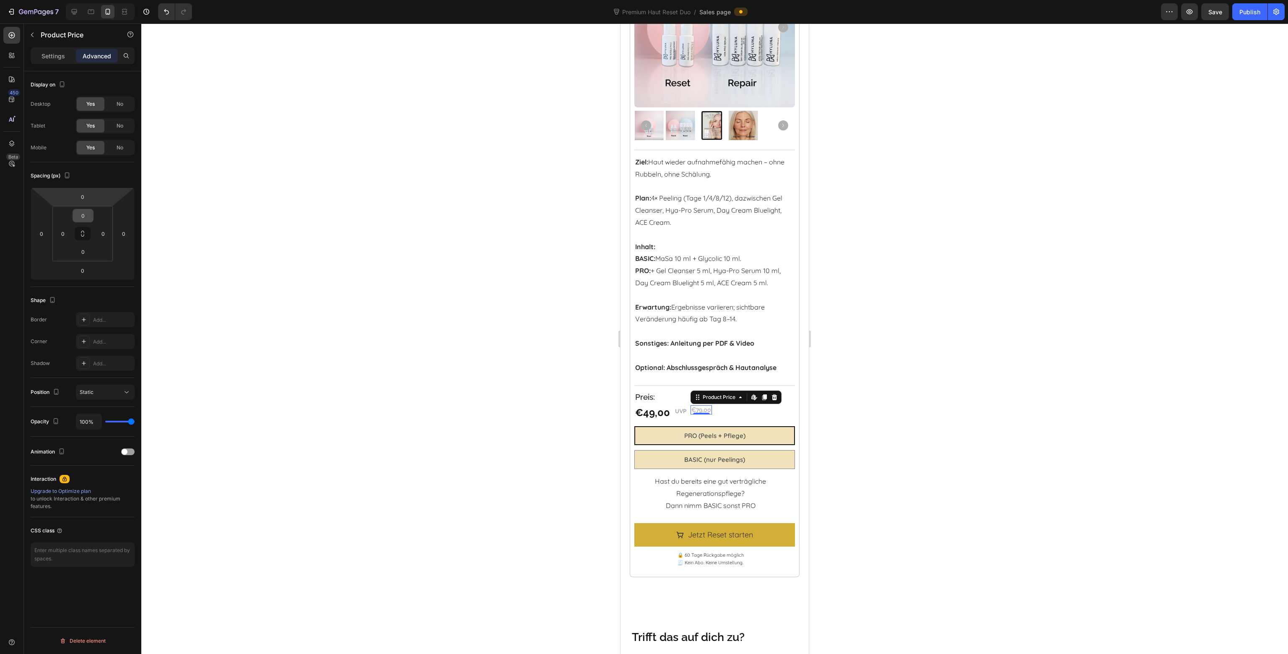
click at [87, 214] on input "0" at bounding box center [83, 215] width 17 height 13
type input "3"
click at [444, 310] on div at bounding box center [714, 338] width 1147 height 630
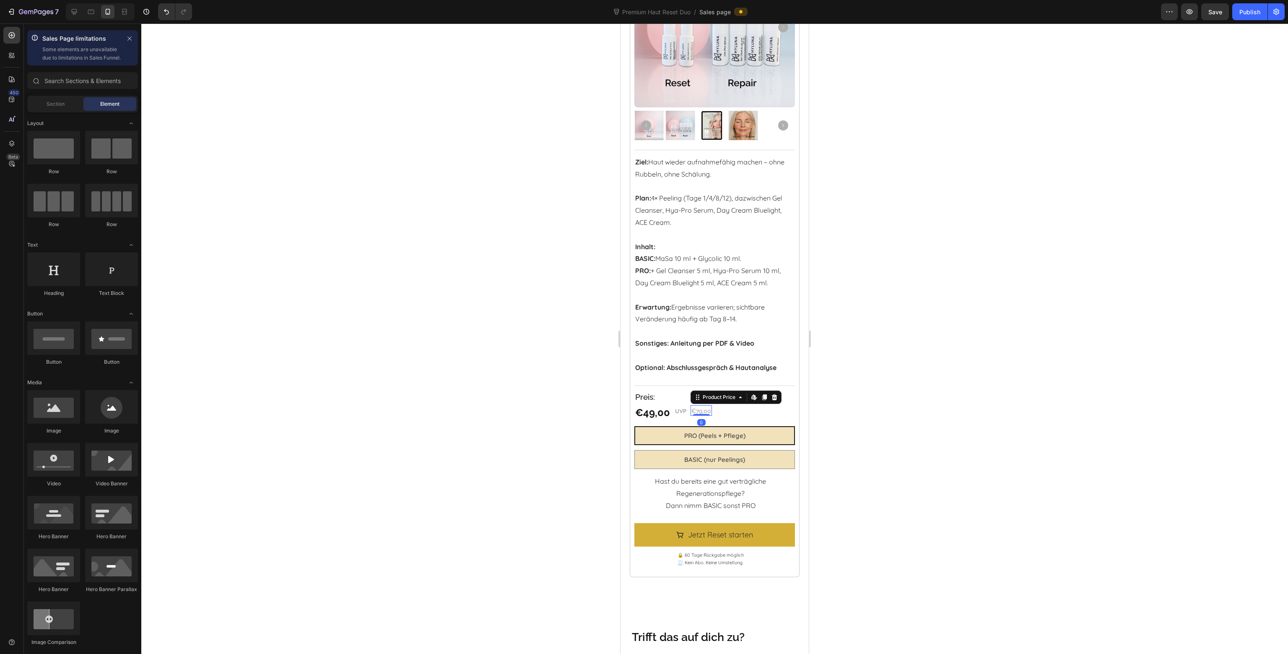
click at [700, 406] on div "€79,00" at bounding box center [701, 410] width 21 height 9
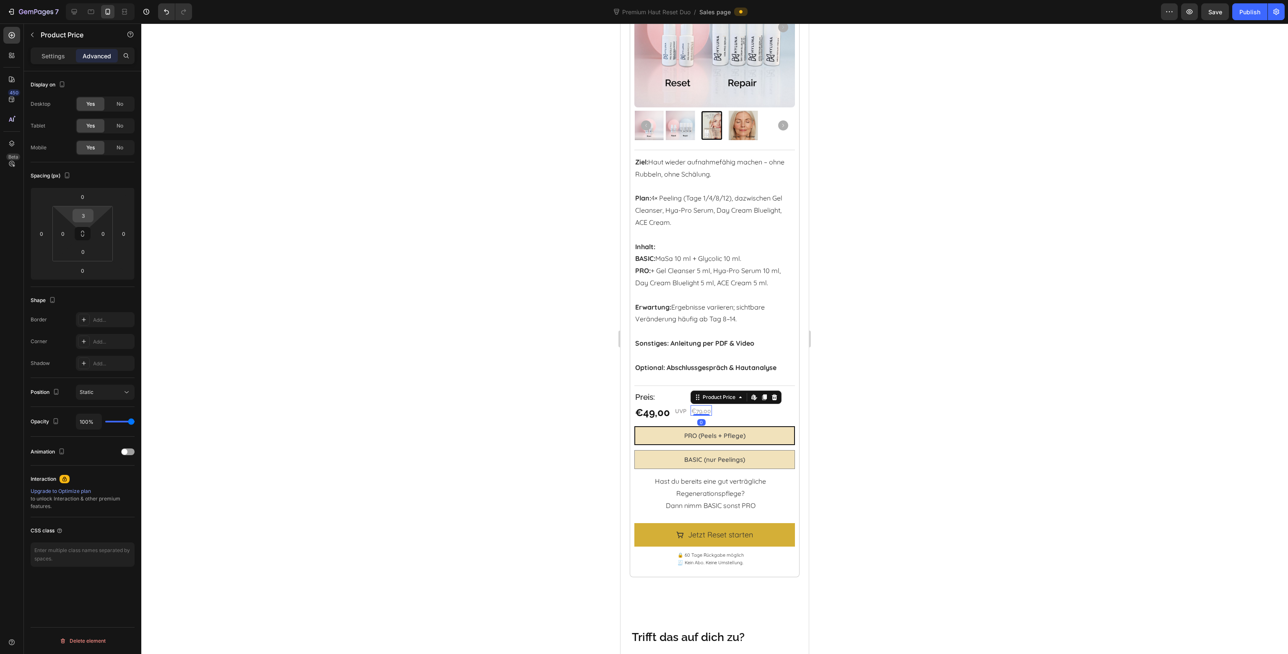
click at [85, 218] on input "3" at bounding box center [83, 215] width 17 height 13
type input "2"
click at [521, 285] on div at bounding box center [714, 338] width 1147 height 630
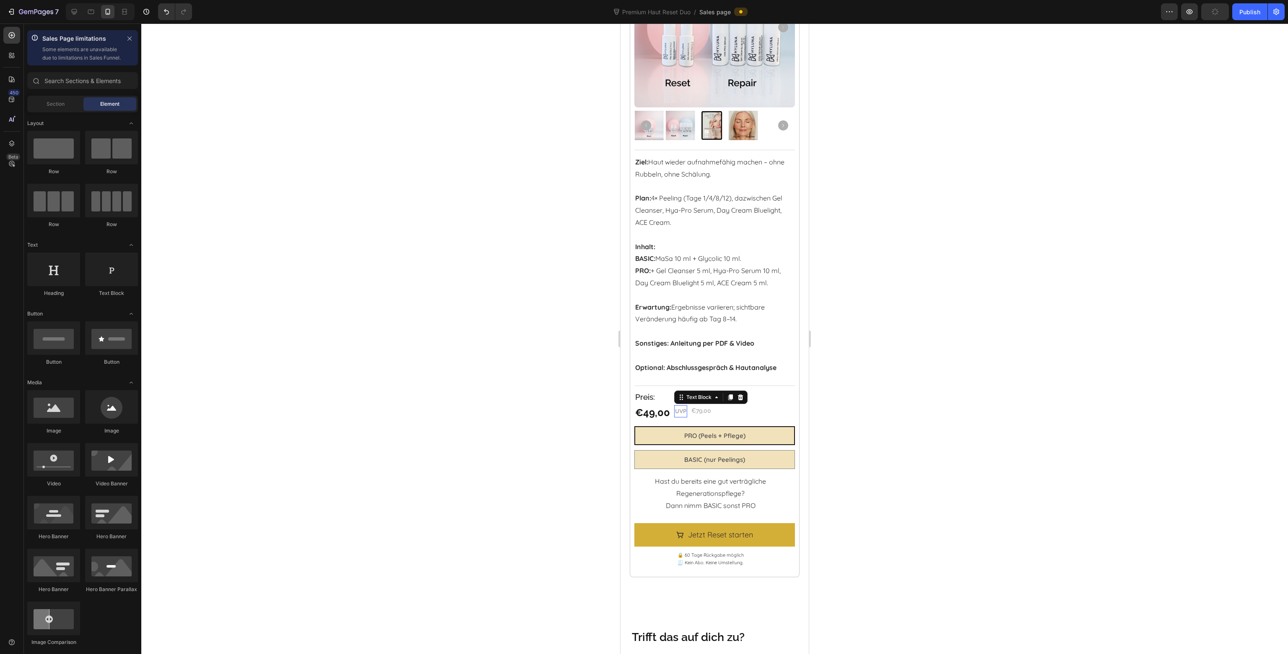
click at [681, 408] on strong "UVP" at bounding box center [680, 411] width 11 height 8
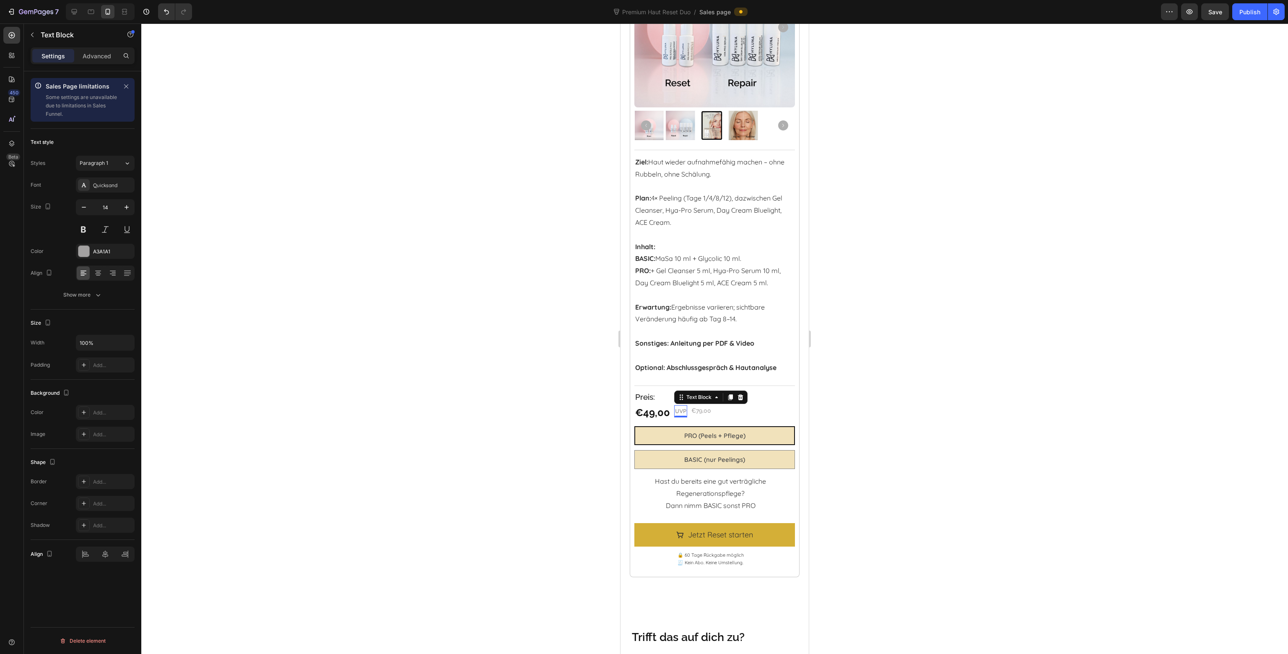
click at [430, 405] on div at bounding box center [714, 338] width 1147 height 630
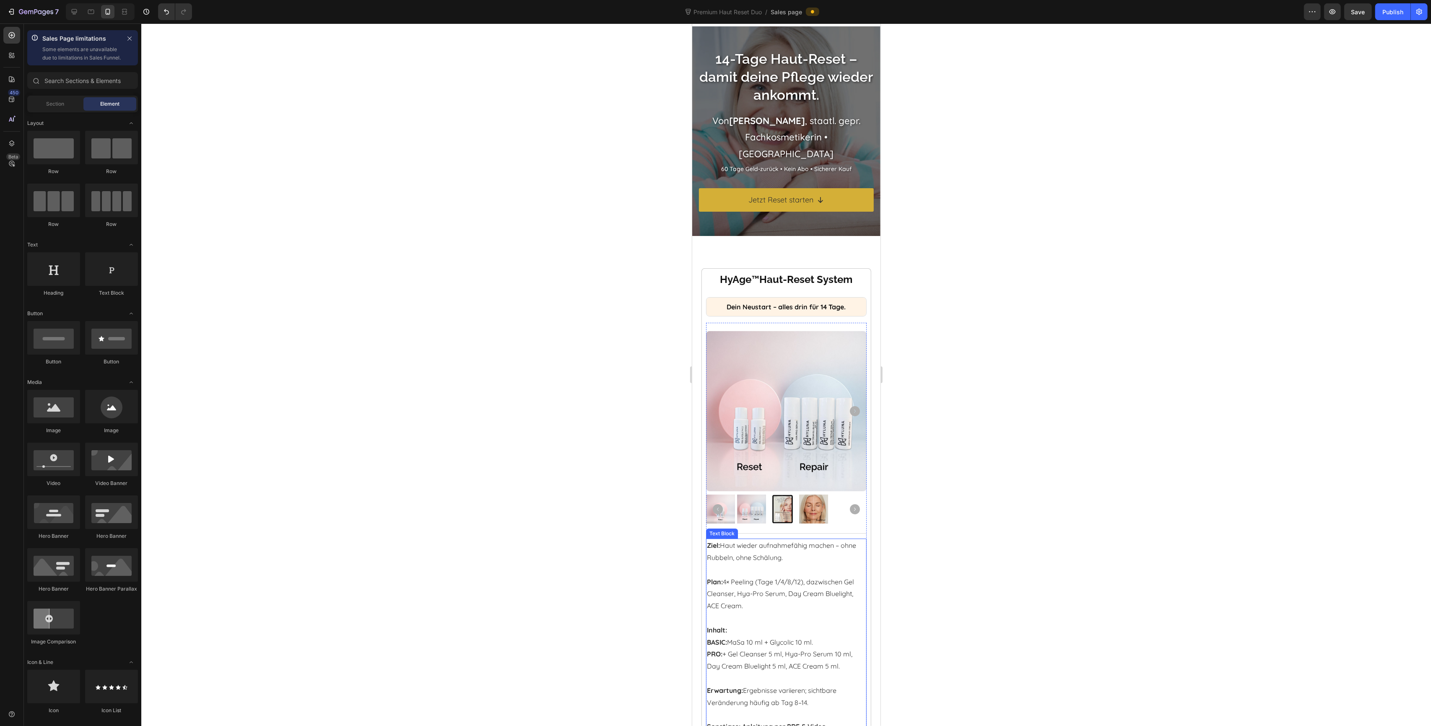
scroll to position [14, 0]
click at [771, 309] on strong "Dein Neustart – alles drin für 14 Tage." at bounding box center [786, 307] width 119 height 8
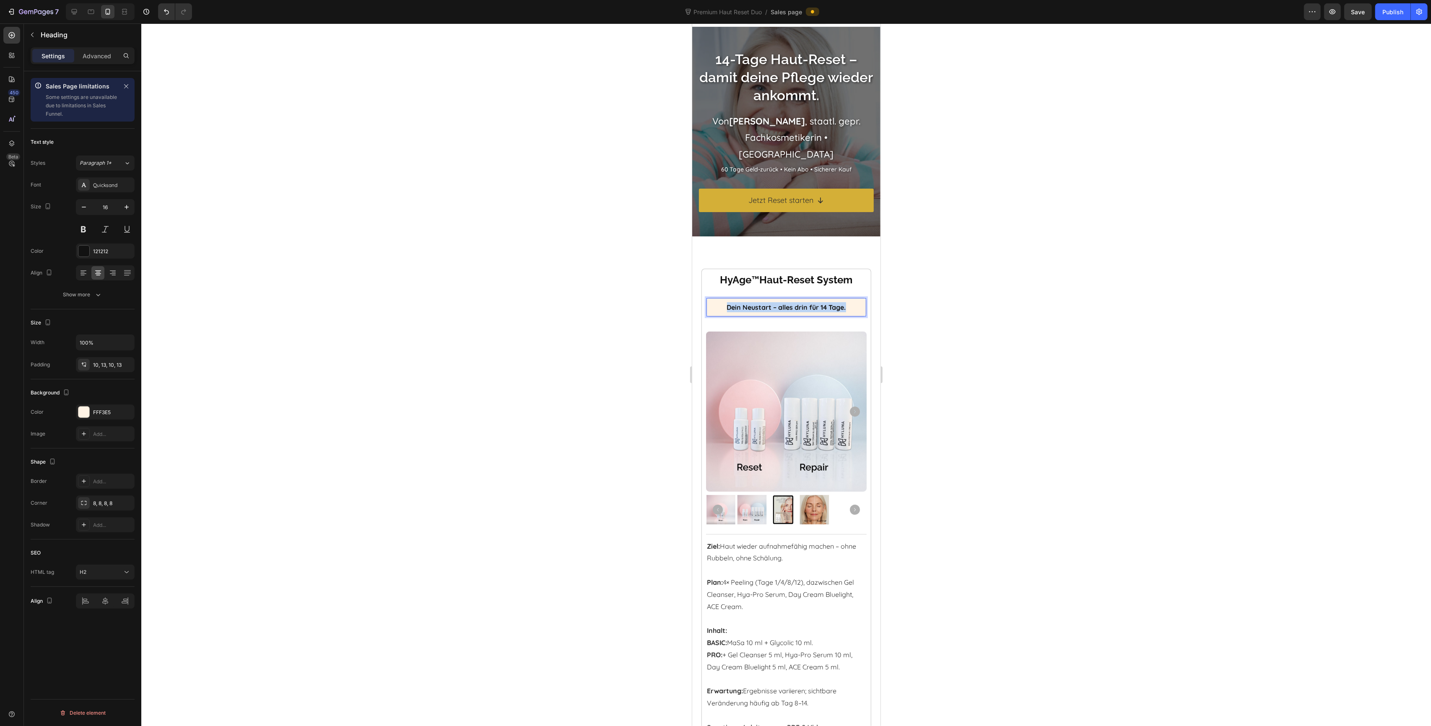
click at [771, 309] on strong "Dein Neustart – alles drin für 14 Tage." at bounding box center [786, 307] width 119 height 8
click at [957, 355] on div at bounding box center [786, 374] width 1290 height 703
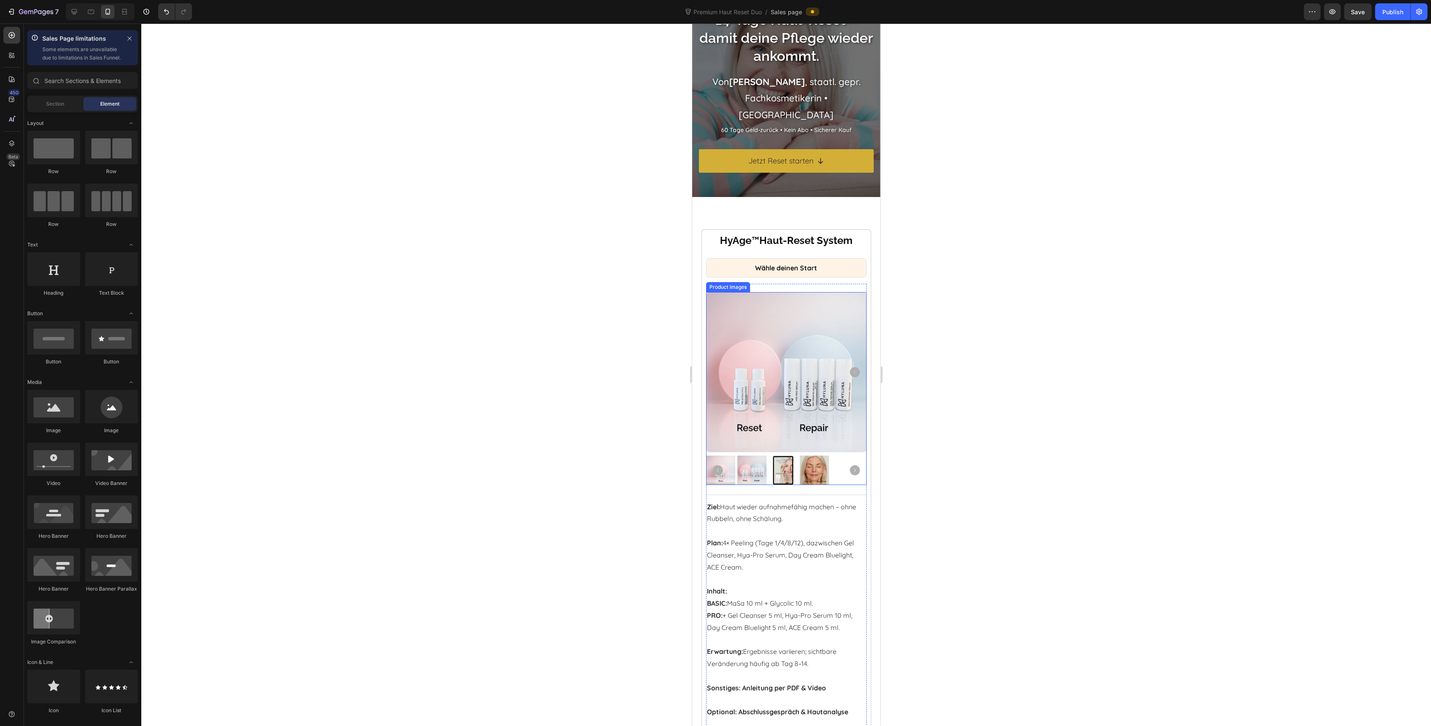
scroll to position [107, 0]
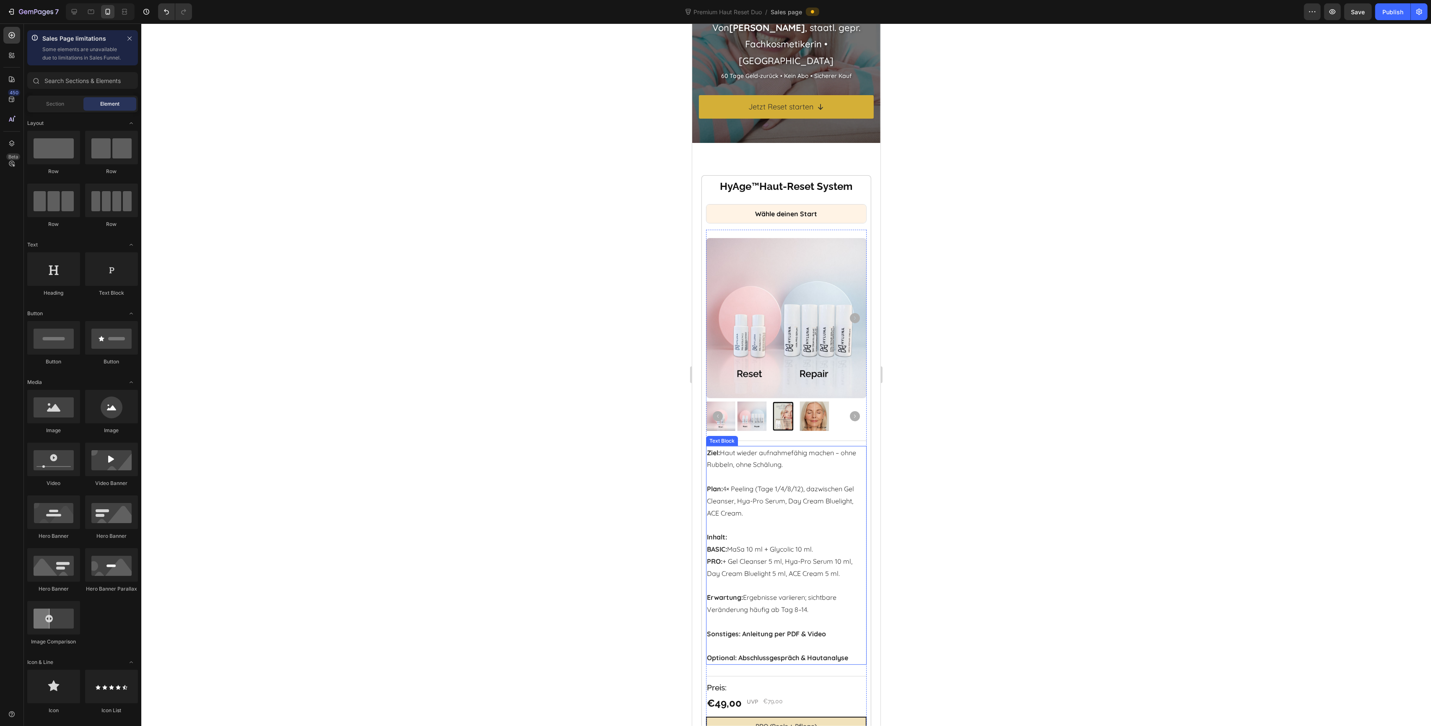
click at [748, 451] on p "Ziel: Haut wieder aufnahmefähig machen – ohne Rubbeln, ohne Schälung." at bounding box center [781, 459] width 151 height 24
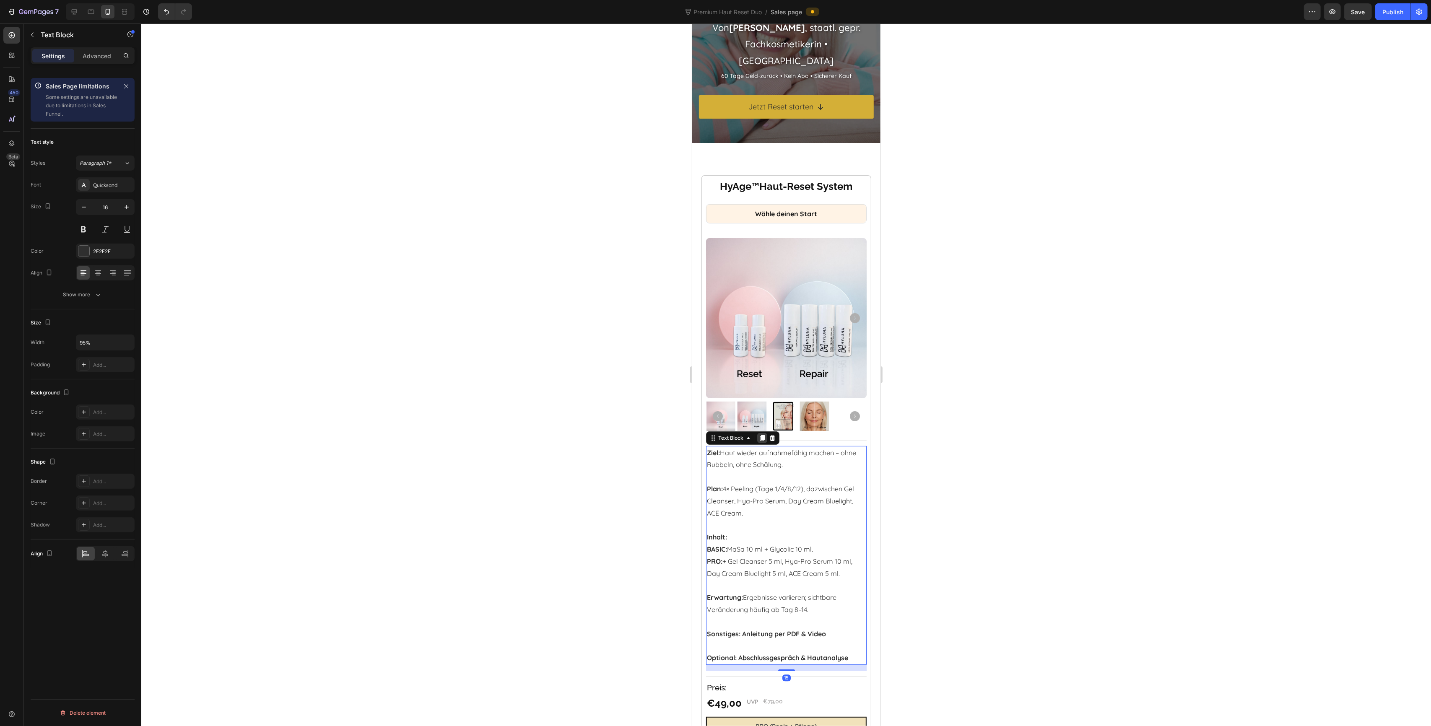
click at [760, 435] on icon at bounding box center [762, 438] width 5 height 6
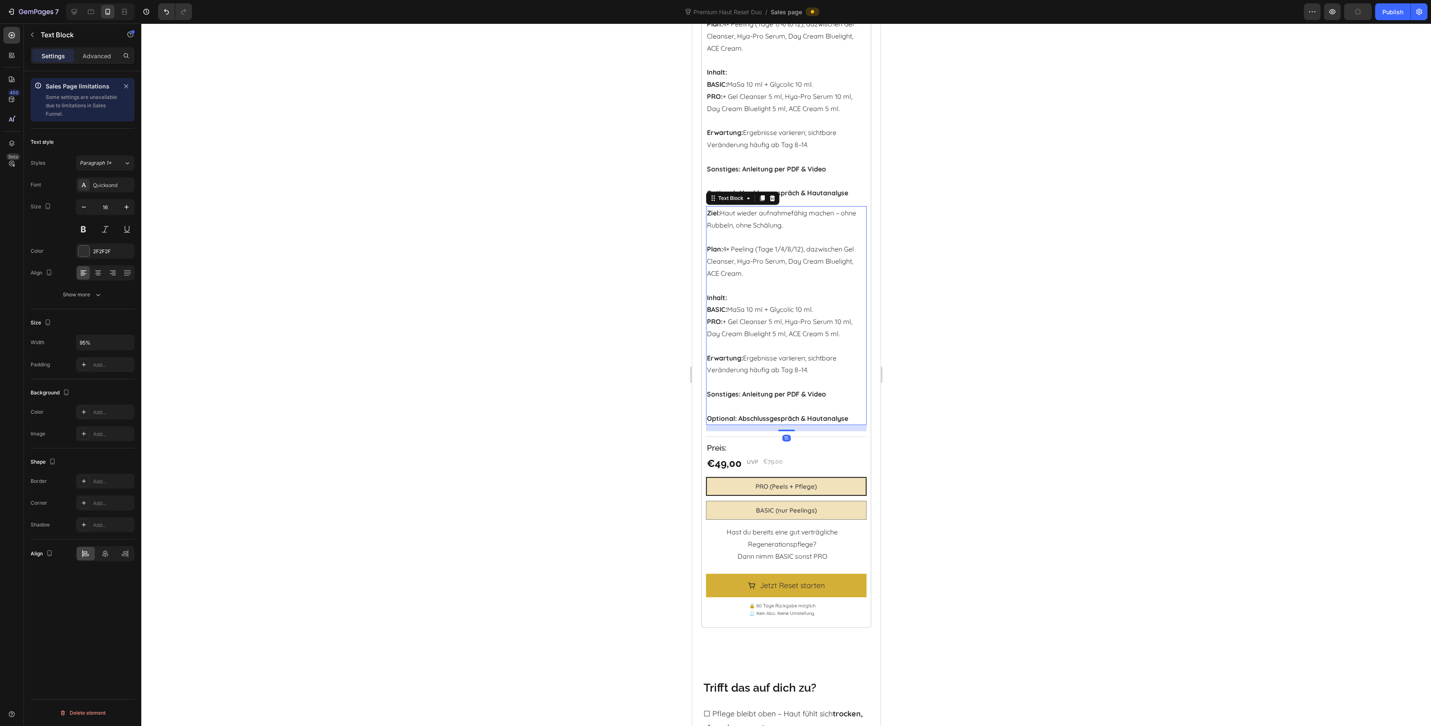
scroll to position [439, 0]
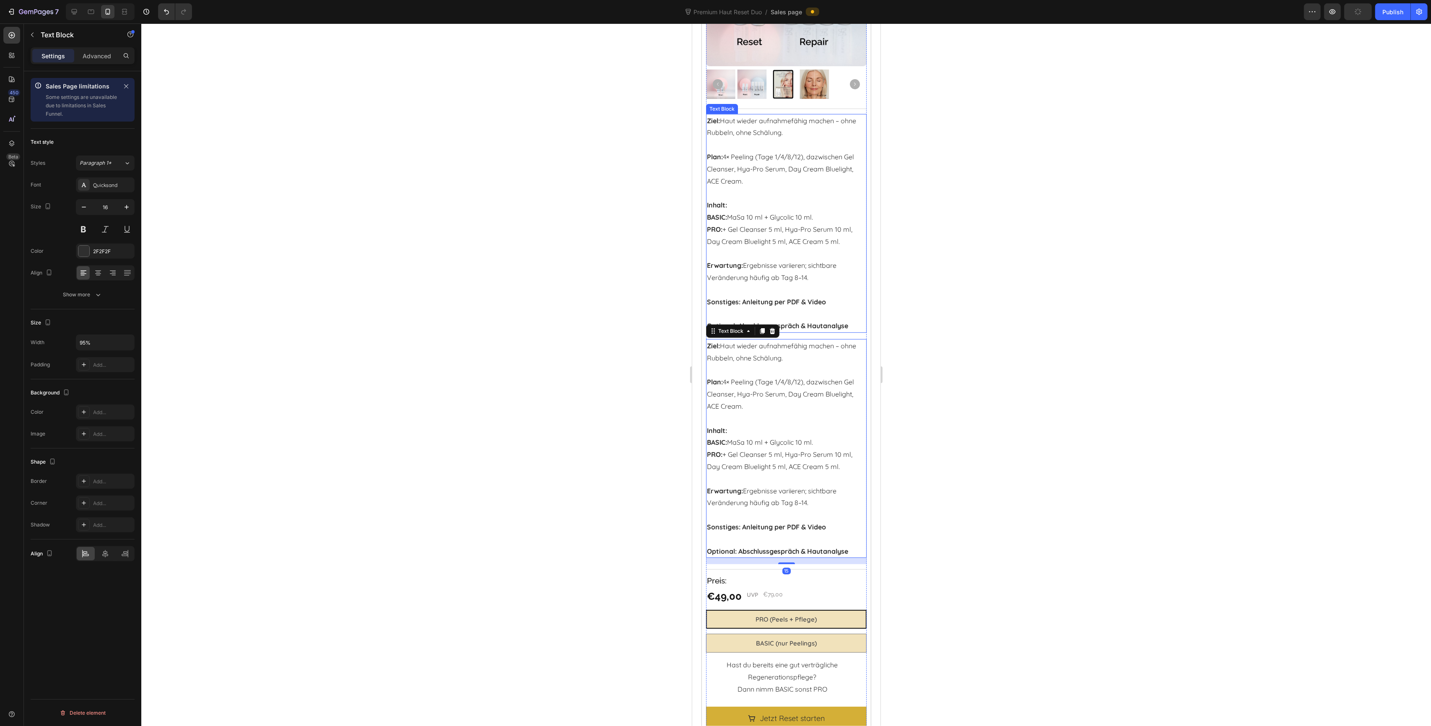
click at [754, 237] on p "BASIC: MaSa 10 ml + Glycolic 10 ml. PRO: + Gel Cleanser 5 ml, Hya-Pro Serum 10 …" at bounding box center [781, 229] width 151 height 36
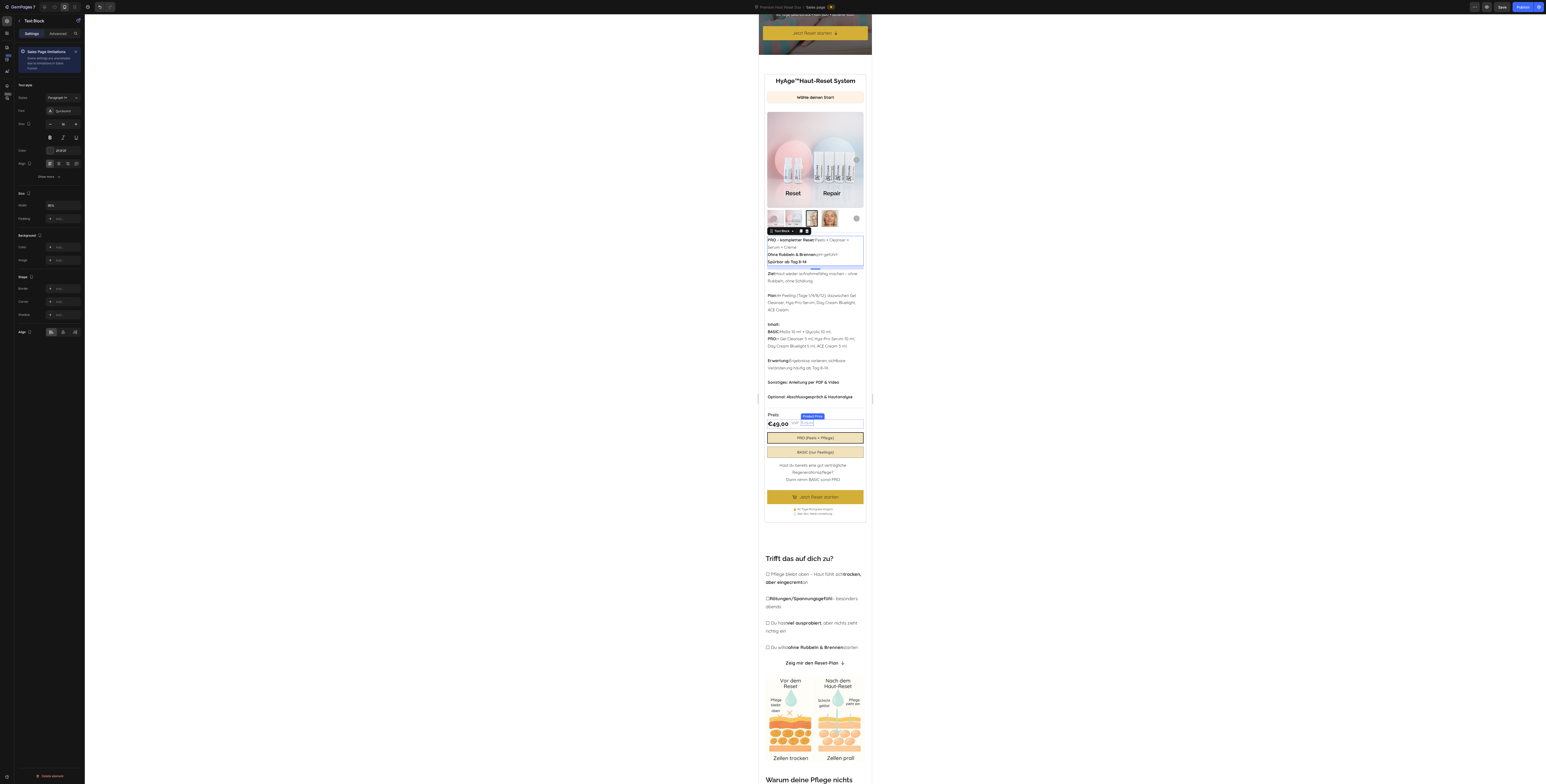
scroll to position [95, 0]
click at [975, 423] on div at bounding box center [815, 399] width 1461 height 770
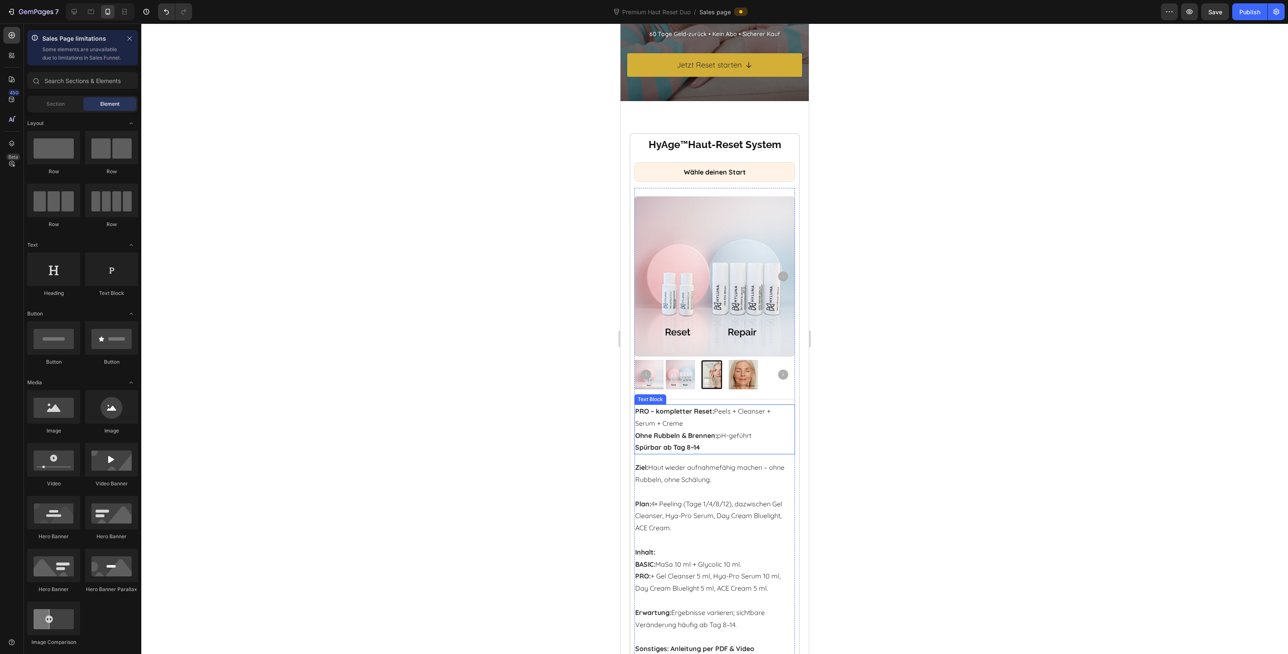
scroll to position [168, 0]
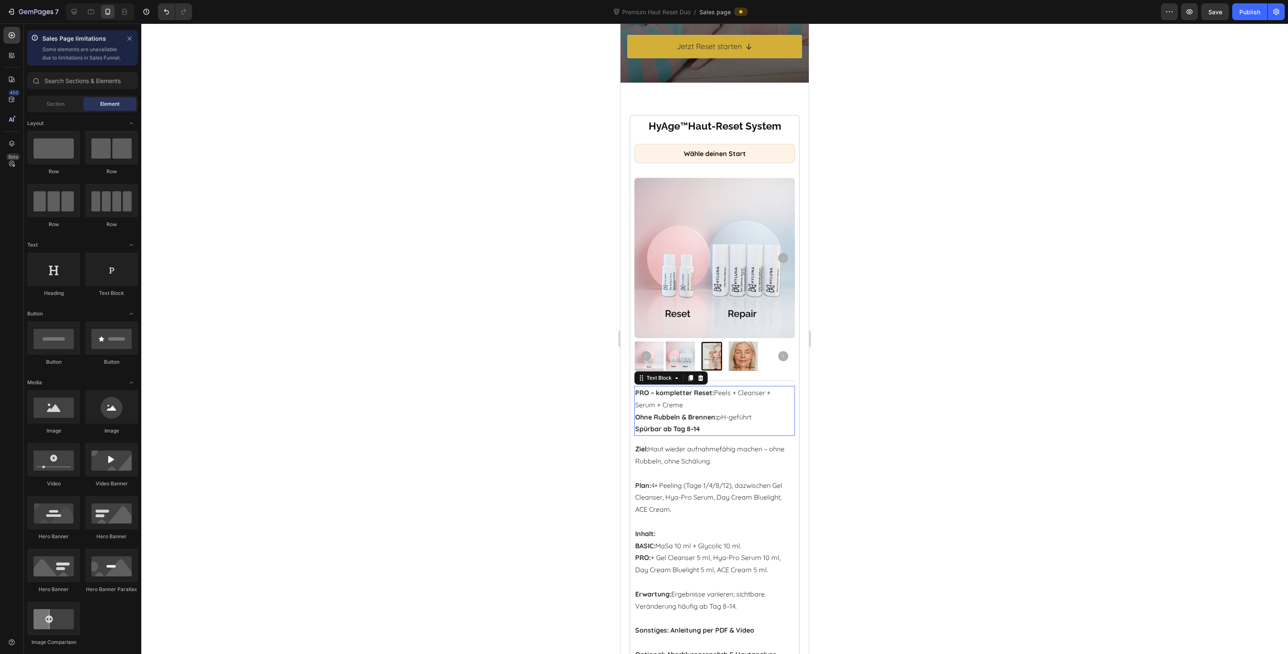
click at [667, 413] on strong "Ohne Rubbeln & Brennen:" at bounding box center [676, 417] width 82 height 8
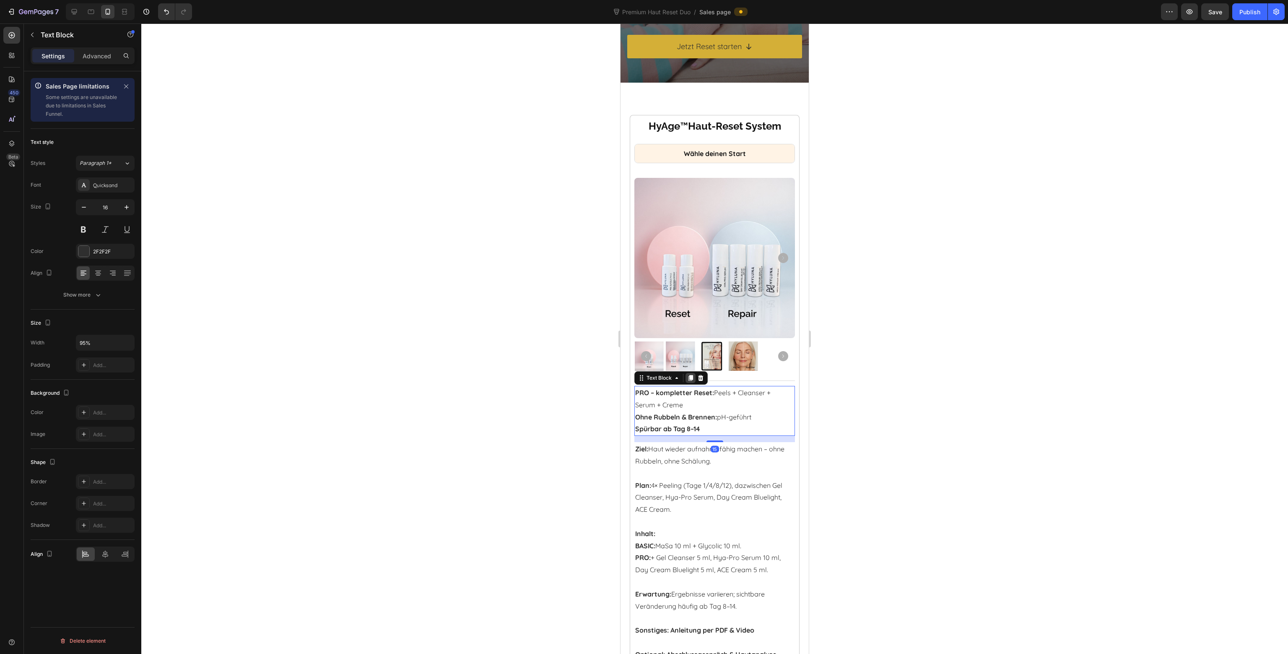
click at [686, 373] on div at bounding box center [691, 378] width 10 height 10
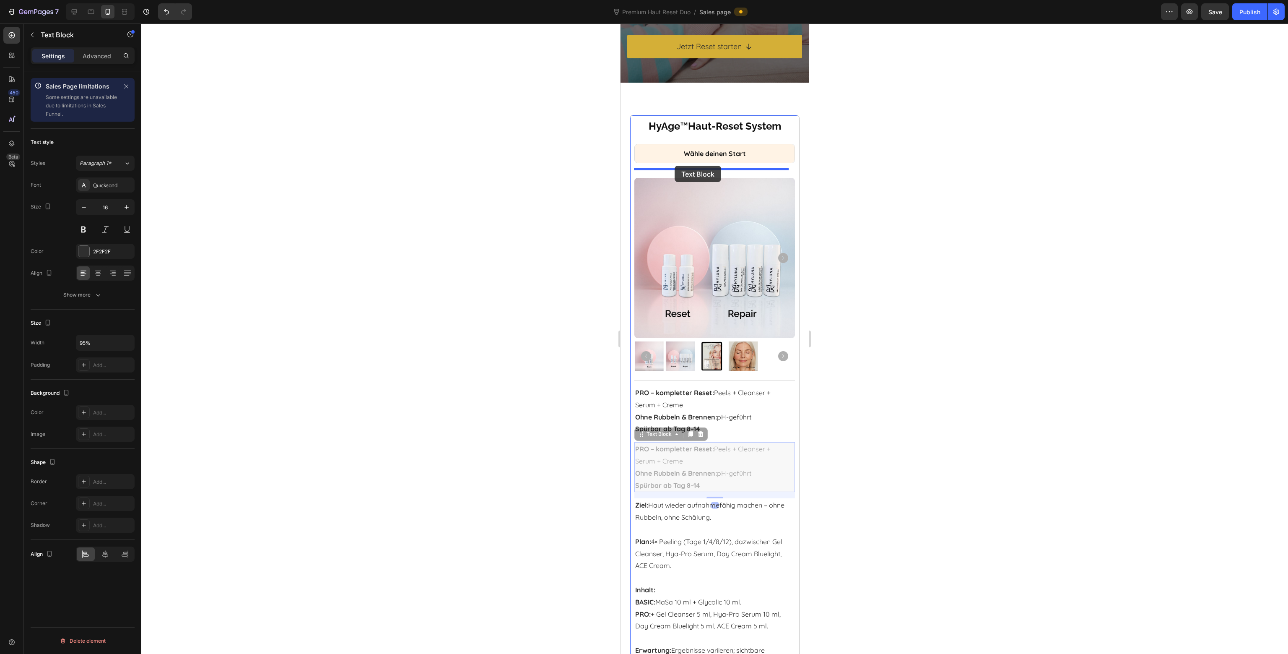
drag, startPoint x: 662, startPoint y: 431, endPoint x: 675, endPoint y: 166, distance: 265.7
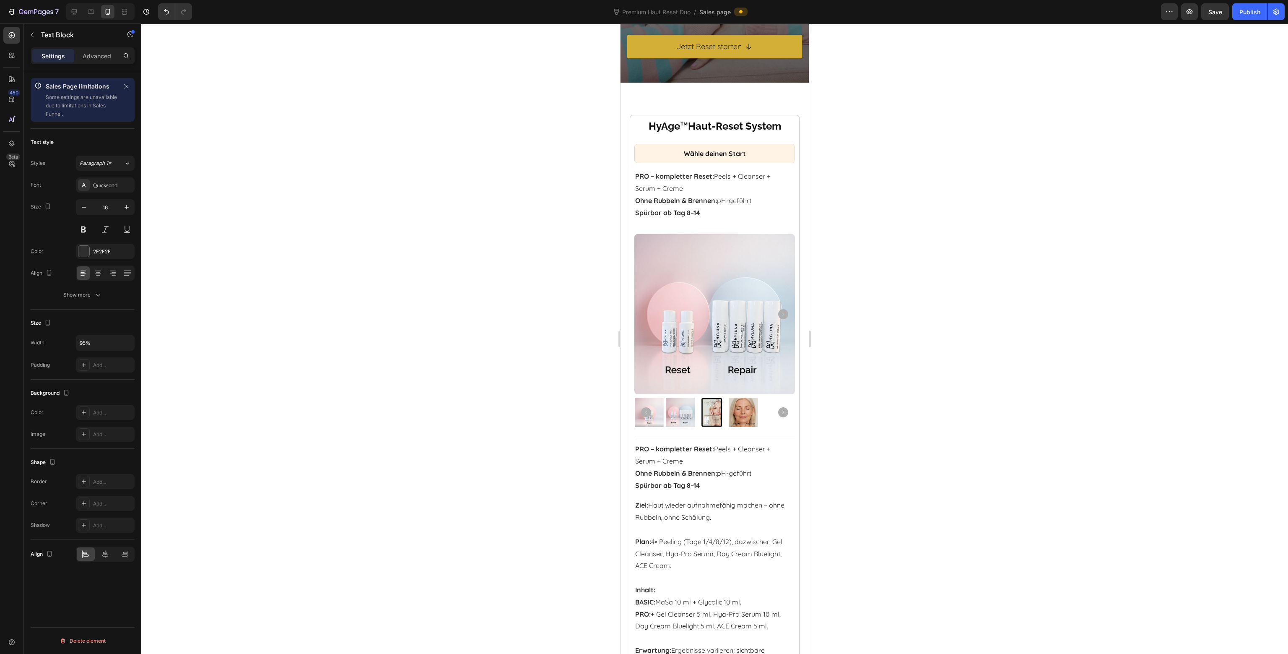
click at [679, 178] on strong "PRO – kompletter Reset:" at bounding box center [674, 176] width 79 height 8
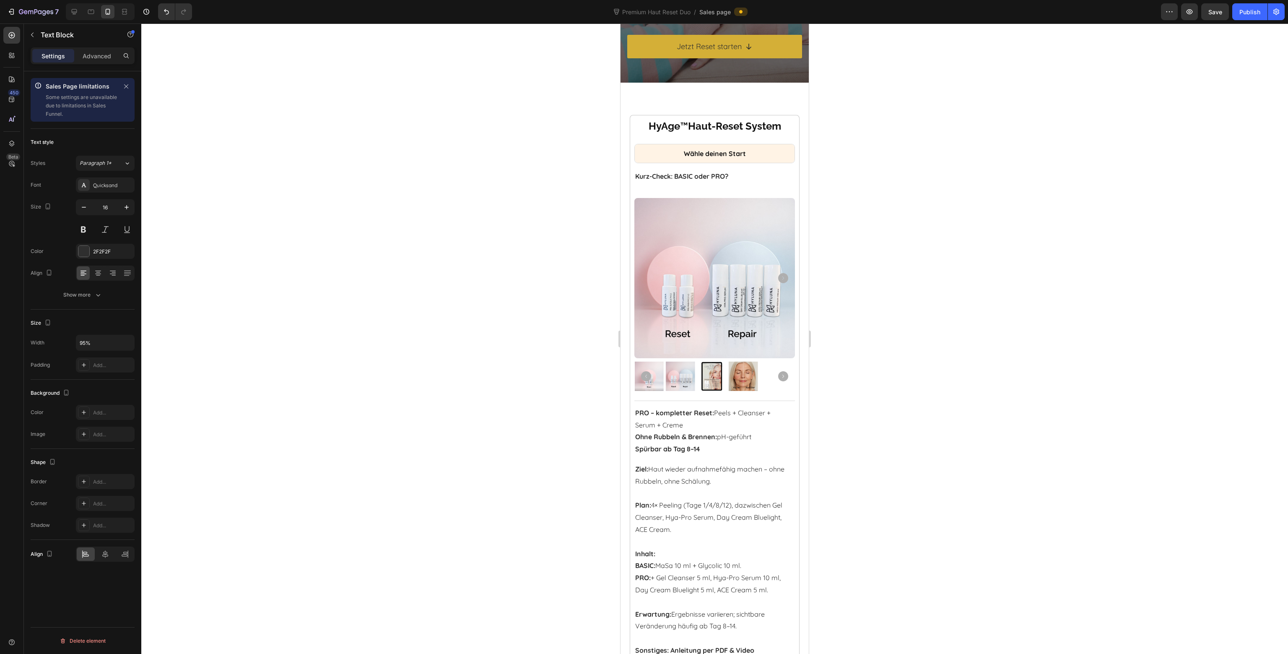
click at [695, 179] on strong "Kurz-Check: BASIC oder PRO?" at bounding box center [681, 176] width 93 height 8
drag, startPoint x: 913, startPoint y: 195, endPoint x: 130, endPoint y: 142, distance: 785.0
click at [913, 195] on div at bounding box center [714, 338] width 1147 height 630
click at [711, 177] on strong "Kurz-Check: BASIC oder PRO?" at bounding box center [681, 176] width 93 height 8
click at [689, 163] on icon at bounding box center [690, 161] width 7 height 7
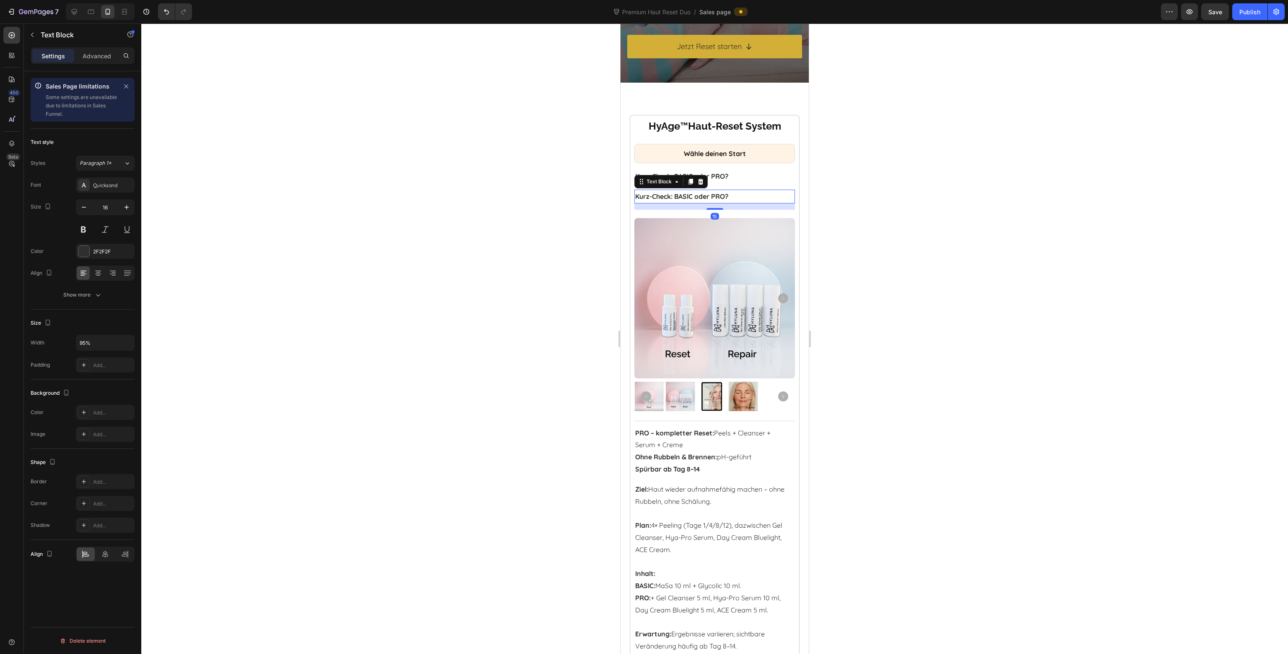
click at [686, 196] on strong "Kurz-Check: BASIC oder PRO?" at bounding box center [681, 196] width 93 height 8
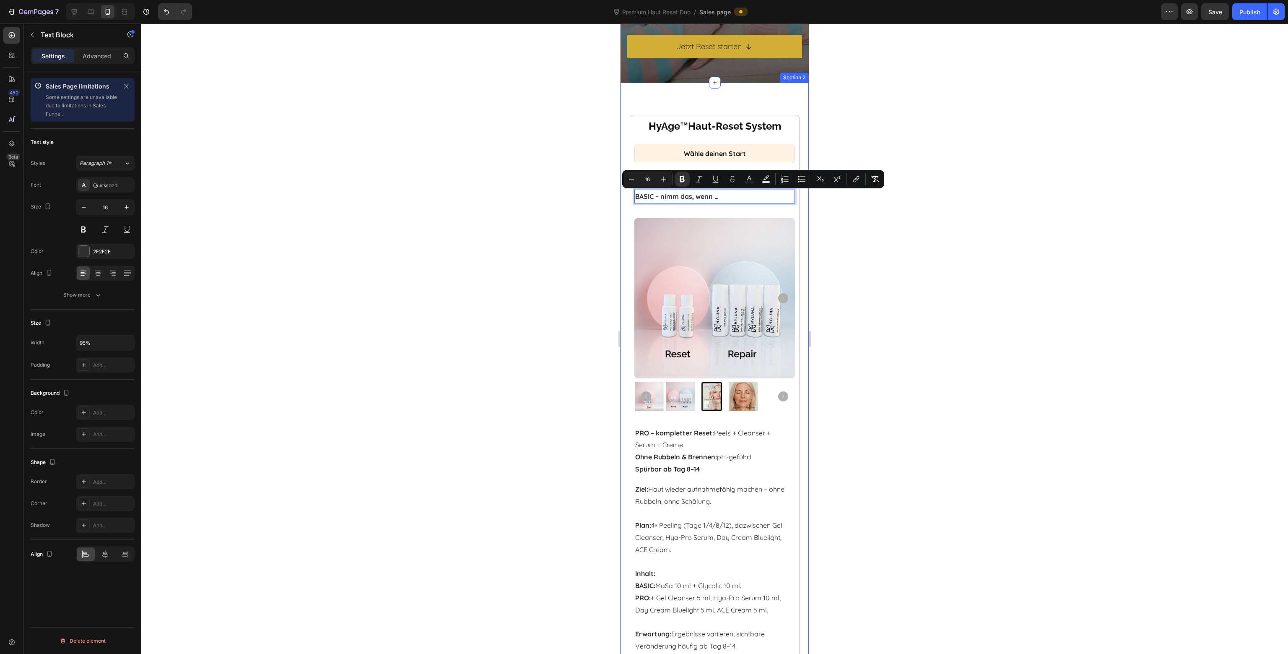
click at [883, 276] on div at bounding box center [714, 338] width 1147 height 630
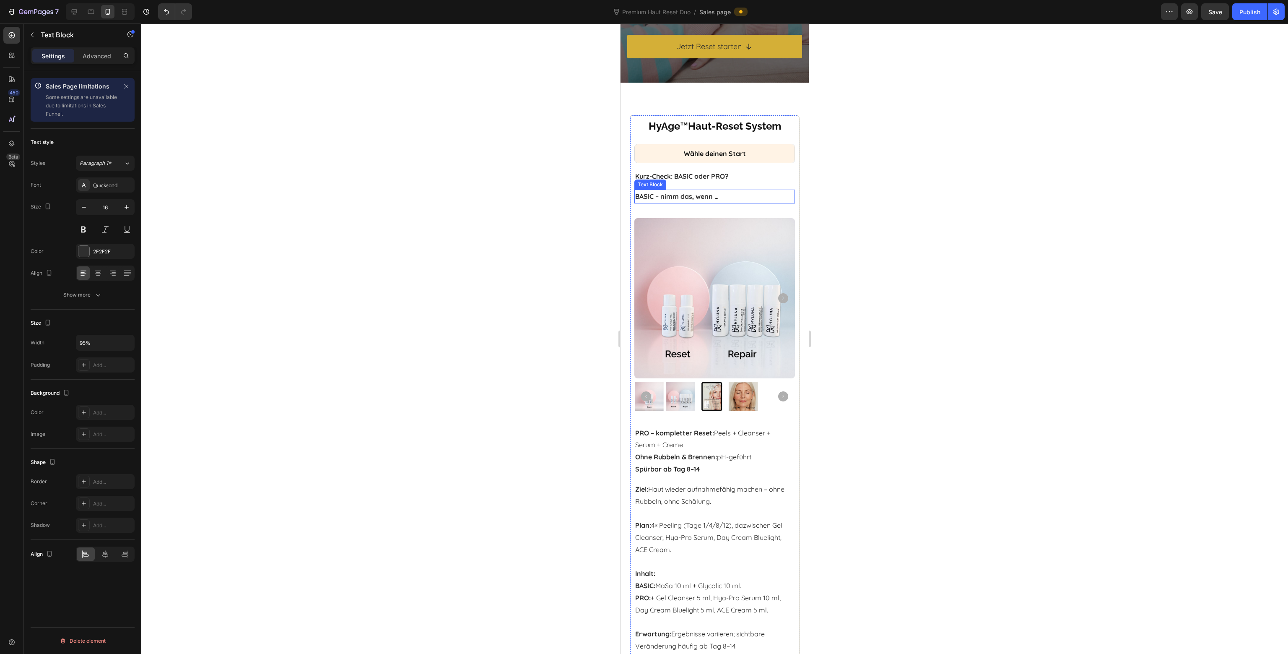
click at [723, 197] on p "BASIC – nimm das, wenn …" at bounding box center [710, 196] width 151 height 12
click at [691, 184] on icon at bounding box center [690, 182] width 5 height 6
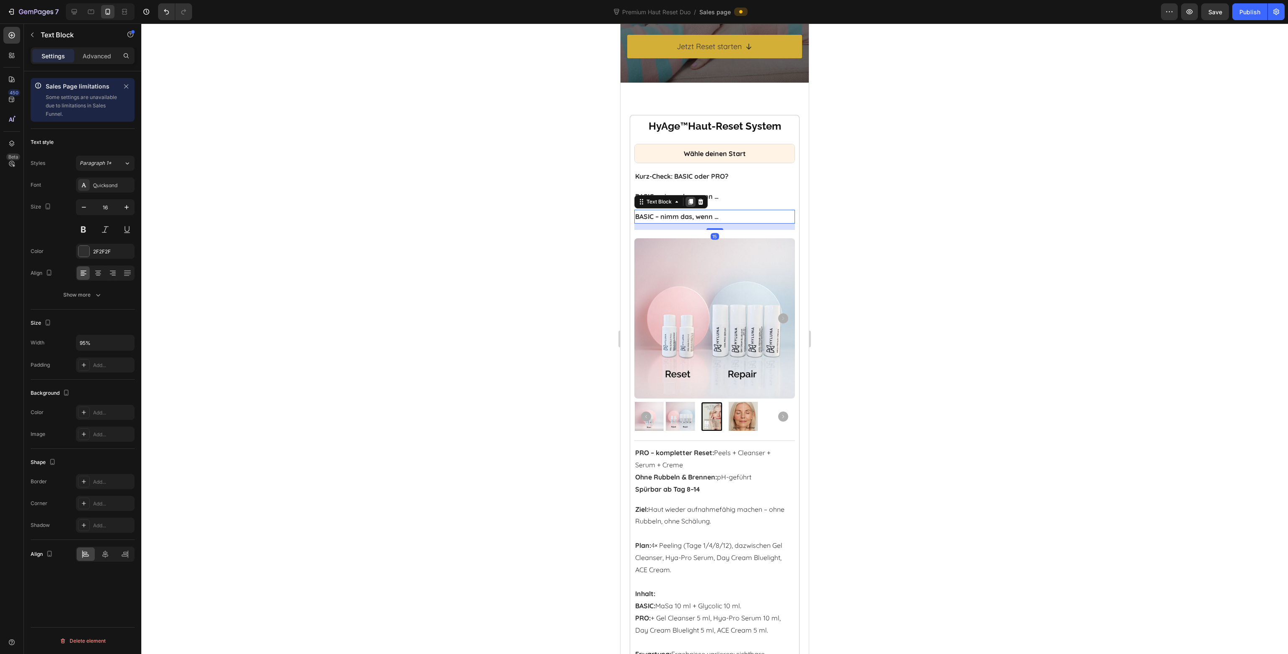
click at [693, 201] on icon at bounding box center [690, 202] width 5 height 6
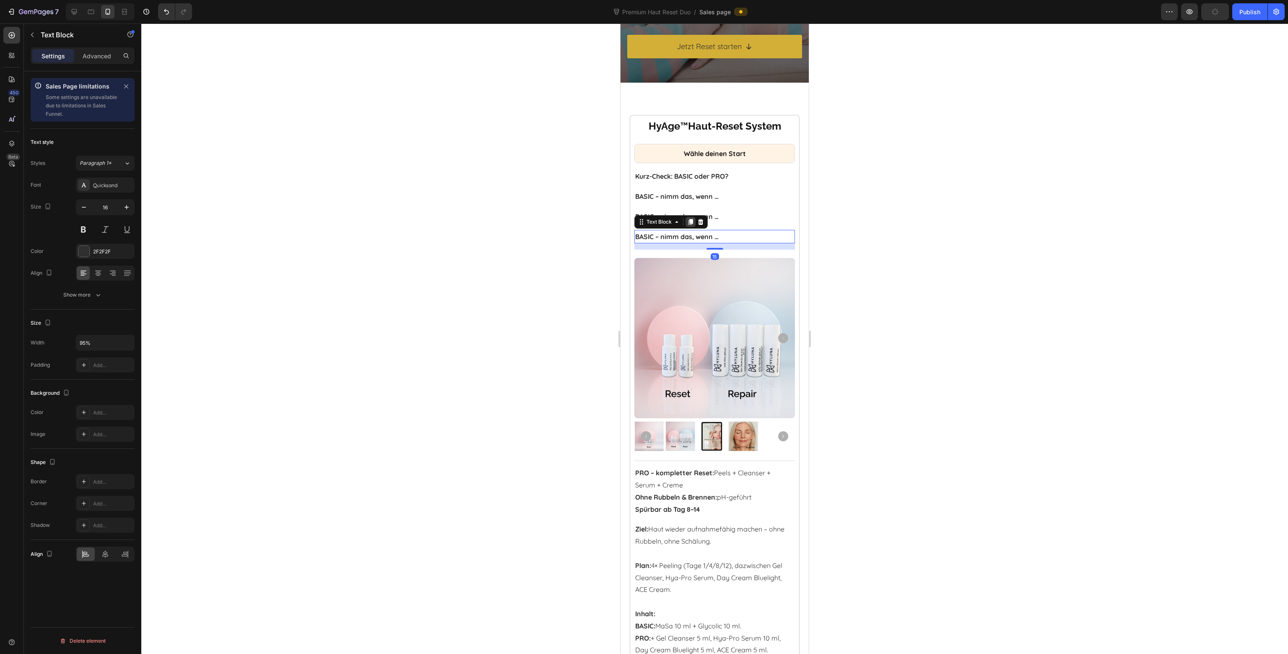
click at [693, 222] on icon at bounding box center [690, 221] width 7 height 7
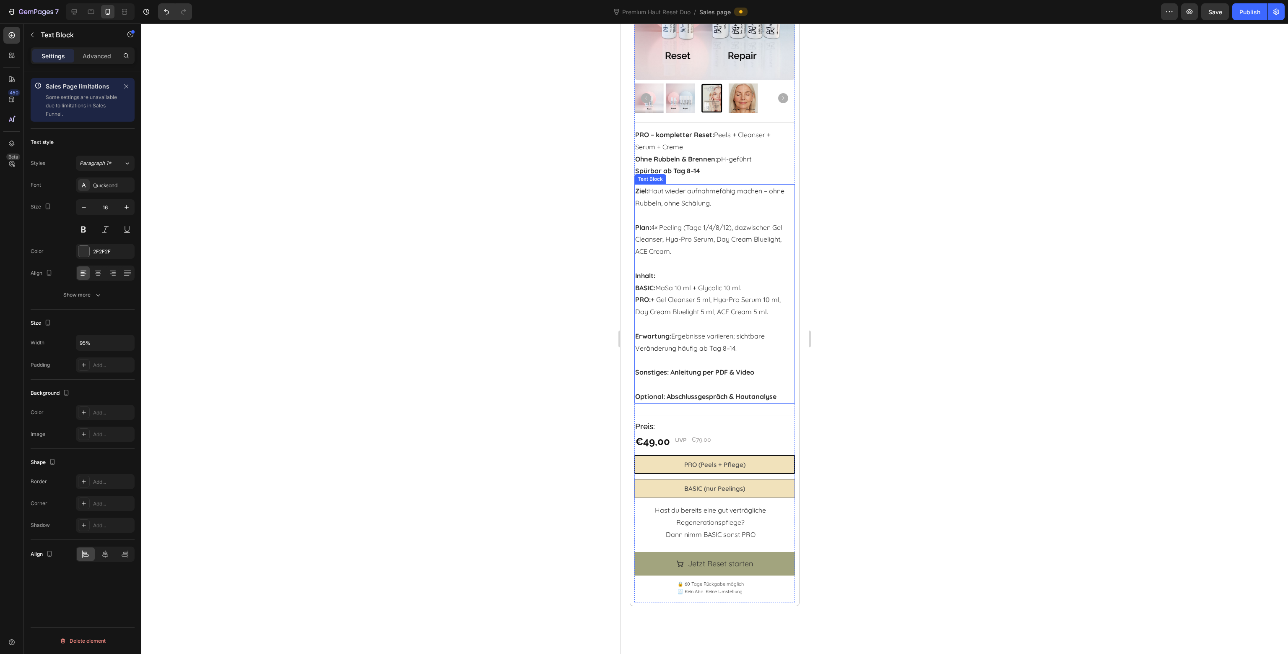
scroll to position [629, 0]
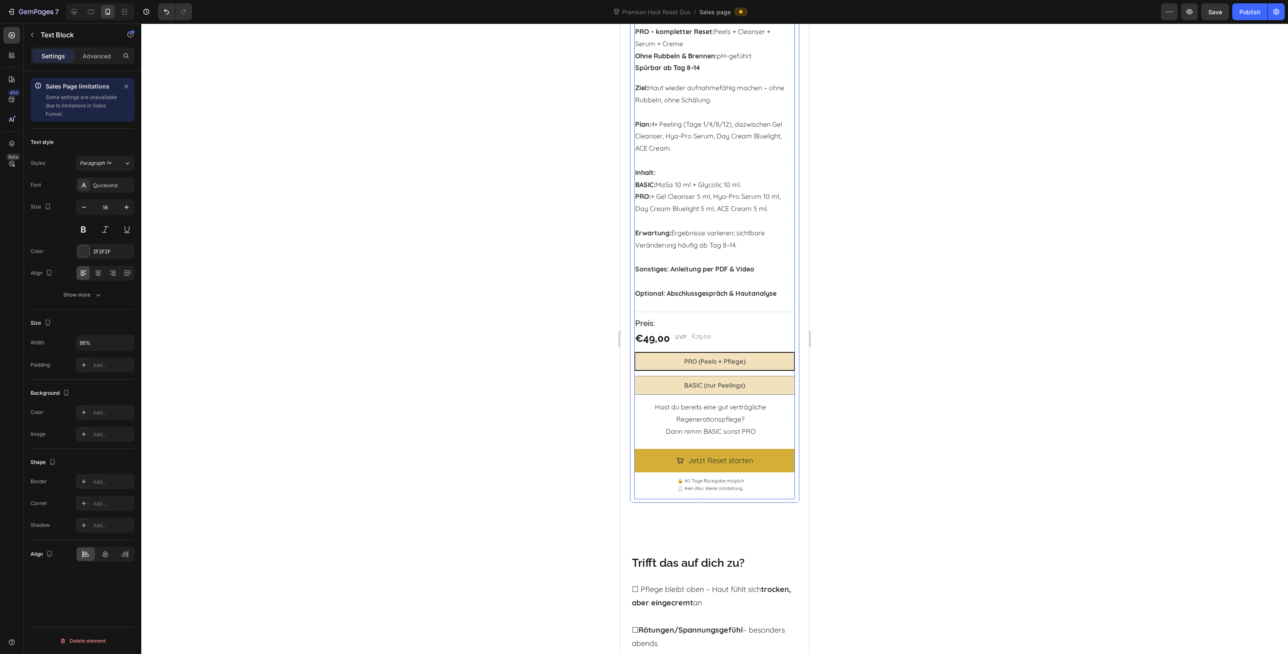
click at [686, 425] on p "Dann nimm BASIC sonst PRO" at bounding box center [710, 431] width 151 height 12
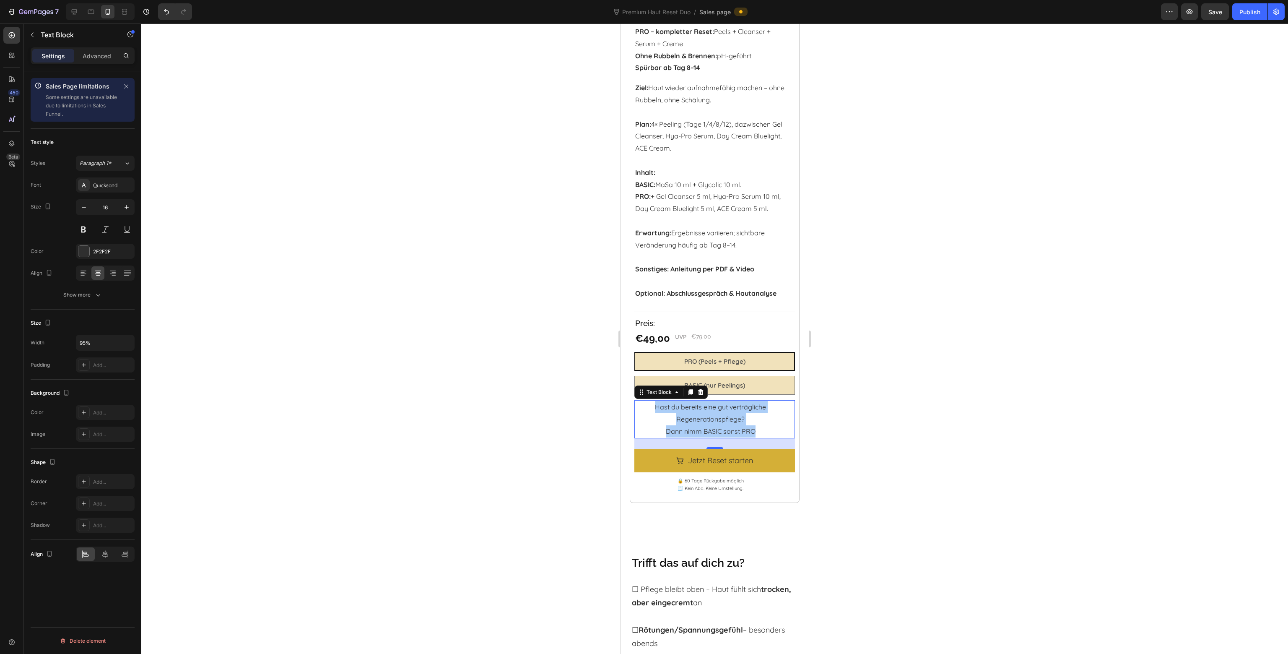
click at [869, 587] on div at bounding box center [714, 338] width 1147 height 630
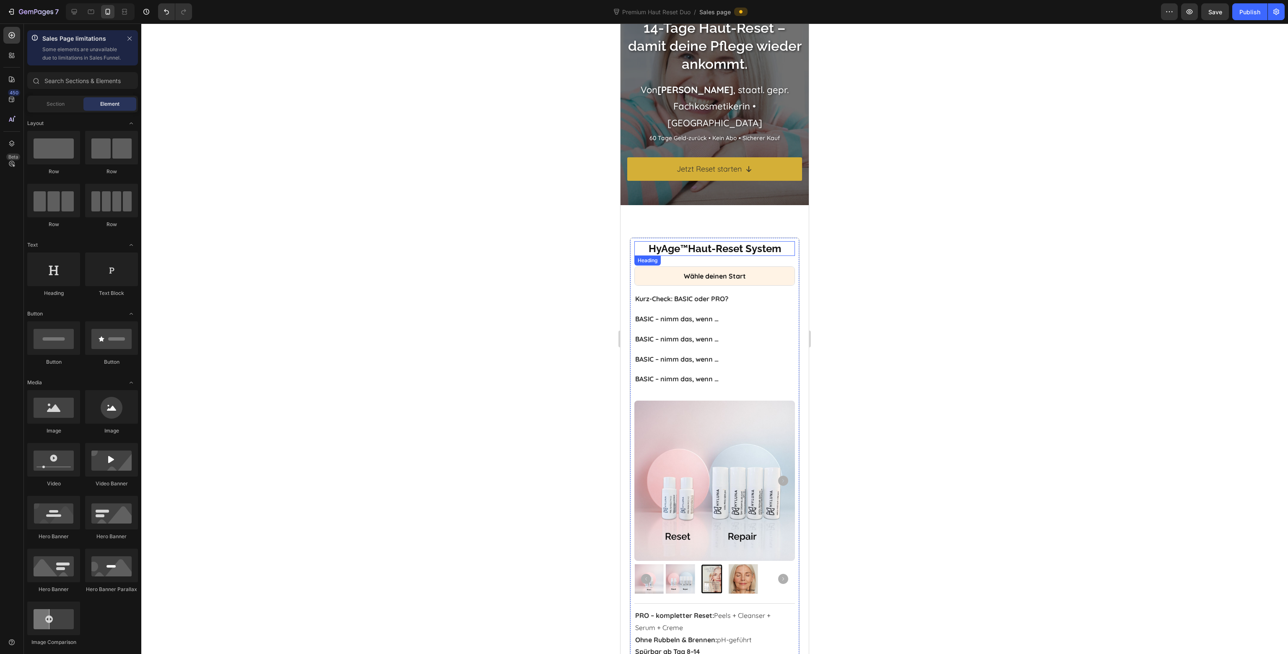
scroll to position [0, 0]
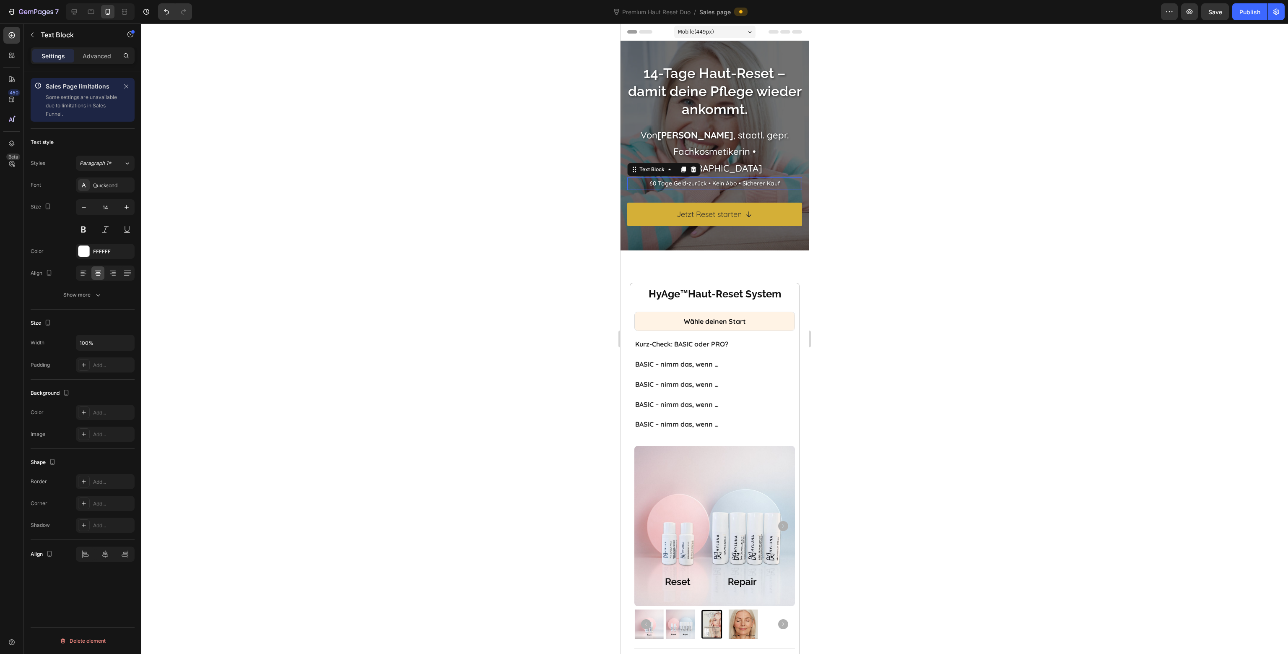
click at [745, 178] on p "60 Tage Geld-zurück • Kein Abo • Sicherer Kauf" at bounding box center [714, 183] width 173 height 10
click at [481, 325] on div at bounding box center [714, 338] width 1147 height 630
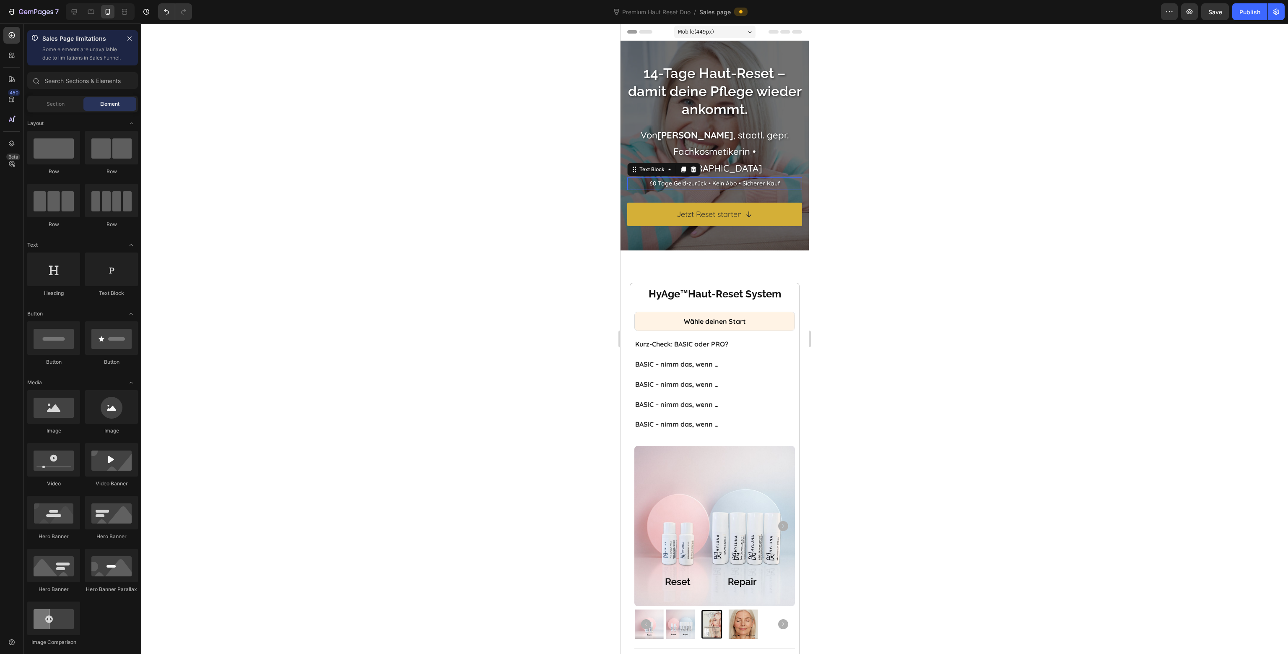
click at [689, 178] on p "60 Tage Geld-zurück • Kein Abo • Sicherer Kauf" at bounding box center [714, 183] width 173 height 10
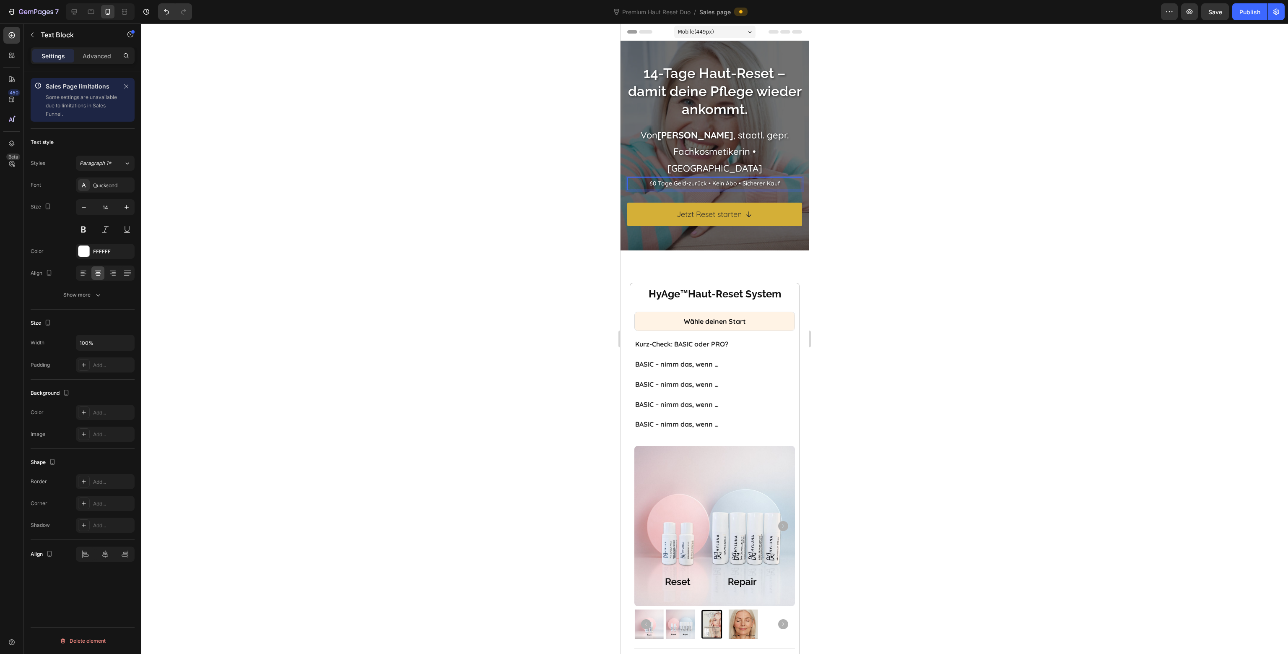
click at [689, 178] on p "60 Tage Geld-zurück • Kein Abo • Sicherer Kauf" at bounding box center [714, 183] width 173 height 10
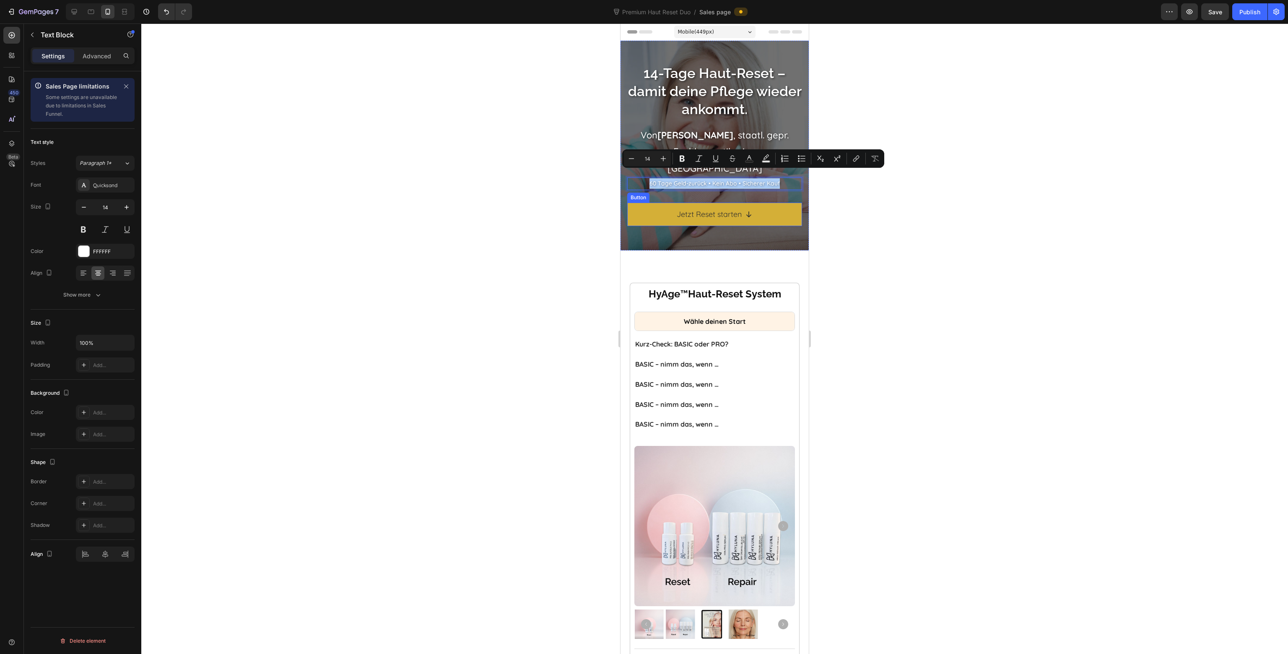
click at [942, 218] on div at bounding box center [714, 338] width 1147 height 630
click at [678, 178] on p "60 Tage Geld-zurück • Kein Abo • Sicherer Kauf" at bounding box center [714, 183] width 173 height 10
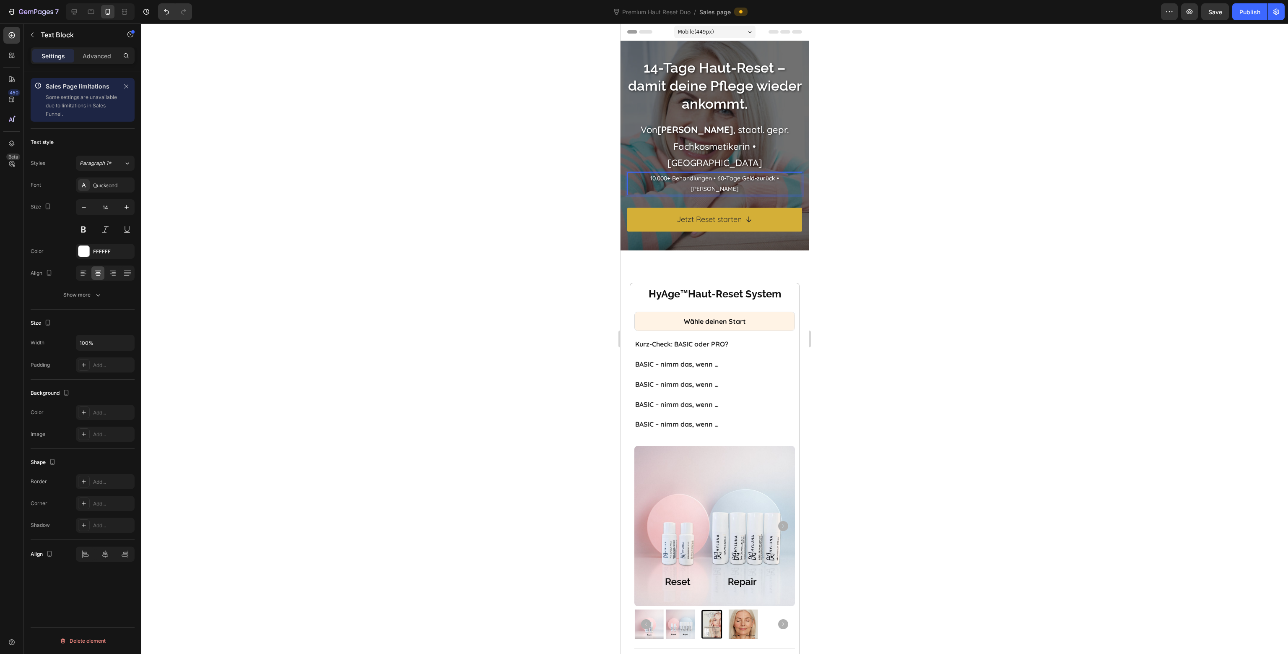
click at [884, 216] on div at bounding box center [714, 338] width 1147 height 630
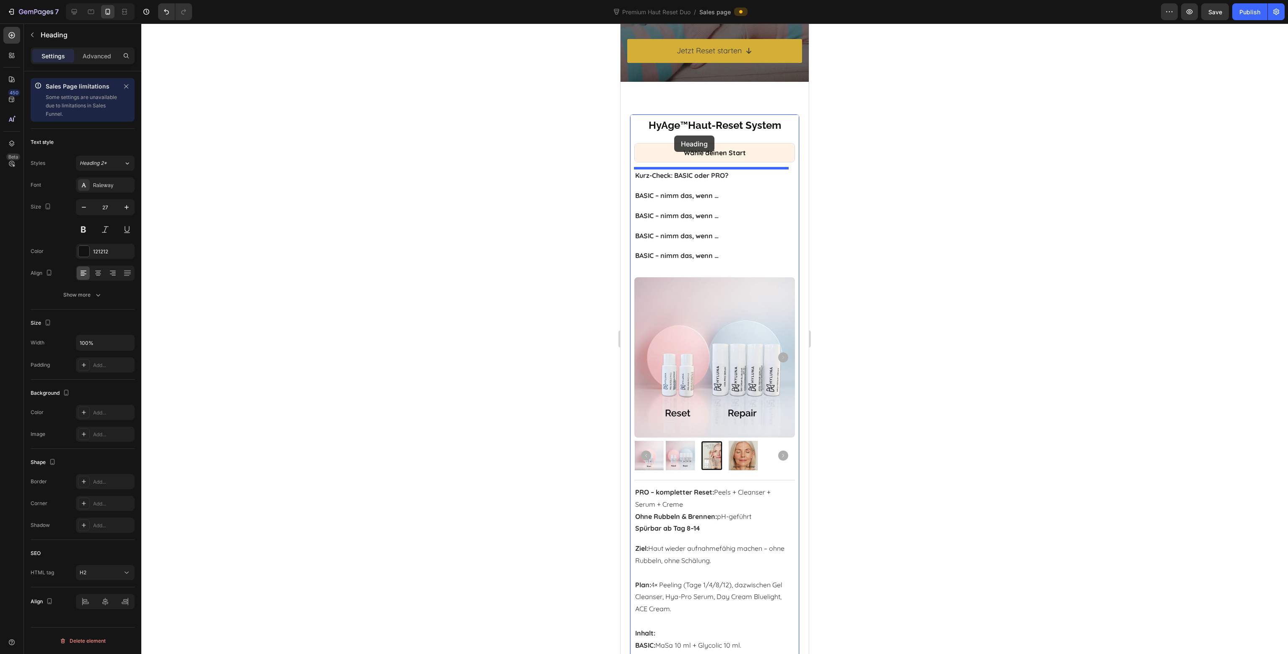
scroll to position [126, 0]
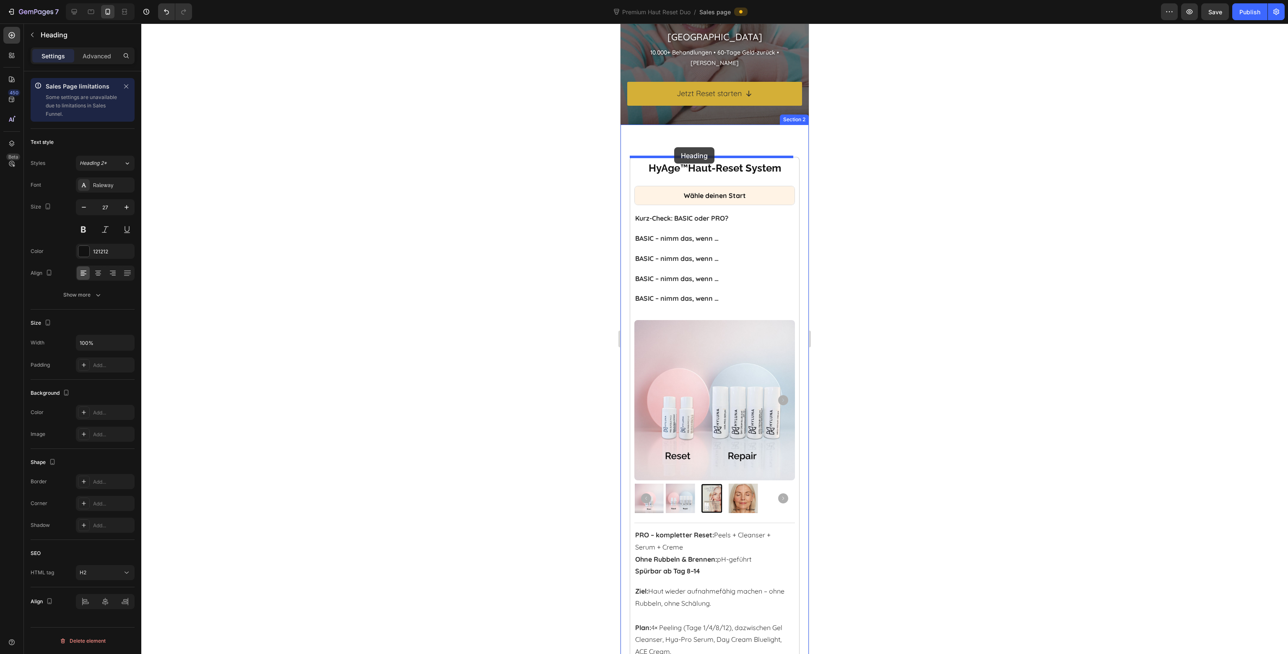
drag, startPoint x: 644, startPoint y: 378, endPoint x: 674, endPoint y: 147, distance: 232.6
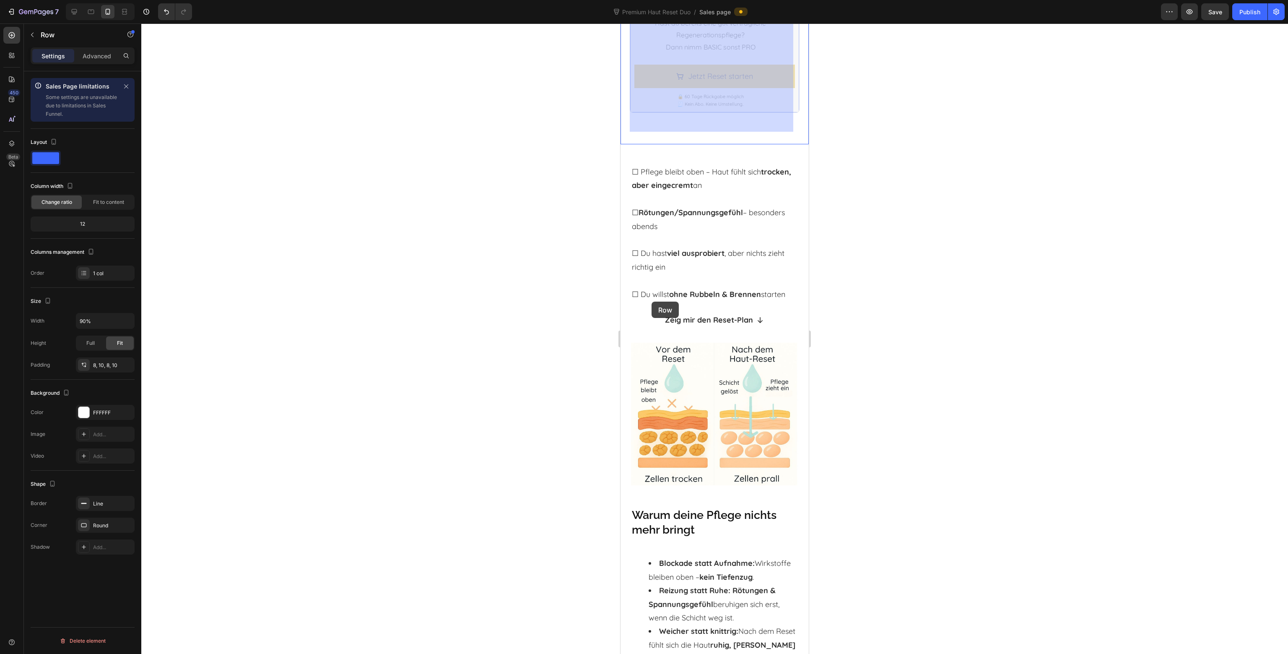
scroll to position [1132, 0]
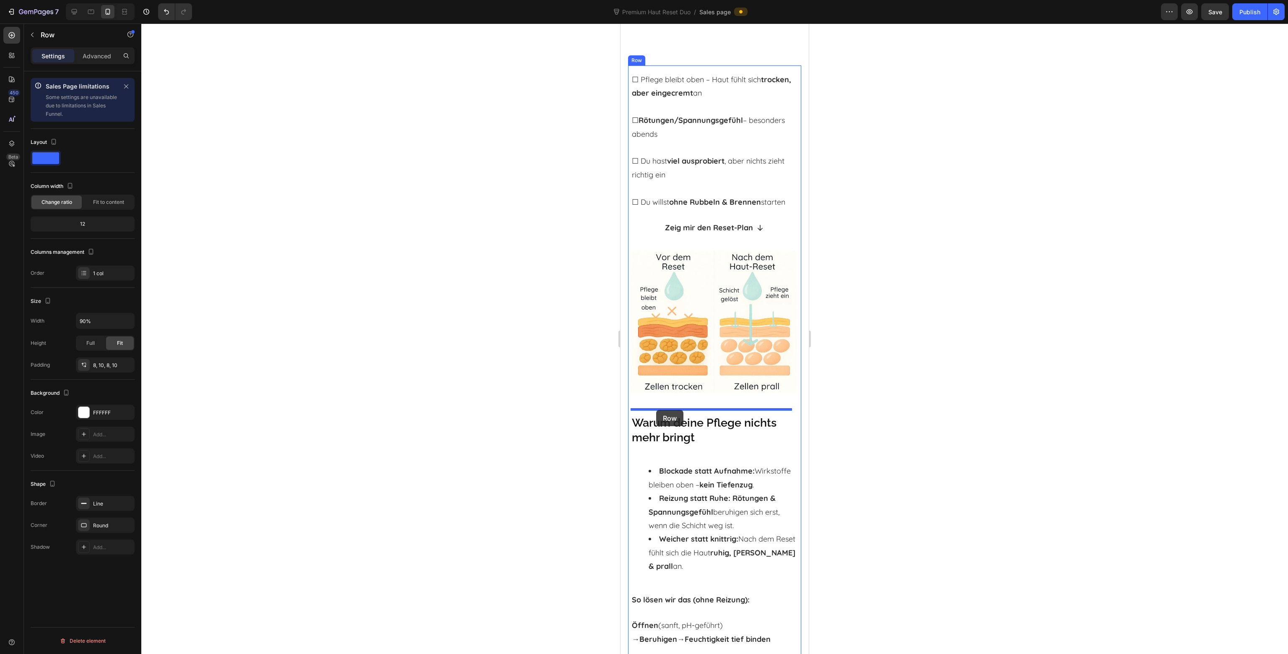
drag, startPoint x: 637, startPoint y: 187, endPoint x: 656, endPoint y: 410, distance: 223.8
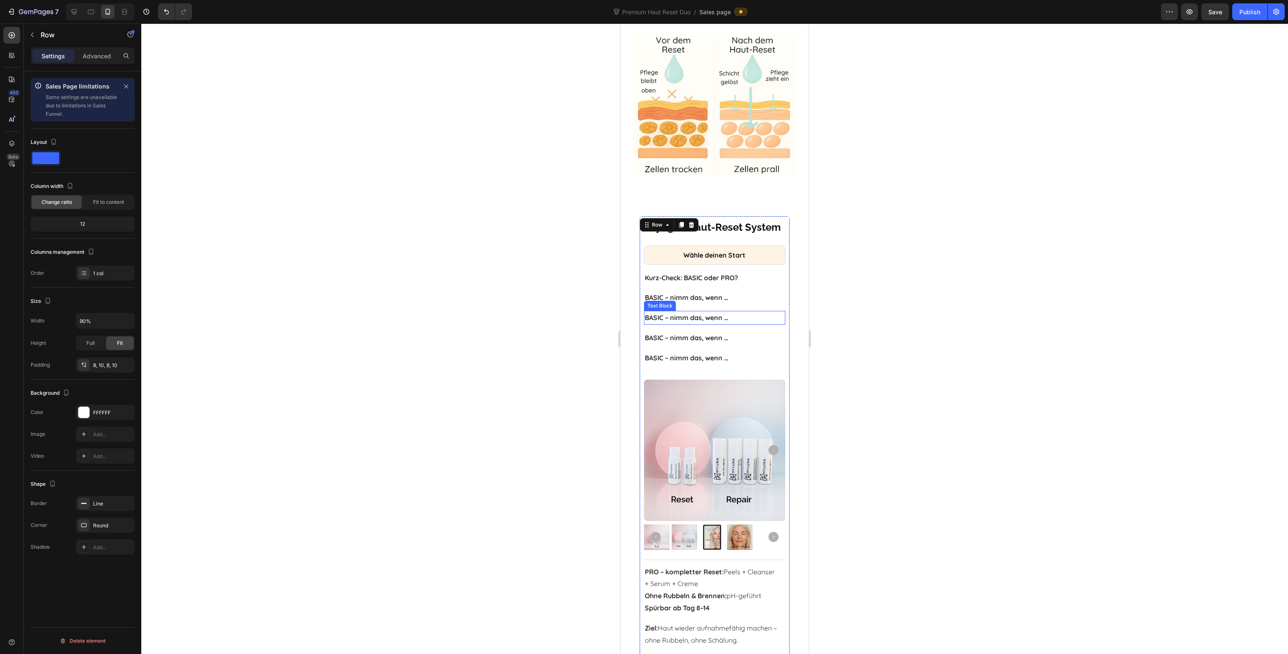
scroll to position [461, 0]
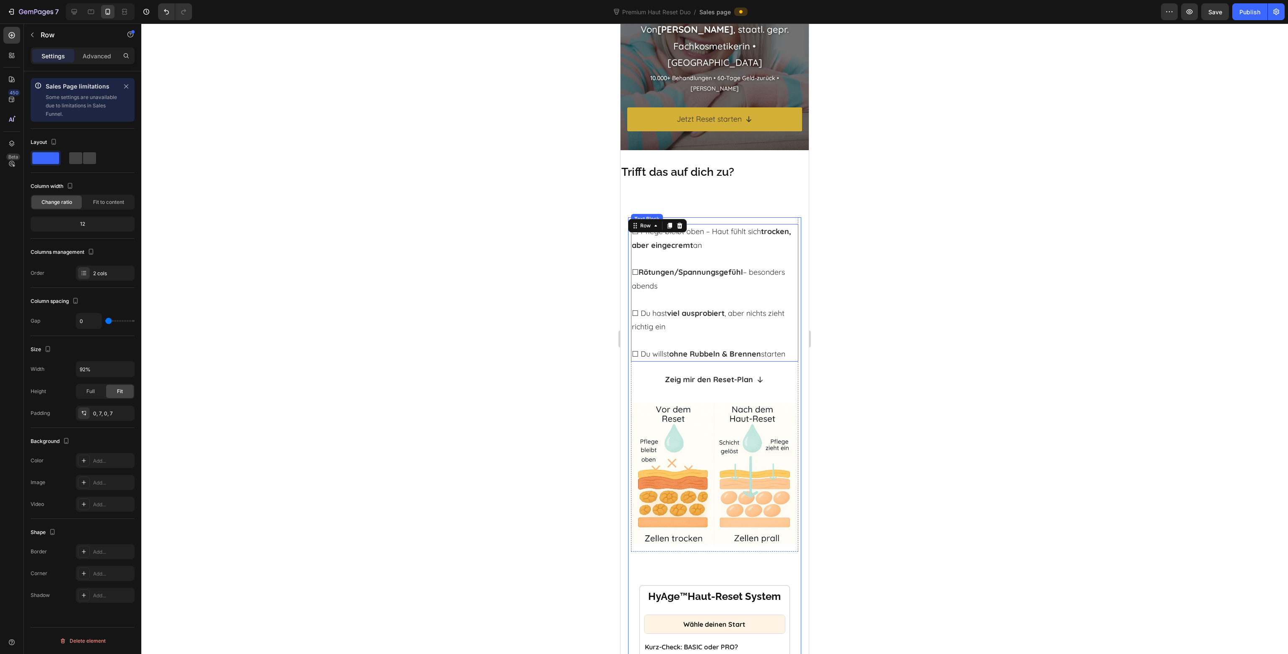
scroll to position [0, 0]
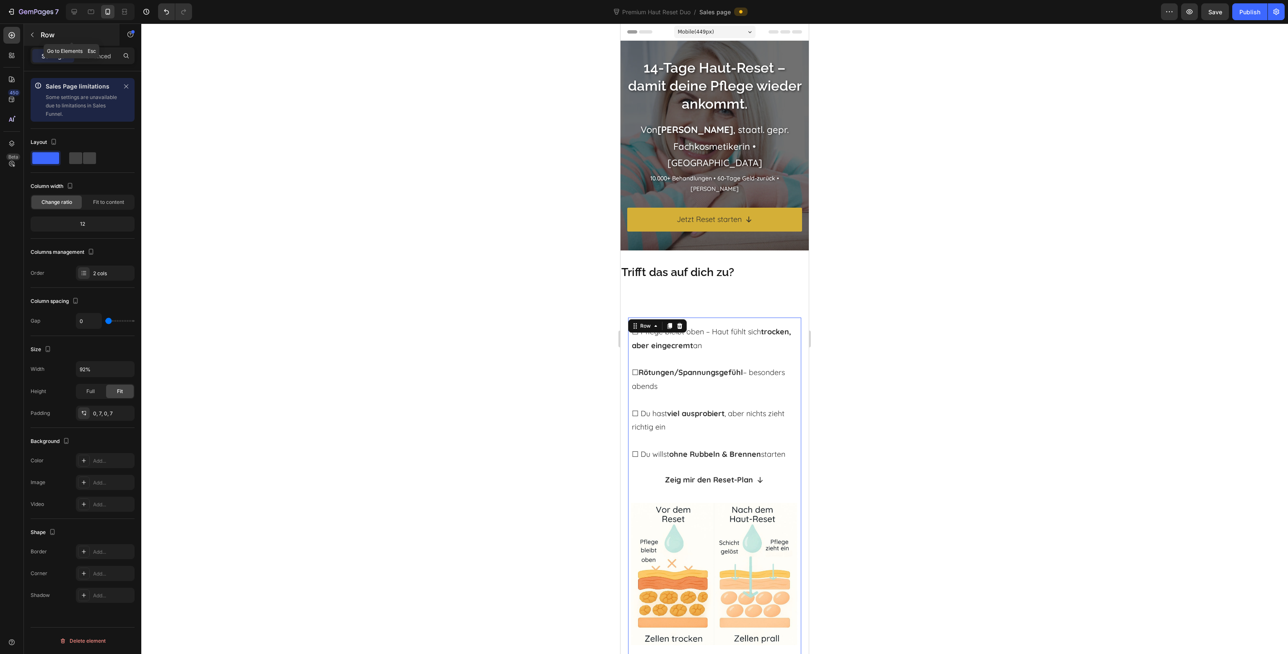
click at [39, 36] on div "Row" at bounding box center [72, 35] width 96 height 22
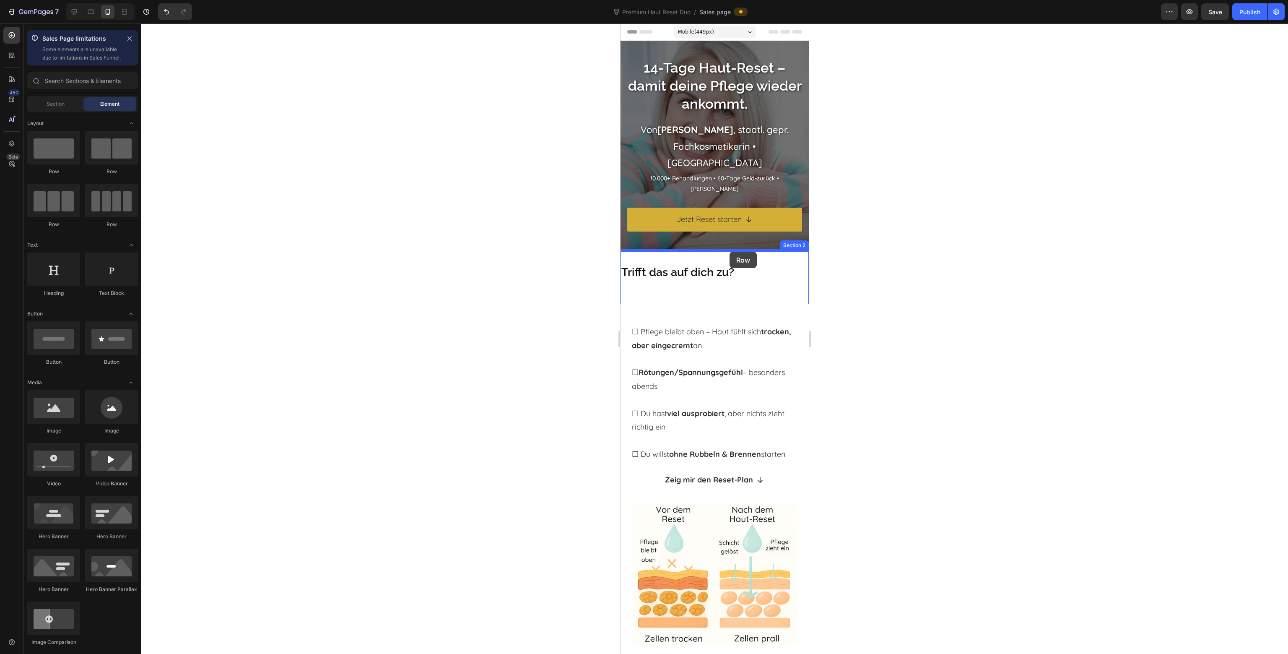
drag, startPoint x: 679, startPoint y: 182, endPoint x: 730, endPoint y: 252, distance: 85.8
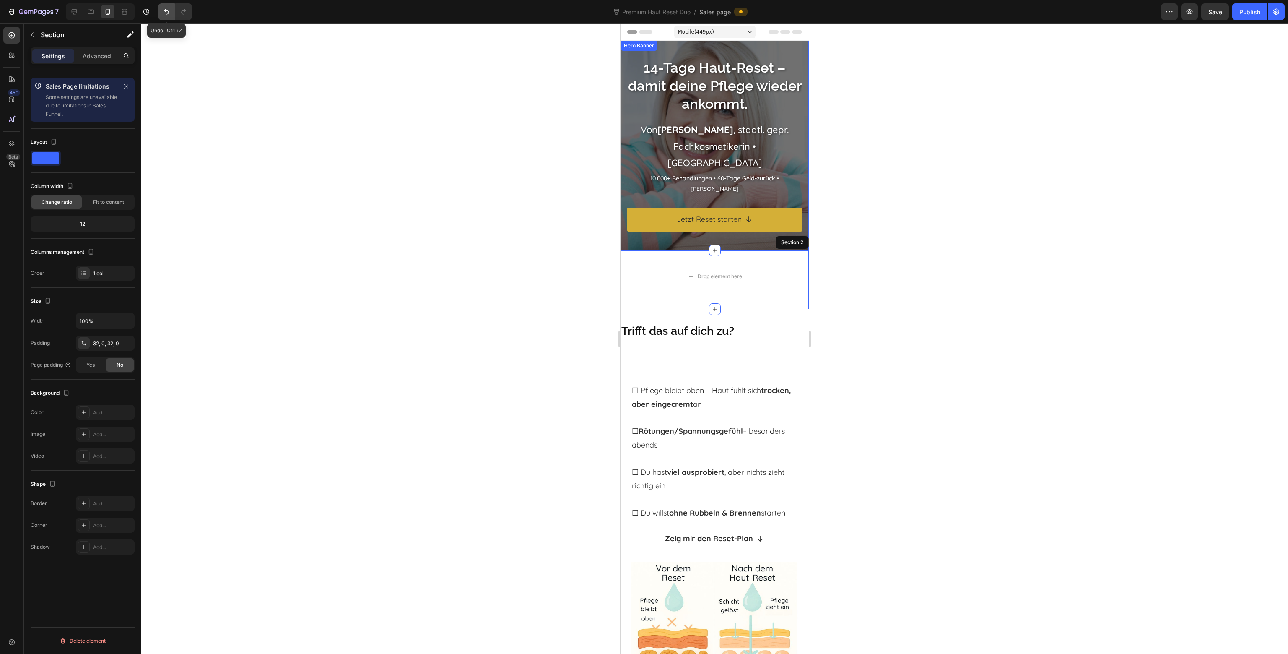
click at [162, 14] on icon "Undo/Redo" at bounding box center [166, 12] width 8 height 8
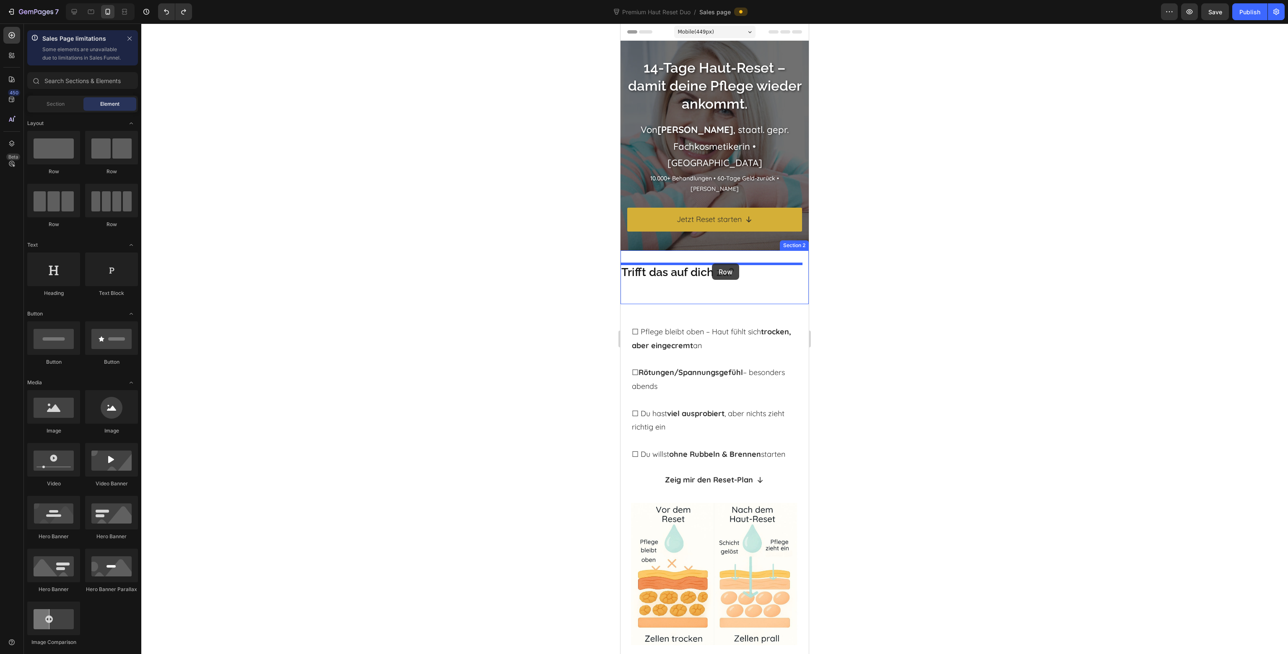
drag, startPoint x: 751, startPoint y: 195, endPoint x: 712, endPoint y: 263, distance: 78.3
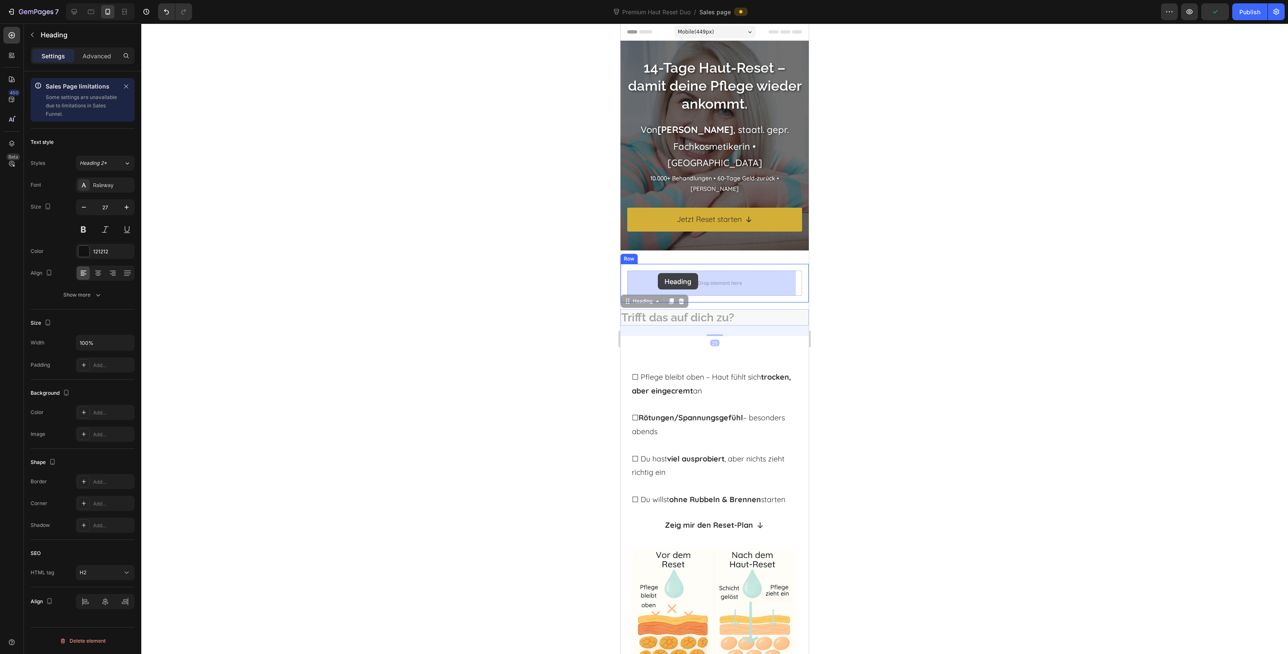
drag, startPoint x: 637, startPoint y: 308, endPoint x: 658, endPoint y: 273, distance: 41.0
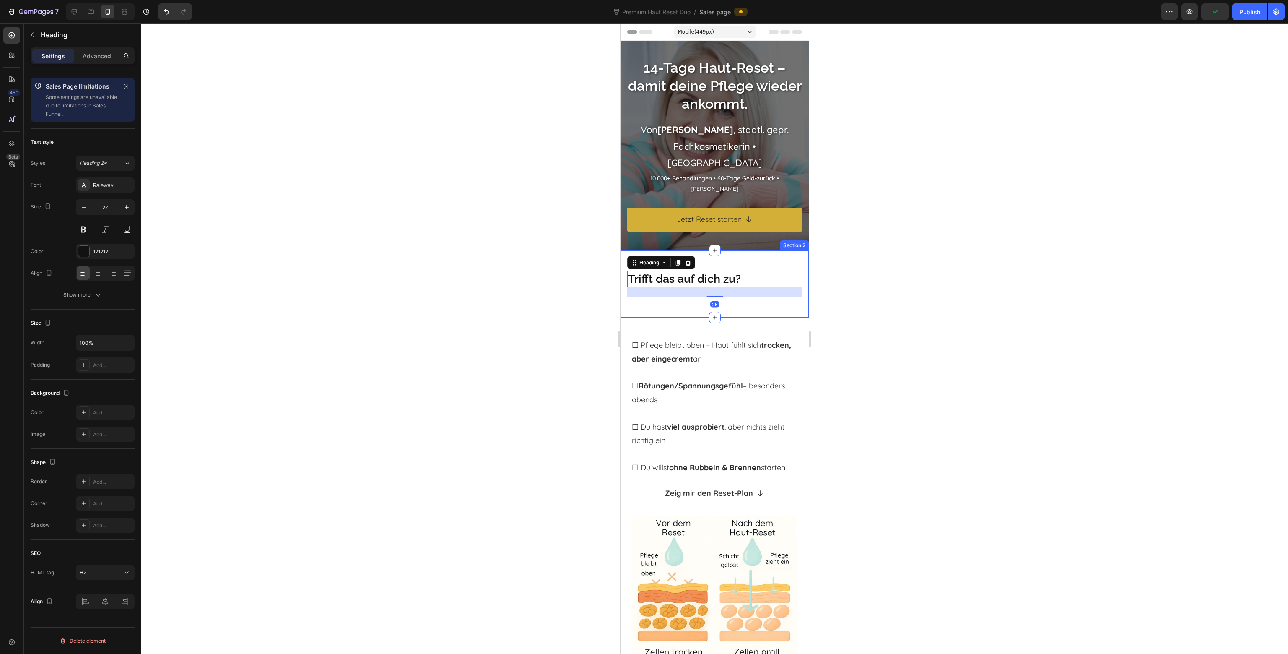
scroll to position [42, 0]
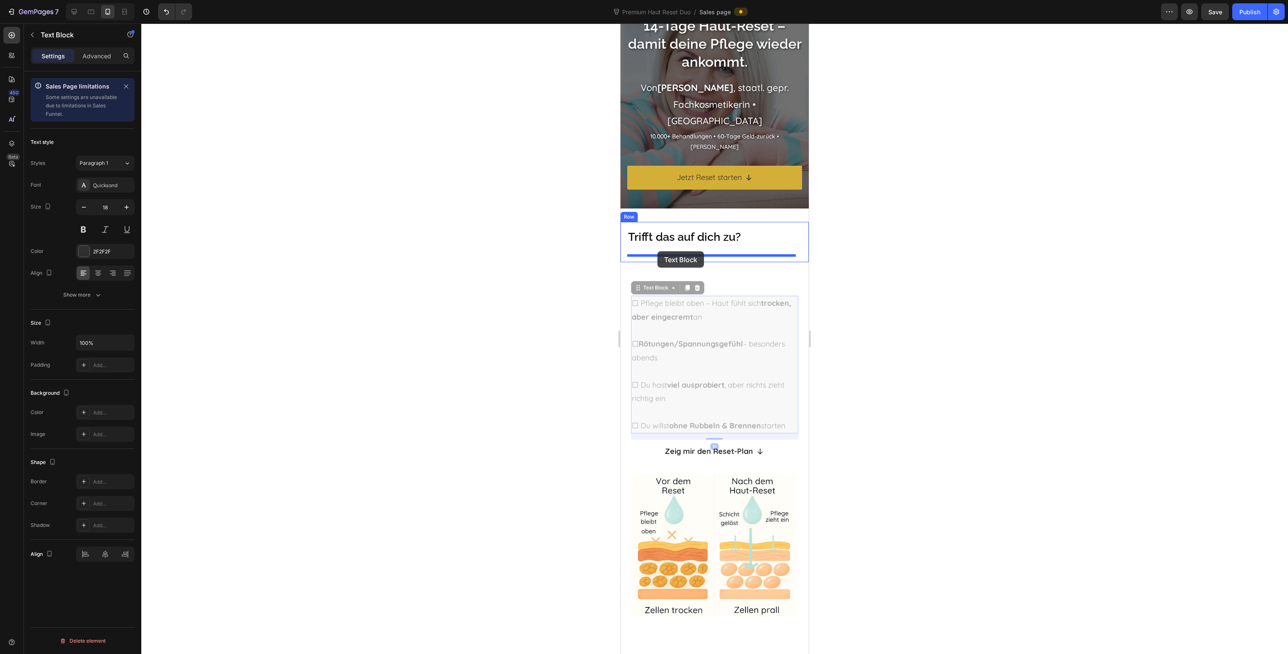
drag, startPoint x: 643, startPoint y: 293, endPoint x: 657, endPoint y: 251, distance: 43.9
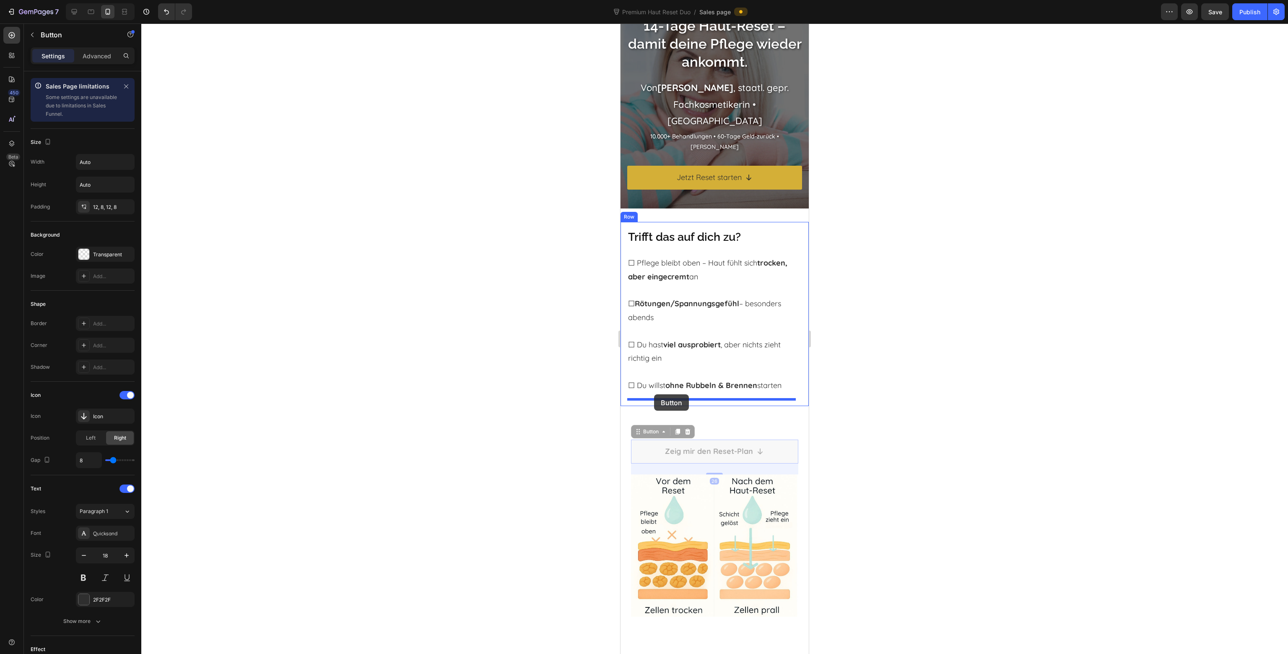
drag, startPoint x: 647, startPoint y: 437, endPoint x: 654, endPoint y: 394, distance: 43.3
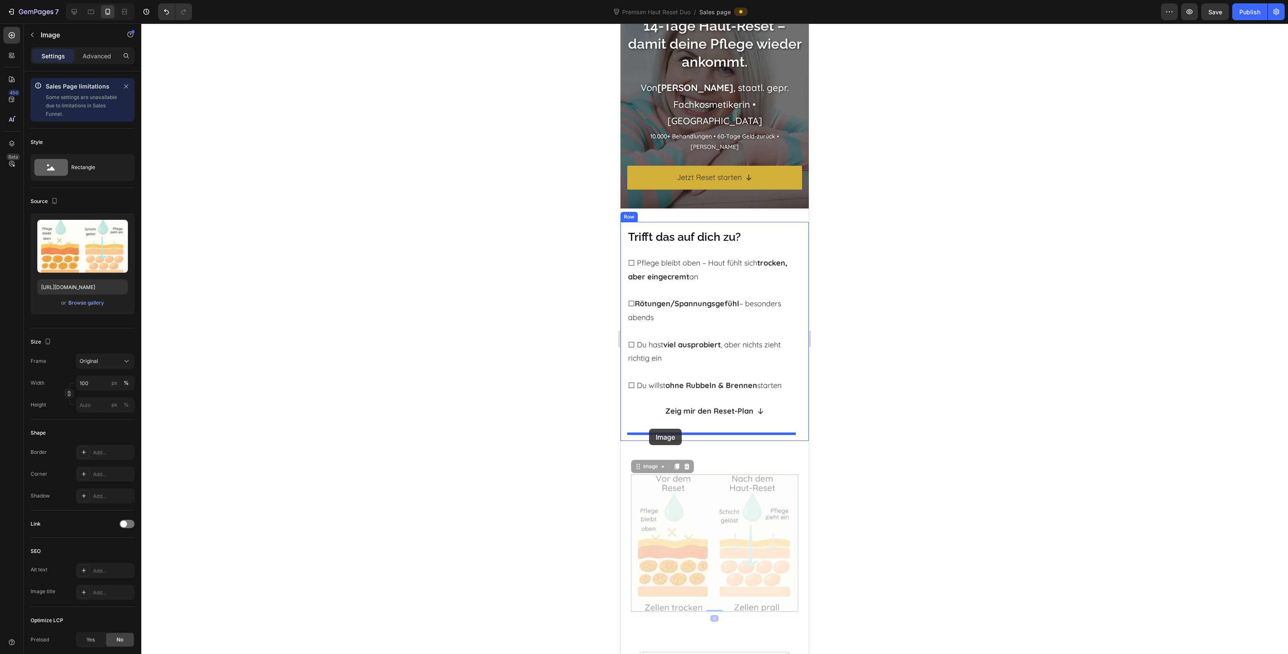
drag, startPoint x: 640, startPoint y: 466, endPoint x: 649, endPoint y: 428, distance: 38.4
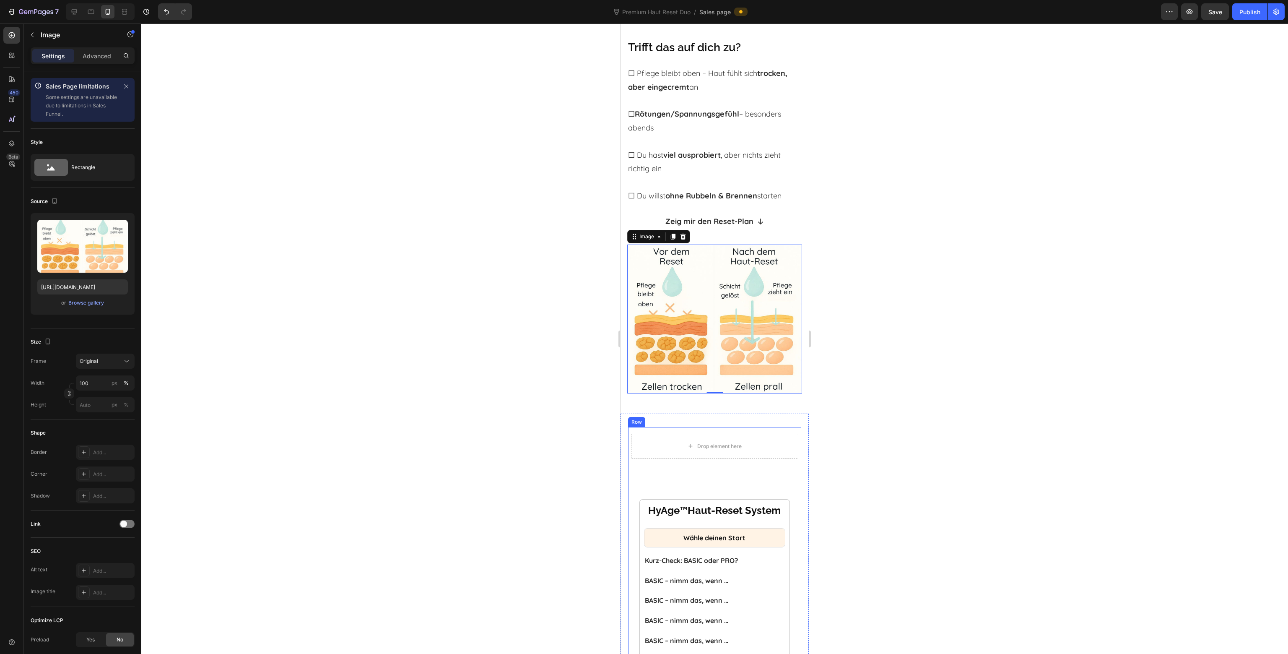
scroll to position [252, 0]
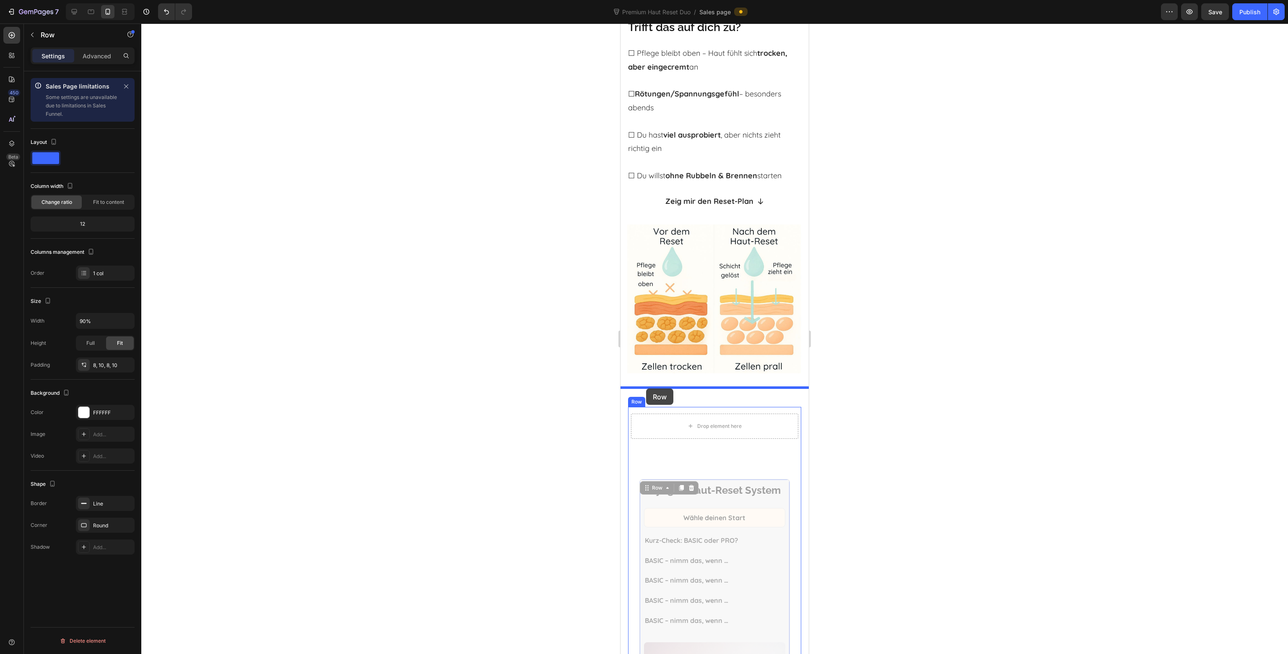
drag, startPoint x: 647, startPoint y: 478, endPoint x: 646, endPoint y: 388, distance: 89.3
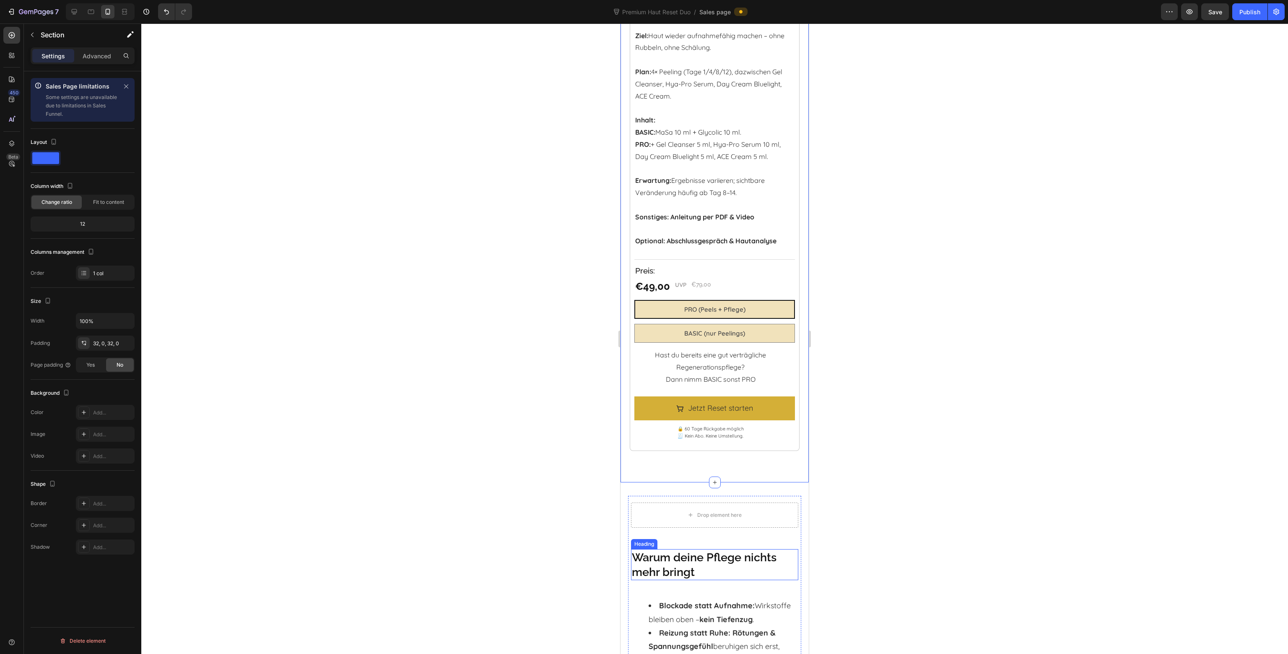
scroll to position [1090, 0]
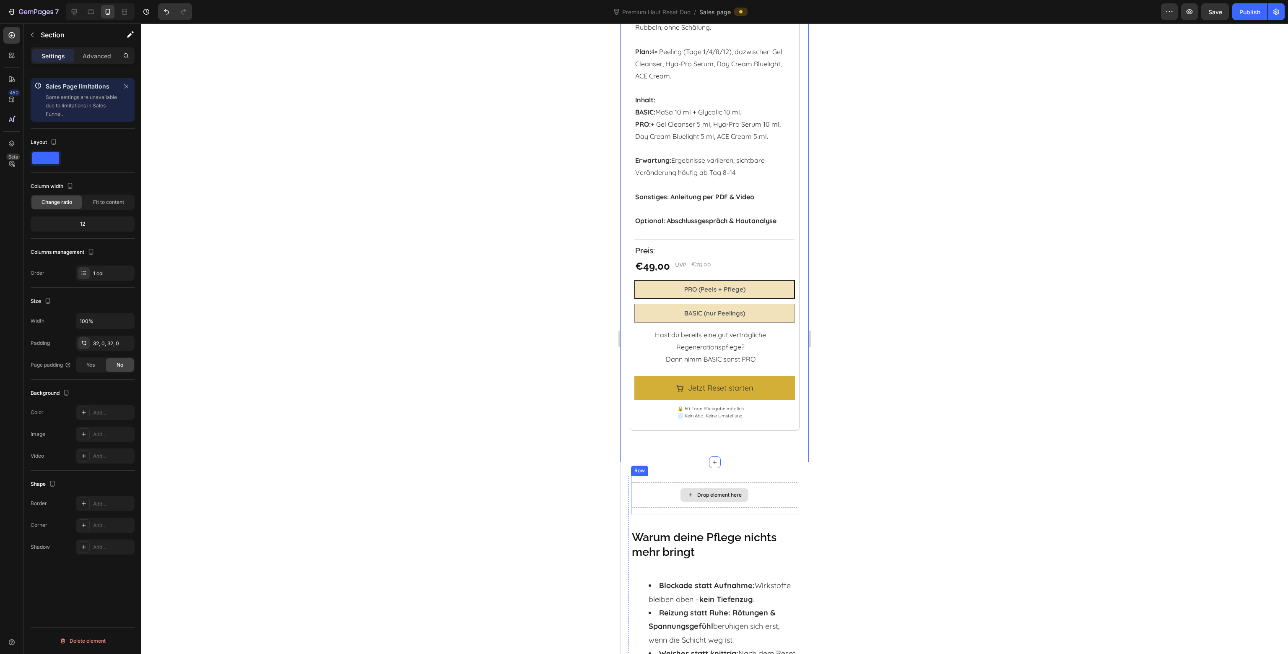
click at [668, 484] on div "Drop element here" at bounding box center [714, 494] width 167 height 25
click at [683, 464] on icon at bounding box center [682, 467] width 7 height 7
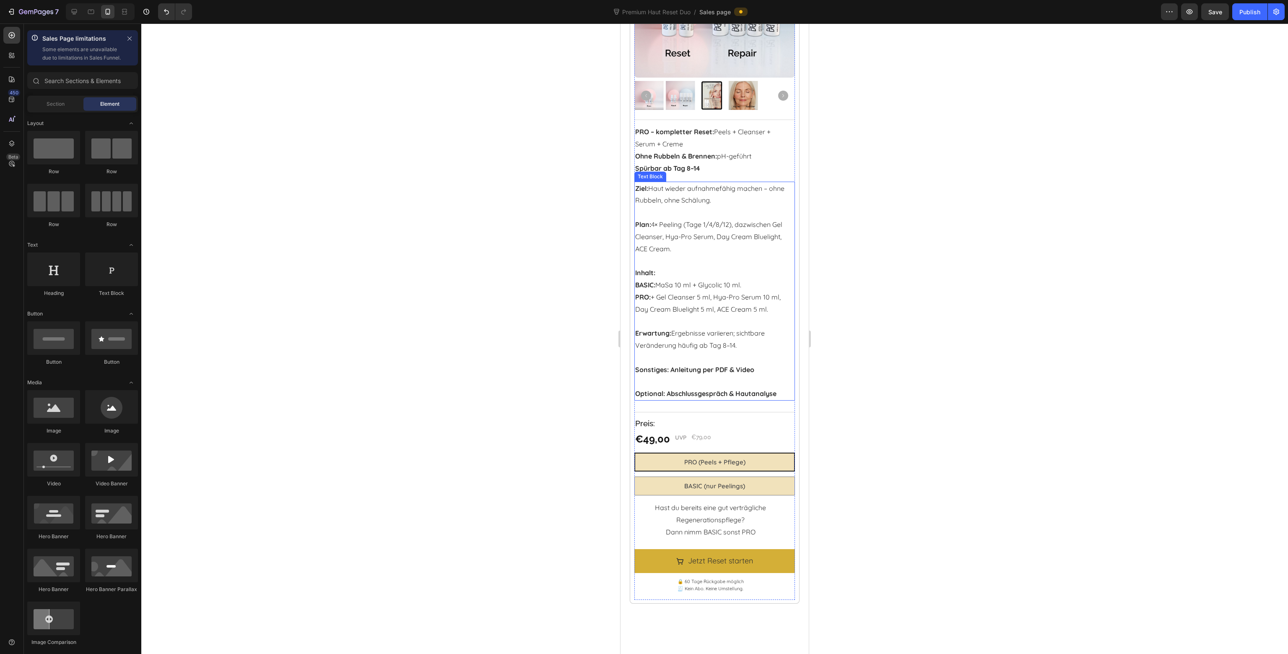
scroll to position [922, 0]
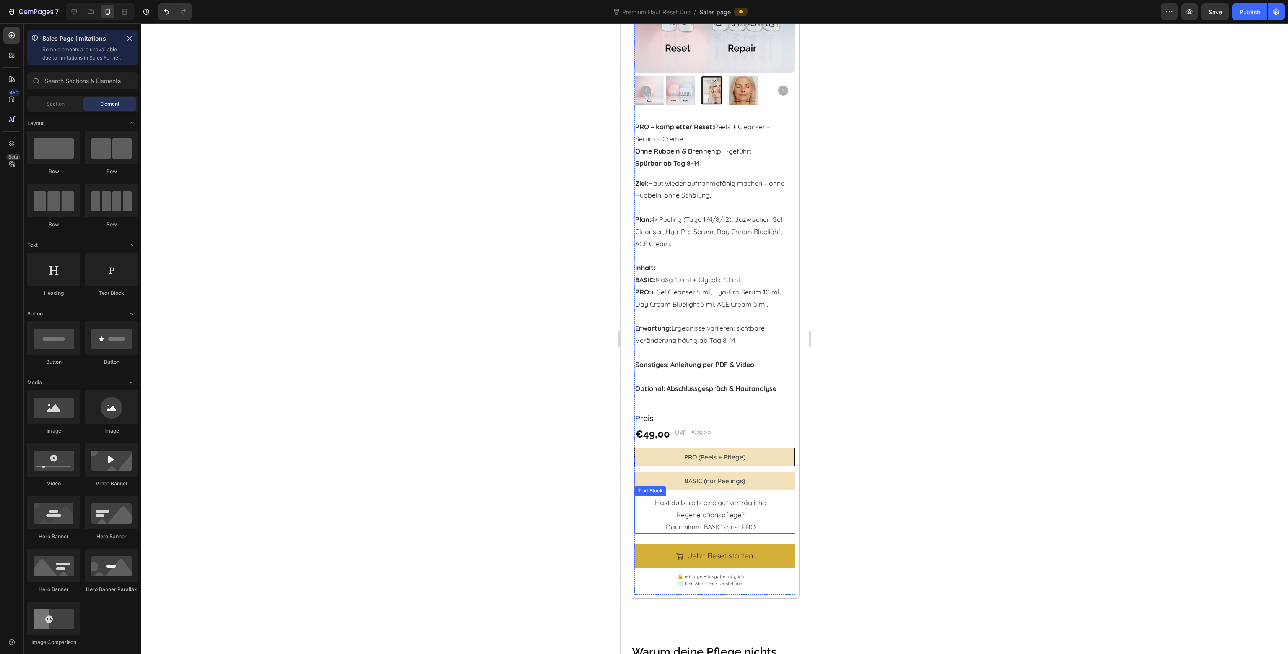
click at [684, 496] on p "Hast du bereits eine gut verträgliche Regenerationspflege?" at bounding box center [710, 508] width 151 height 24
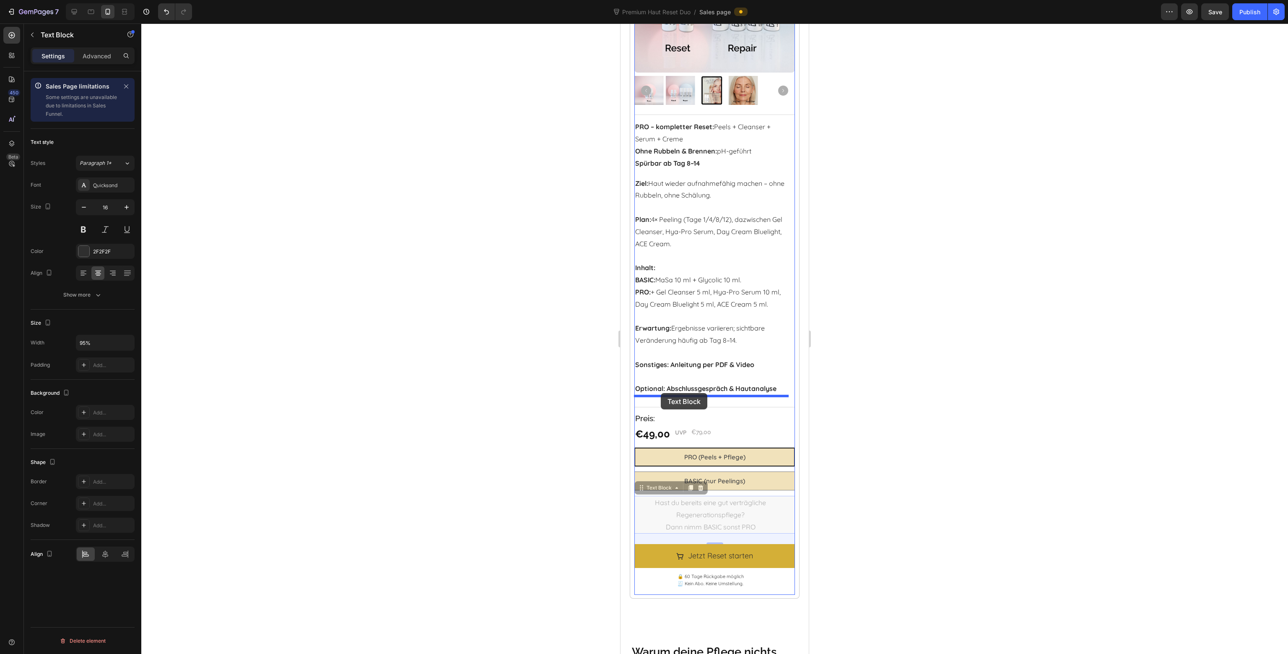
drag, startPoint x: 659, startPoint y: 481, endPoint x: 661, endPoint y: 393, distance: 88.5
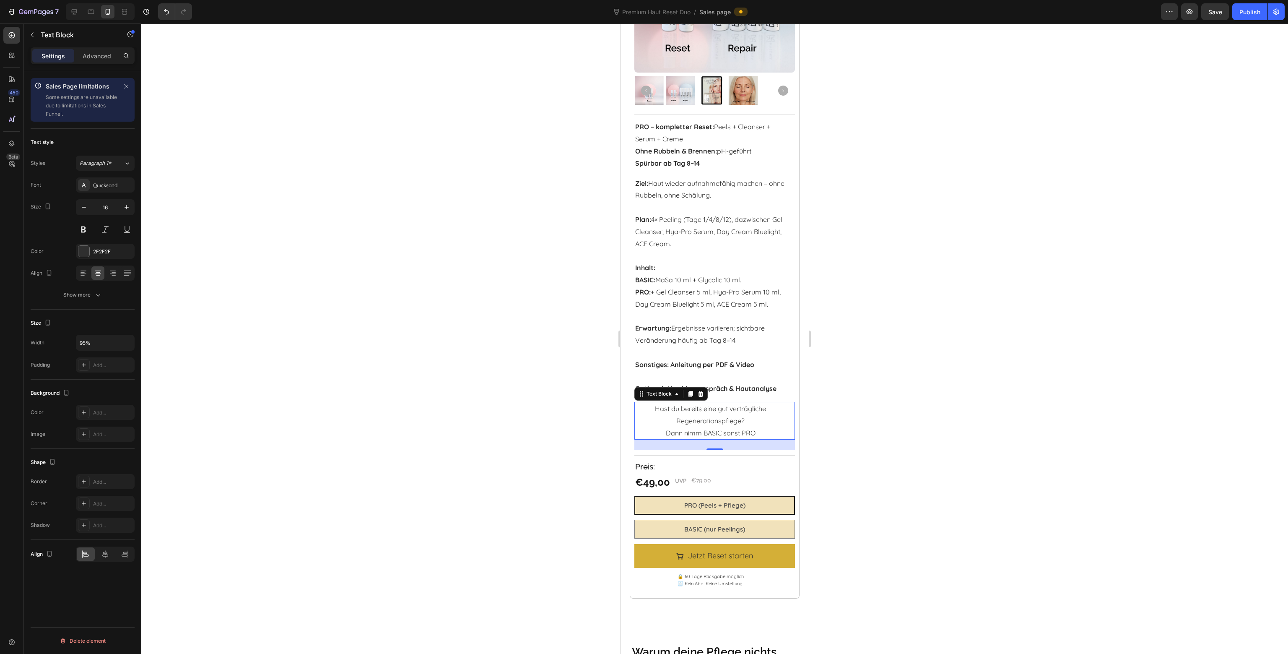
click at [834, 409] on div at bounding box center [714, 338] width 1147 height 630
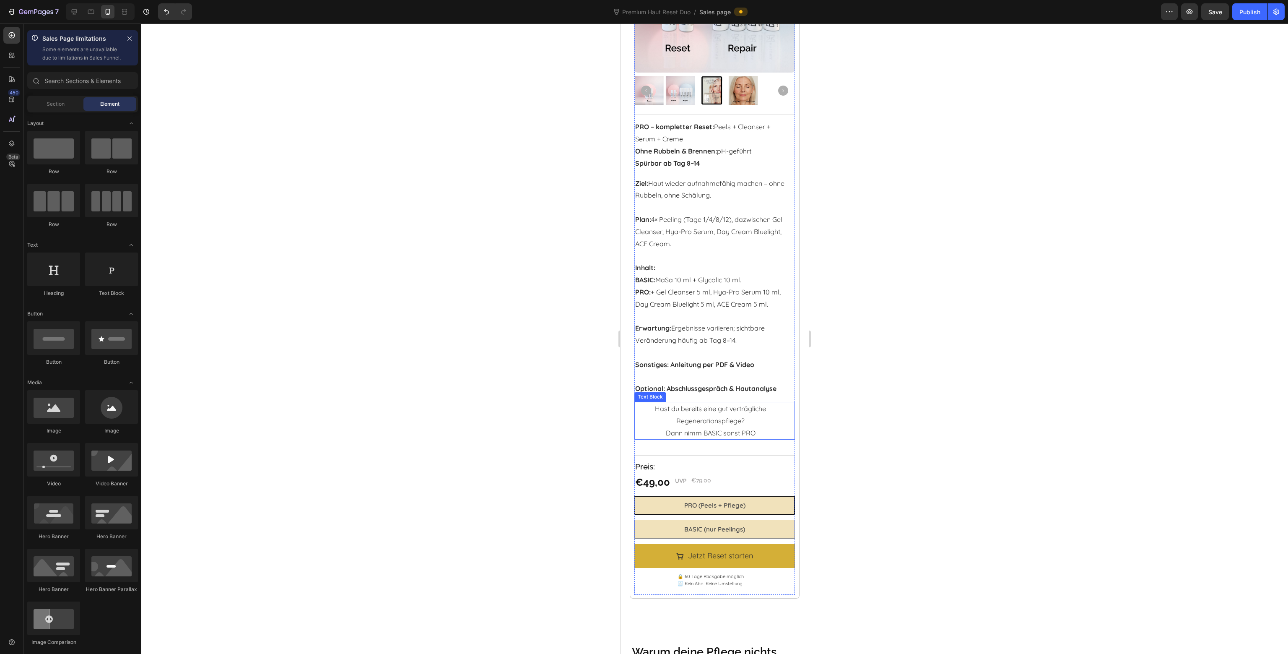
click at [733, 427] on p "Dann nimm BASIC sonst PRO" at bounding box center [710, 433] width 151 height 12
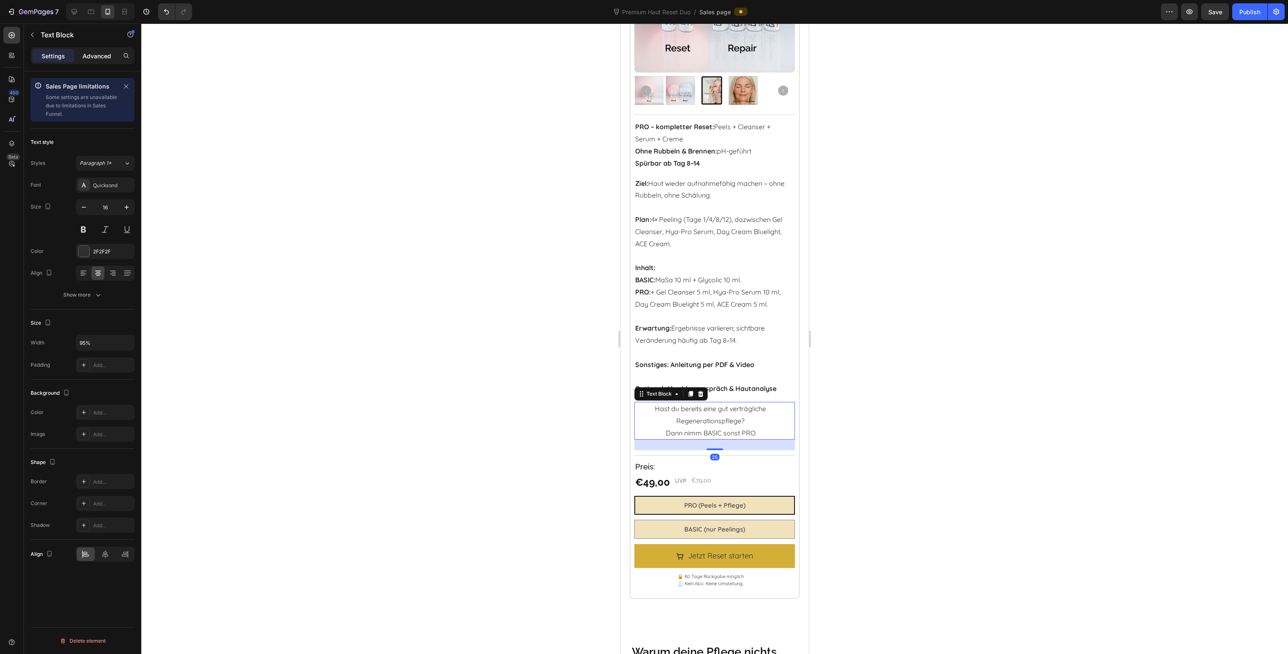
click at [106, 55] on p "Advanced" at bounding box center [97, 56] width 29 height 9
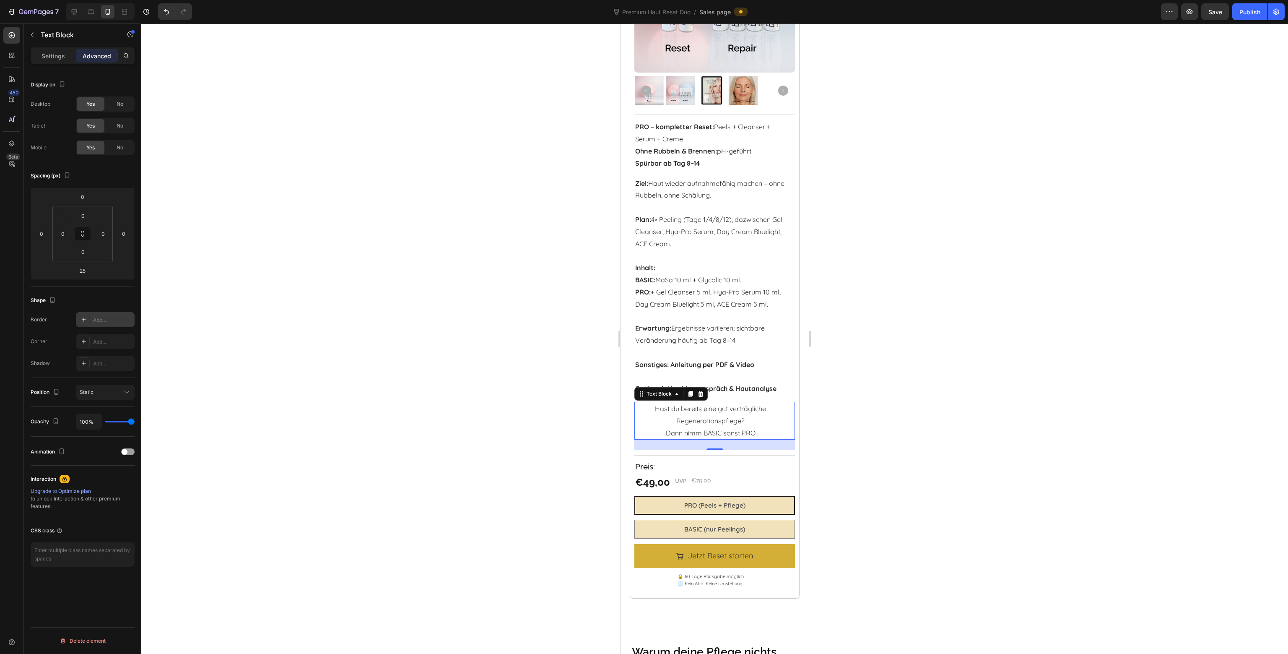
click at [111, 318] on div "Add..." at bounding box center [112, 320] width 39 height 8
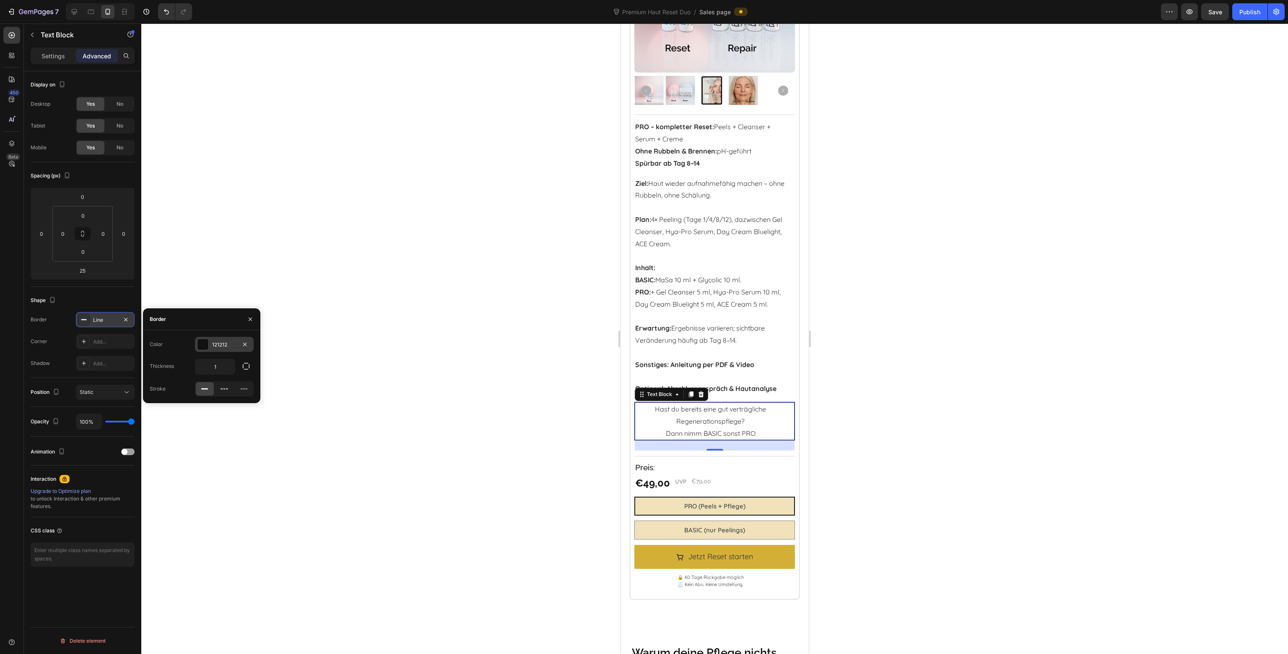
click at [202, 343] on div at bounding box center [202, 344] width 11 height 11
click at [183, 378] on div at bounding box center [186, 376] width 8 height 8
type input "A3A1A1"
click at [105, 342] on div "Add..." at bounding box center [112, 342] width 39 height 8
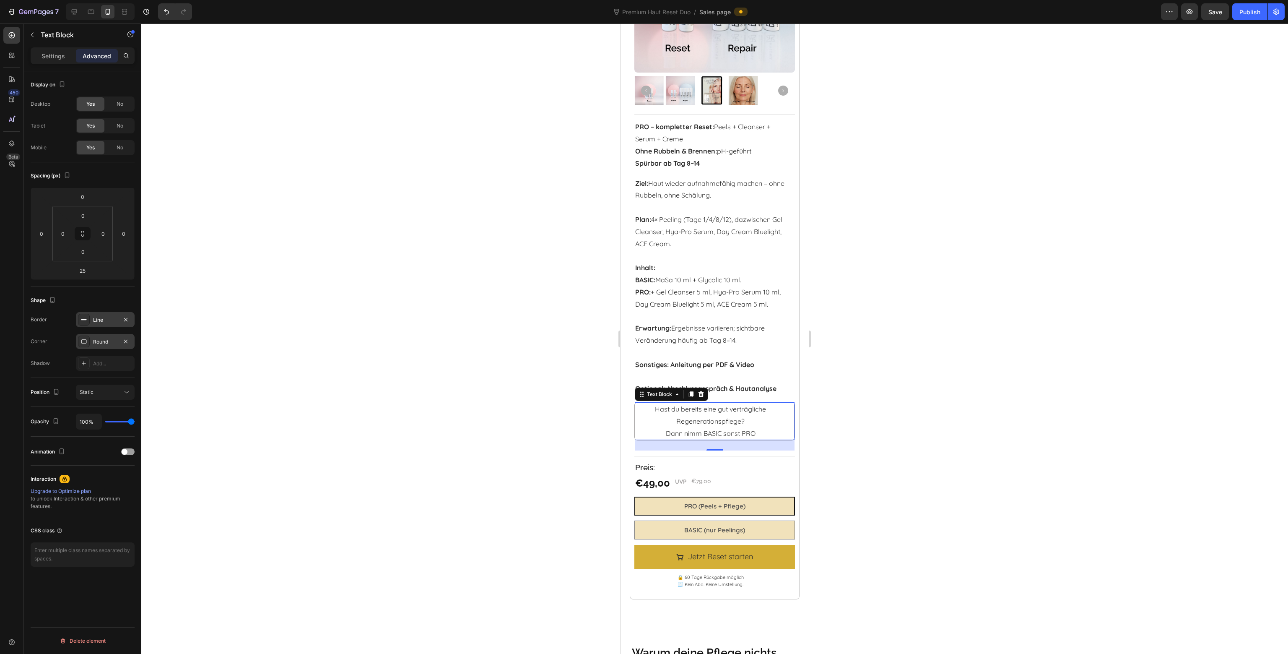
click at [317, 309] on div at bounding box center [714, 338] width 1147 height 630
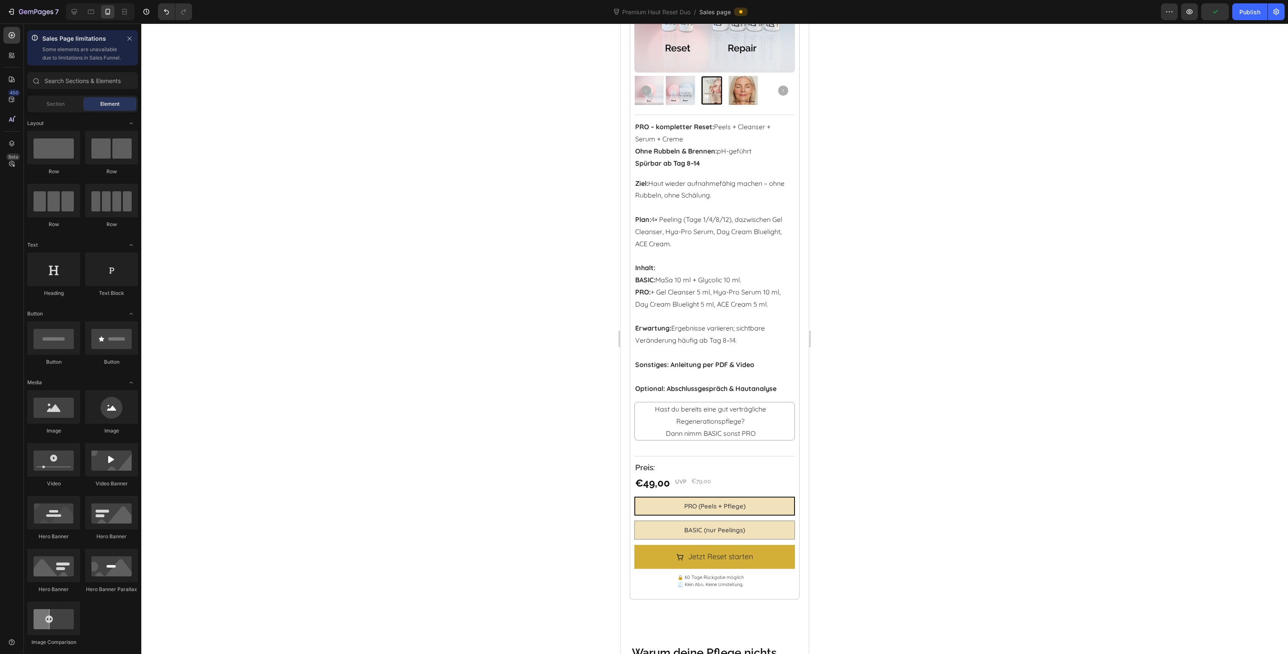
click at [856, 456] on div at bounding box center [714, 338] width 1147 height 630
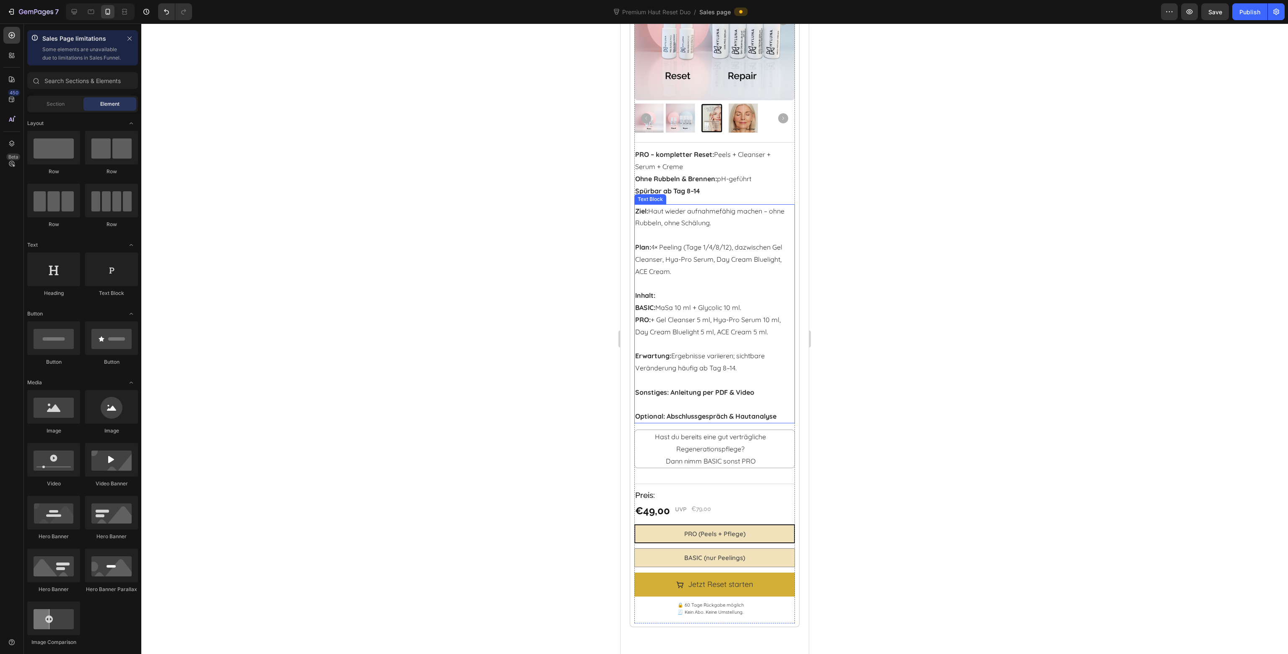
scroll to position [880, 0]
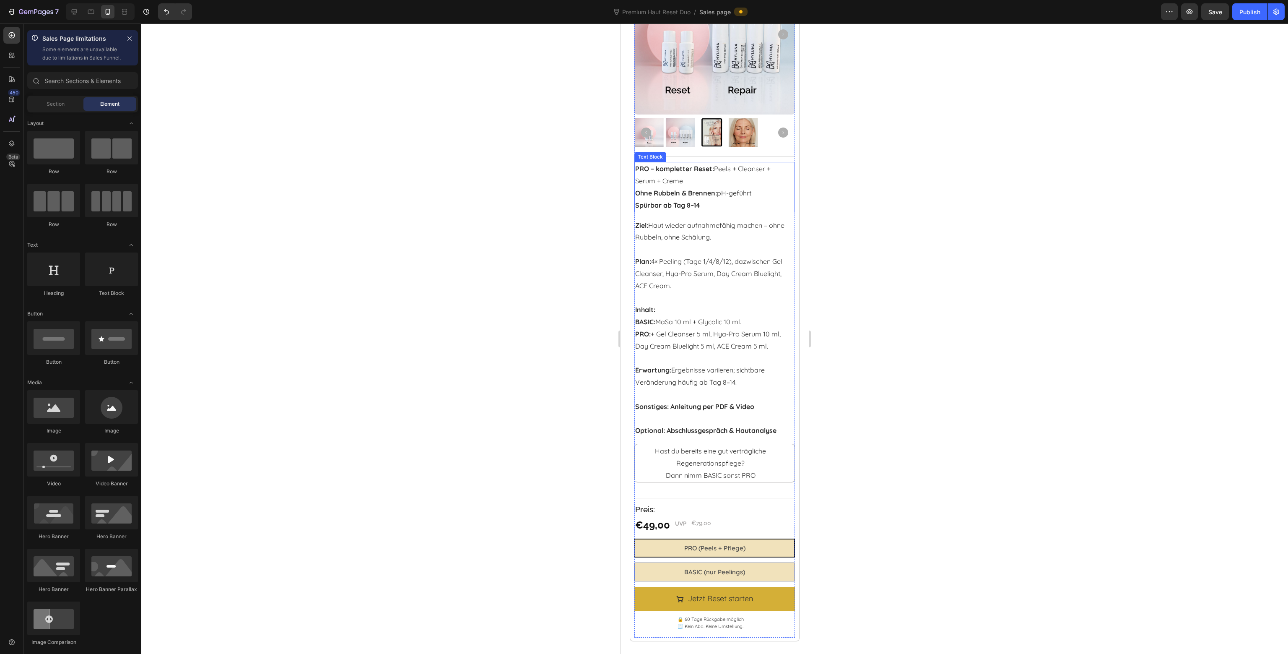
click at [740, 179] on p "PRO – kompletter Reset: Peels + Cleanser + Serum + Creme" at bounding box center [710, 175] width 151 height 24
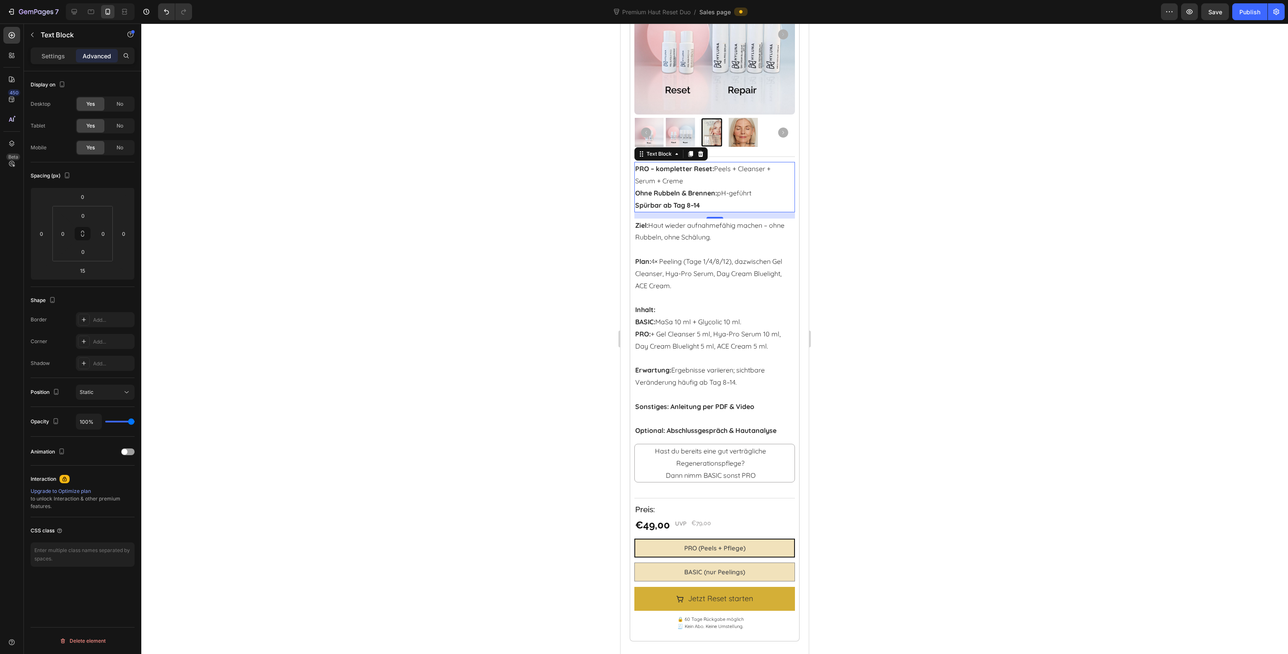
click at [933, 538] on div at bounding box center [714, 338] width 1147 height 630
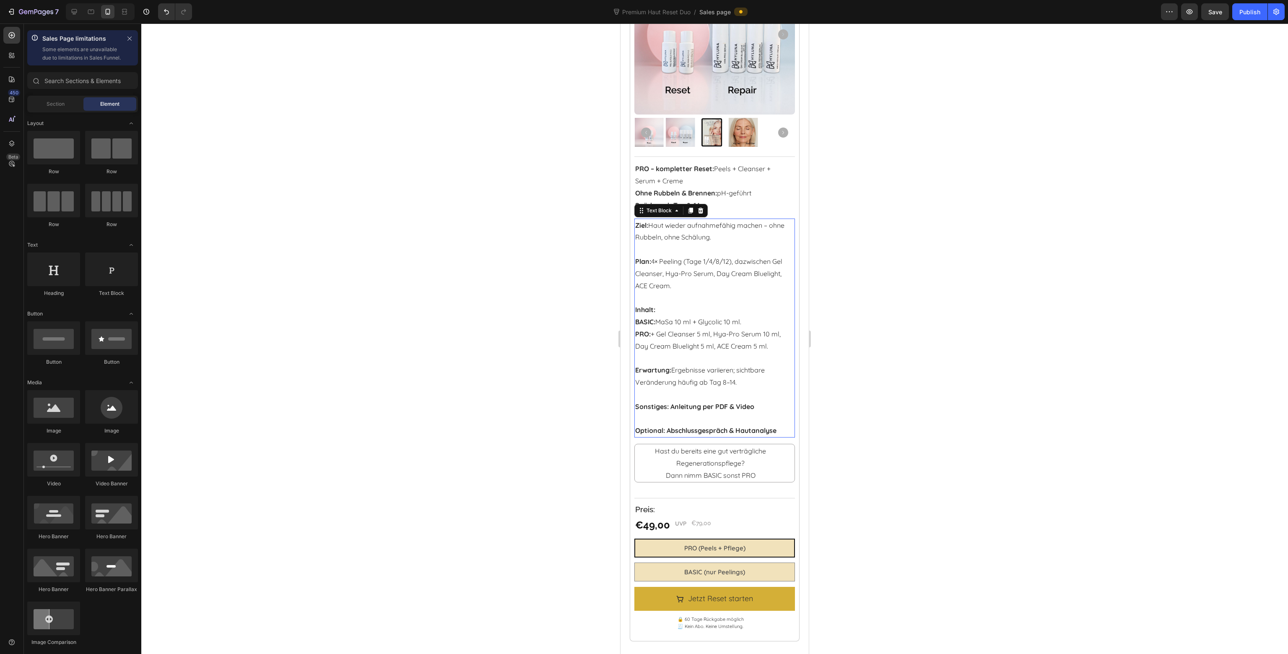
click at [700, 283] on p "Plan: 4× Peeling (Tage 1/4/8/12), dazwischen Gel Cleanser, Hya-Pro Serum, Day C…" at bounding box center [710, 267] width 151 height 48
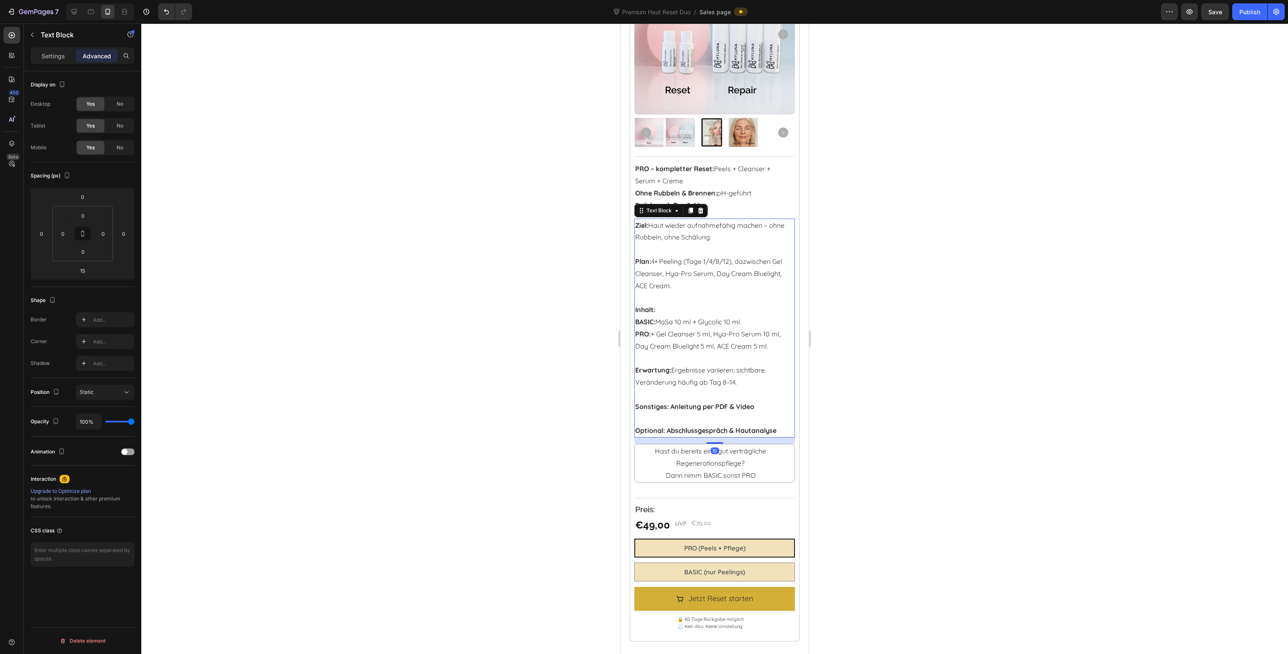
click at [691, 208] on icon at bounding box center [690, 210] width 7 height 7
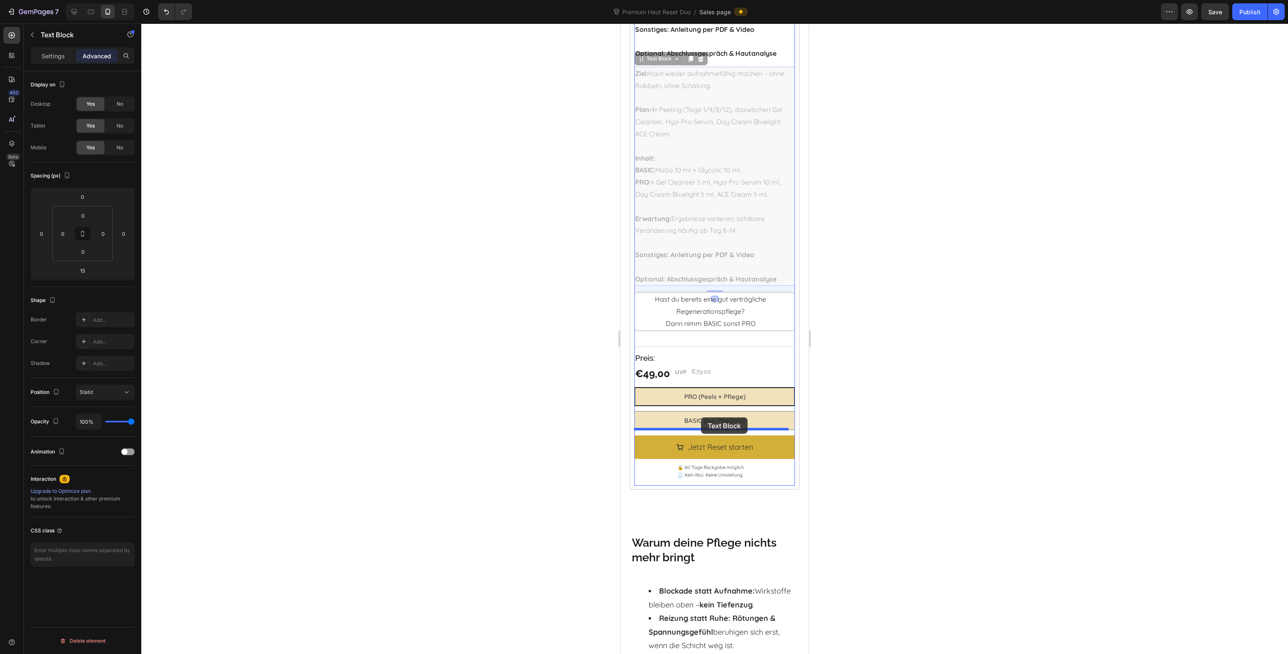
scroll to position [1258, 0]
drag, startPoint x: 664, startPoint y: 223, endPoint x: 704, endPoint y: 456, distance: 236.2
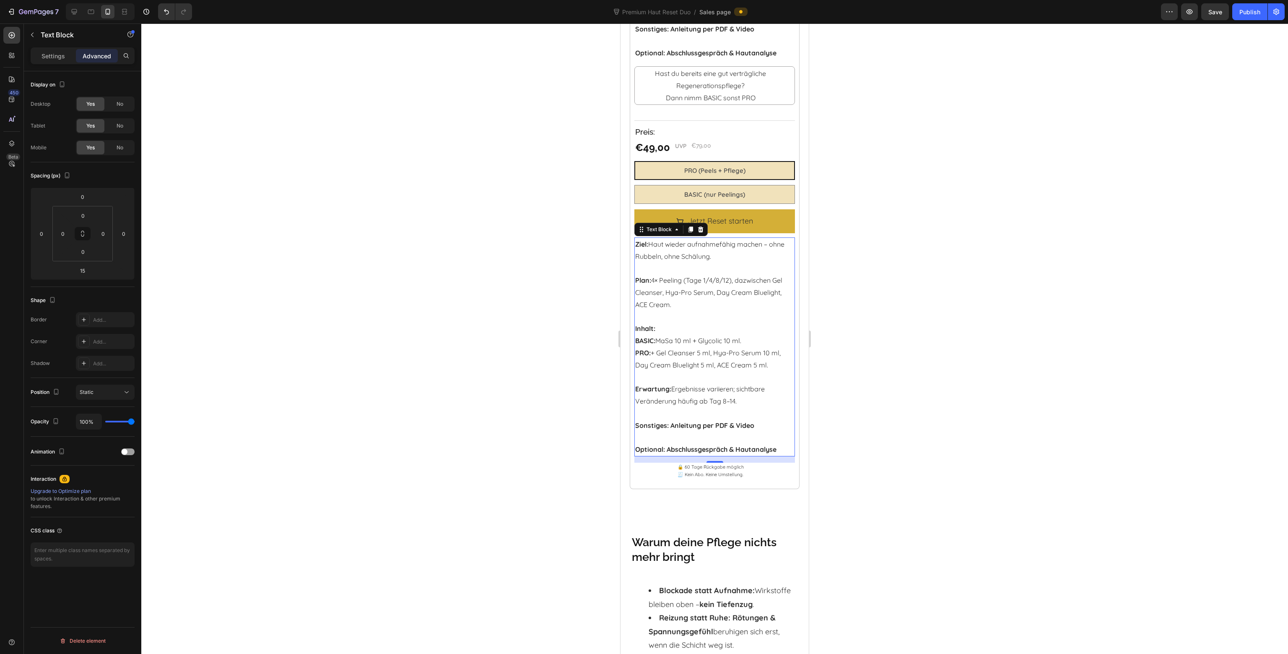
click at [674, 384] on p "Erwartung: Ergebnisse variieren; sichtbare Veränderung häufig ab Tag 8–14." at bounding box center [710, 389] width 151 height 36
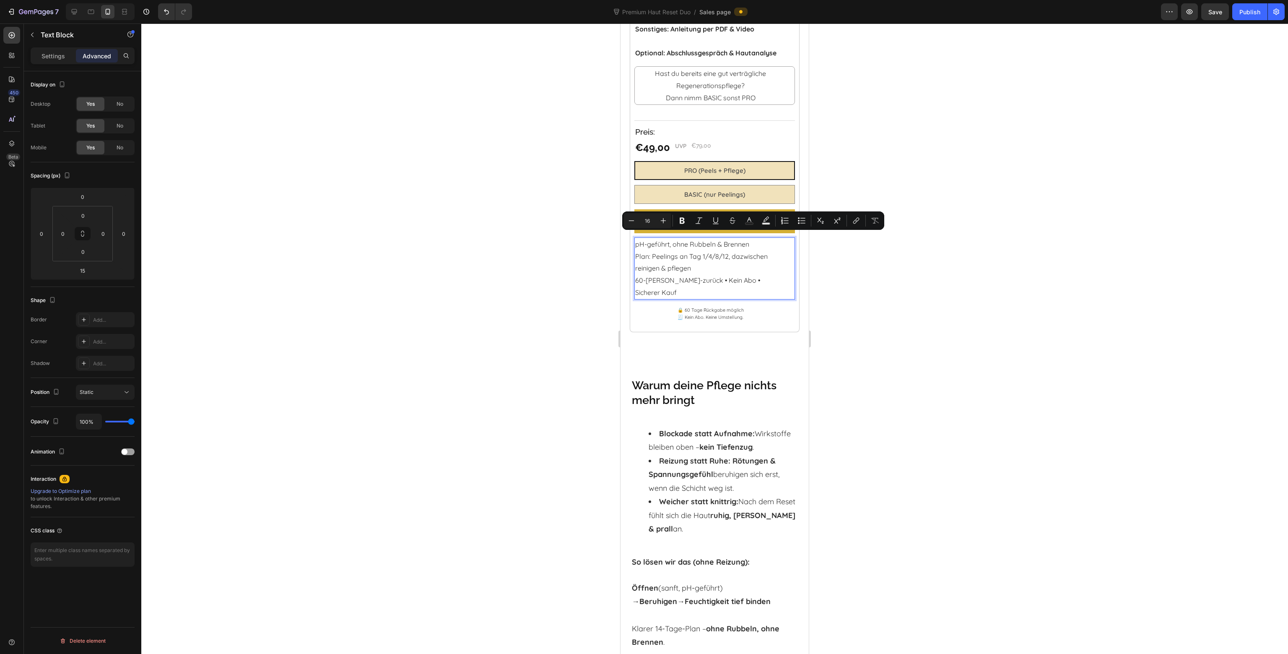
click at [884, 280] on div at bounding box center [714, 338] width 1147 height 630
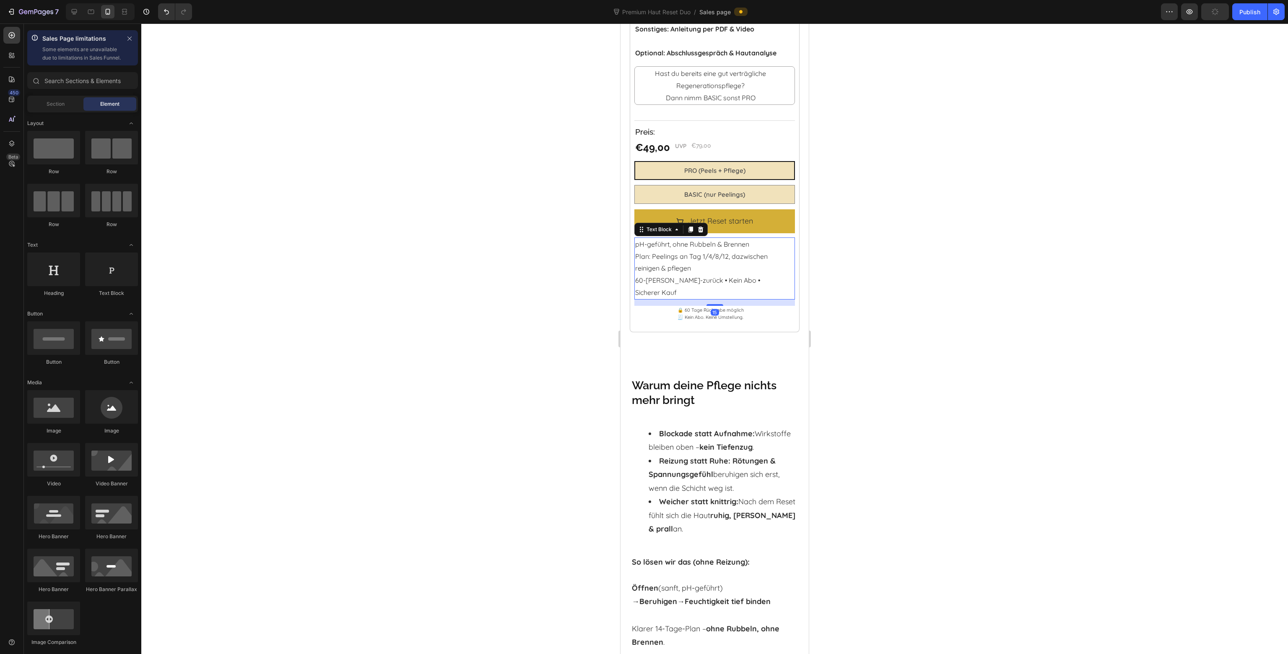
click at [670, 249] on p "pH-geführt, ohne Rubbeln & Brennen Plan: Peelings an Tag 1/4/8/12, dazwischen r…" at bounding box center [710, 268] width 151 height 60
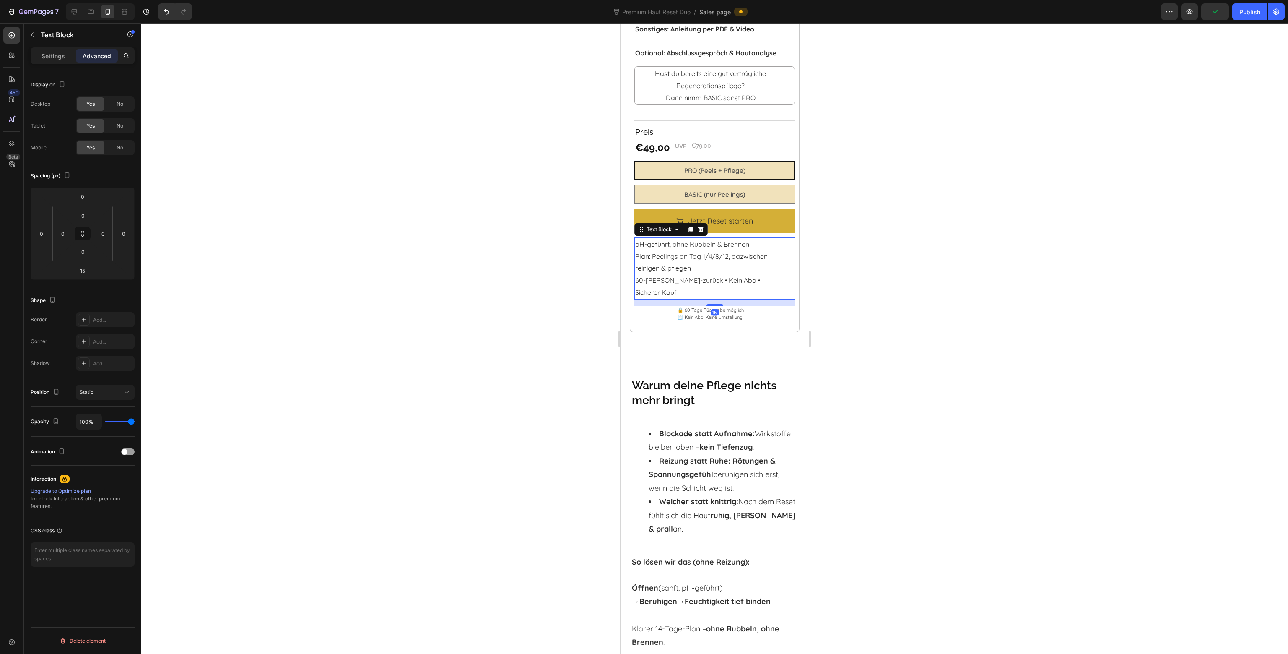
click at [699, 253] on p "pH-geführt, ohne Rubbeln & Brennen Plan: Peelings an Tag 1/4/8/12, dazwischen r…" at bounding box center [710, 268] width 151 height 60
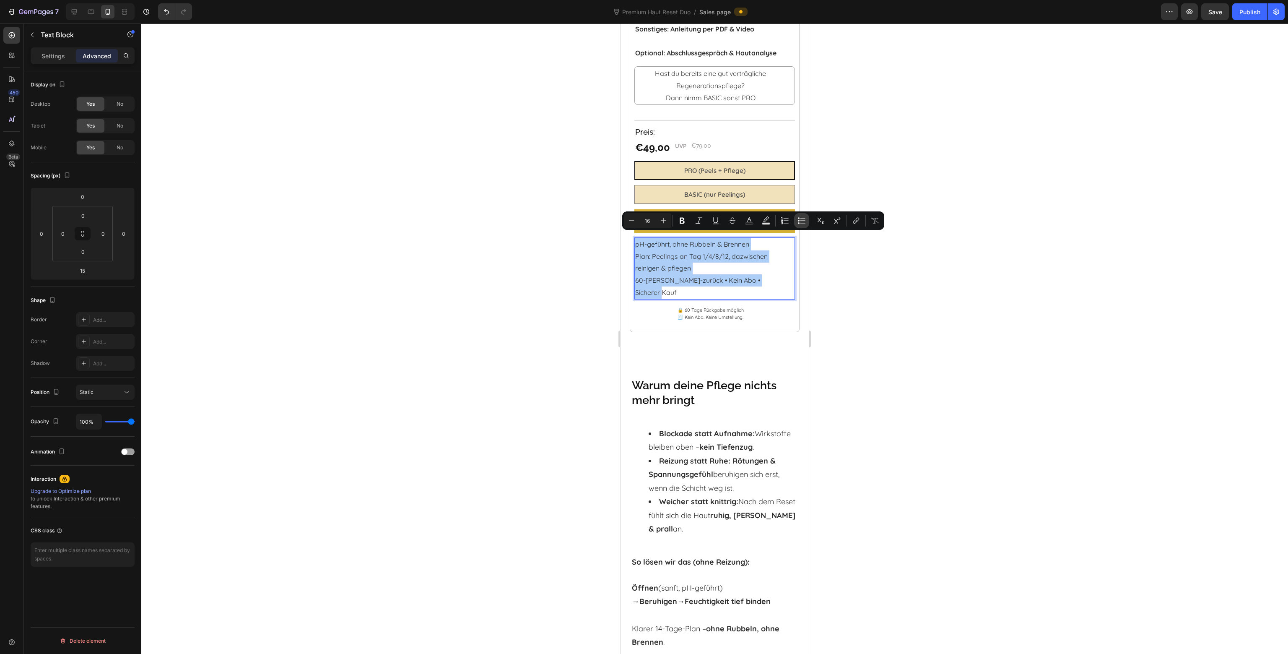
click at [798, 222] on icon "Editor contextual toolbar" at bounding box center [801, 220] width 8 height 8
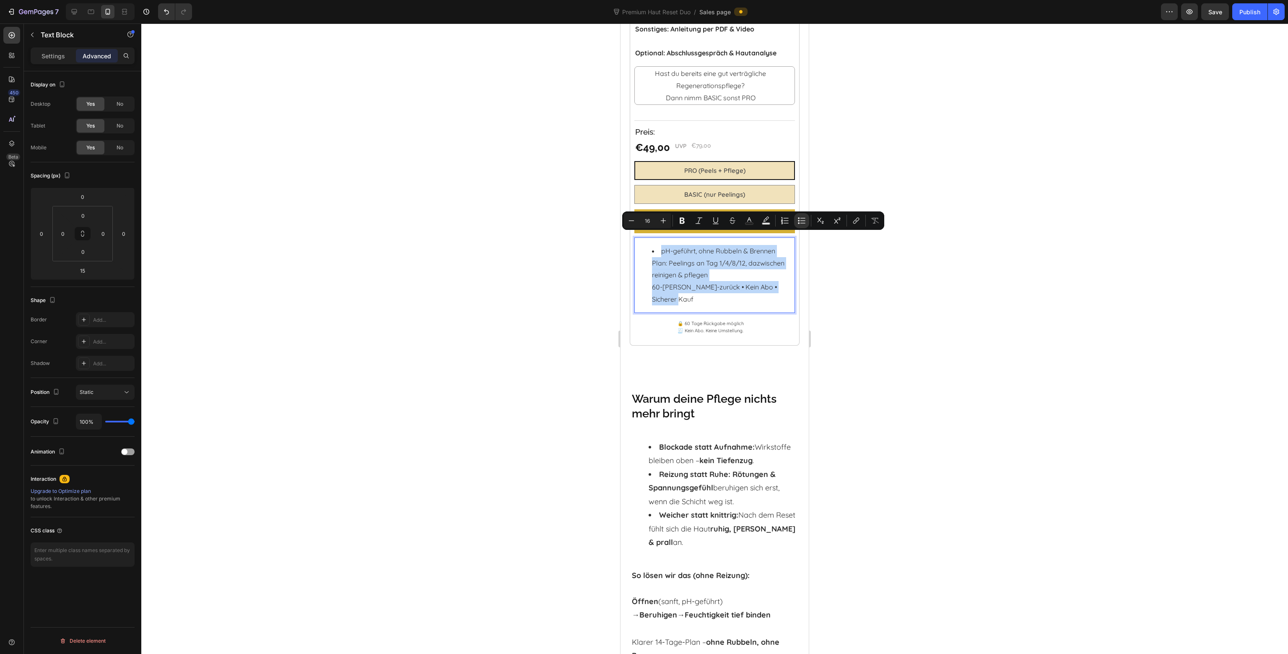
click at [753, 256] on li "pH-geführt, ohne Rubbeln & Brennen Plan: Peelings an Tag 1/4/8/12, dazwischen r…" at bounding box center [719, 275] width 134 height 60
click at [673, 261] on li "pH-geführt, ohne Rubbeln & Brennen Plan: Peelings an Tag 1/4/8/12, dazwischen r…" at bounding box center [719, 275] width 134 height 60
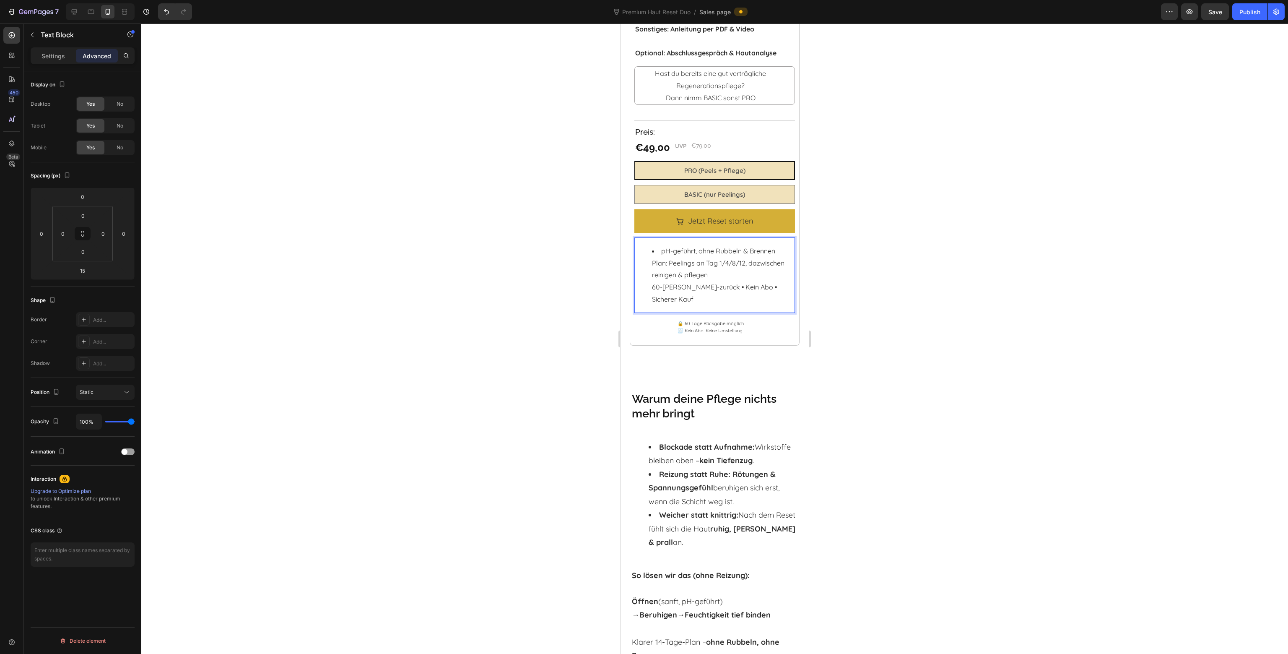
click at [655, 270] on li "pH-geführt, ohne Rubbeln & Brennen Plan: Peelings an Tag 1/4/8/12, dazwischen r…" at bounding box center [719, 275] width 134 height 60
click at [652, 271] on li "pH-geführt, ohne Rubbeln & Brennen Plan: Peelings an Tag 1/4/8/12, dazwischen r…" at bounding box center [719, 275] width 134 height 60
click at [667, 258] on li "pH-geführt, ohne Rubbeln & Brennen Plan: Peelings an Tag 1/4/8/12, dazwischen r…" at bounding box center [719, 275] width 134 height 60
click at [652, 258] on li "pH-geführt, ohne Rubbeln & Brennen Plan: Peelings an Tag 1/4/8/12, dazwischen r…" at bounding box center [719, 275] width 134 height 60
click at [652, 271] on li "Plan: Peelings an Tag 1/4/8/12, dazwischen reinigen & pflegen 60-Tage Geld-zurü…" at bounding box center [719, 281] width 134 height 48
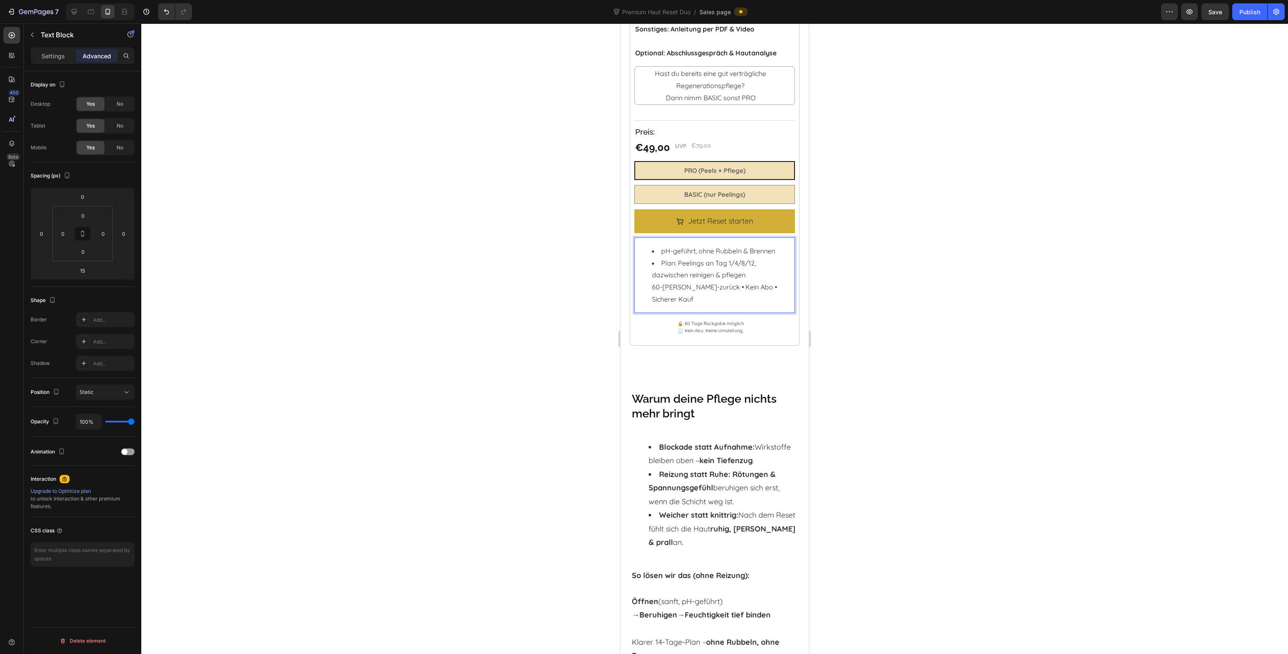
click at [655, 282] on li "Plan: Peelings an Tag 1/4/8/12, dazwischen reinigen & pflegen 60-Tage Geld-zurü…" at bounding box center [719, 281] width 134 height 48
click at [653, 282] on li "Plan: Peelings an Tag 1/4/8/12, dazwischen reinigen & pflegen 60-Tage Geld-zurü…" at bounding box center [719, 281] width 134 height 48
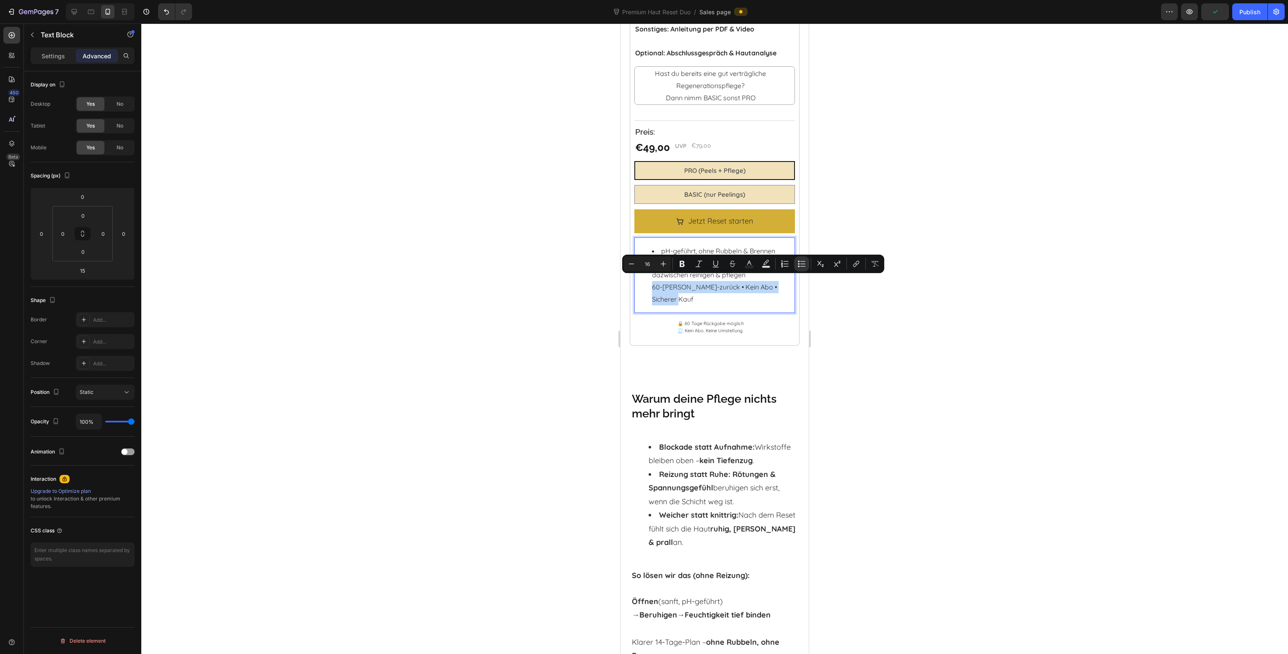
drag, startPoint x: 701, startPoint y: 291, endPoint x: 652, endPoint y: 285, distance: 49.8
click at [652, 285] on li "Plan: Peelings an Tag 1/4/8/12, dazwischen reinigen & pflegen 60-Tage Geld-zurü…" at bounding box center [719, 281] width 134 height 48
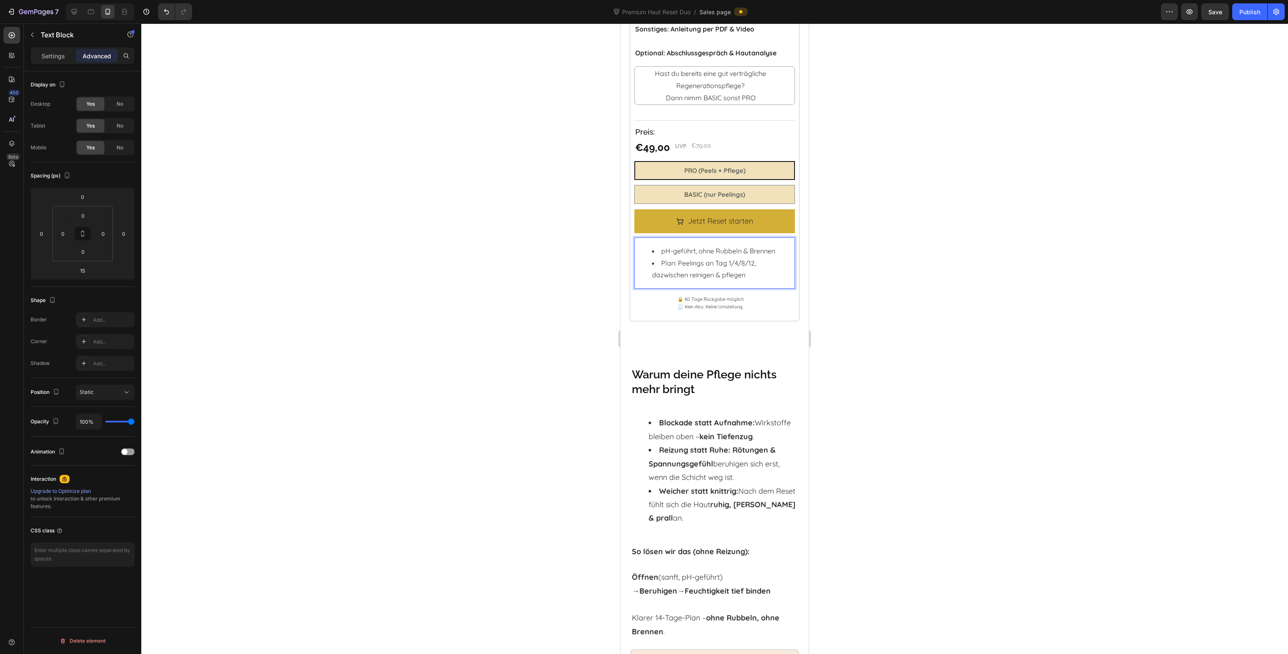
click at [899, 288] on div at bounding box center [714, 338] width 1147 height 630
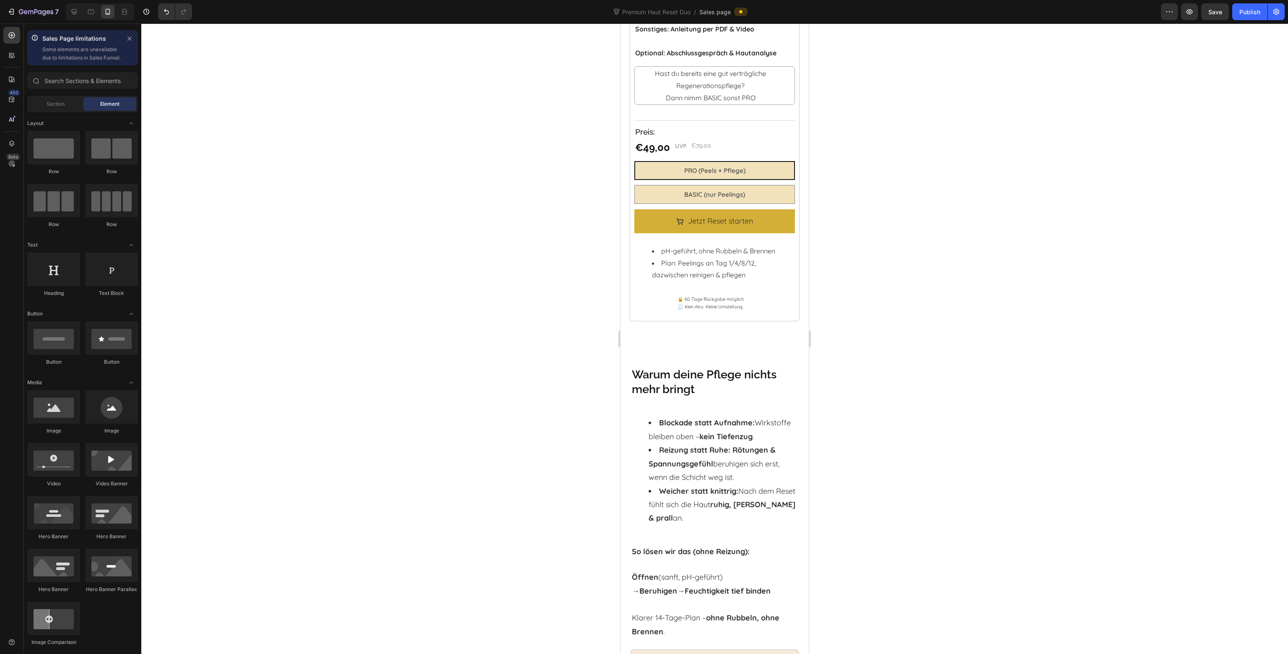
click at [903, 300] on div at bounding box center [714, 338] width 1147 height 630
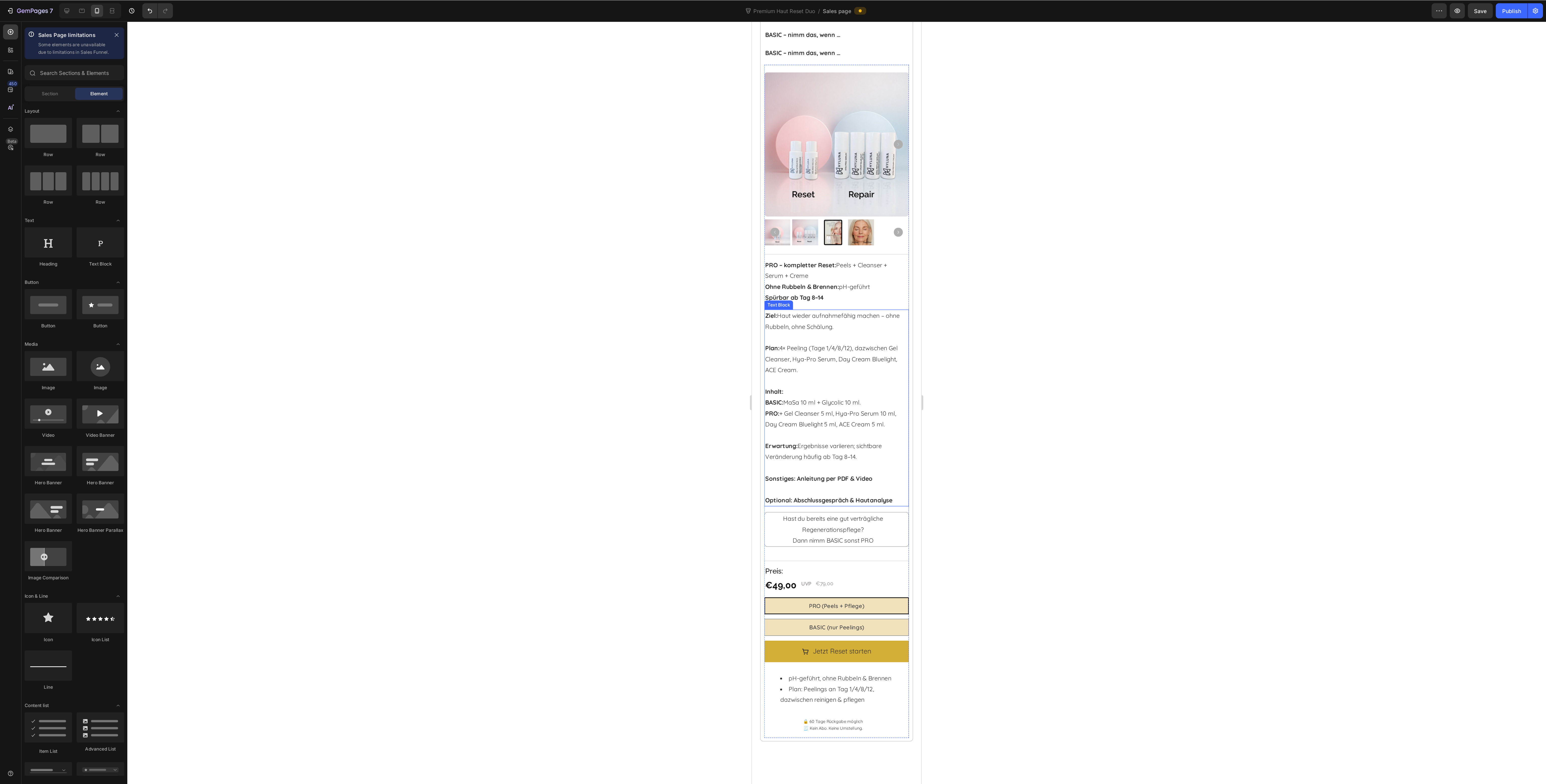
scroll to position [319, 0]
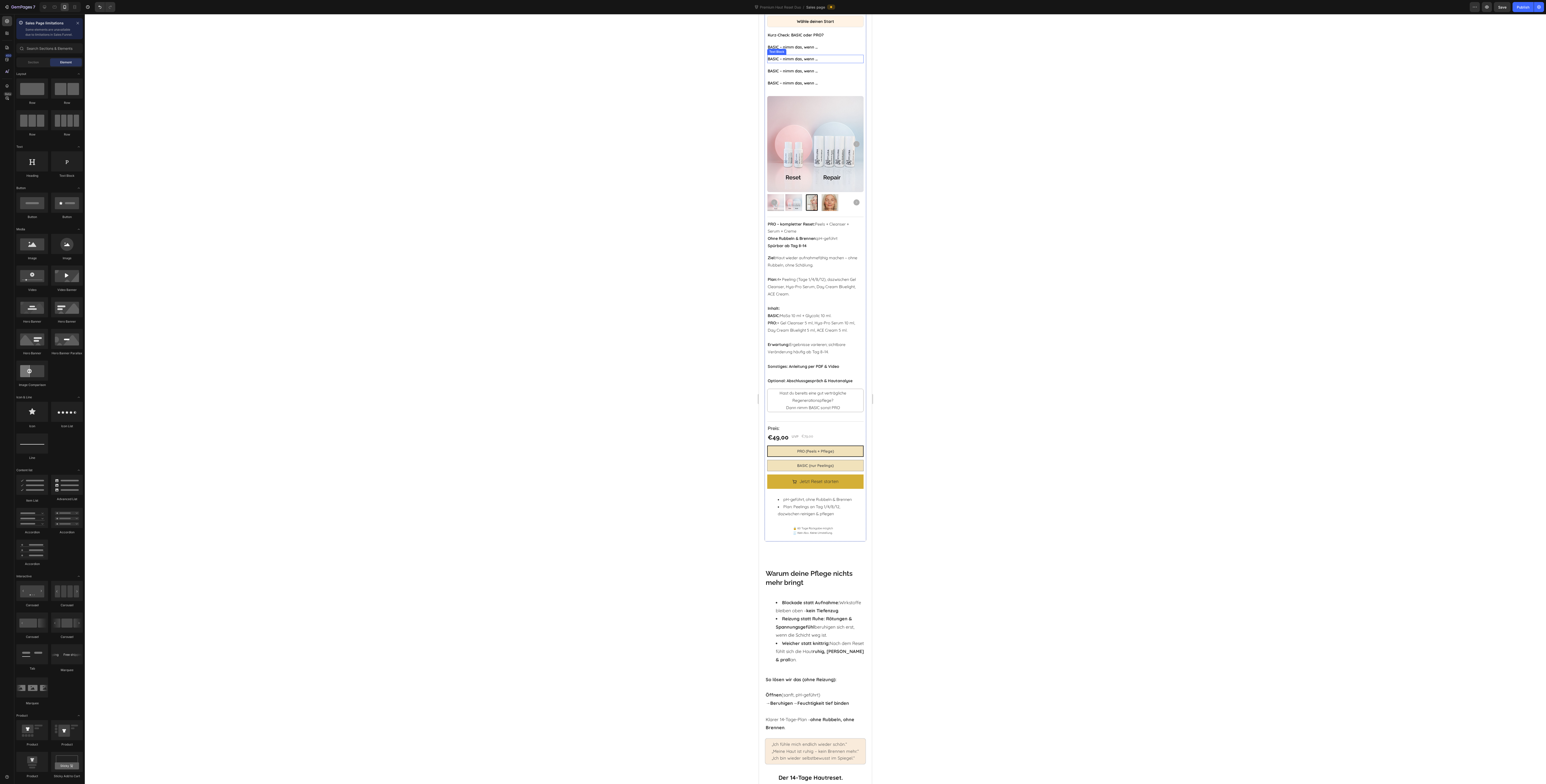
click at [773, 61] on strong "BASIC – nimm das, wenn …" at bounding box center [792, 59] width 50 height 5
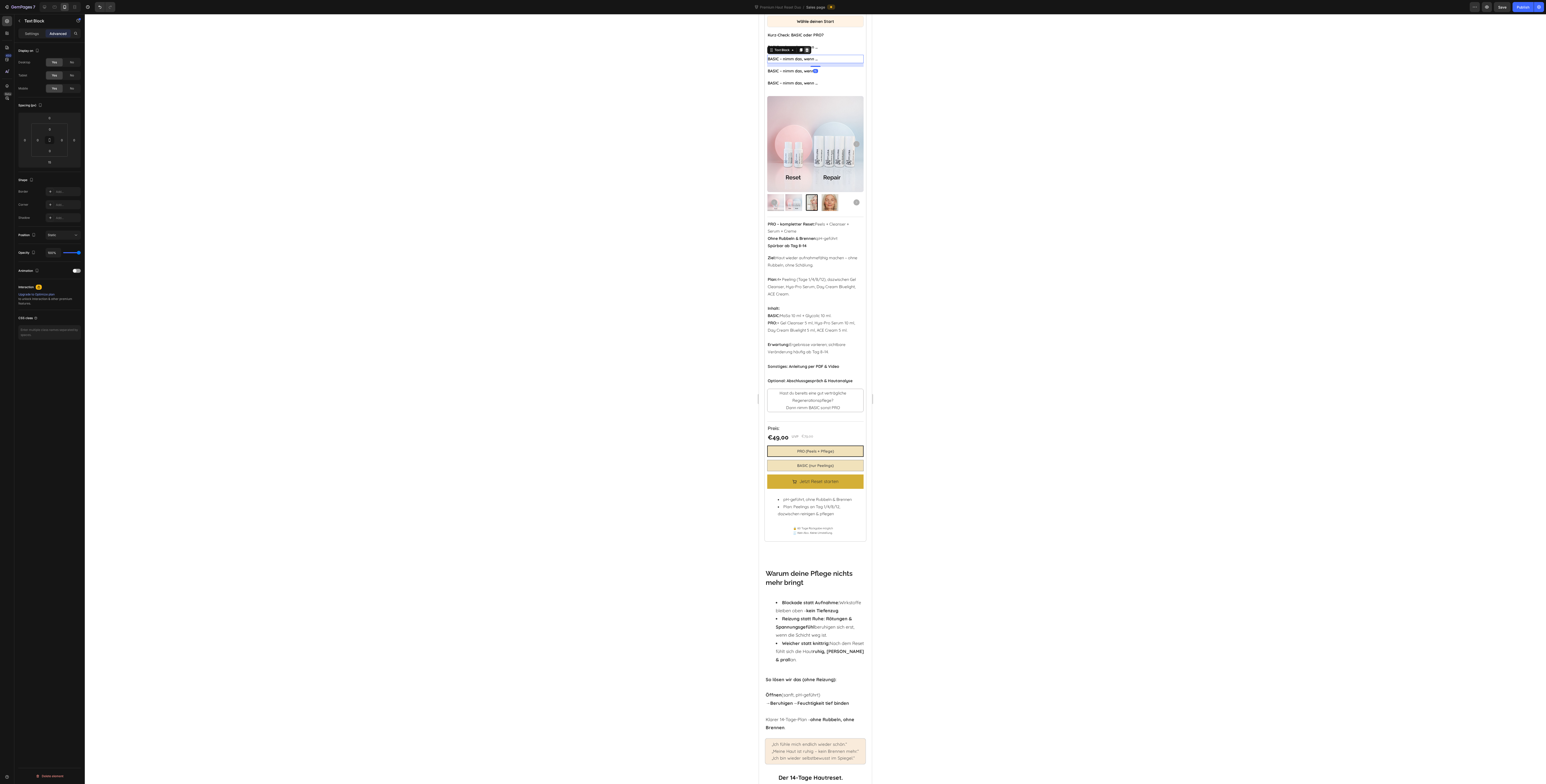
click at [773, 52] on icon at bounding box center [807, 50] width 3 height 4
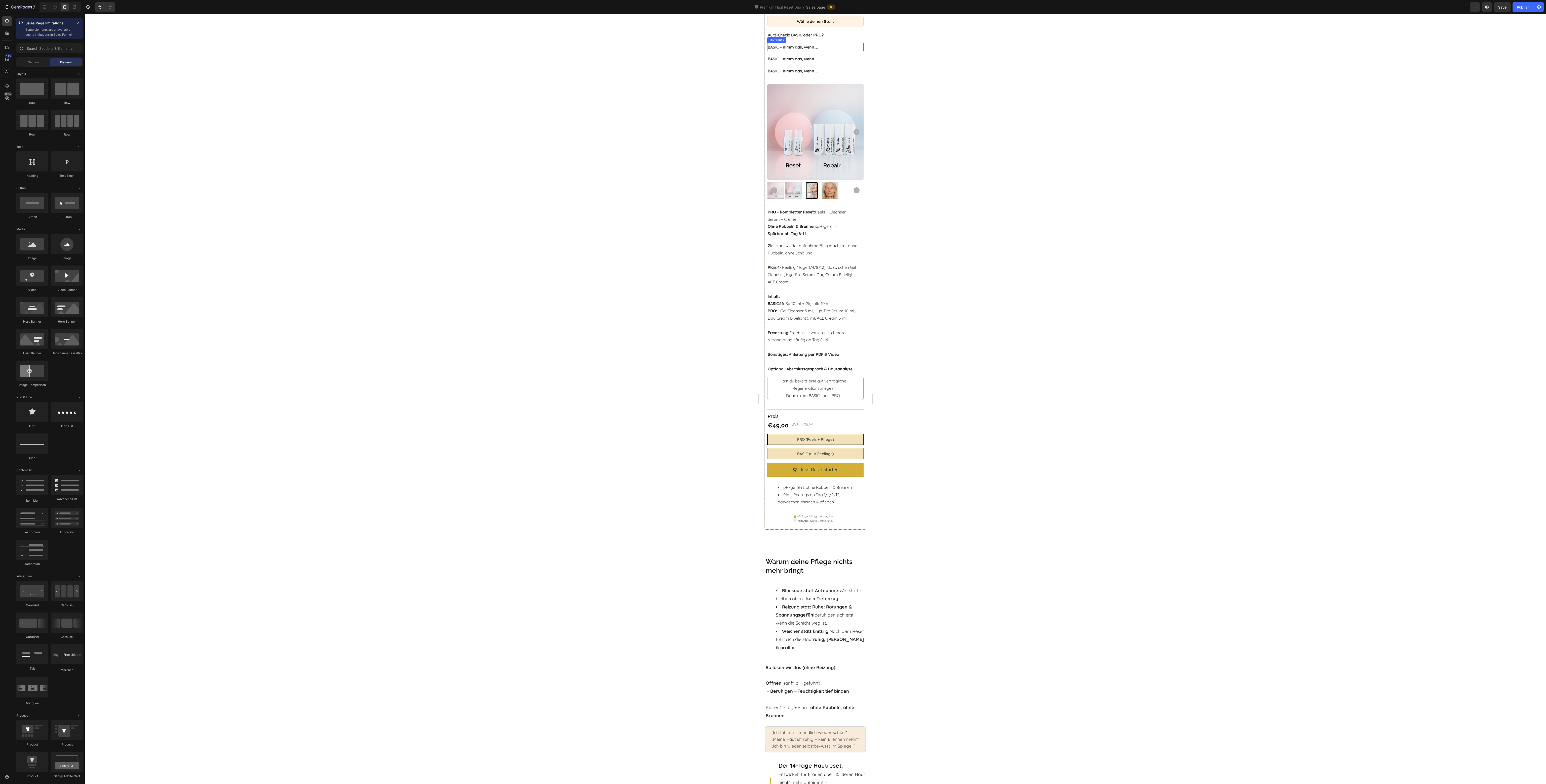
click at [773, 50] on strong "BASIC – nimm das, wenn …" at bounding box center [792, 47] width 50 height 5
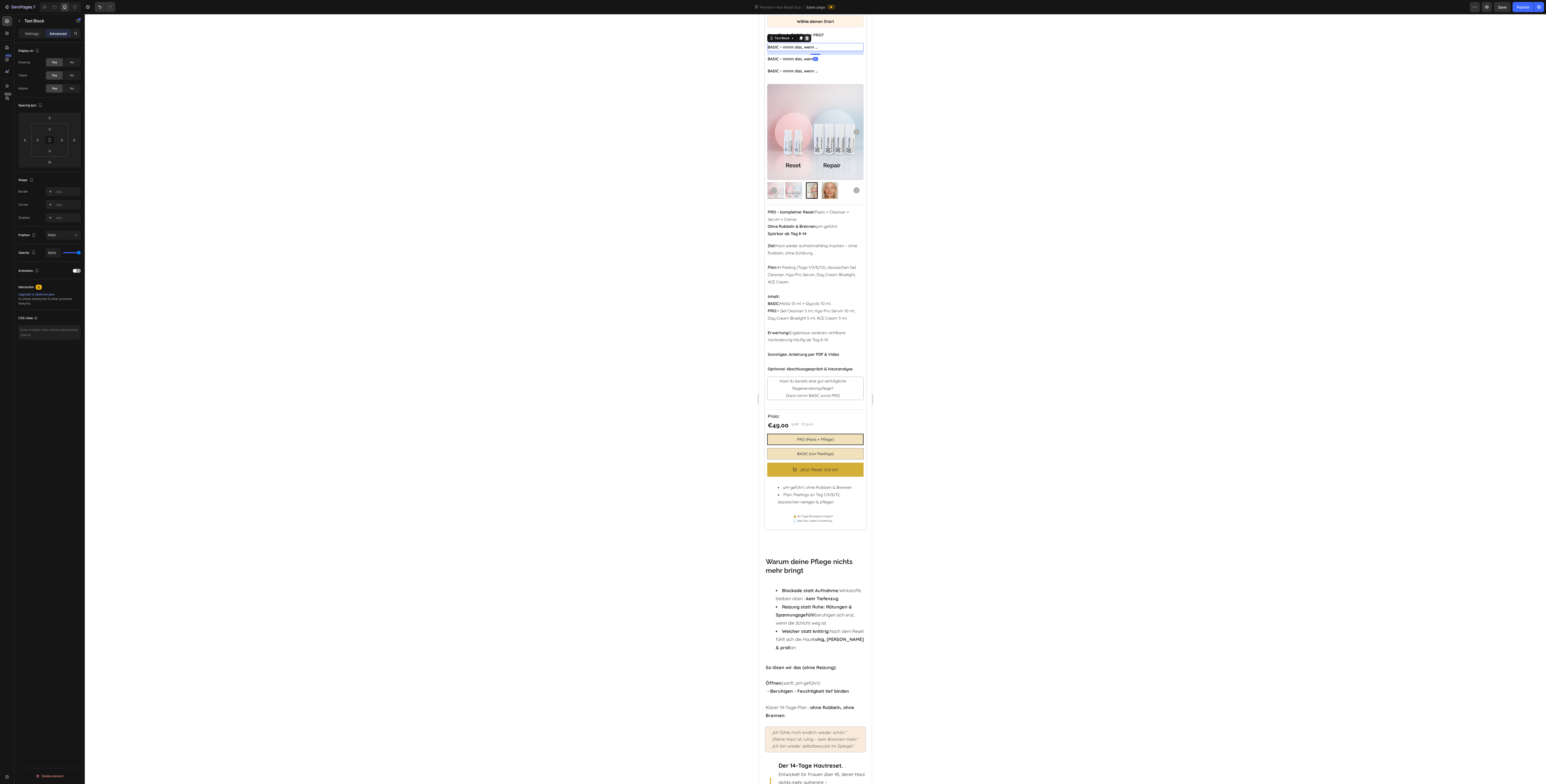
click at [773, 40] on icon at bounding box center [807, 38] width 3 height 4
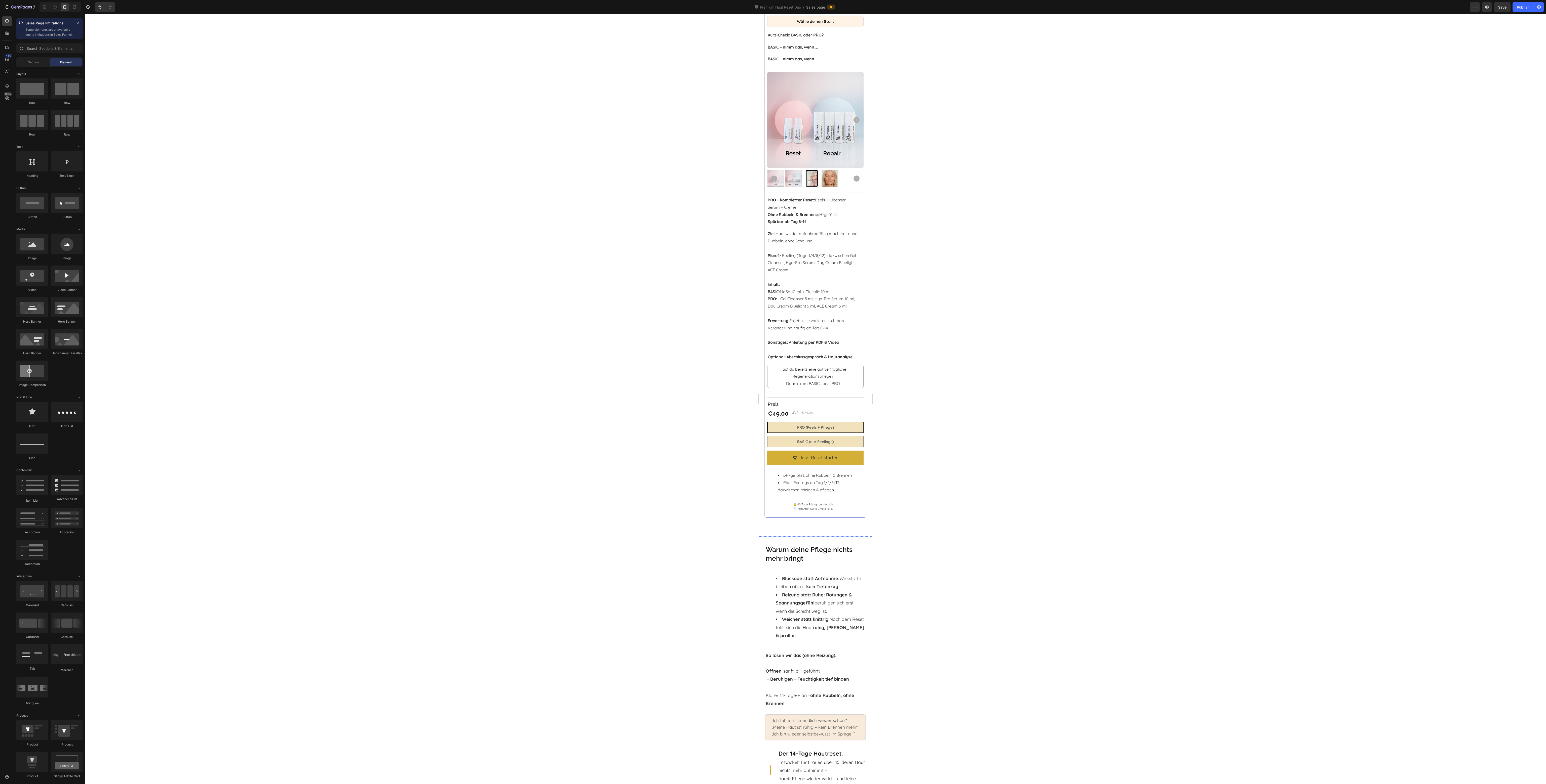
click at [773, 52] on div "BASIC – nimm das, wenn …" at bounding box center [813, 47] width 91 height 8
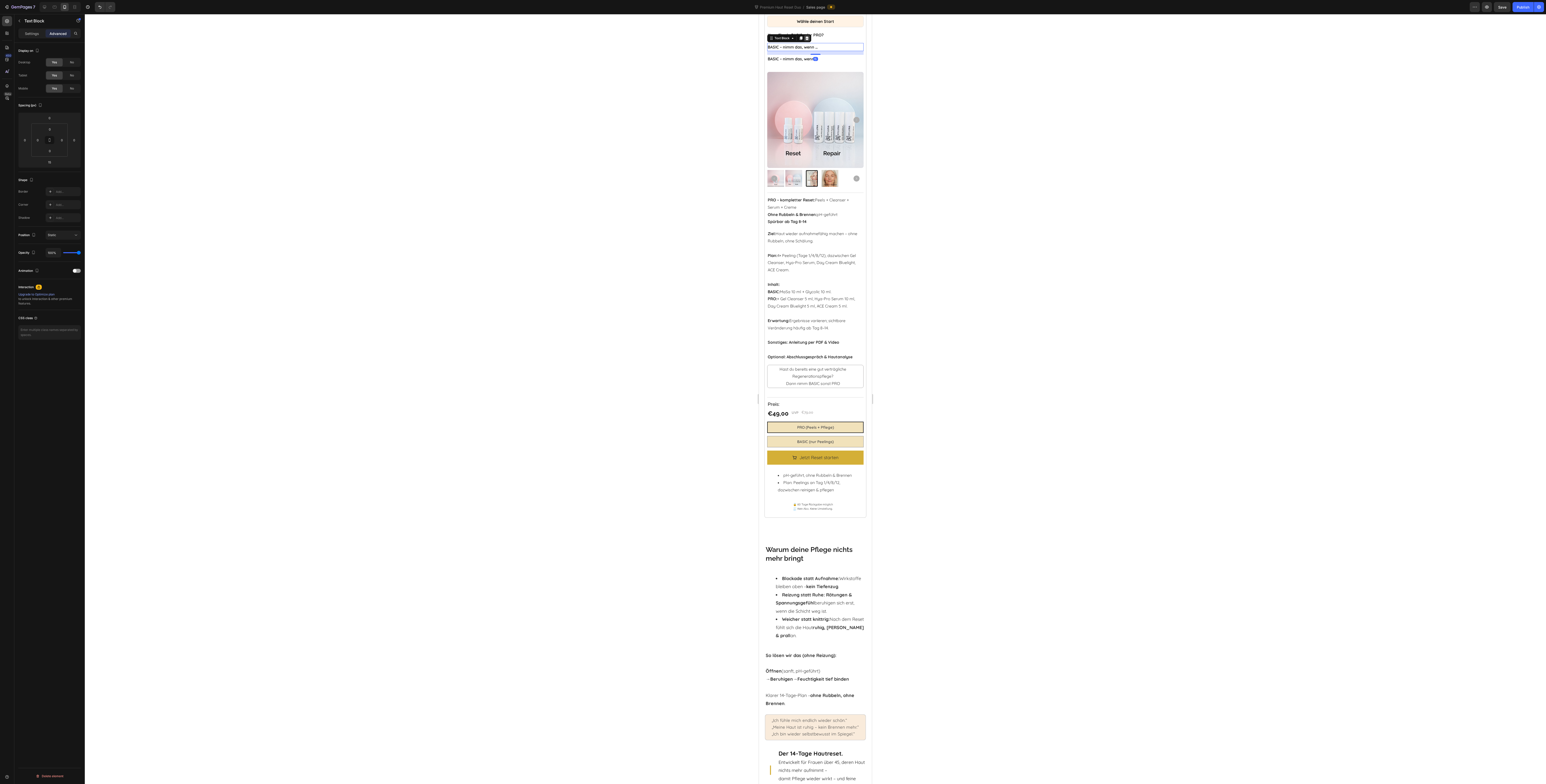
click at [773, 40] on icon at bounding box center [807, 38] width 4 height 4
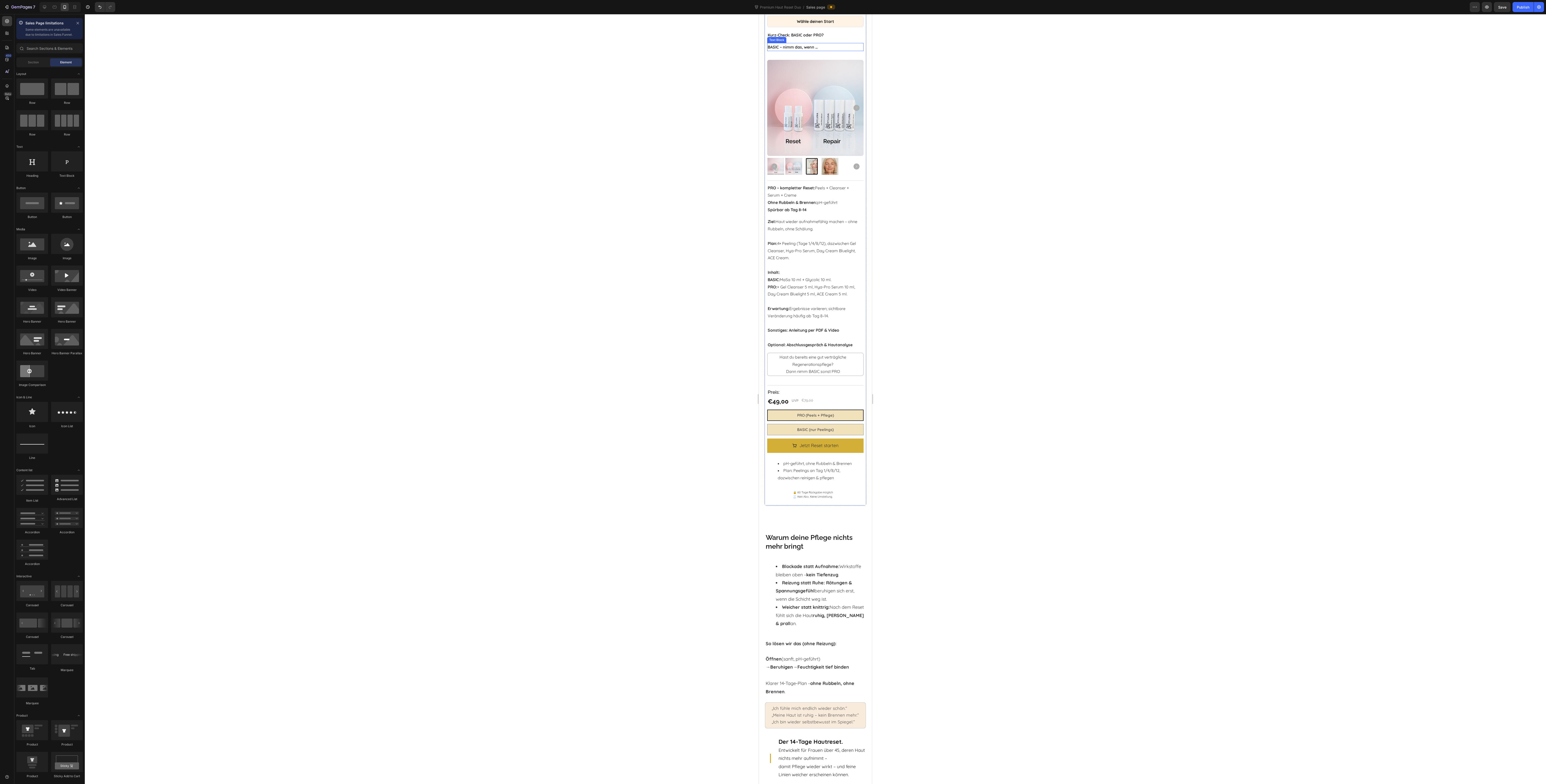
click at [773, 50] on strong "BASIC – nimm das, wenn …" at bounding box center [792, 47] width 50 height 5
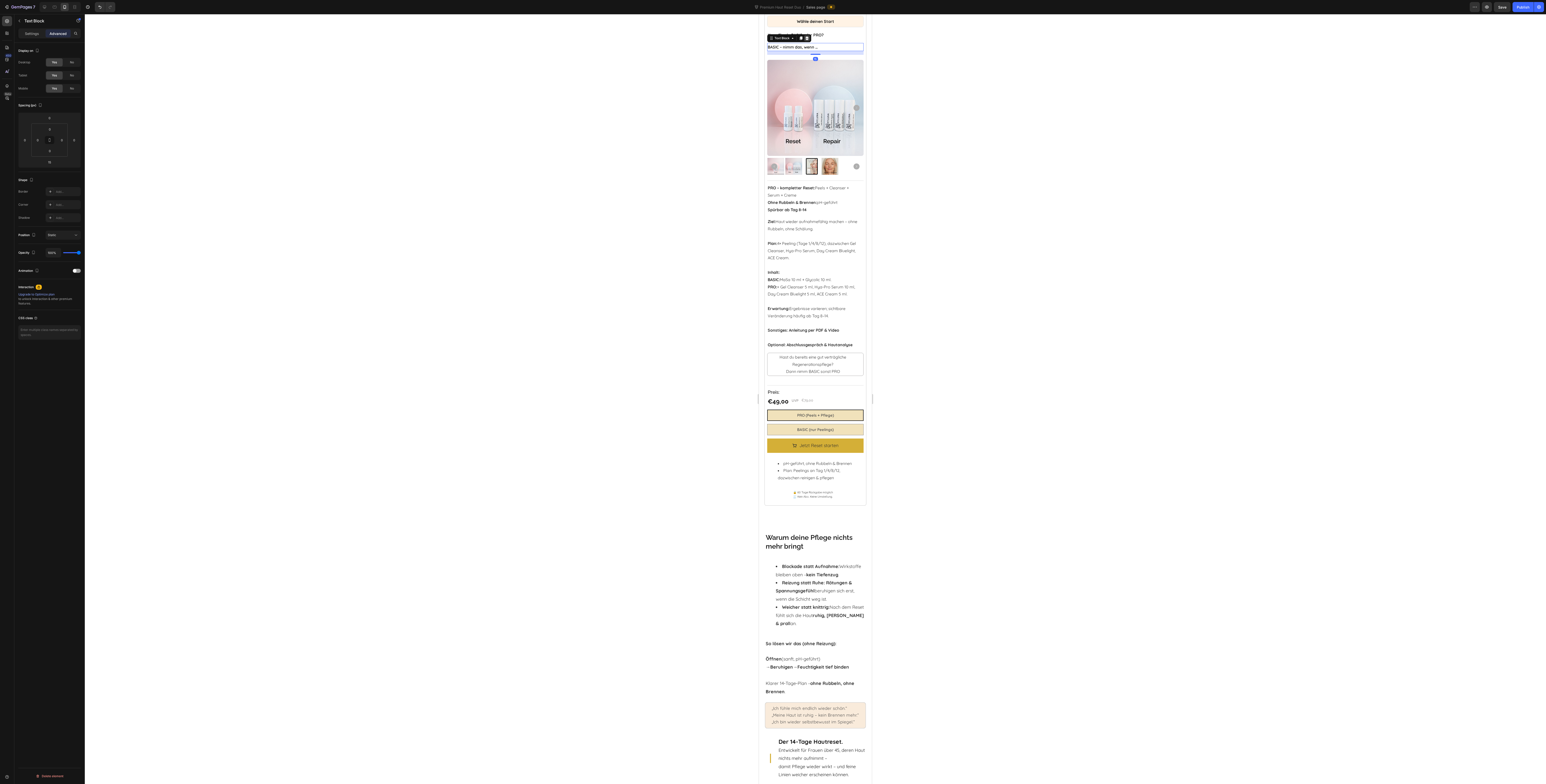
click at [773, 41] on div at bounding box center [807, 38] width 6 height 6
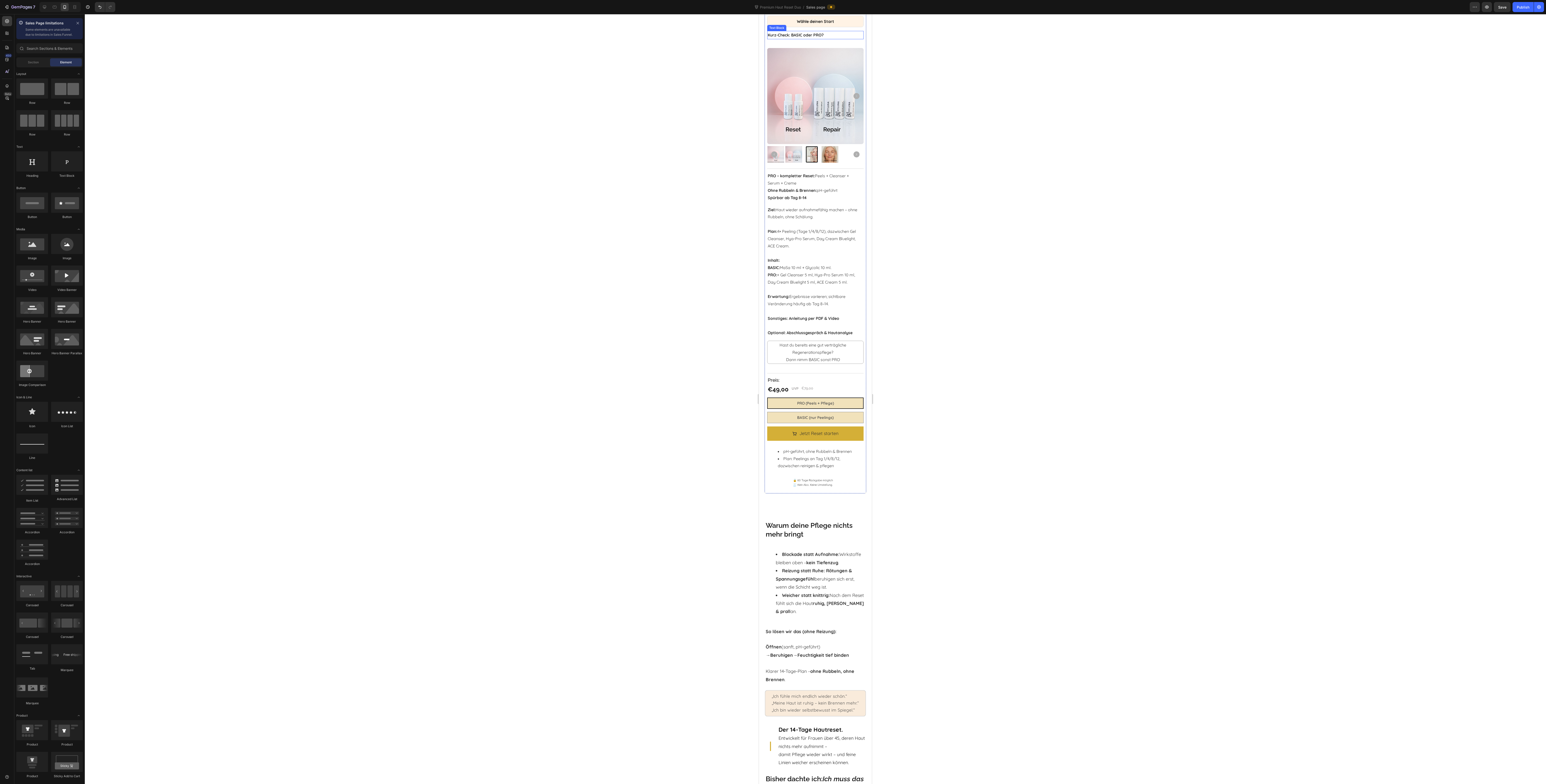
click at [773, 37] on strong "Kurz-Check: BASIC oder PRO?" at bounding box center [795, 35] width 56 height 5
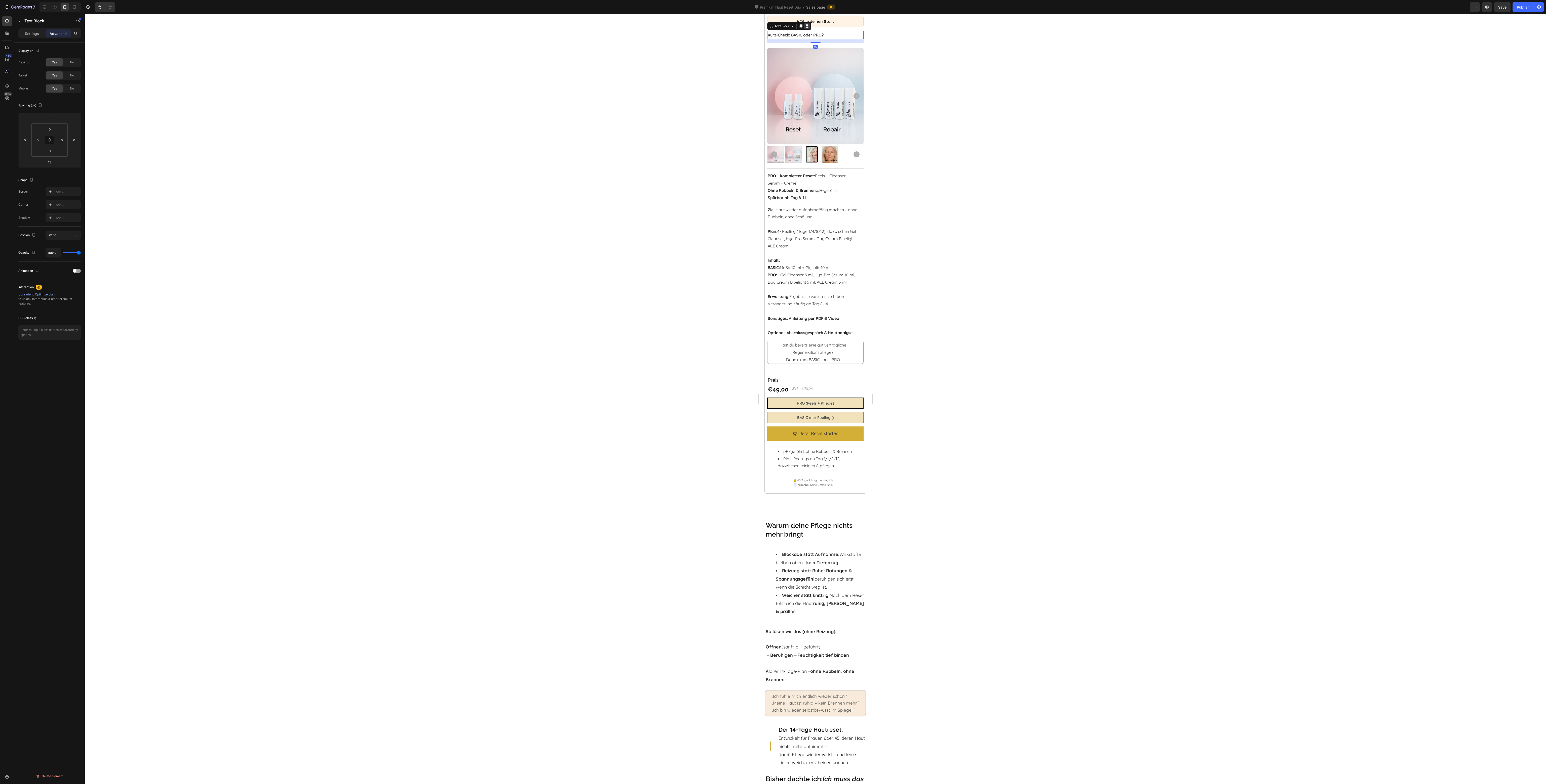
click at [773, 28] on icon at bounding box center [807, 26] width 4 height 4
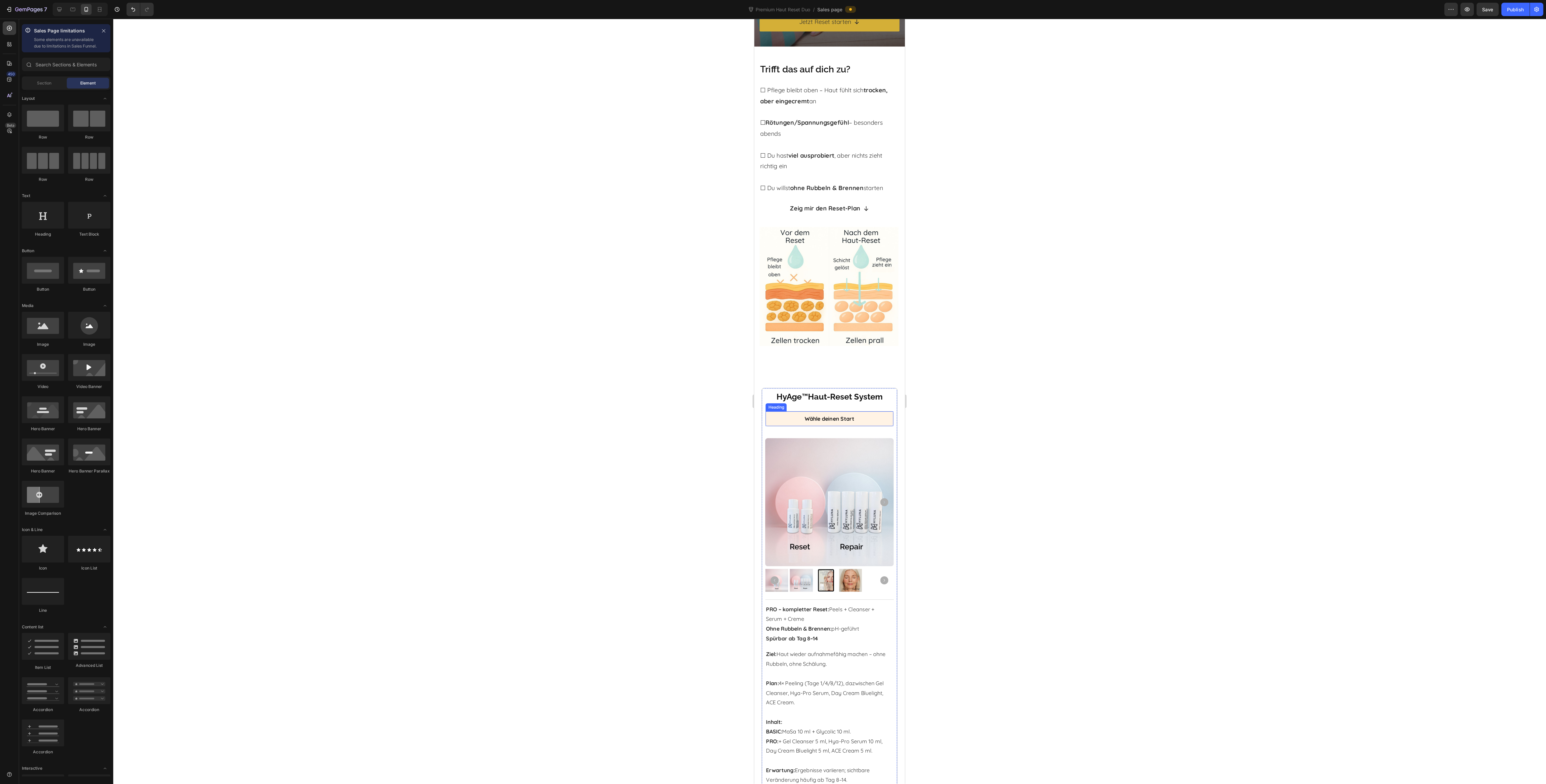
scroll to position [0, 0]
